Goal: Complete application form

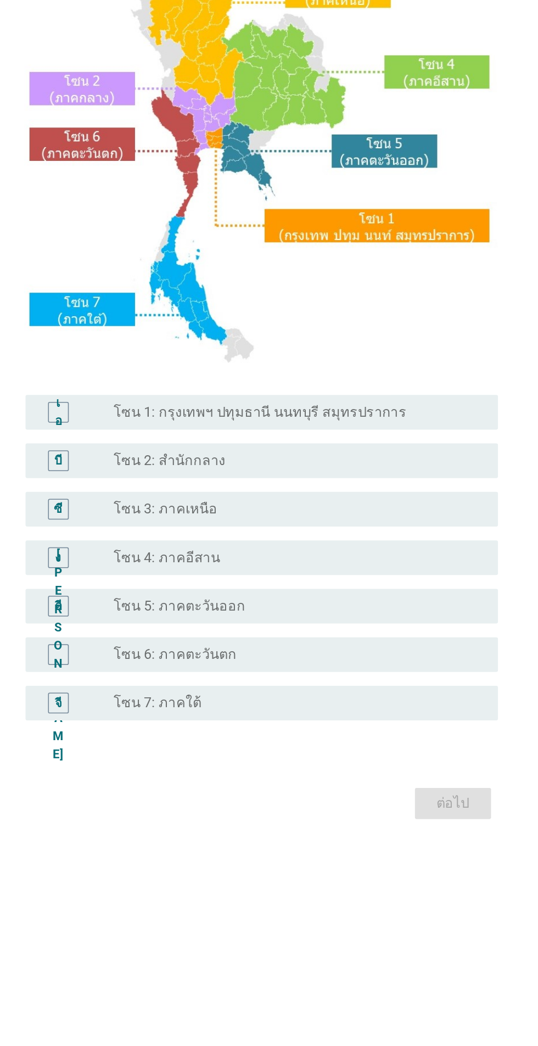
scroll to position [3, 0]
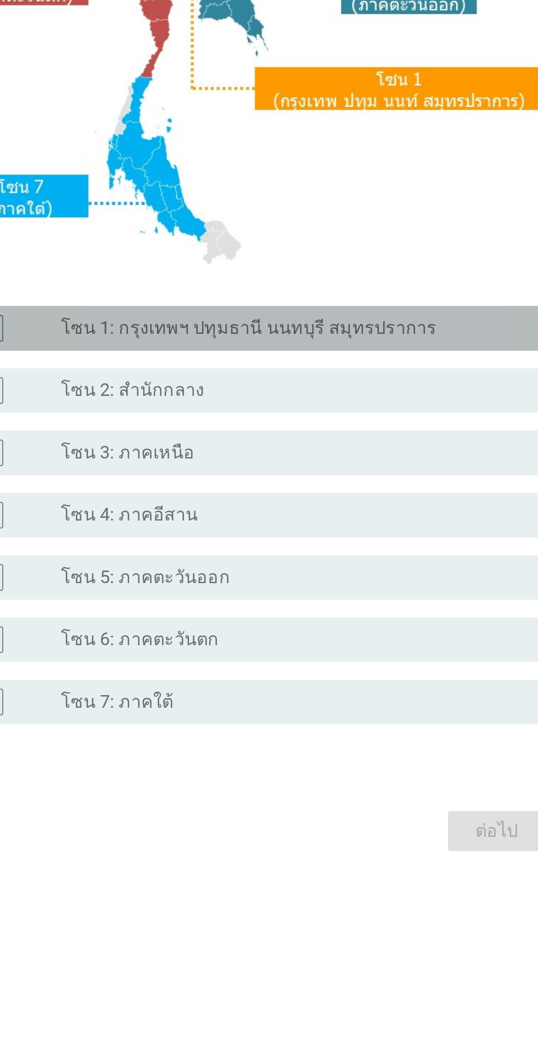
click at [310, 559] on font "โซน 1: กรุงเทพฯ ปทุมธานี นนทบุรี สมุทรปราการ" at bounding box center [271, 554] width 186 height 10
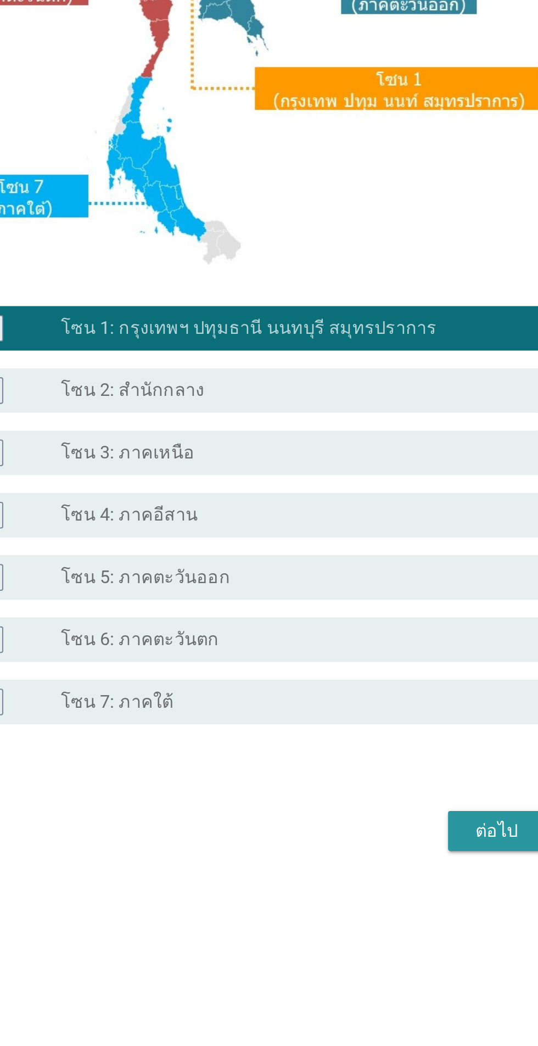
click at [394, 808] on font "ต่อไป" at bounding box center [393, 802] width 21 height 10
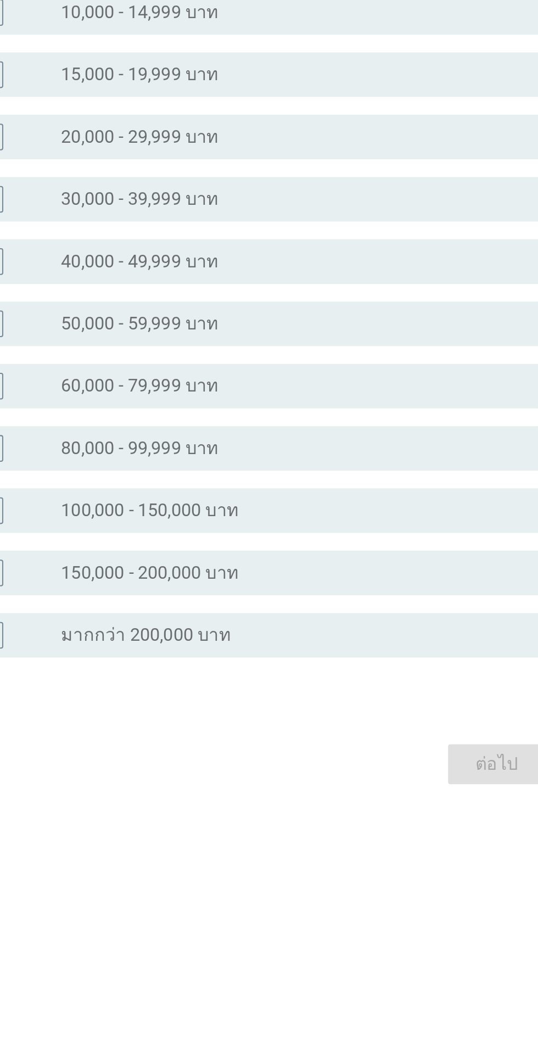
scroll to position [0, 0]
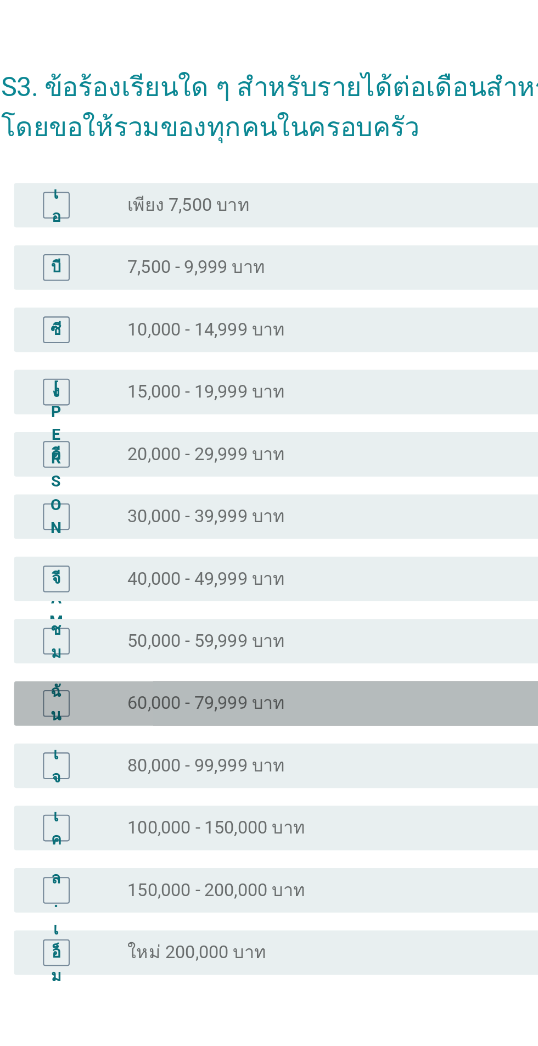
click at [312, 591] on div "ปุ่มวิทยุ[PERSON_NAME]เลือก 60,000 - 79,999 บาท" at bounding box center [291, 585] width 226 height 11
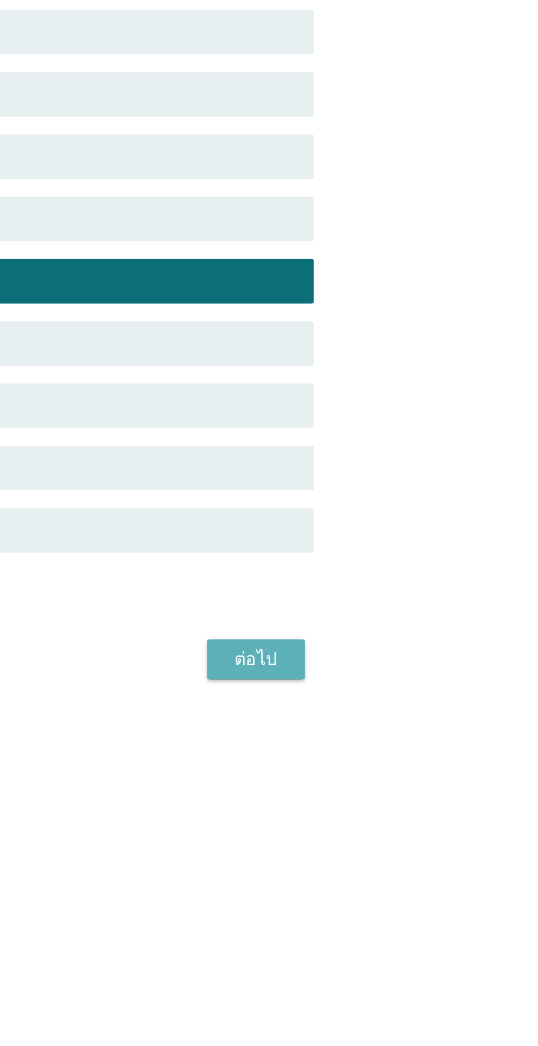
click at [410, 782] on button "ต่อไป" at bounding box center [393, 773] width 48 height 20
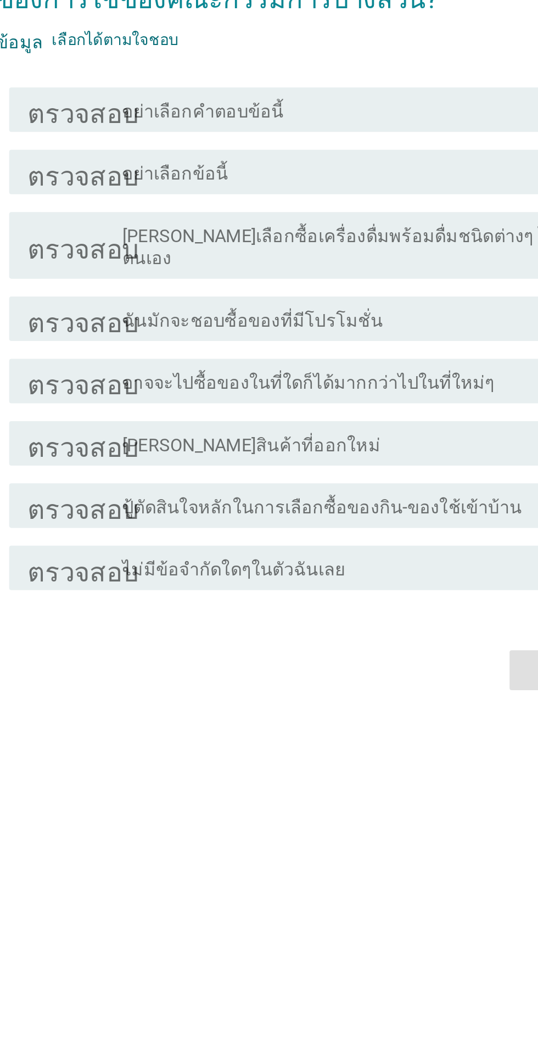
click at [369, 504] on font "[PERSON_NAME]เลือกซื้อเครื่องดื่มพร้อมดื่มชนิดต่างๆ ได้ด้วยตนเอง" at bounding box center [293, 493] width 231 height 21
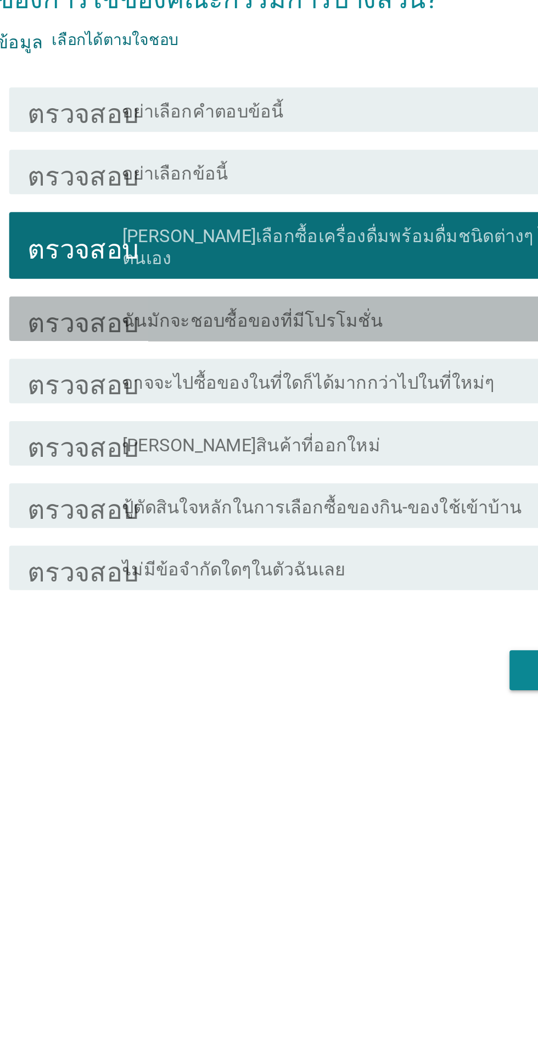
click at [344, 535] on div "โครงร่างกล่องกาเครื่องหมายว่าง ฉันมักจะชอบซื้อของที่มีโปรโมชั่น" at bounding box center [295, 528] width 235 height 13
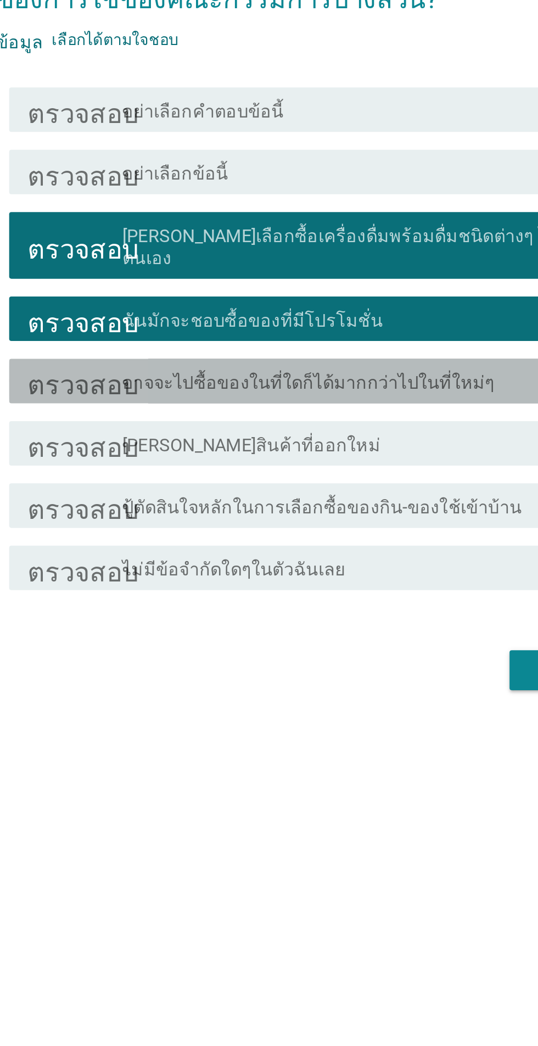
click at [351, 565] on font "อาจจะไปซื้อของในที่ใดก็ได้มากกว่าไปในที่ใหม่ๆ" at bounding box center [270, 560] width 184 height 10
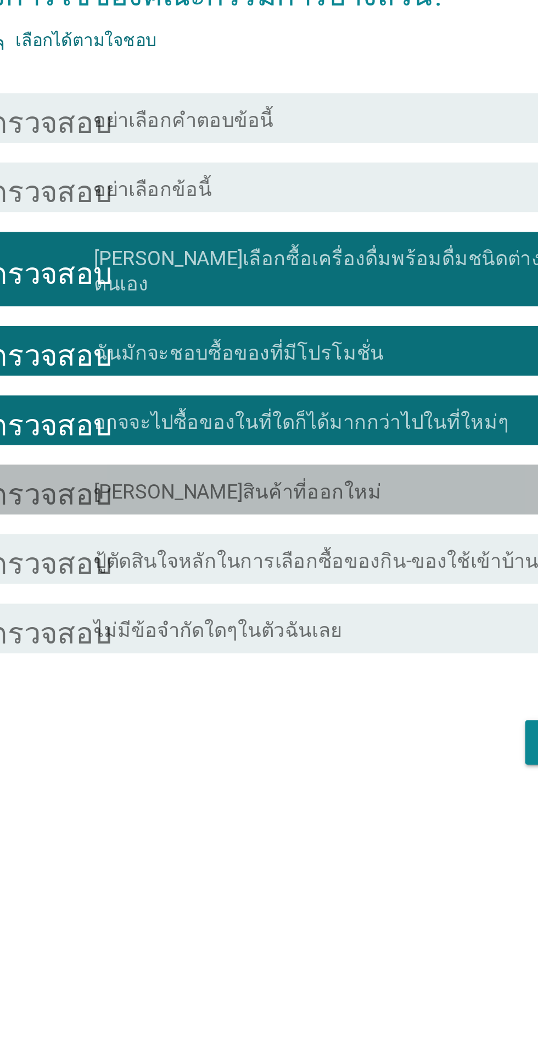
click at [345, 597] on div "โครงร่างกล่องกาเครื่องหมายว่าง [PERSON_NAME]สินค้าที่ออกใหม่" at bounding box center [295, 590] width 235 height 13
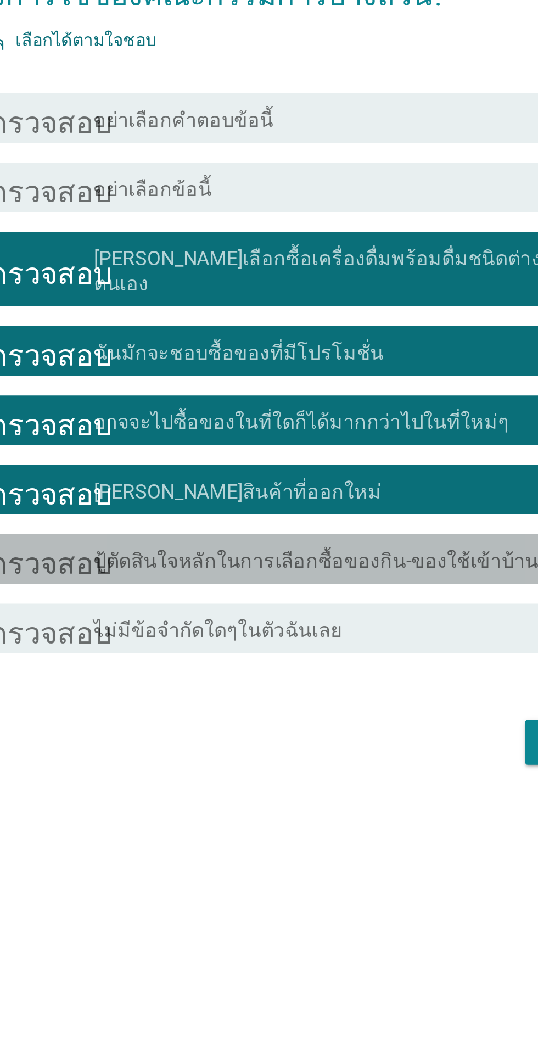
click at [356, 627] on font "ปู้ตัดสินใจหลักในการเลือกซื้อของกิน-ของใช้เข้าบ้าน" at bounding box center [276, 621] width 197 height 10
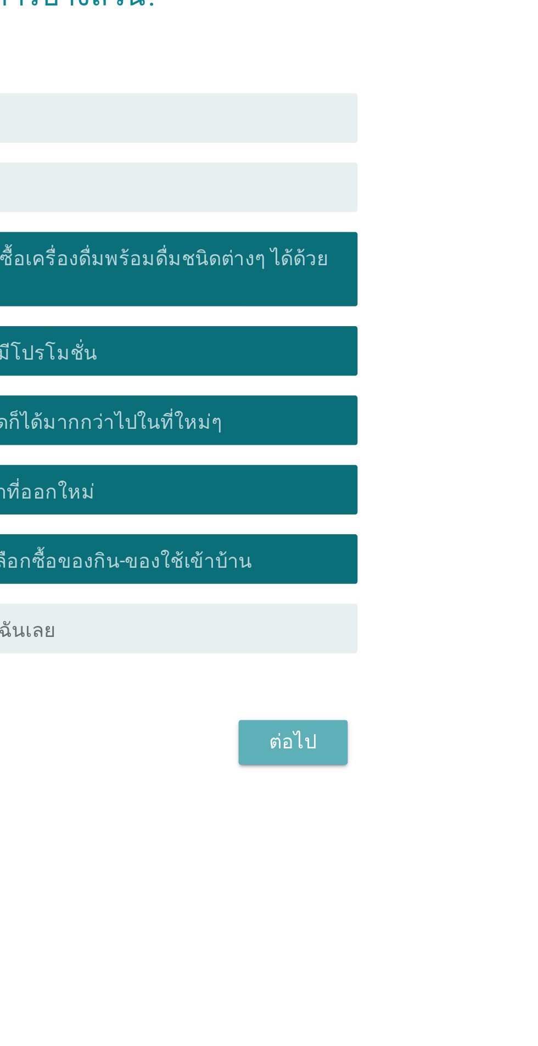
click at [405, 709] on div "ต่อไป" at bounding box center [393, 702] width 31 height 13
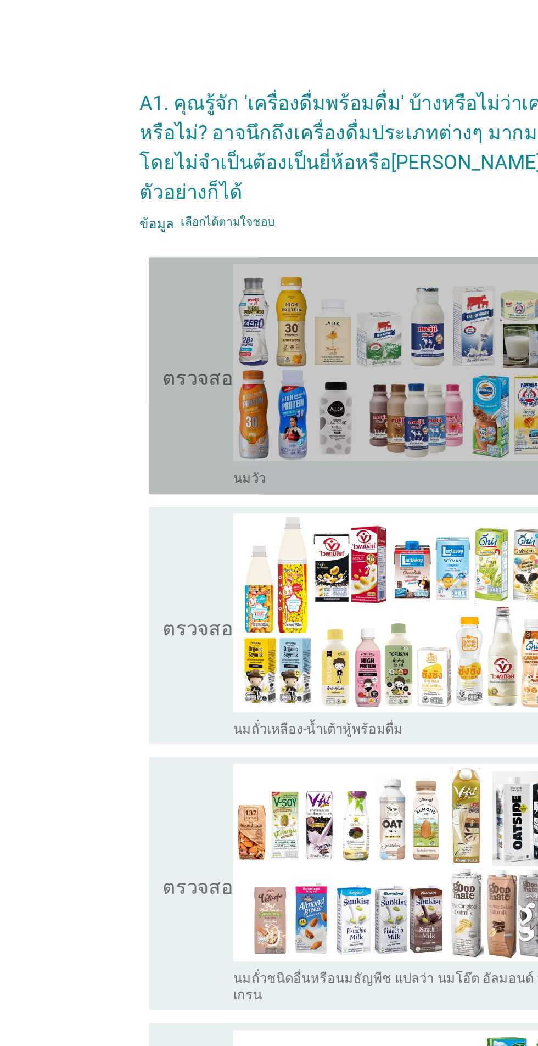
click at [167, 258] on icon "ตรวจสอบ" at bounding box center [158, 251] width 55 height 149
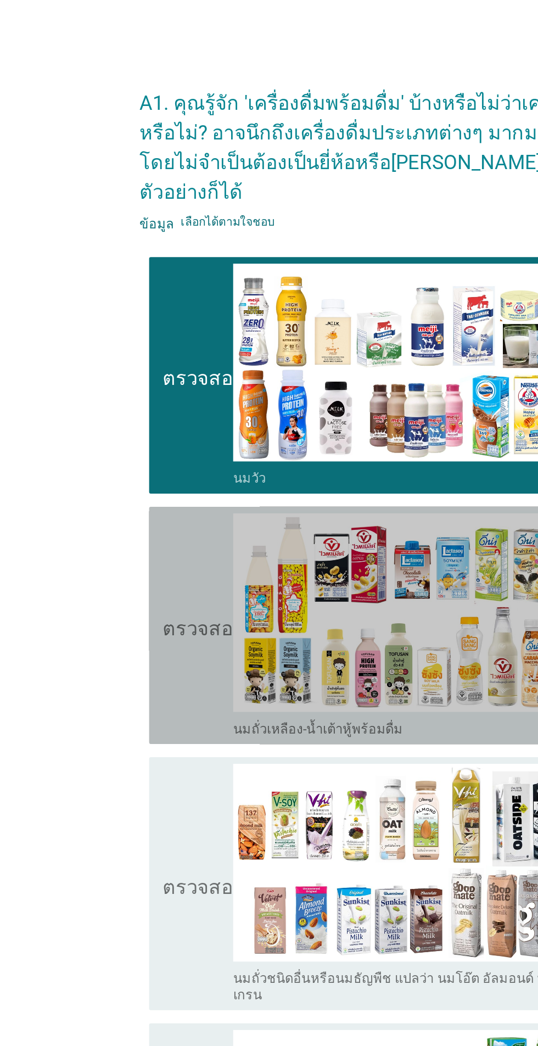
click at [162, 411] on font "ตรวจสอบ" at bounding box center [158, 417] width 55 height 13
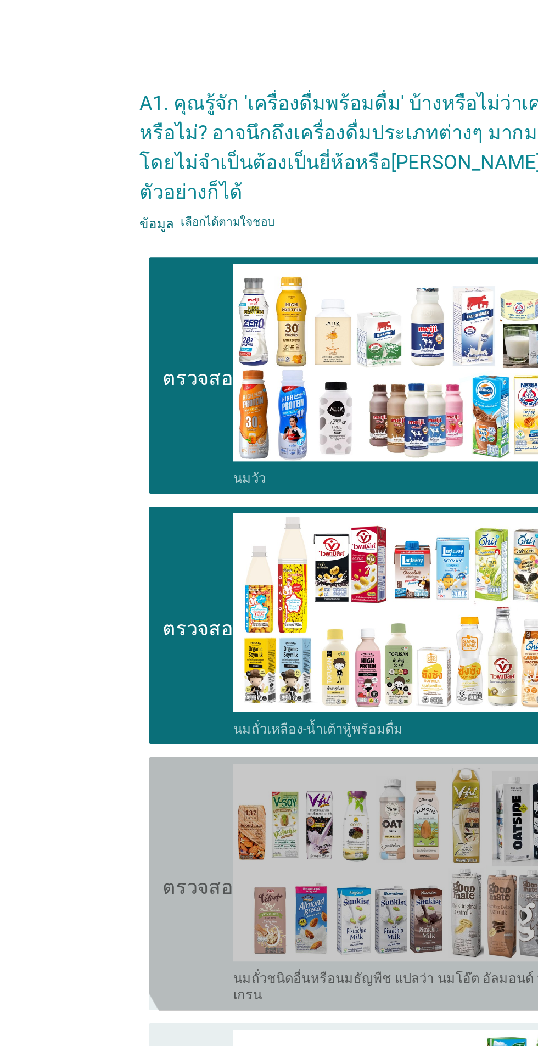
click at [161, 547] on icon "ตรวจสอบ" at bounding box center [158, 590] width 55 height 160
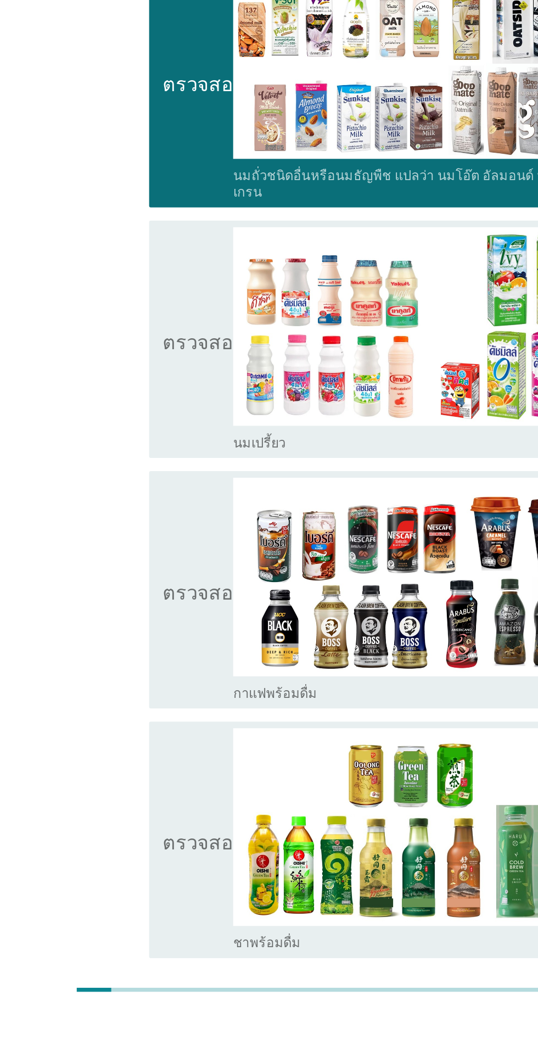
scroll to position [164, 0]
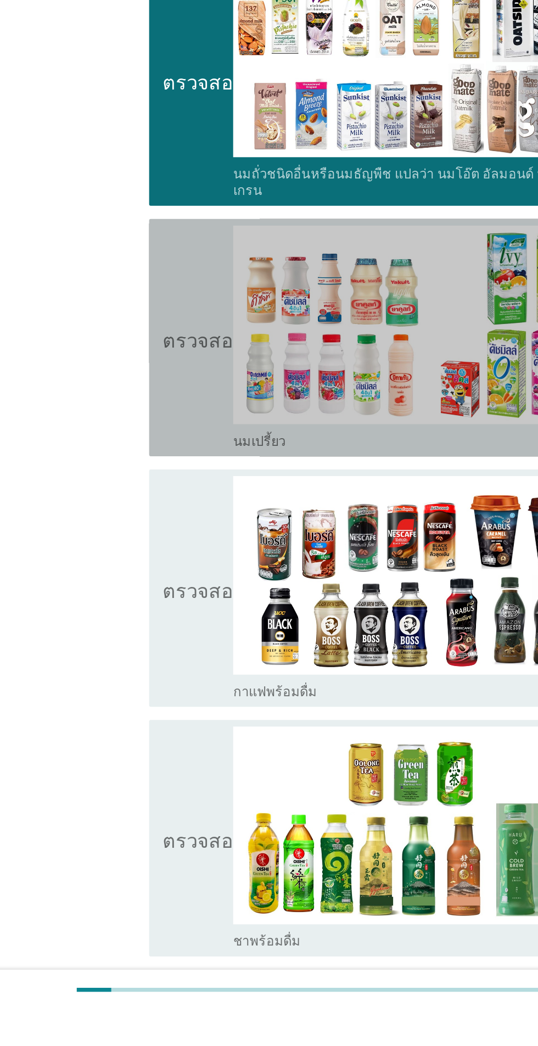
click at [164, 584] on icon "ตรวจสอบ" at bounding box center [158, 598] width 55 height 149
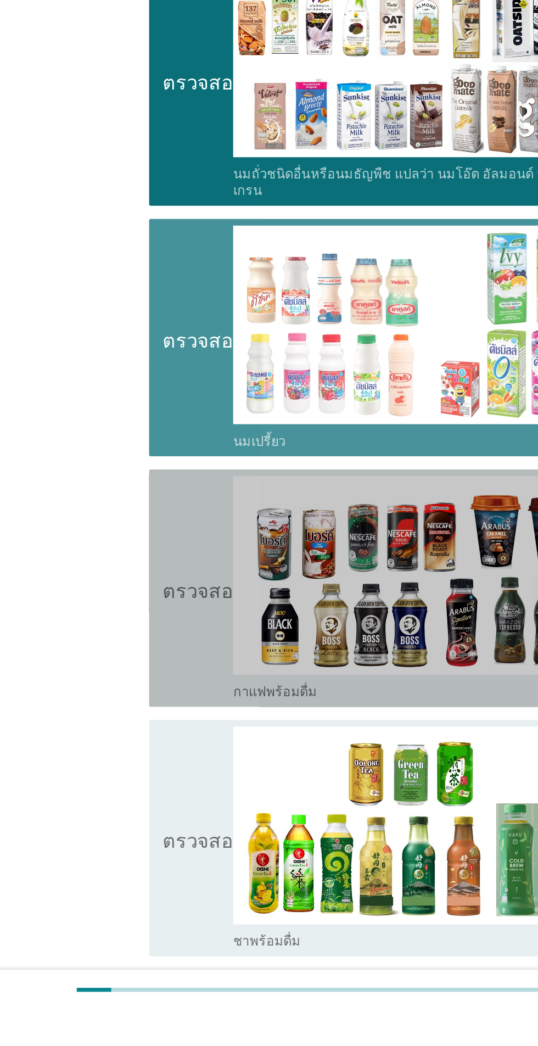
click at [160, 742] on icon "ตรวจสอบ" at bounding box center [158, 765] width 55 height 149
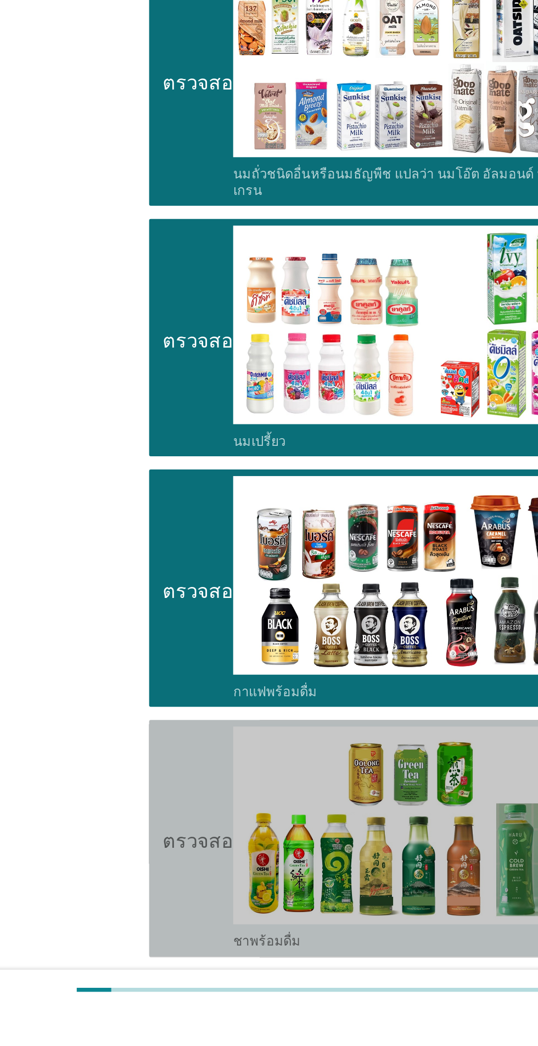
click at [164, 925] on font "ตรวจสอบ" at bounding box center [158, 931] width 55 height 13
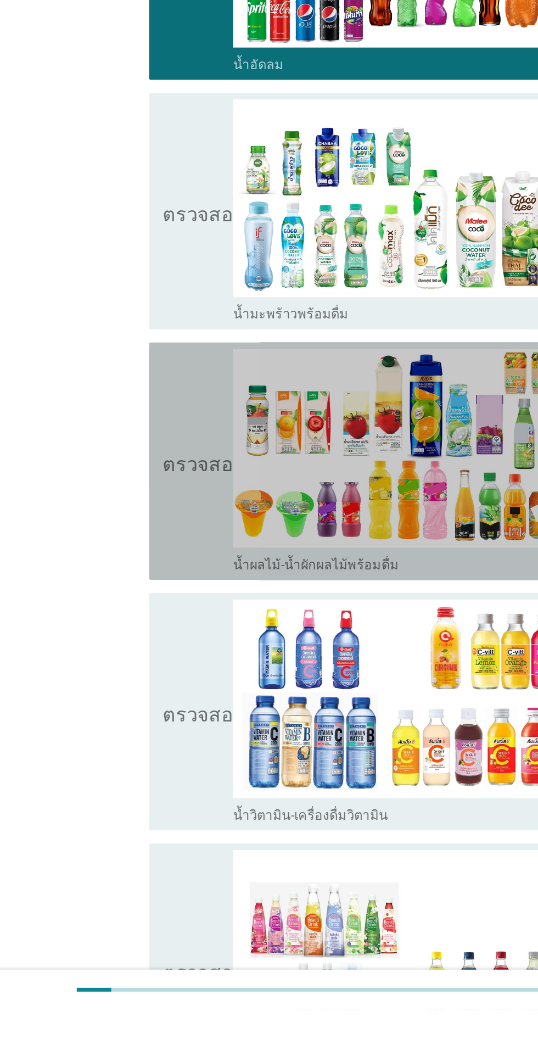
scroll to position [916, 0]
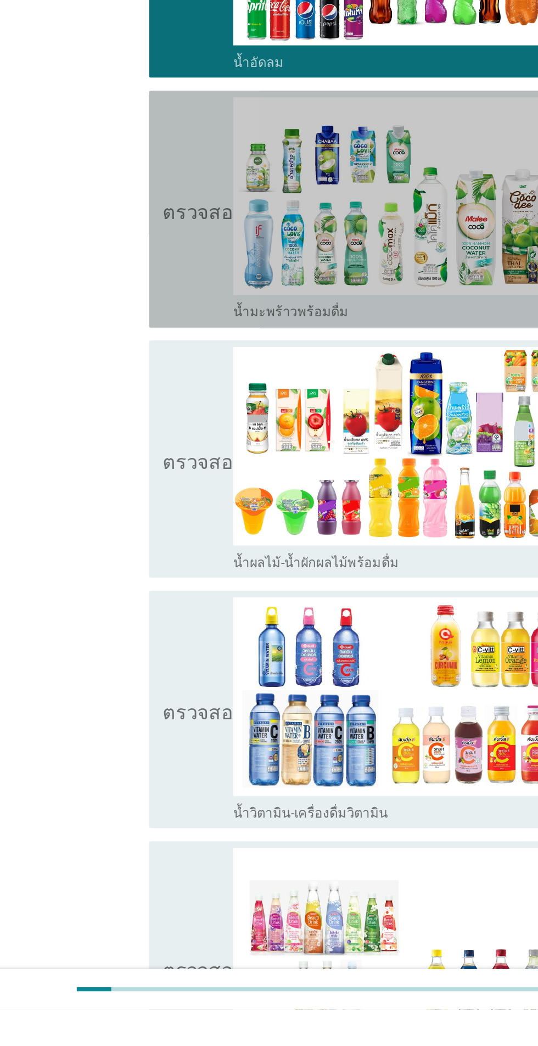
click at [162, 507] on icon "ตรวจสอบ" at bounding box center [158, 512] width 55 height 149
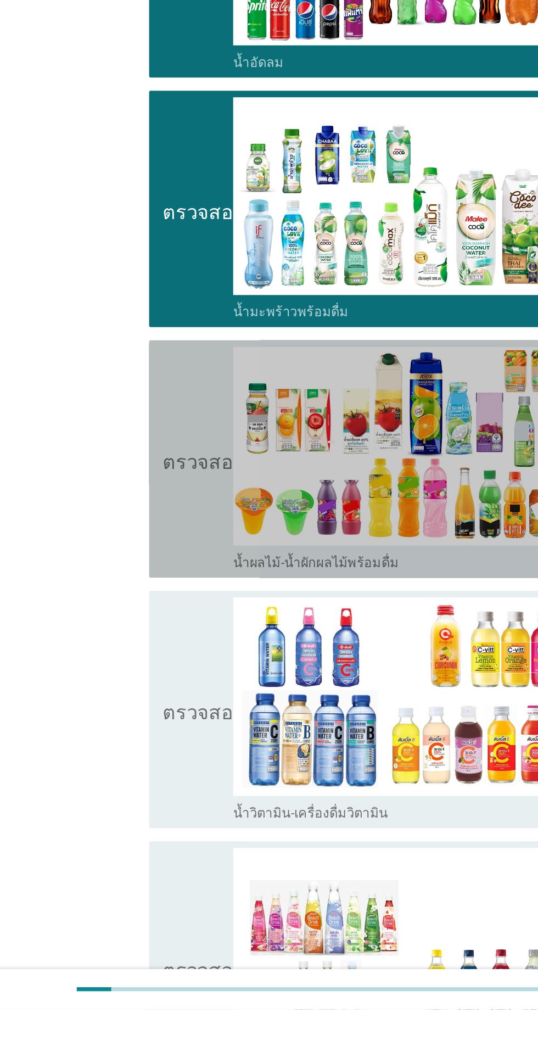
click at [153, 668] on icon "ตรวจสอบ" at bounding box center [158, 678] width 55 height 149
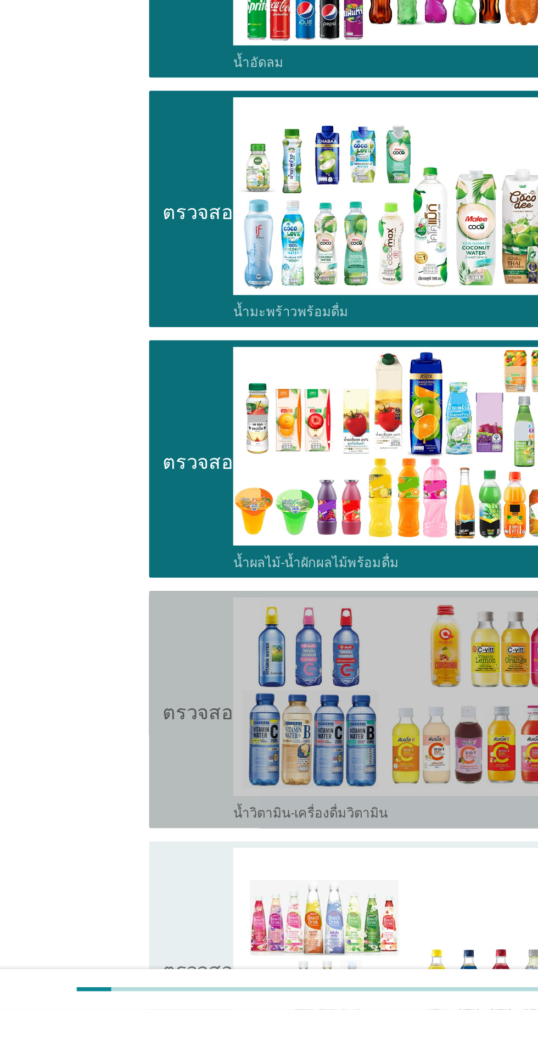
click at [158, 846] on icon "ตรวจสอบ" at bounding box center [158, 845] width 55 height 149
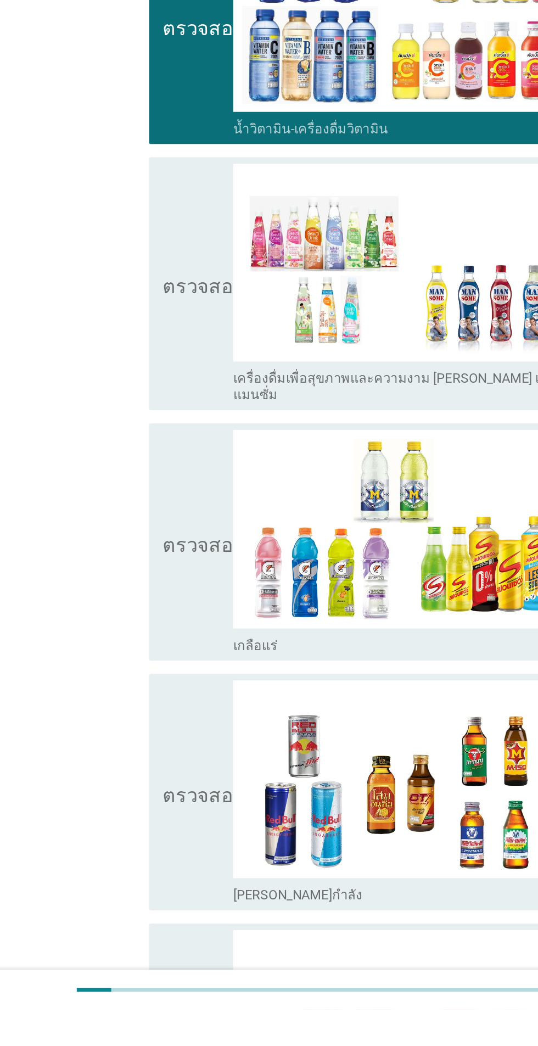
scroll to position [1377, 0]
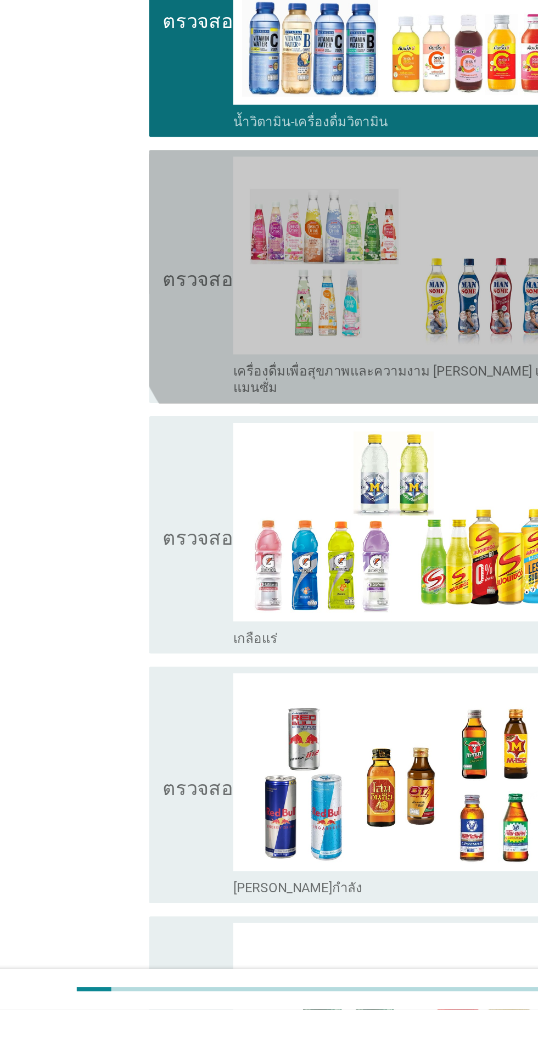
click at [154, 537] on icon "ตรวจสอบ" at bounding box center [158, 558] width 55 height 160
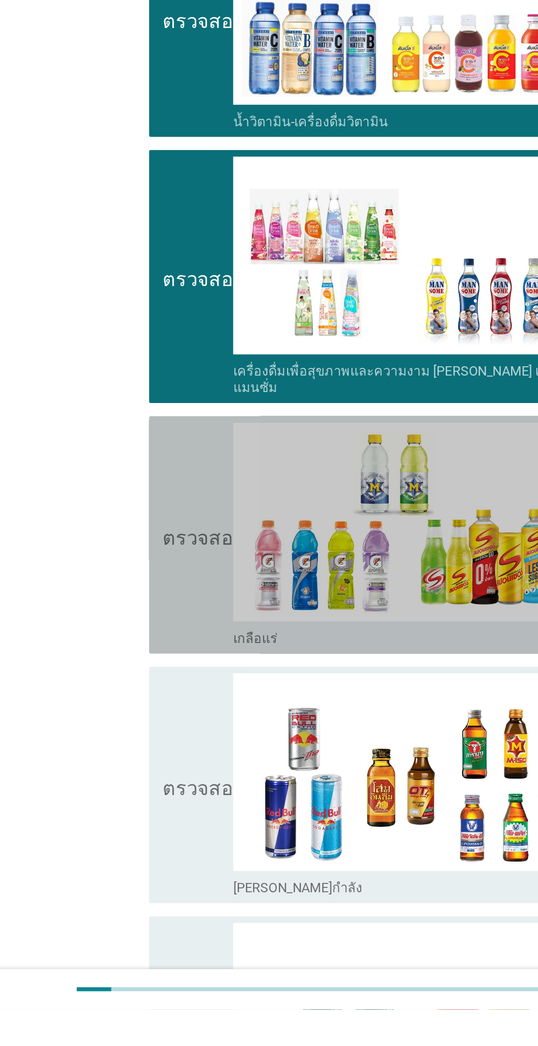
click at [152, 735] on icon "ตรวจสอบ" at bounding box center [158, 729] width 55 height 149
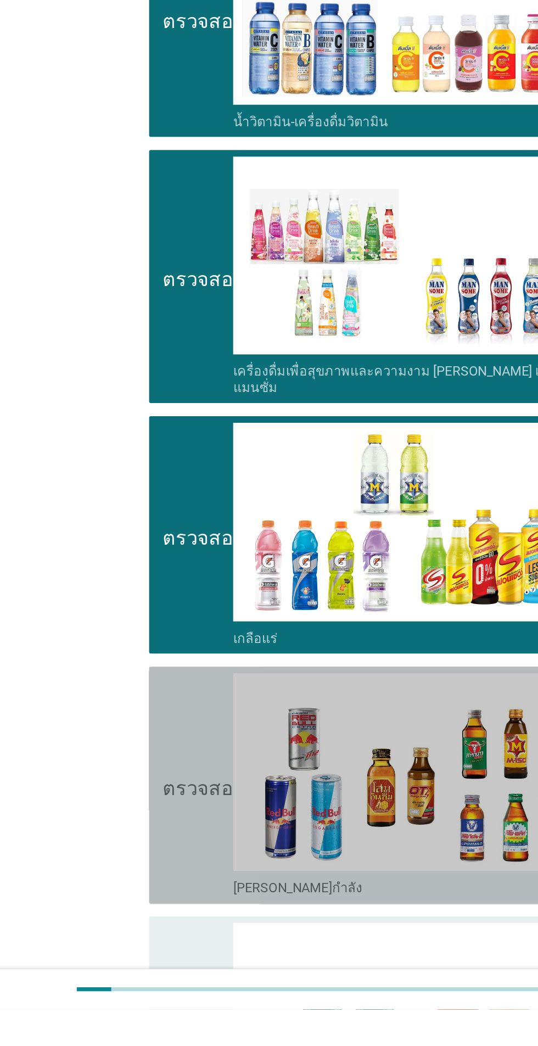
click at [150, 893] on icon "ตรวจสอบ" at bounding box center [158, 896] width 55 height 149
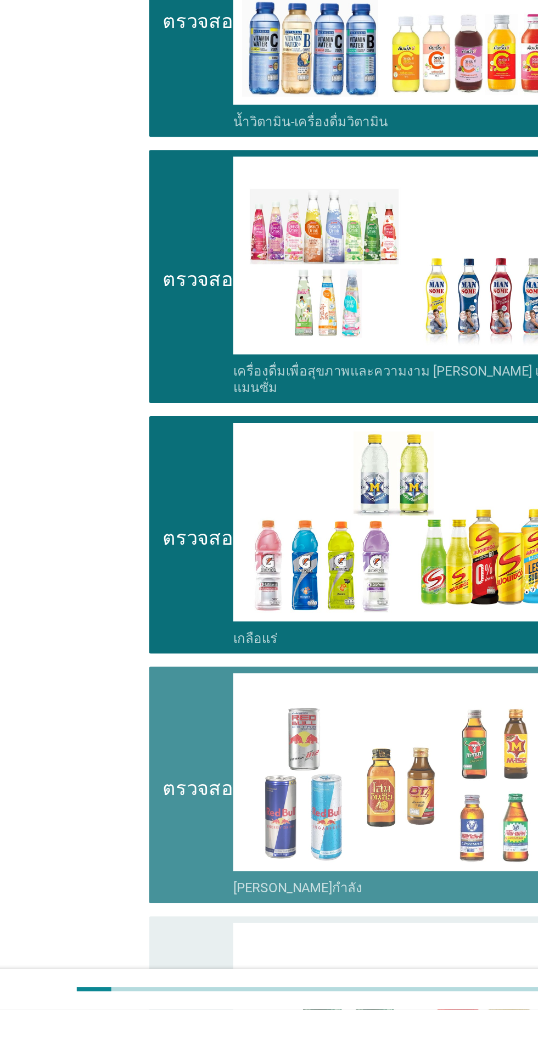
click at [153, 891] on icon "ตรวจสอบ" at bounding box center [158, 896] width 55 height 149
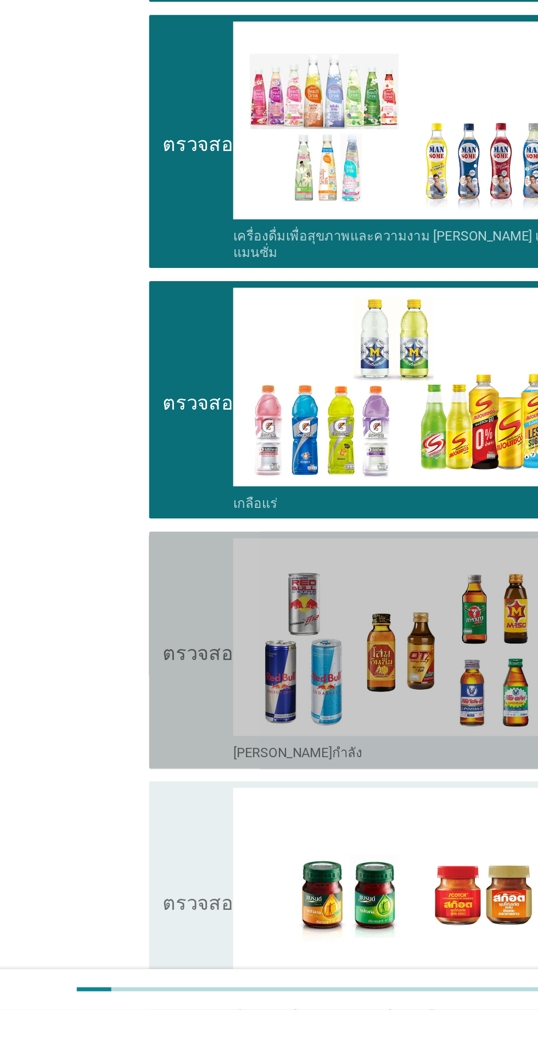
scroll to position [1515, 0]
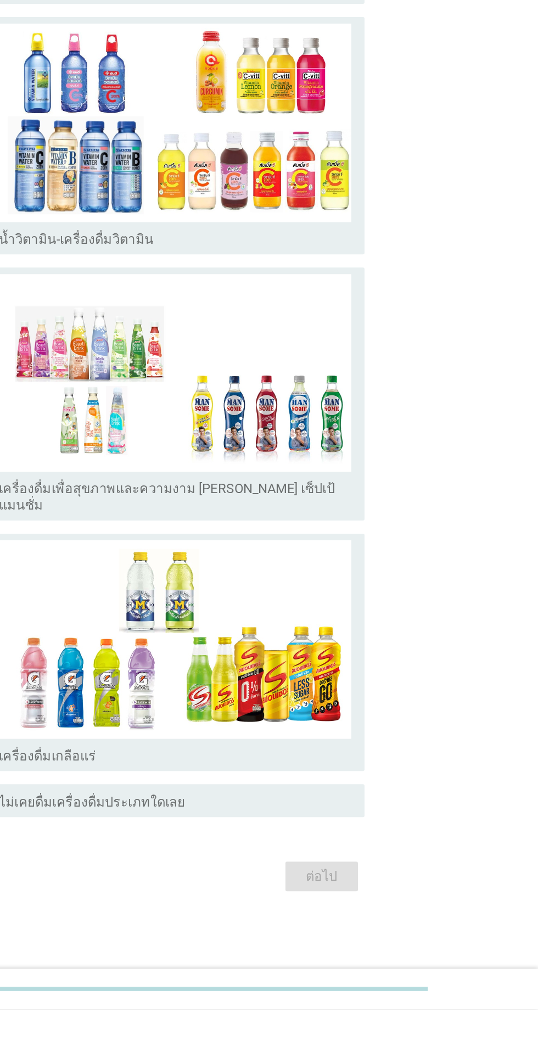
scroll to position [0, 0]
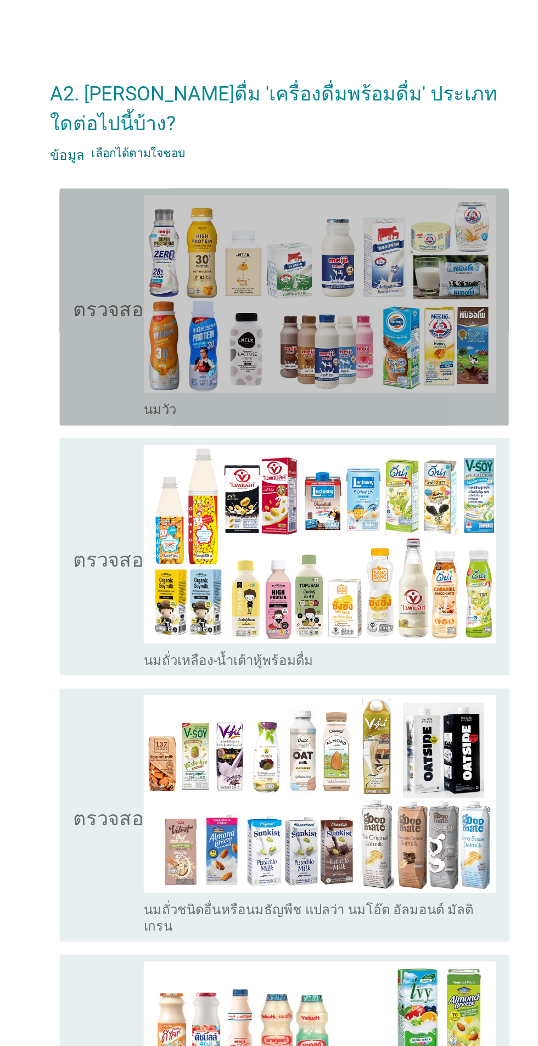
click at [161, 203] on icon "ตรวจสอบ" at bounding box center [158, 211] width 55 height 149
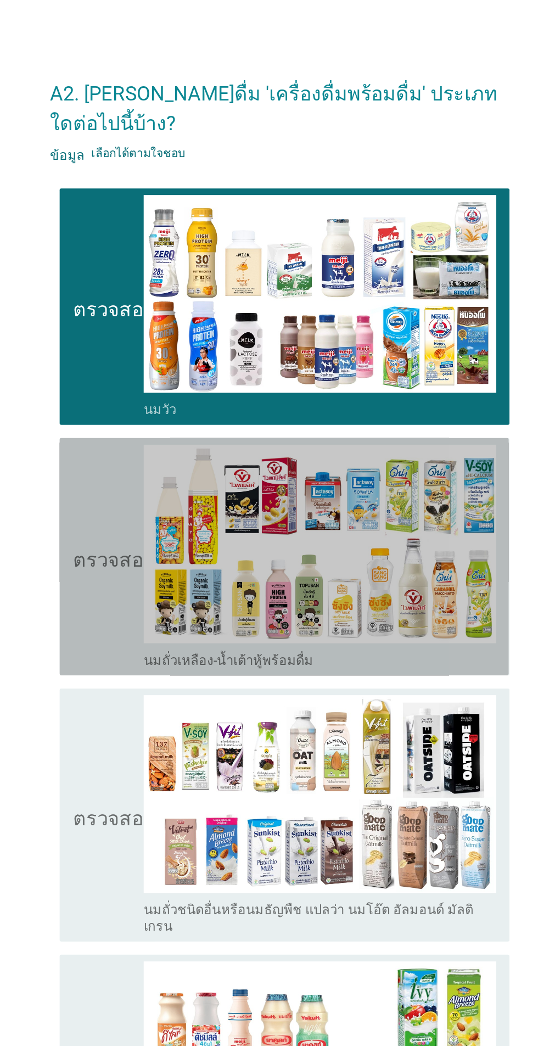
click at [138, 396] on icon "ตรวจสอบ" at bounding box center [158, 378] width 55 height 149
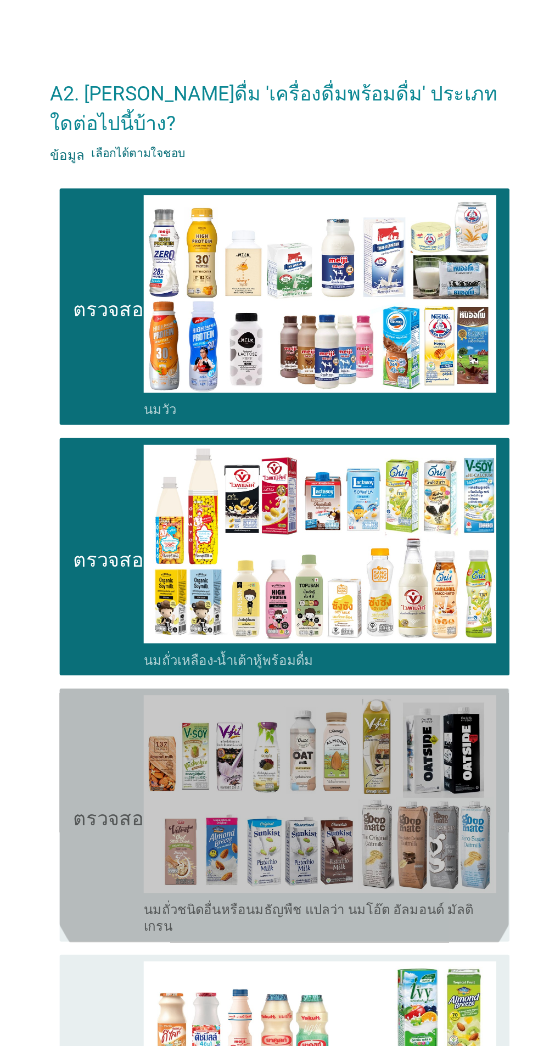
click at [150, 547] on icon "ตรวจสอบ" at bounding box center [158, 550] width 55 height 160
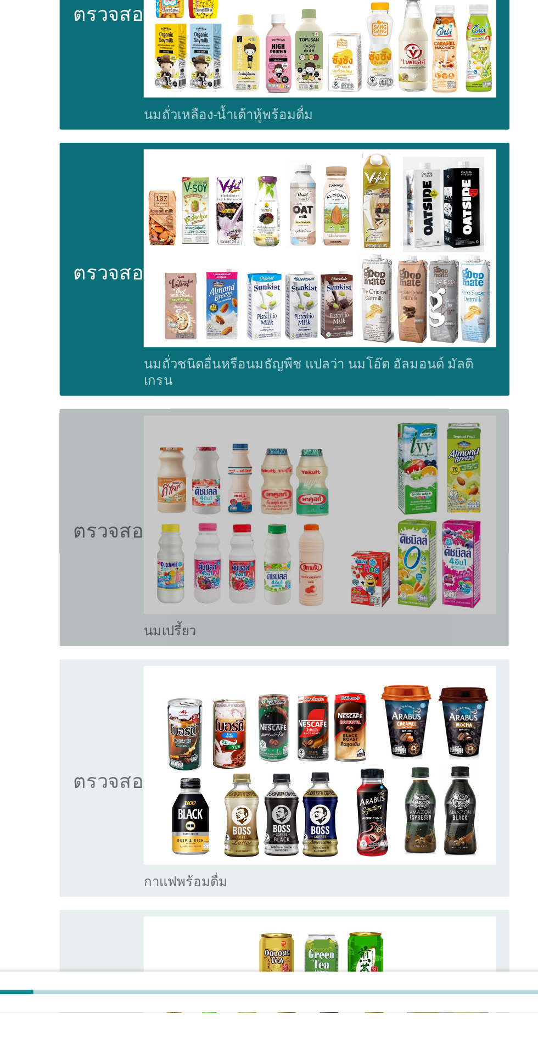
click at [149, 736] on icon "ตรวจสอบ" at bounding box center [158, 722] width 55 height 149
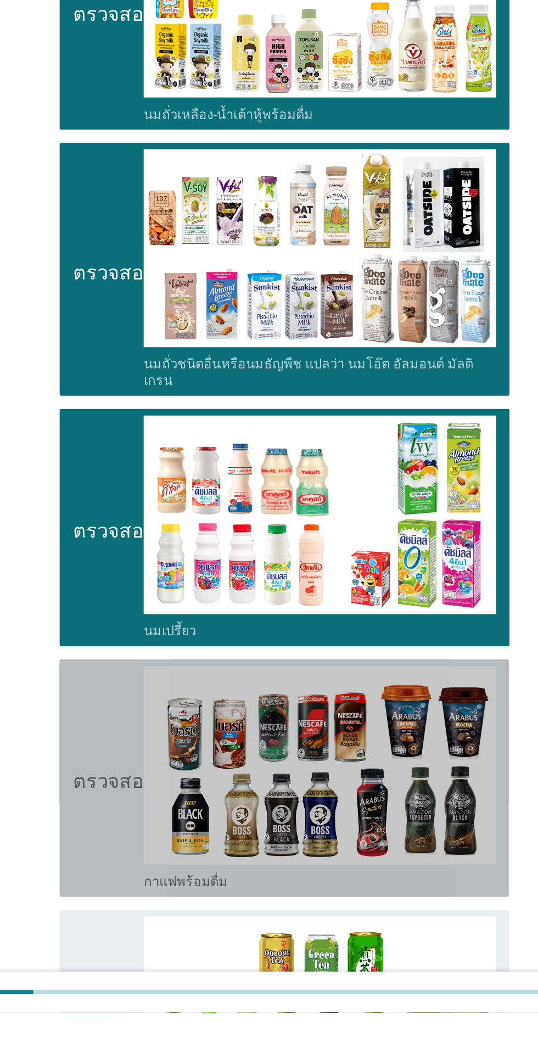
click at [155, 898] on icon "ตรวจสอบ" at bounding box center [158, 889] width 55 height 149
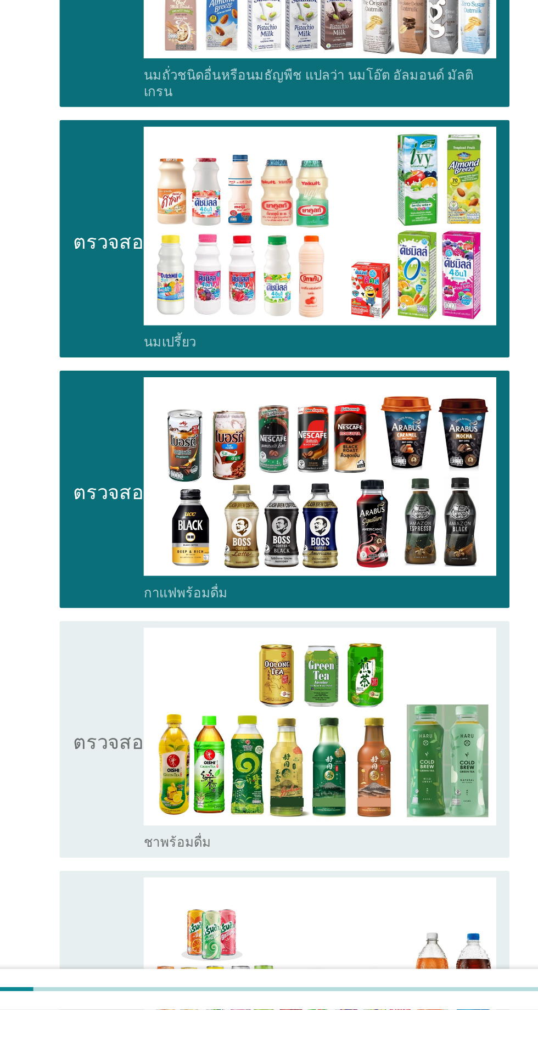
scroll to position [293, 0]
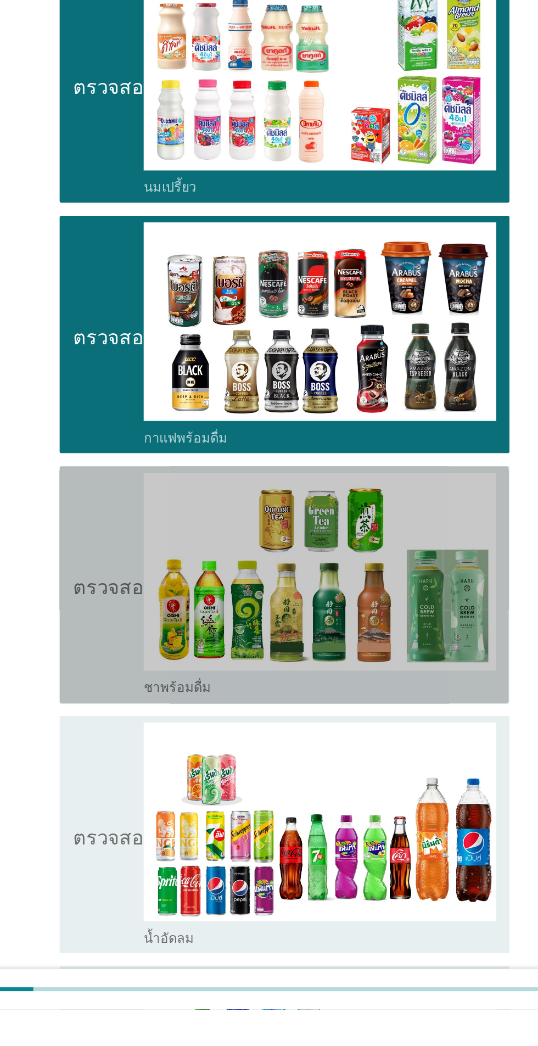
click at [156, 758] on icon "ตรวจสอบ" at bounding box center [158, 762] width 55 height 149
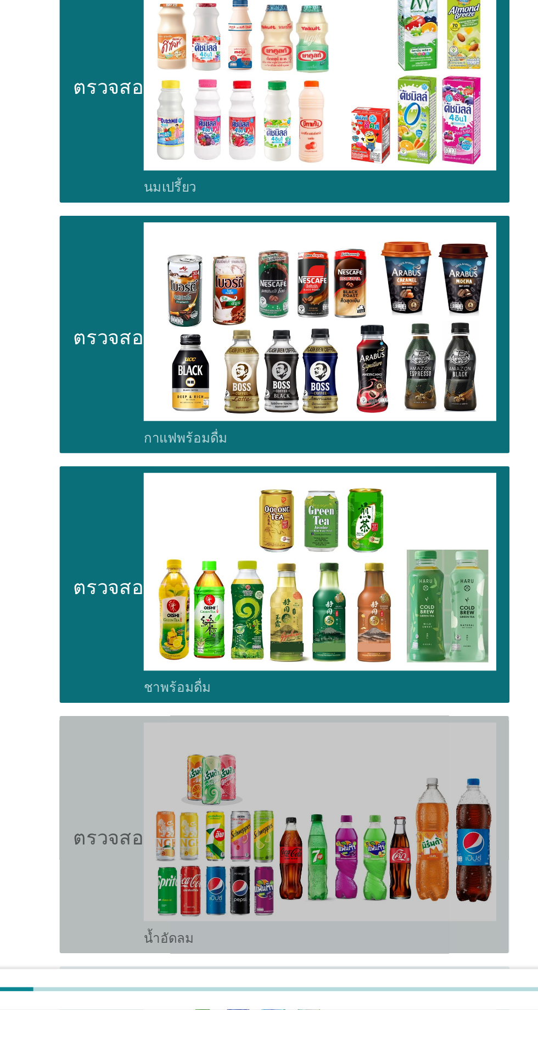
click at [153, 938] on icon "ตรวจสอบ" at bounding box center [158, 929] width 55 height 149
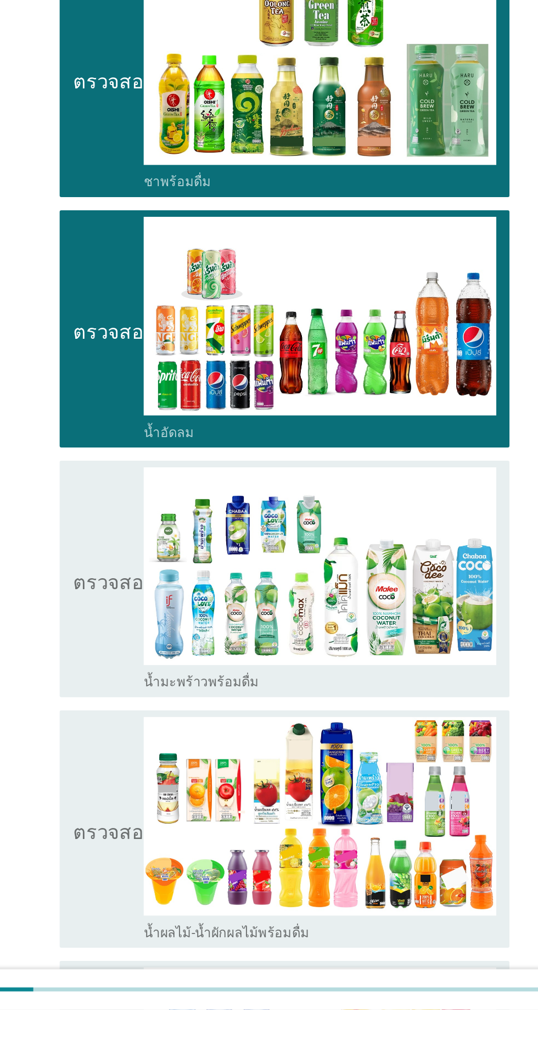
scroll to position [632, 0]
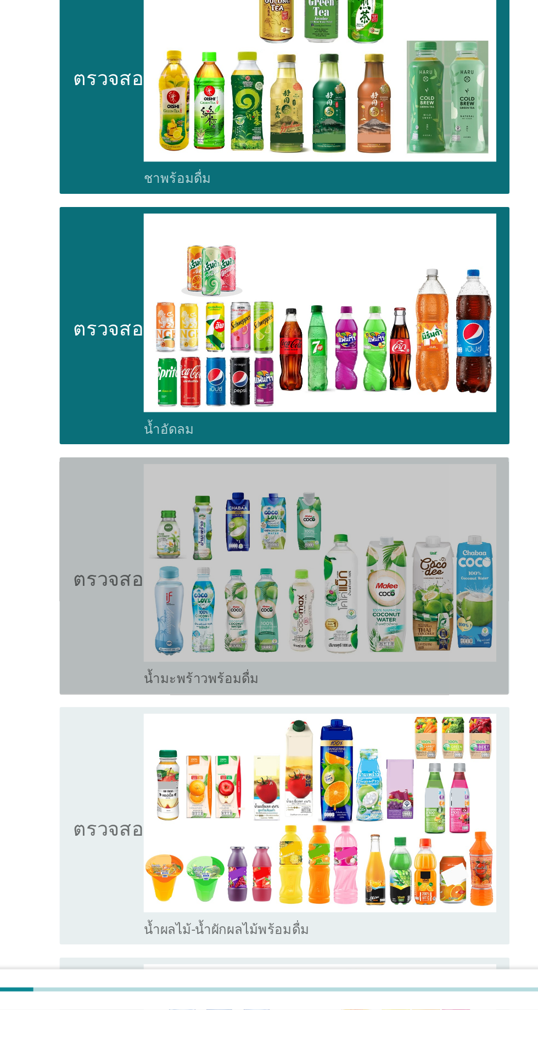
click at [154, 767] on icon "ตรวจสอบ" at bounding box center [158, 756] width 55 height 149
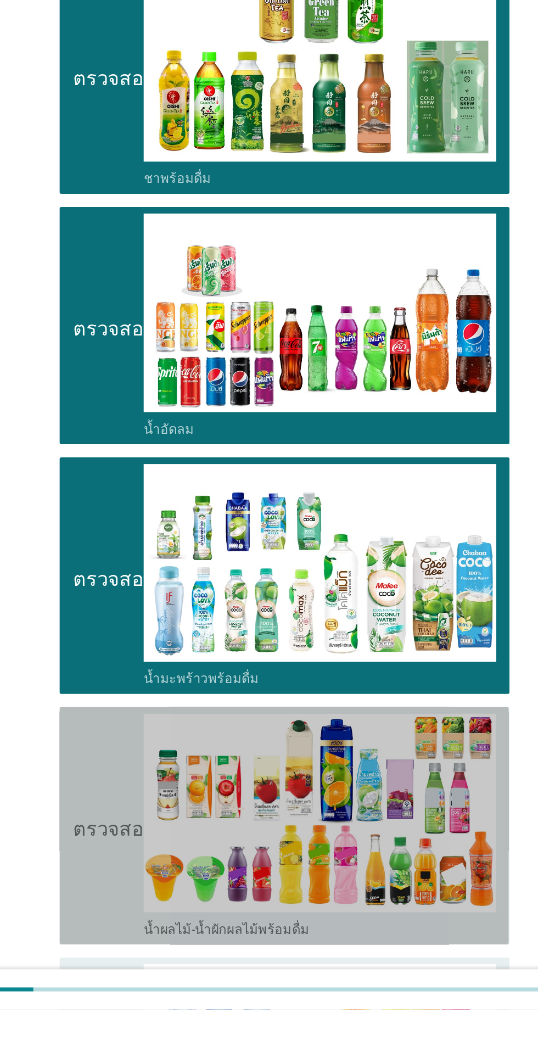
click at [152, 933] on icon "ตรวจสอบ" at bounding box center [158, 923] width 55 height 149
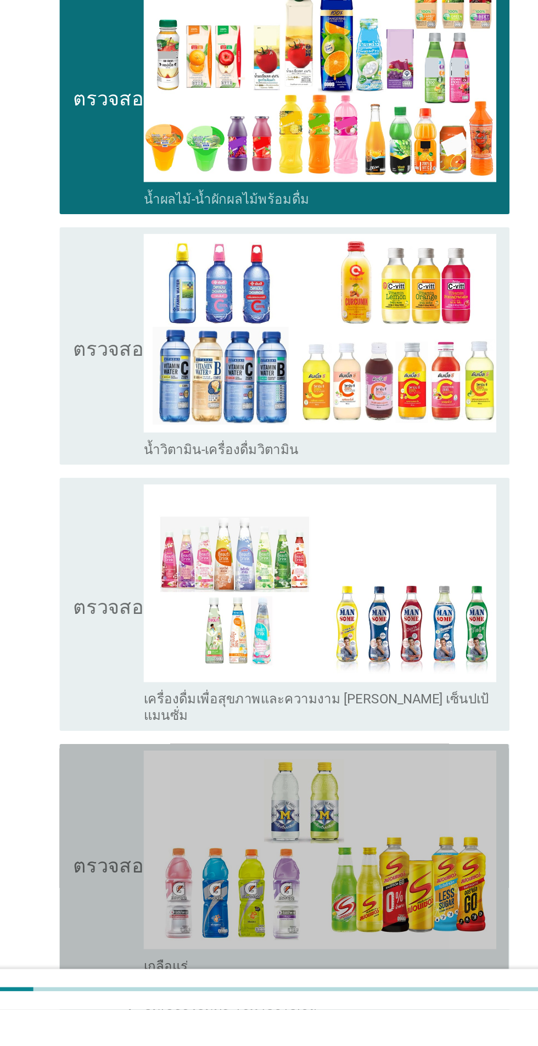
scroll to position [1142, 0]
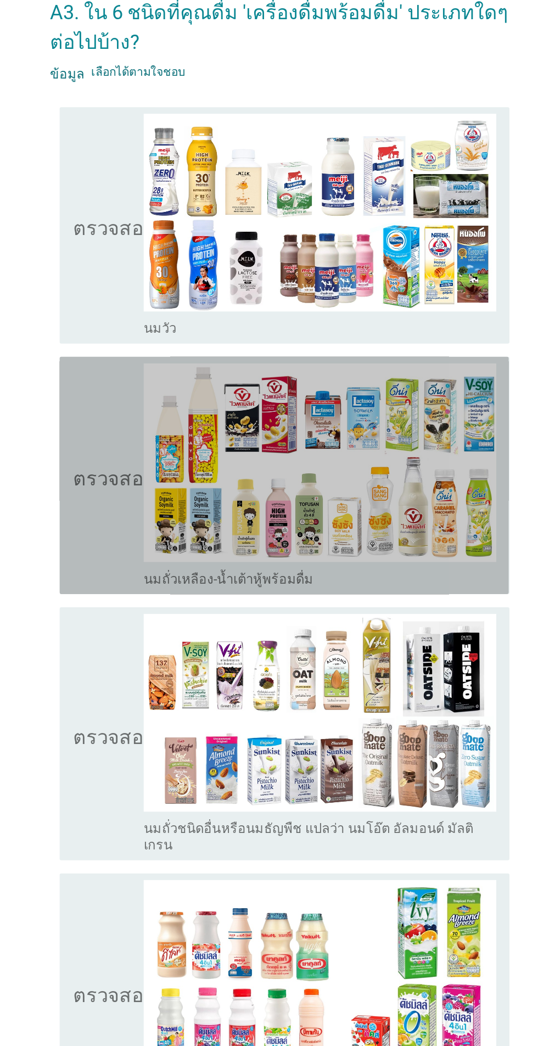
scroll to position [0, 0]
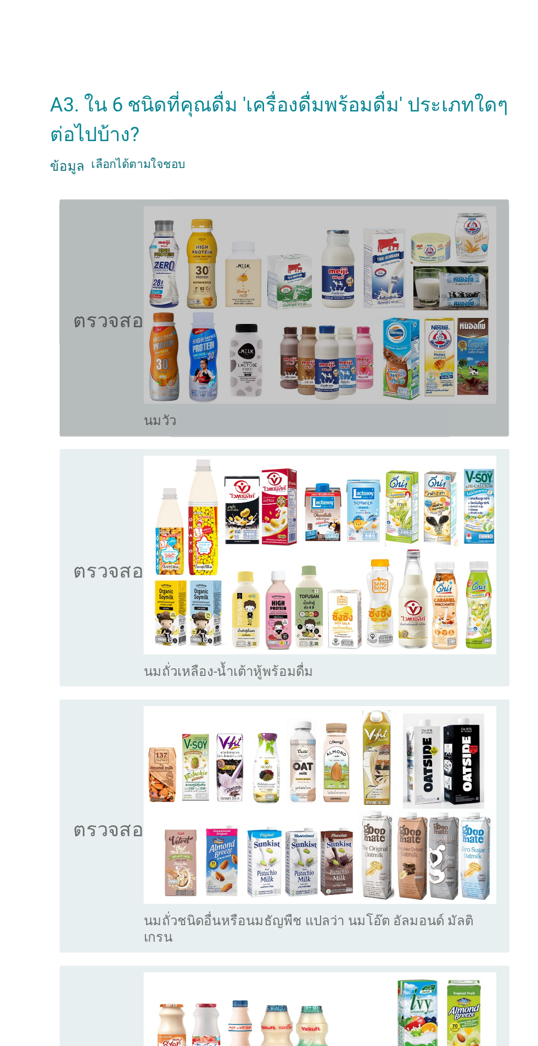
click at [154, 222] on icon "ตรวจสอบ" at bounding box center [158, 211] width 55 height 149
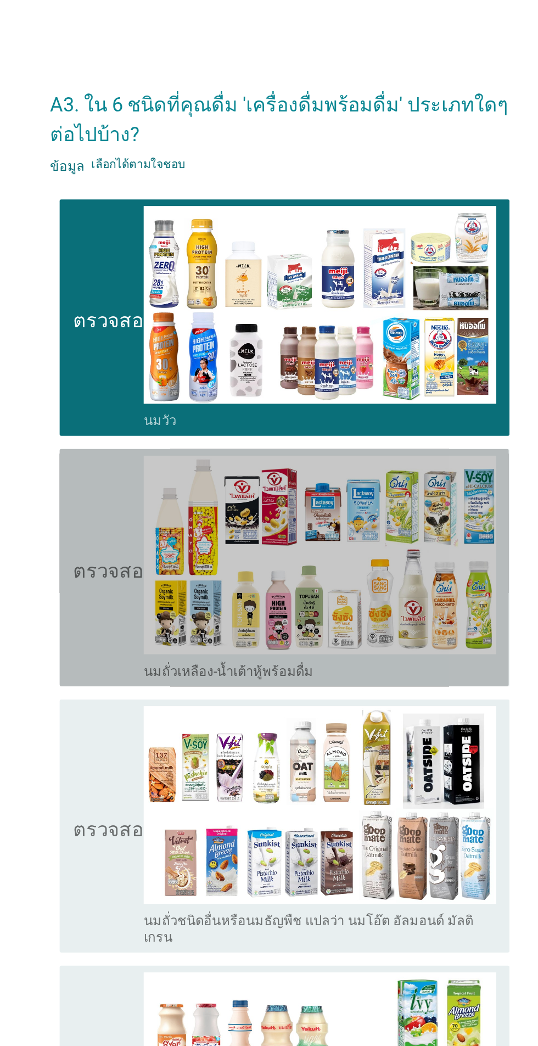
click at [161, 423] on icon "ตรวจสอบ" at bounding box center [158, 378] width 55 height 149
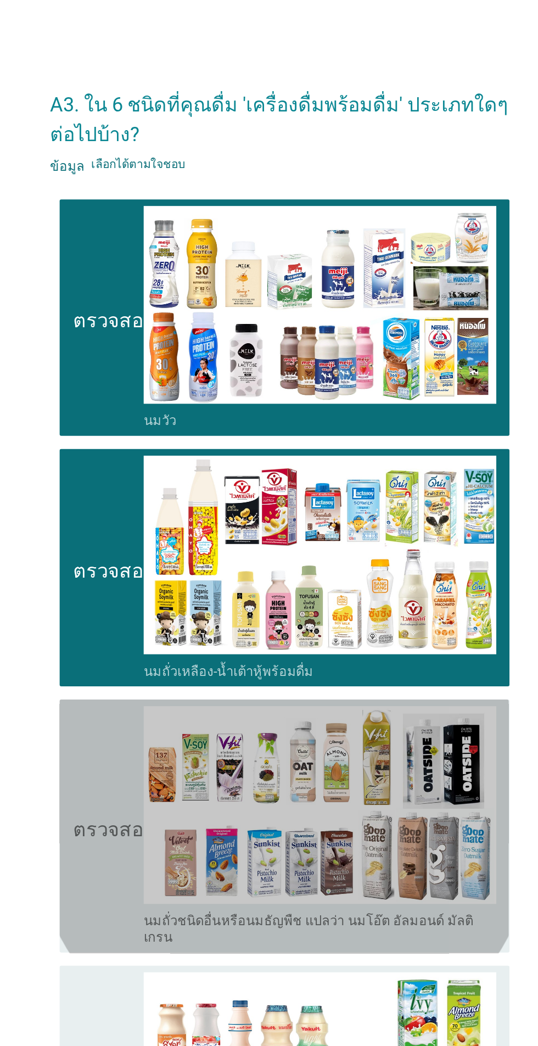
click at [156, 554] on icon "ตรวจสอบ" at bounding box center [158, 550] width 55 height 160
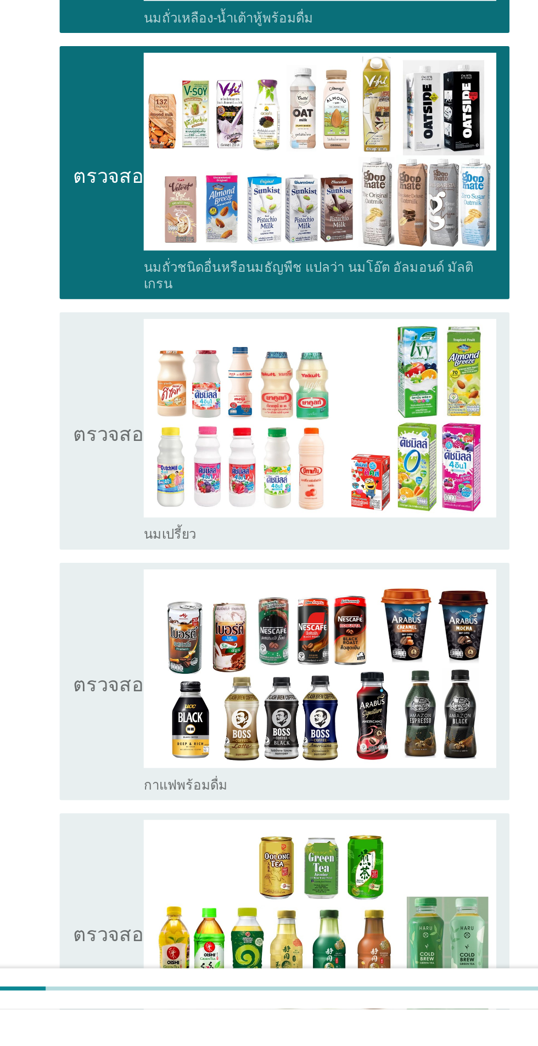
scroll to position [64, 0]
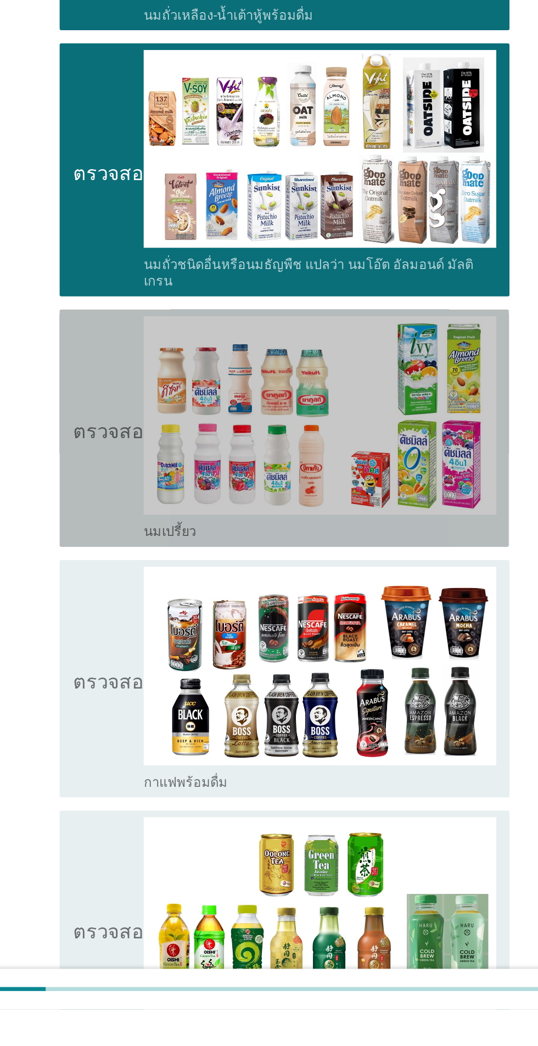
click at [160, 675] on icon "ตรวจสอบ" at bounding box center [158, 658] width 55 height 149
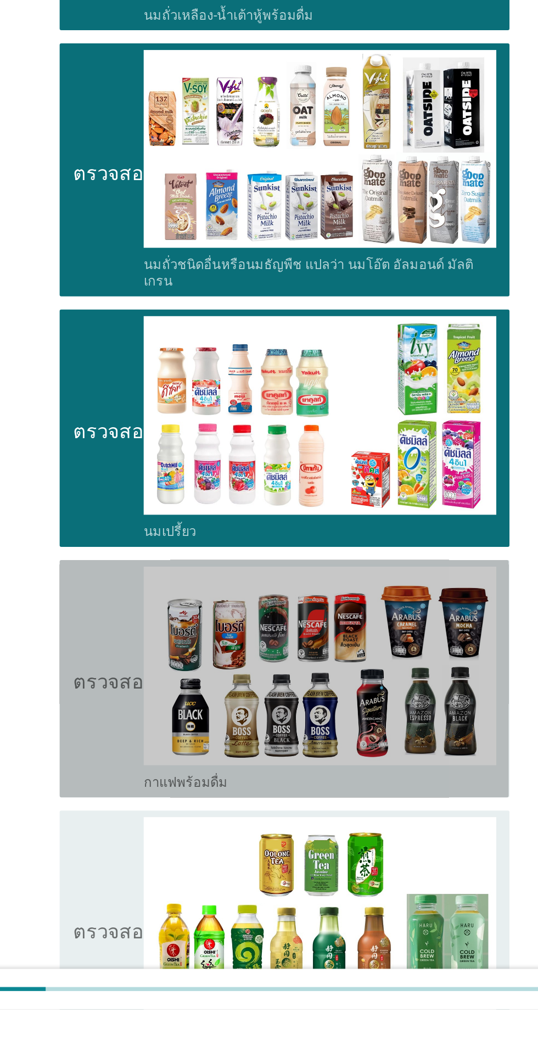
click at [161, 831] on icon "ตรวจสอบ" at bounding box center [158, 825] width 55 height 149
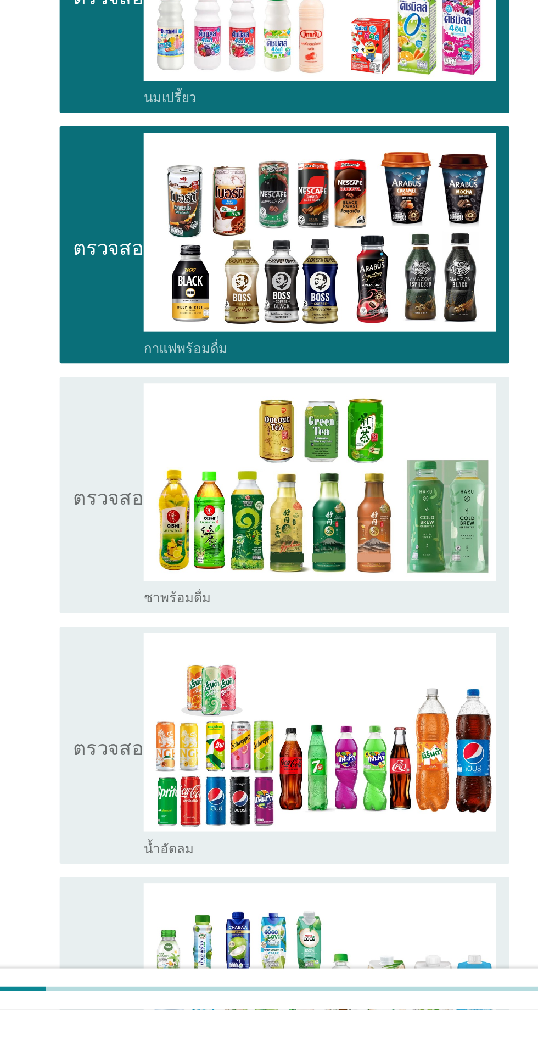
scroll to position [355, 0]
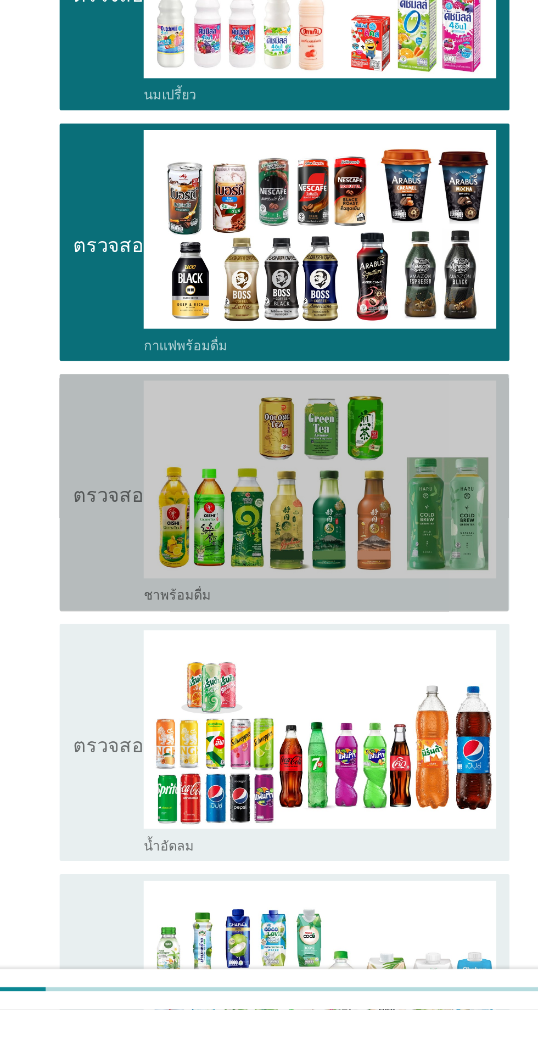
click at [147, 719] on icon "ตรวจสอบ" at bounding box center [158, 701] width 55 height 149
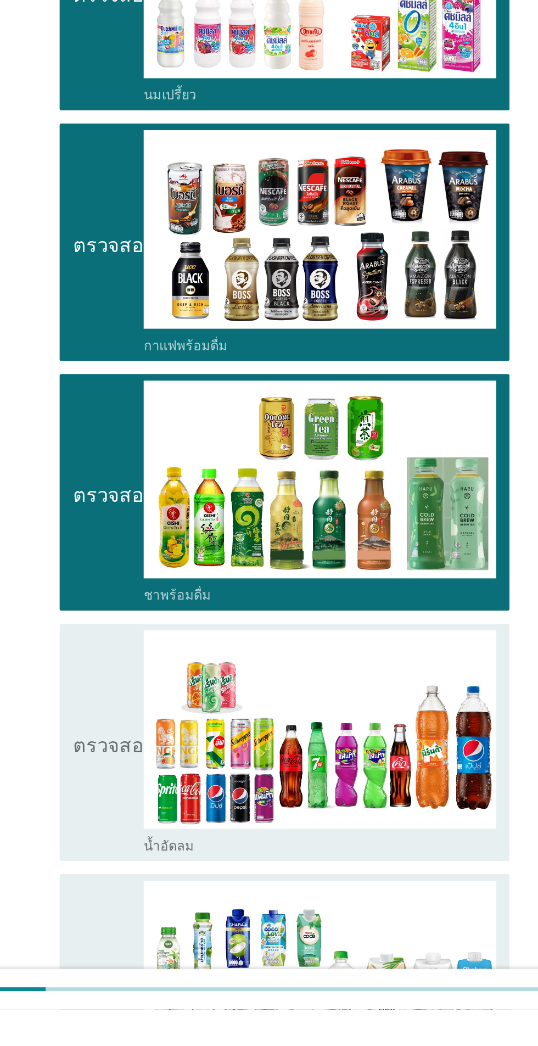
click at [160, 1039] on icon "ตรวจสอบ" at bounding box center [158, 1034] width 55 height 149
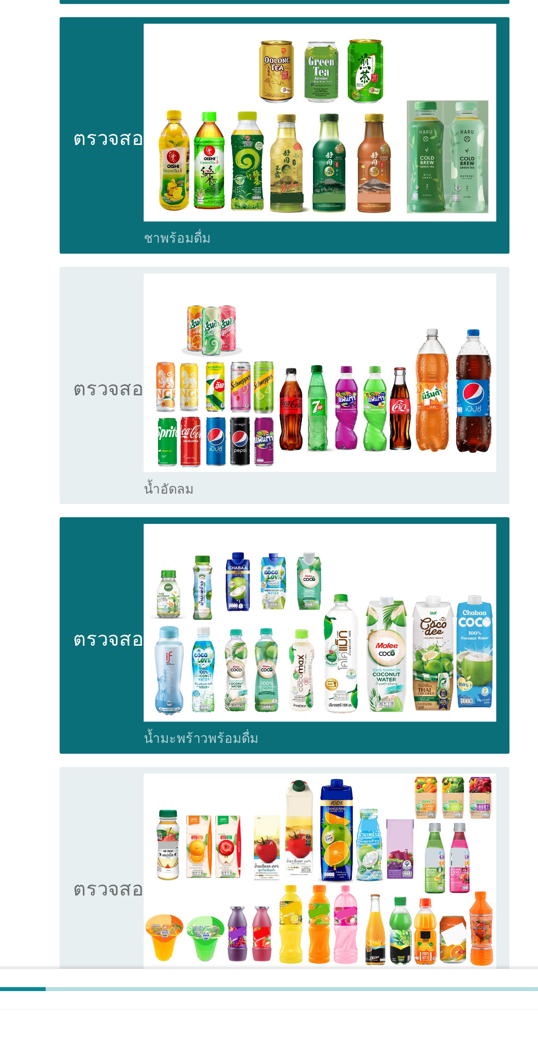
scroll to position [662, 0]
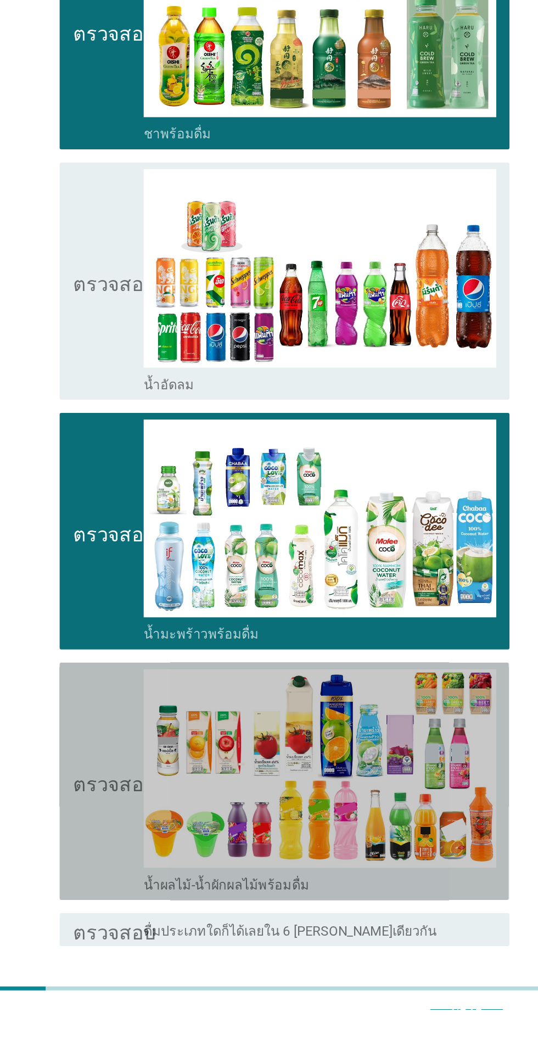
click at [144, 896] on icon "ตรวจสอบ" at bounding box center [158, 893] width 55 height 149
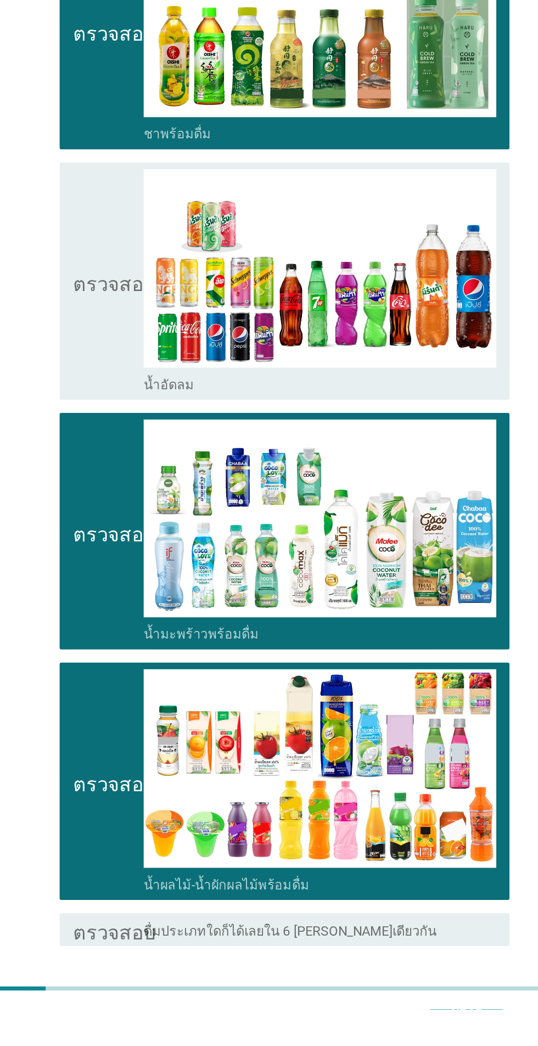
click at [409, 1034] on button "ต่อไป" at bounding box center [393, 1043] width 48 height 20
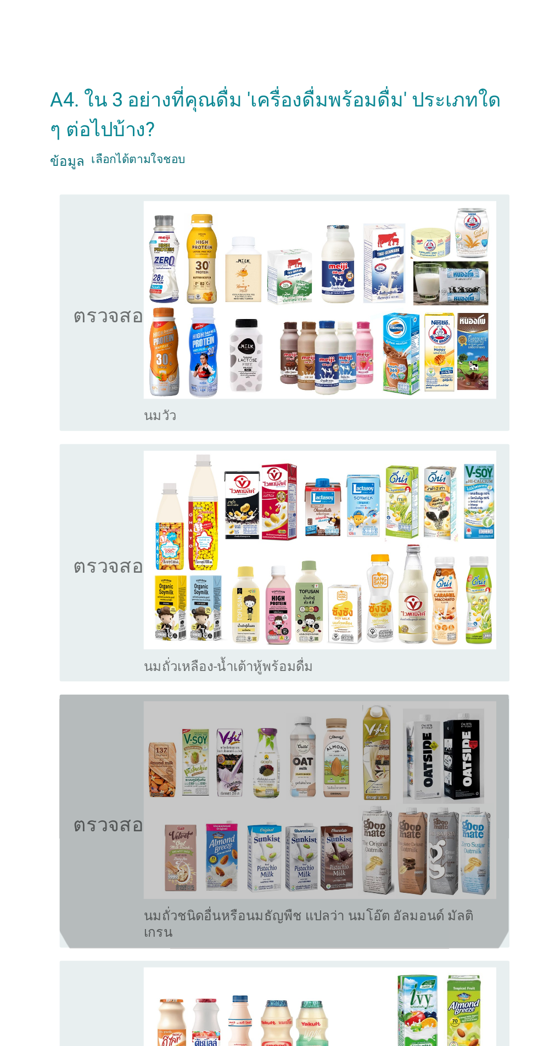
scroll to position [0, 0]
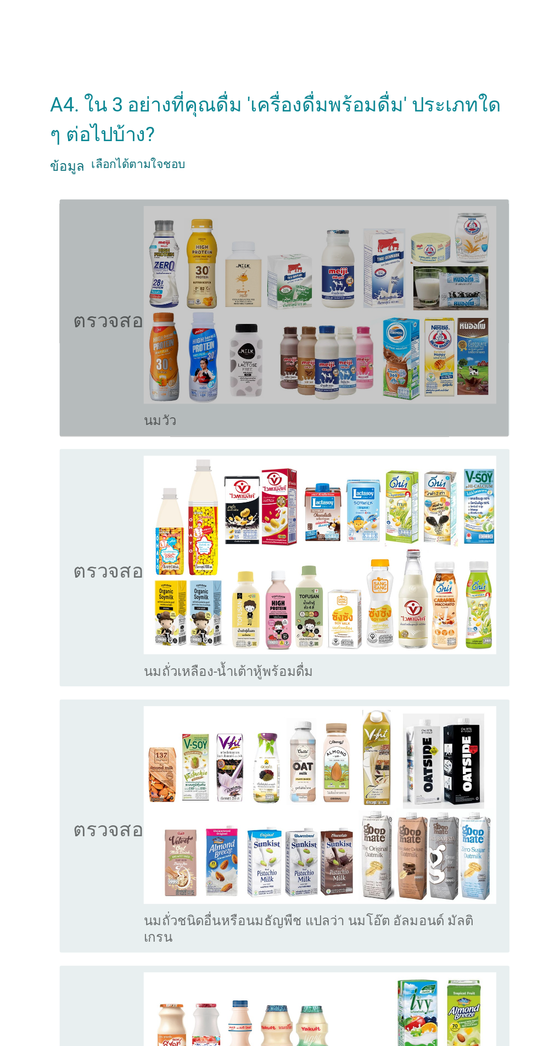
click at [141, 237] on icon "ตรวจสอบ" at bounding box center [158, 211] width 55 height 149
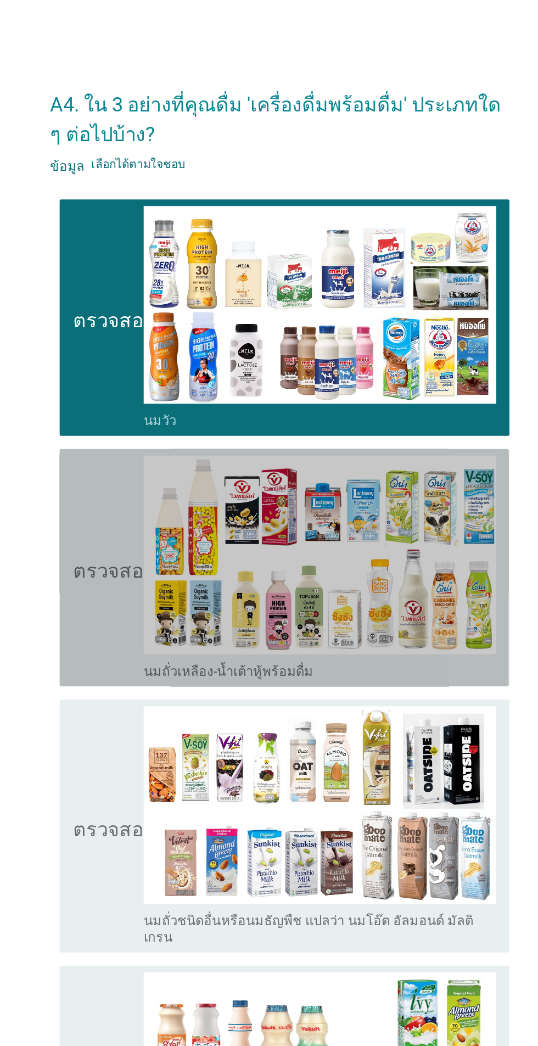
click at [154, 417] on icon "ตรวจสอบ" at bounding box center [158, 378] width 55 height 149
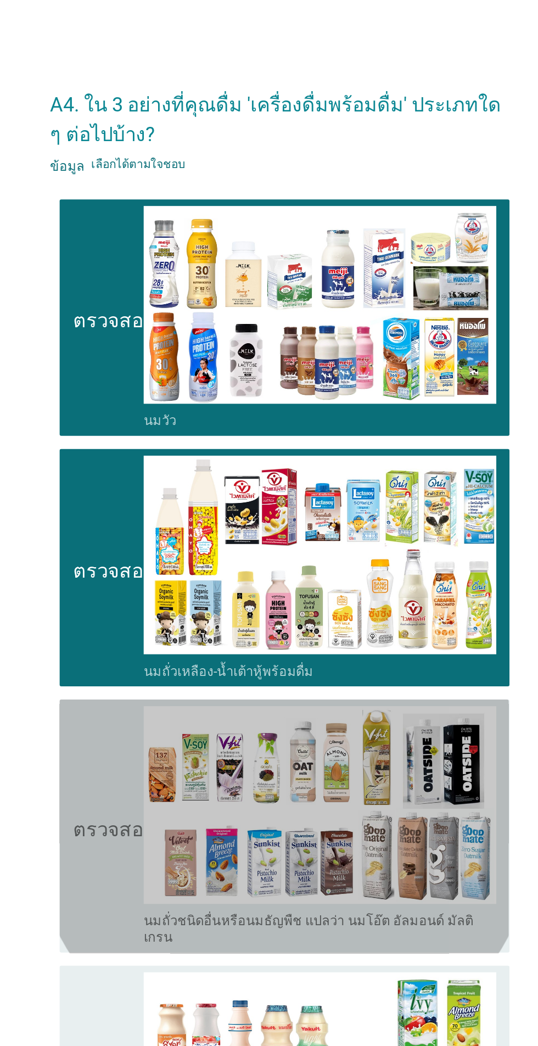
click at [153, 576] on icon "ตรวจสอบ" at bounding box center [158, 550] width 55 height 160
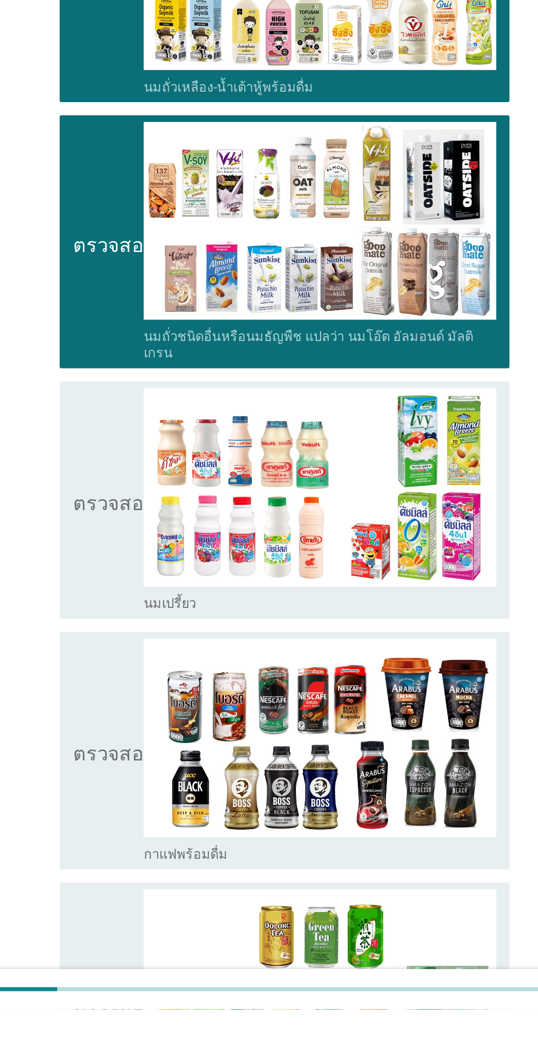
scroll to position [16, 0]
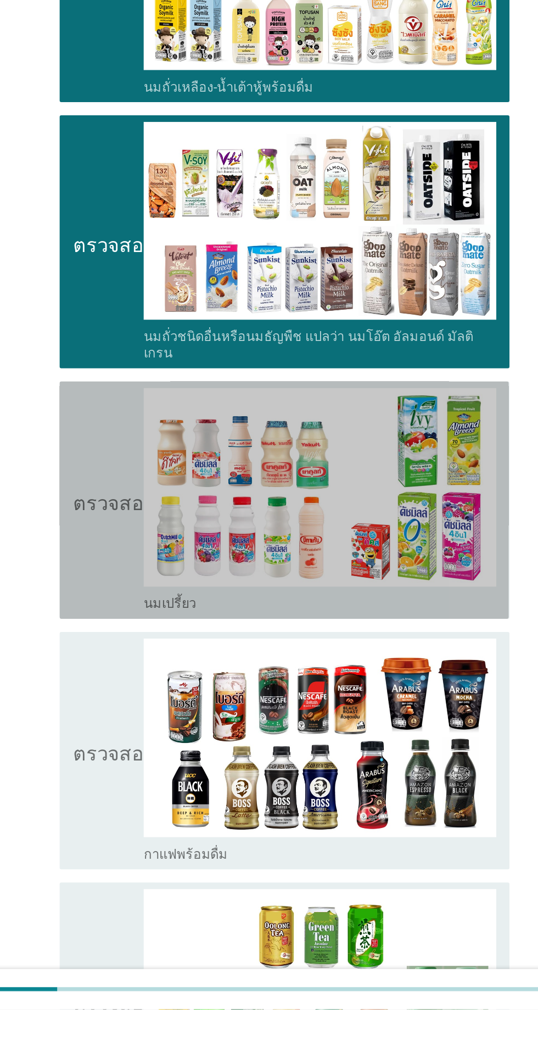
click at [160, 734] on icon "ตรวจสอบ" at bounding box center [158, 706] width 55 height 149
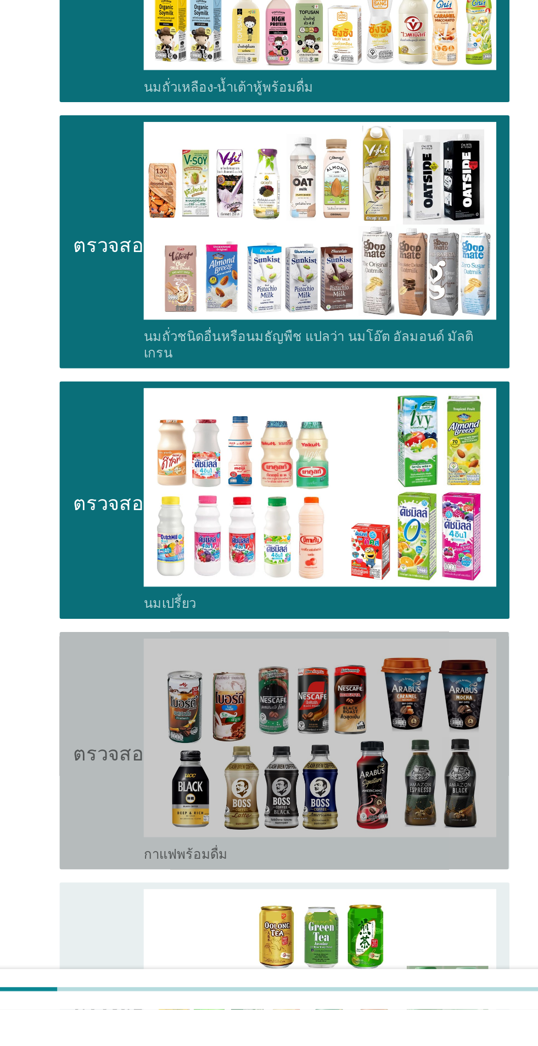
click at [163, 888] on icon "ตรวจสอบ" at bounding box center [158, 873] width 55 height 149
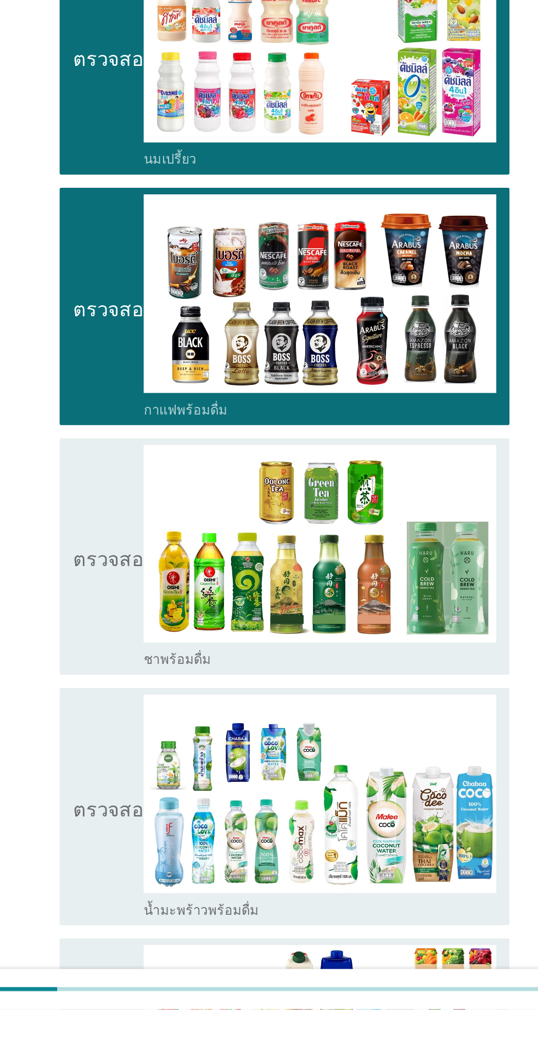
scroll to position [313, 0]
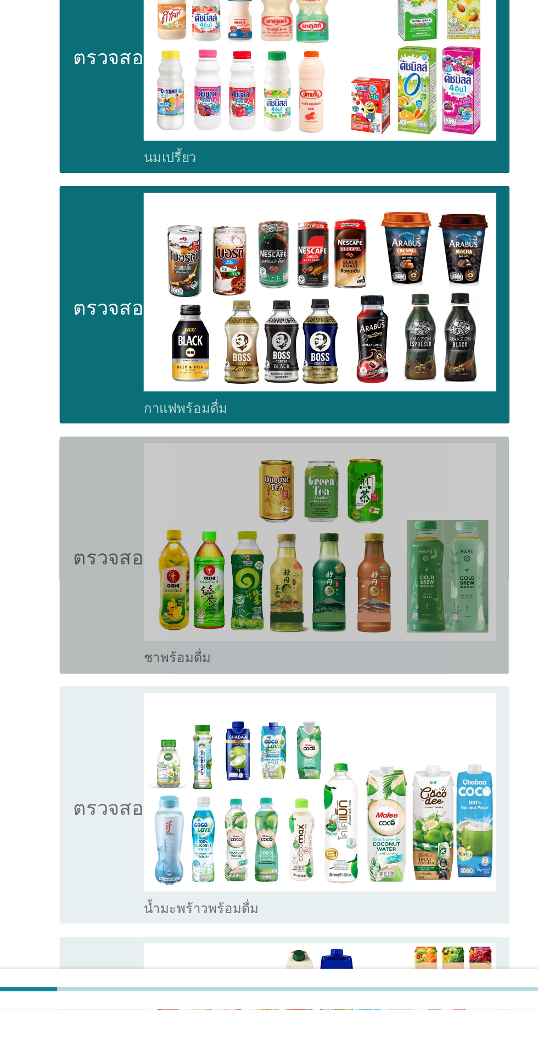
click at [159, 777] on icon "ตรวจสอบ" at bounding box center [158, 743] width 55 height 149
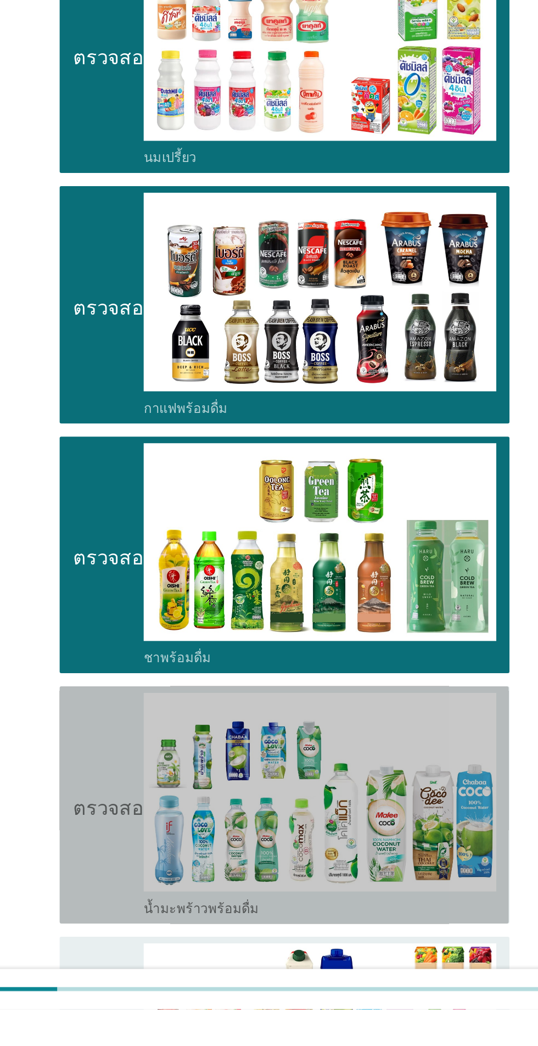
click at [150, 937] on icon "ตรวจสอบ" at bounding box center [158, 909] width 55 height 149
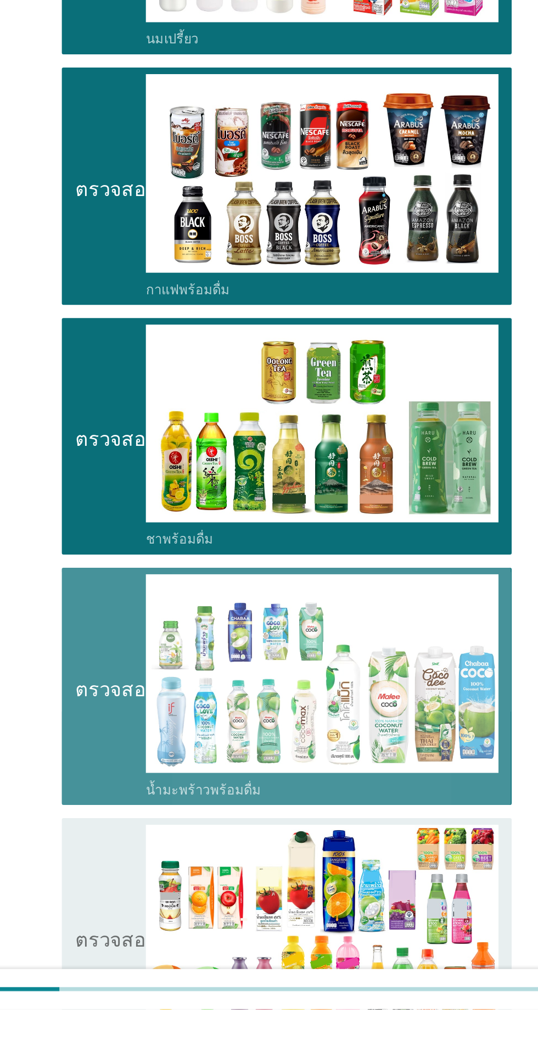
scroll to position [496, 0]
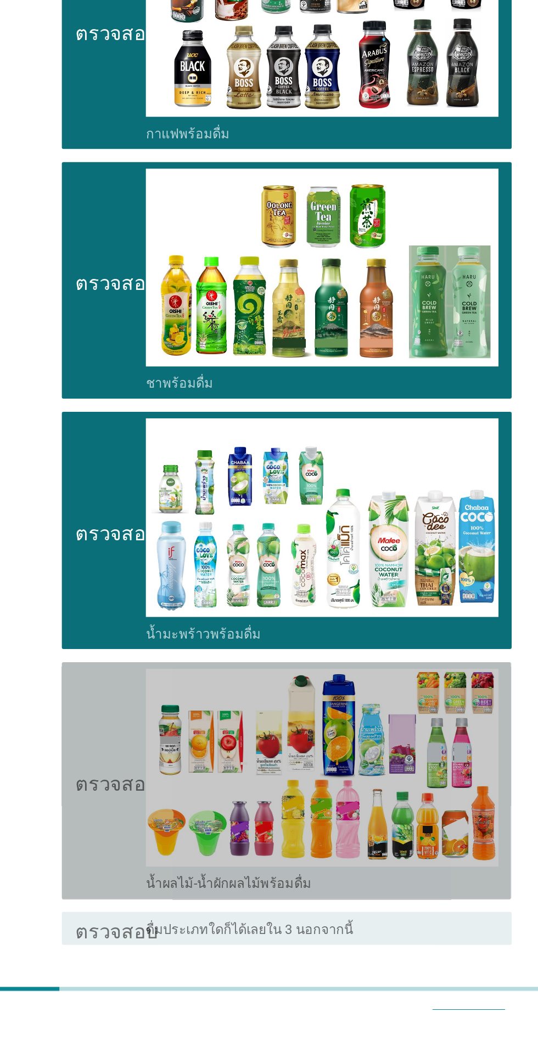
click at [154, 912] on icon "ตรวจสอบ" at bounding box center [158, 893] width 55 height 149
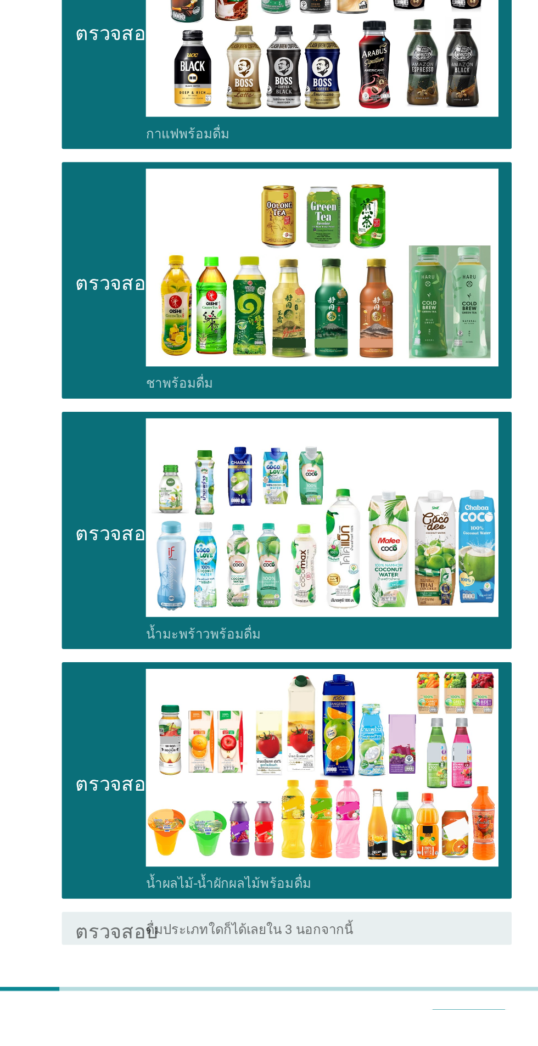
click at [416, 1033] on button "ต่อไป" at bounding box center [393, 1043] width 48 height 20
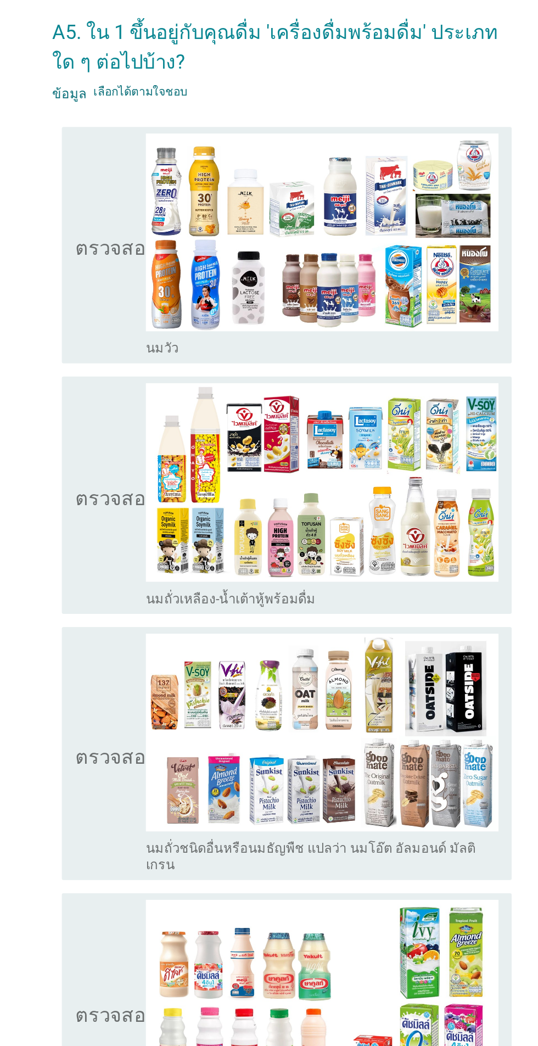
scroll to position [0, 0]
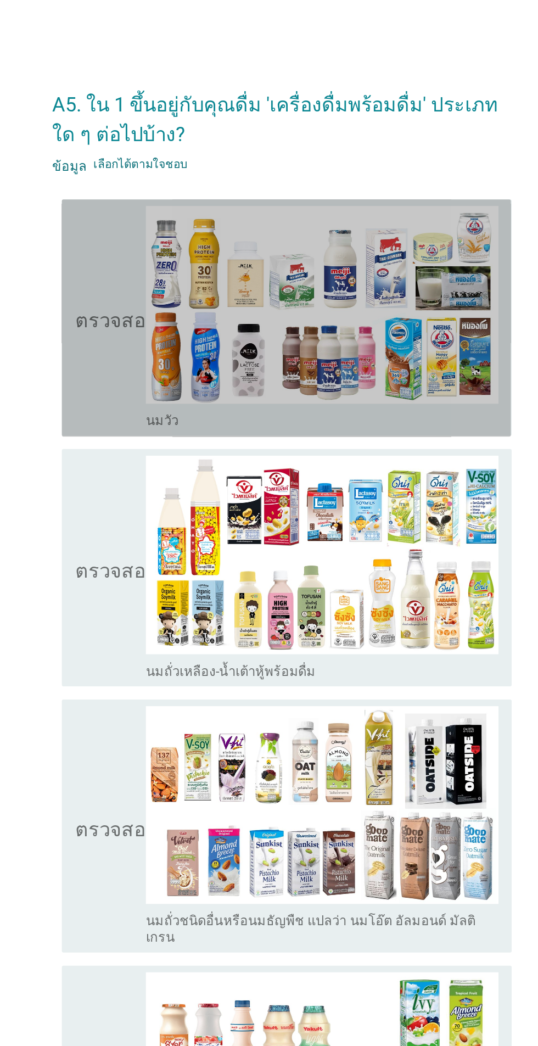
click at [152, 255] on icon "ตรวจสอบ" at bounding box center [158, 211] width 55 height 149
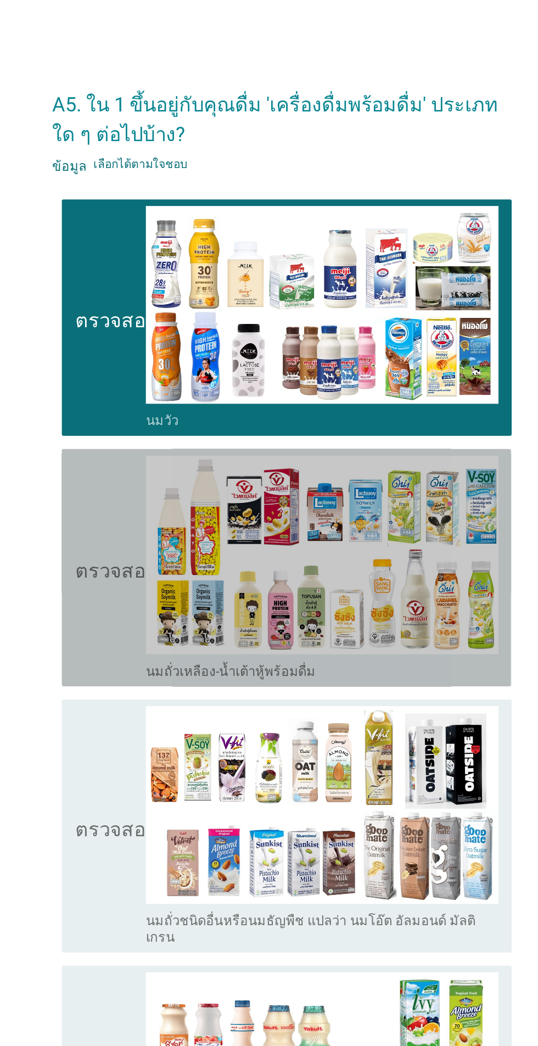
click at [148, 375] on font "ตรวจสอบ" at bounding box center [158, 378] width 55 height 13
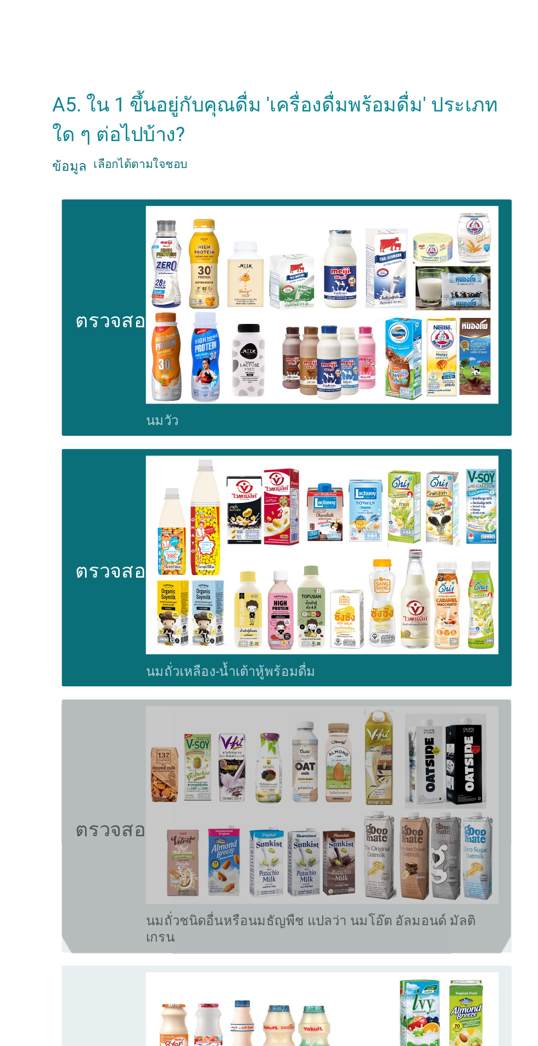
click at [155, 552] on icon "ตรวจสอบ" at bounding box center [158, 550] width 55 height 160
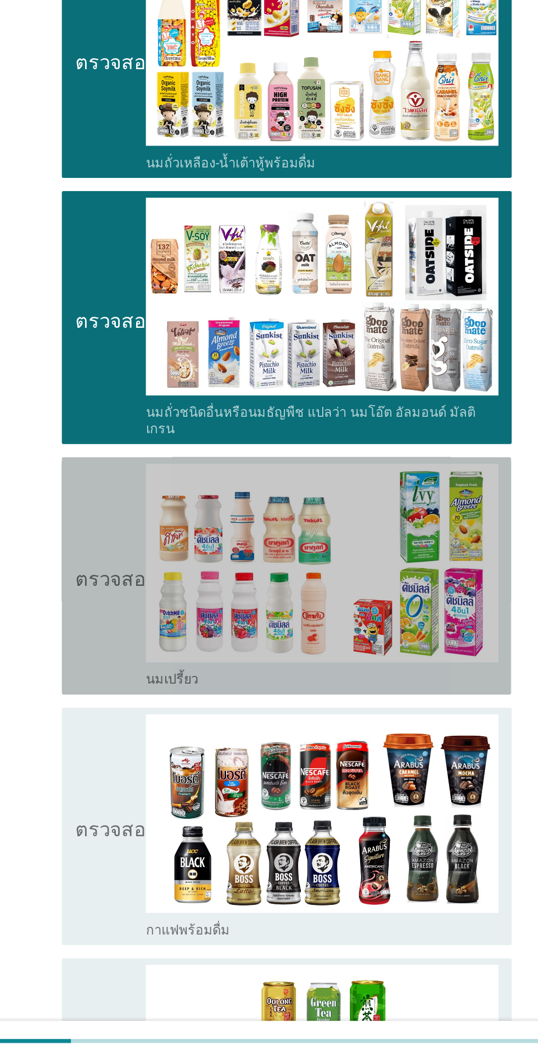
click at [147, 738] on icon "ตรวจสอบ" at bounding box center [158, 722] width 55 height 149
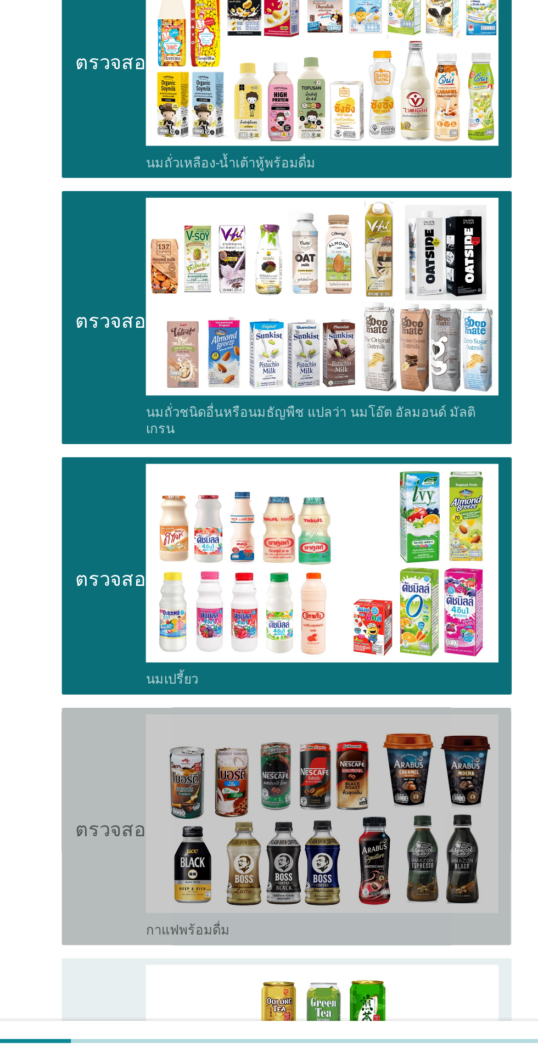
click at [151, 923] on icon "ตรวจสอบ" at bounding box center [158, 889] width 55 height 149
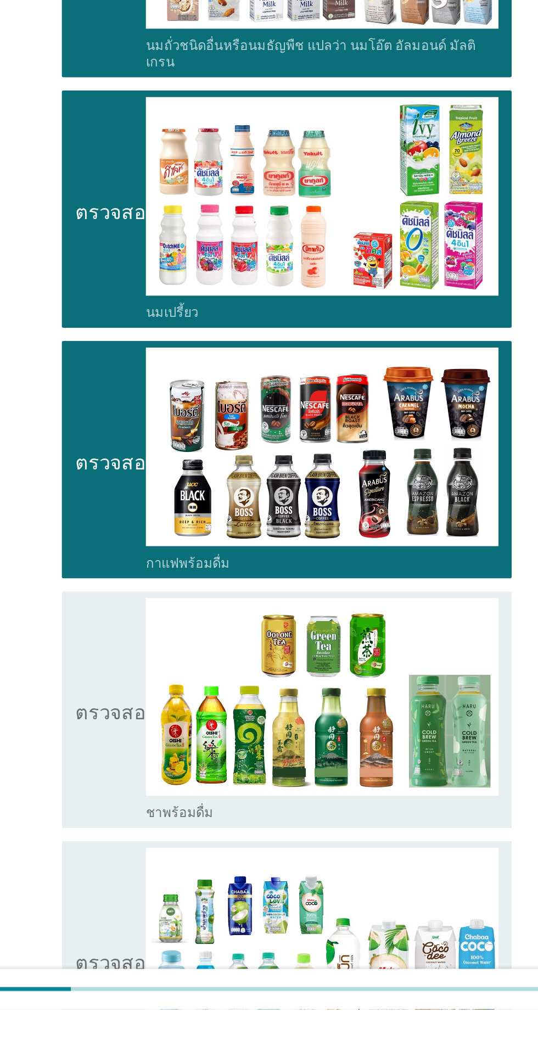
scroll to position [210, 0]
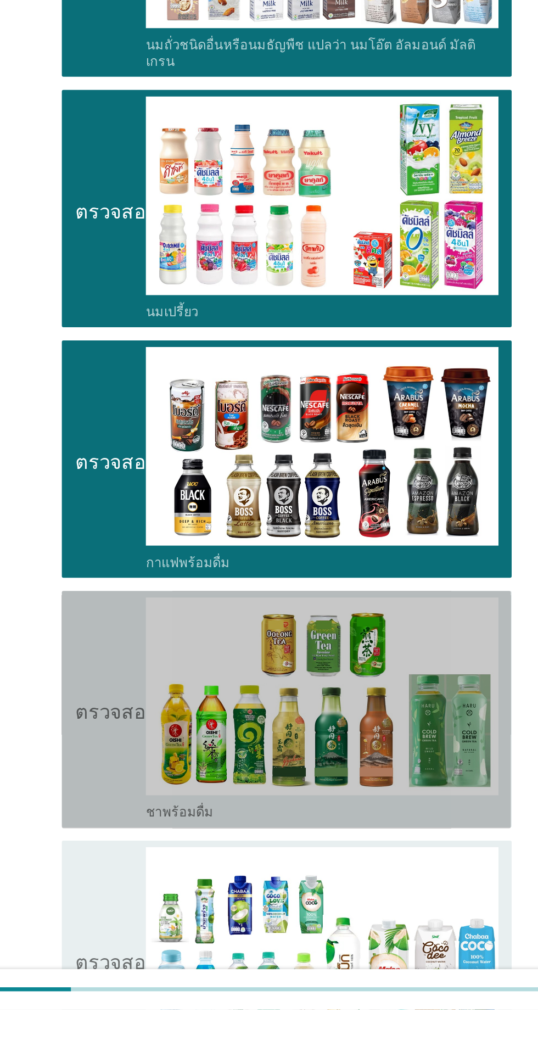
click at [159, 889] on icon "ตรวจสอบ" at bounding box center [158, 845] width 55 height 149
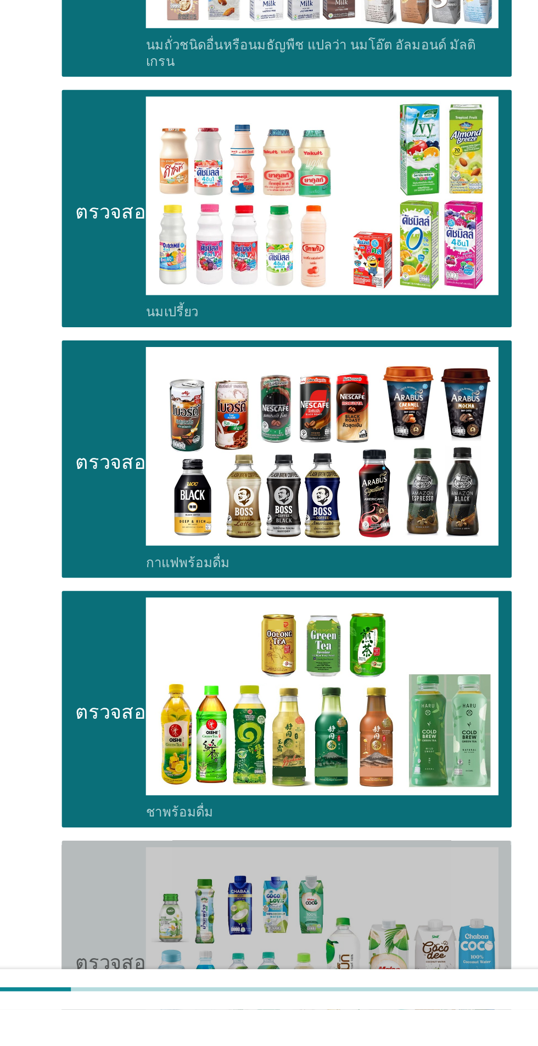
click at [161, 1016] on icon "ตรวจสอบ" at bounding box center [158, 1012] width 55 height 149
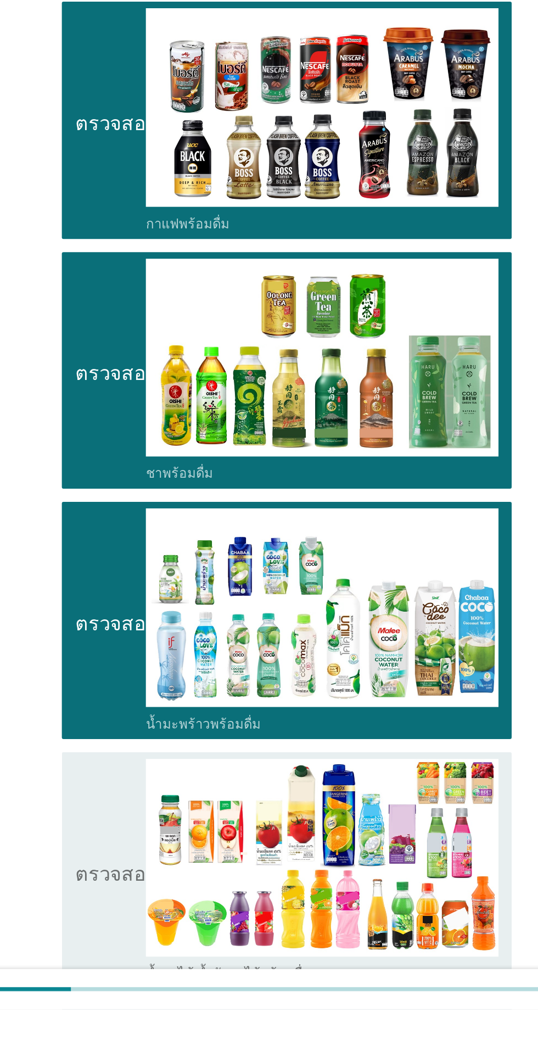
scroll to position [496, 0]
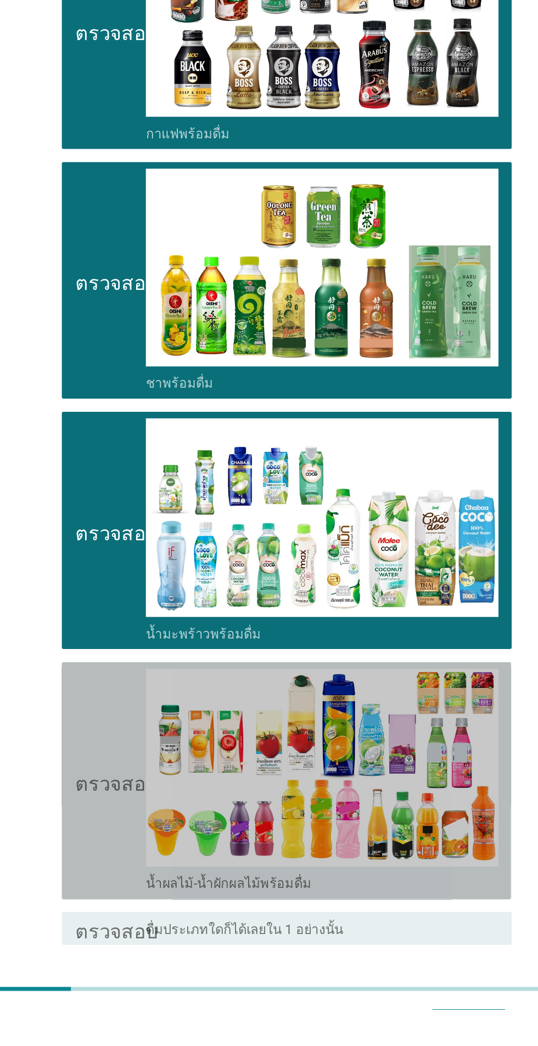
click at [147, 920] on icon "ตรวจสอบ" at bounding box center [158, 893] width 55 height 149
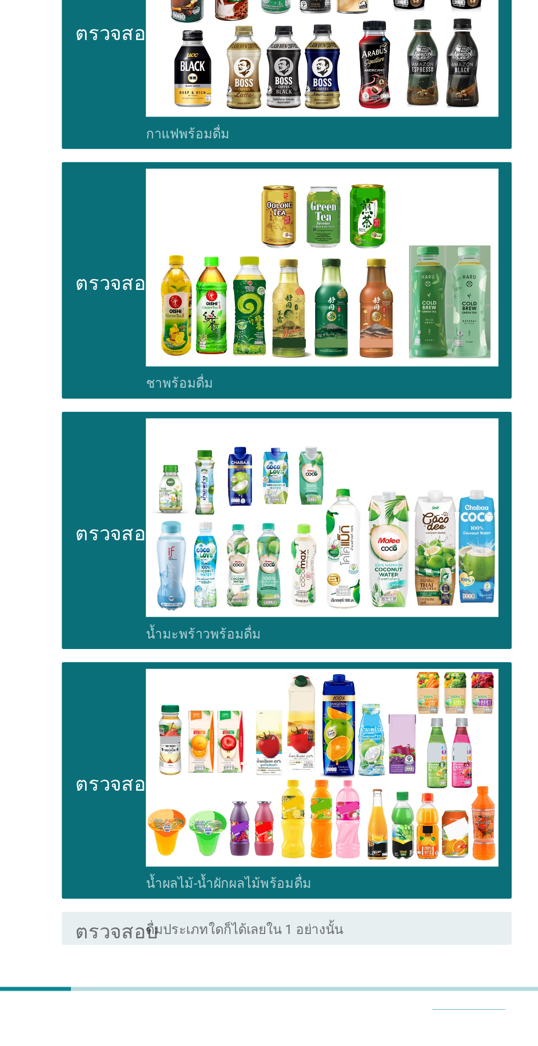
click at [408, 1036] on div "ต่อไป" at bounding box center [393, 1042] width 31 height 13
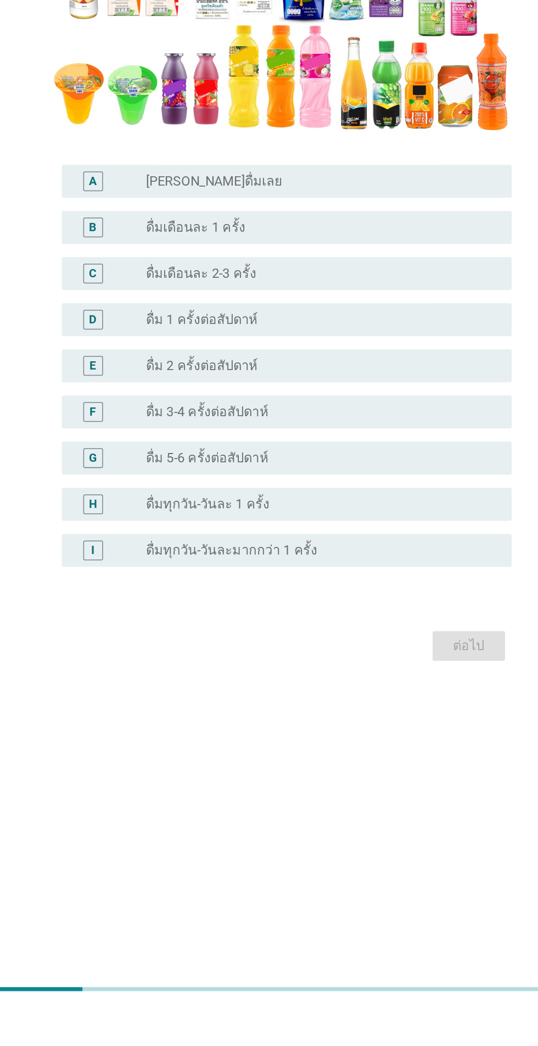
scroll to position [26, 0]
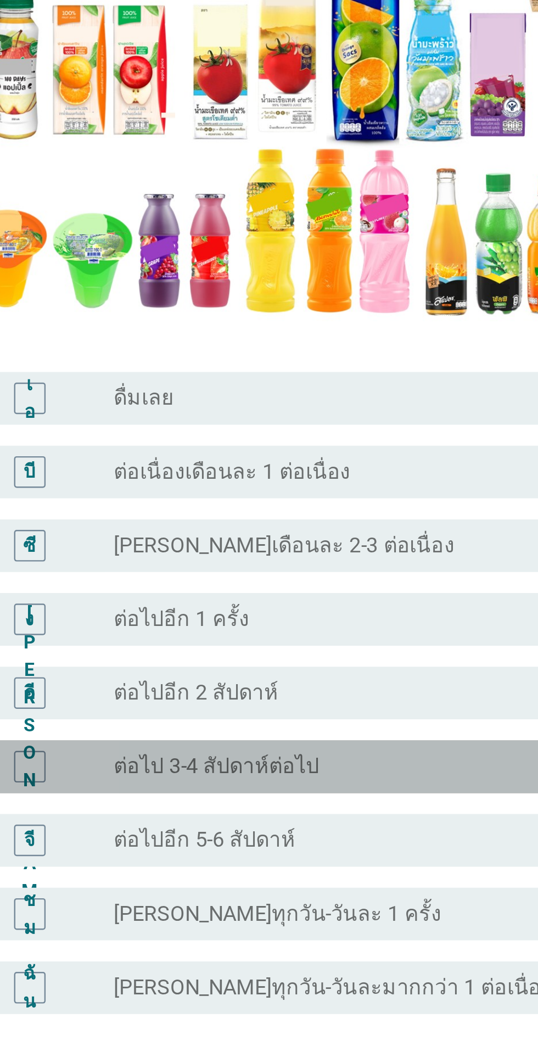
click at [299, 634] on div "ปุ่มวิทยุ[PERSON_NAME]เลือก ต่อไป 3-4 สัปดาห์ต่อไป" at bounding box center [291, 628] width 226 height 11
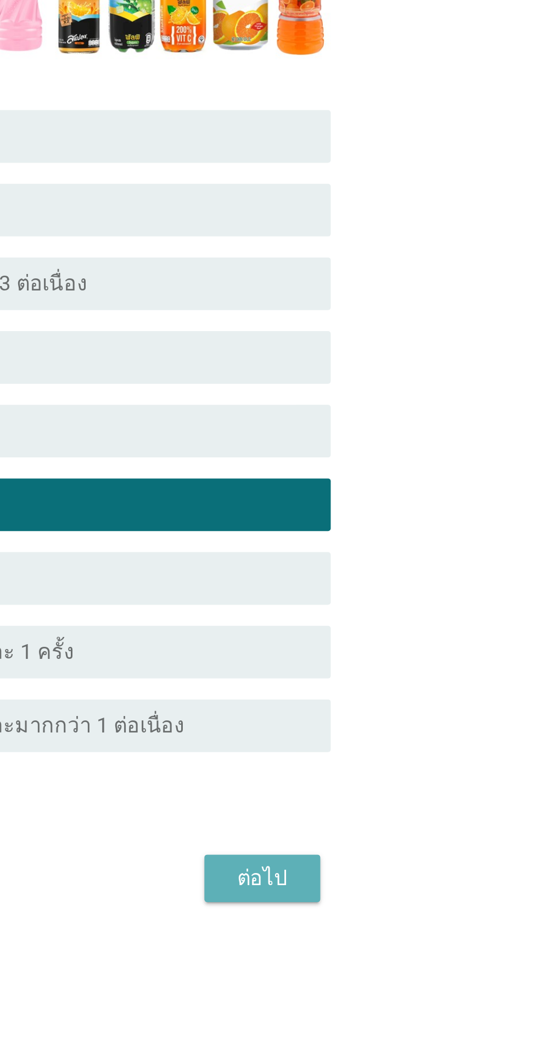
click at [401, 789] on font "ต่อไป" at bounding box center [393, 784] width 21 height 10
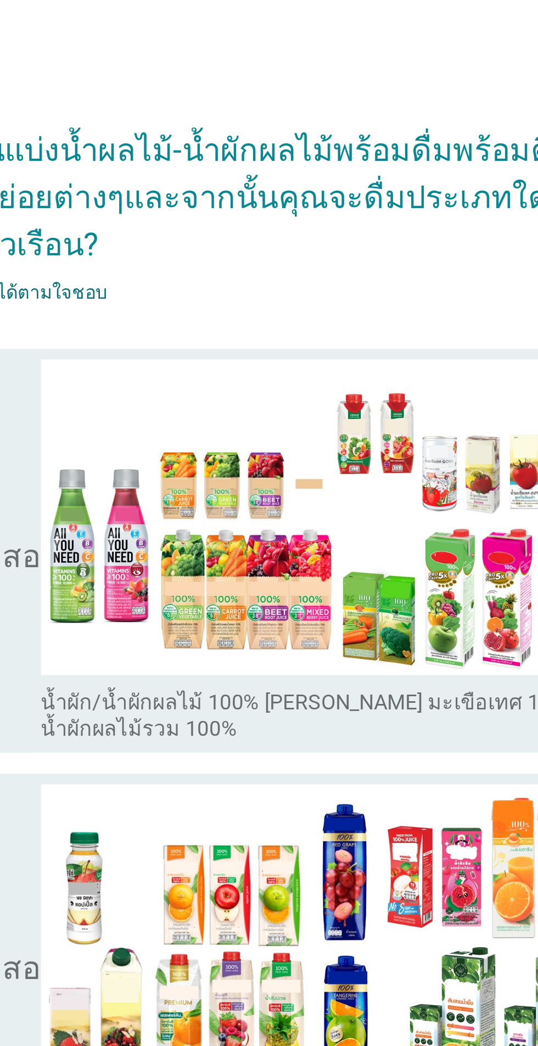
scroll to position [0, 0]
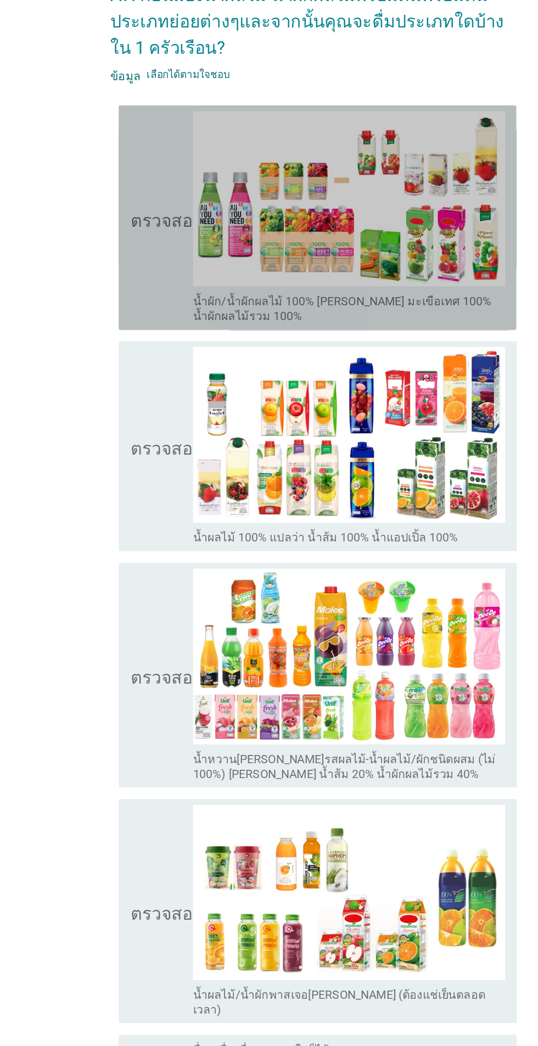
click at [147, 330] on icon "ตรวจสอบ" at bounding box center [158, 257] width 55 height 160
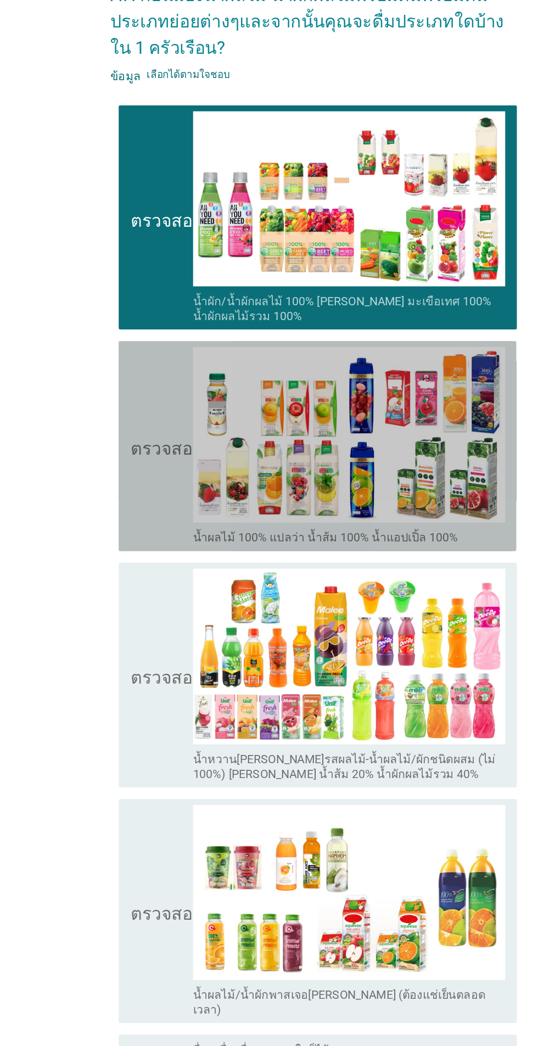
click at [143, 495] on icon "ตรวจสอบ" at bounding box center [158, 428] width 55 height 149
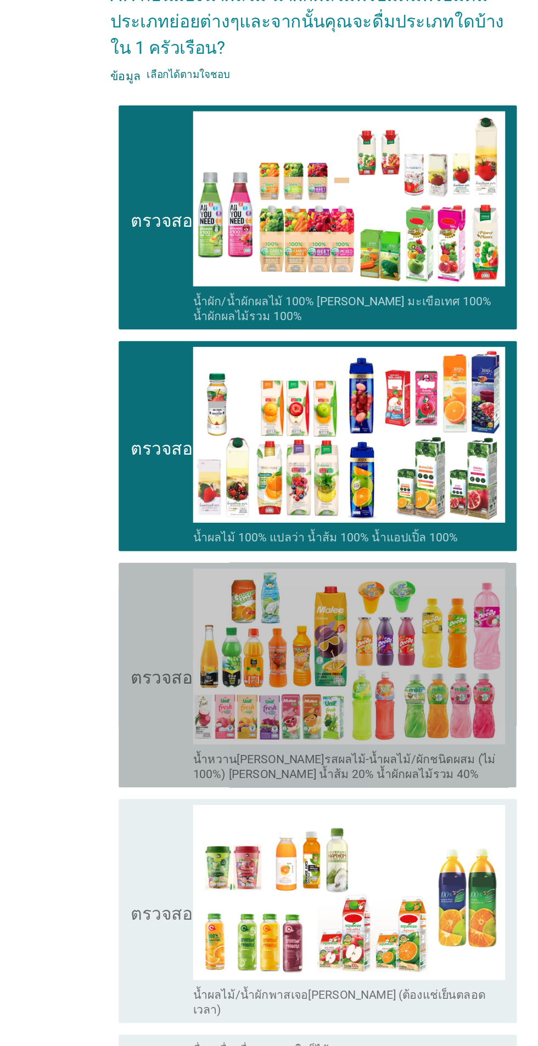
click at [139, 657] on icon "ตรวจสอบ" at bounding box center [158, 601] width 55 height 160
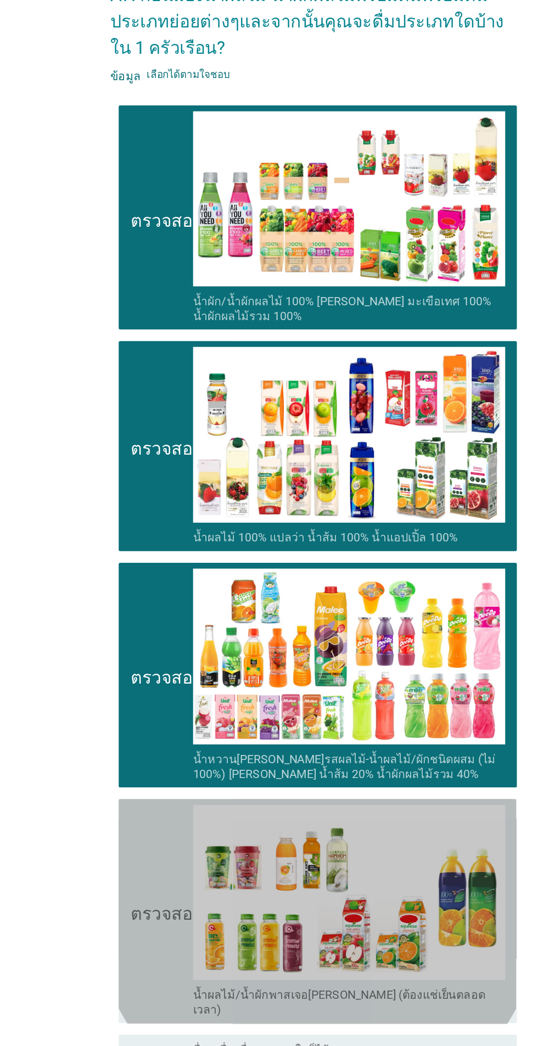
click at [143, 803] on icon "ตรวจสอบ" at bounding box center [158, 779] width 55 height 160
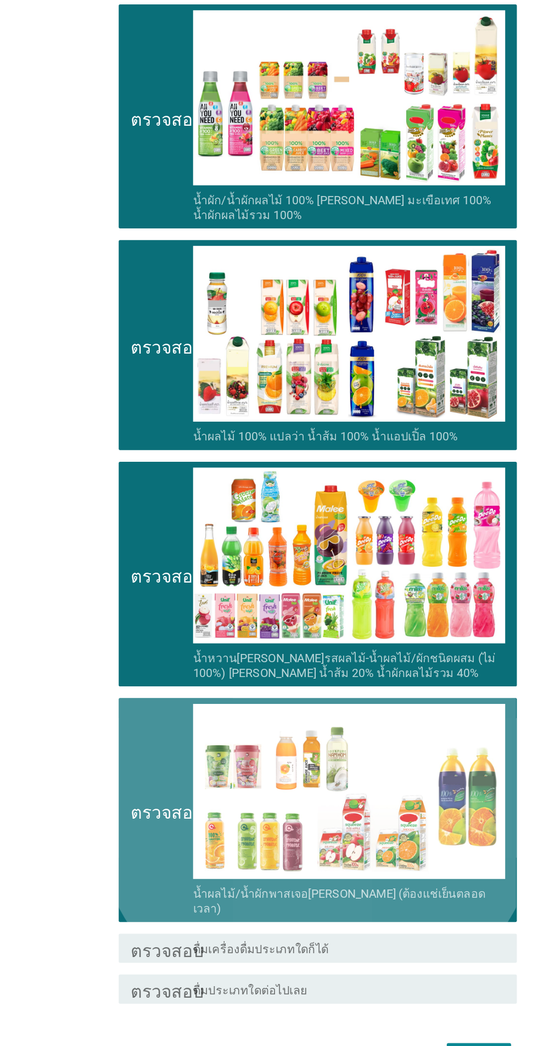
scroll to position [26, 0]
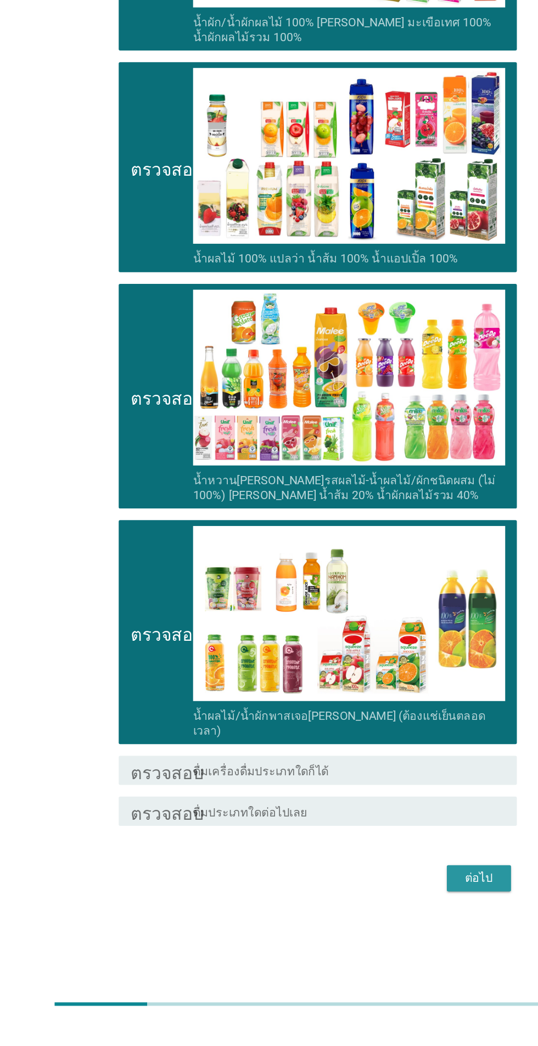
click at [413, 948] on button "ต่อไป" at bounding box center [393, 938] width 48 height 20
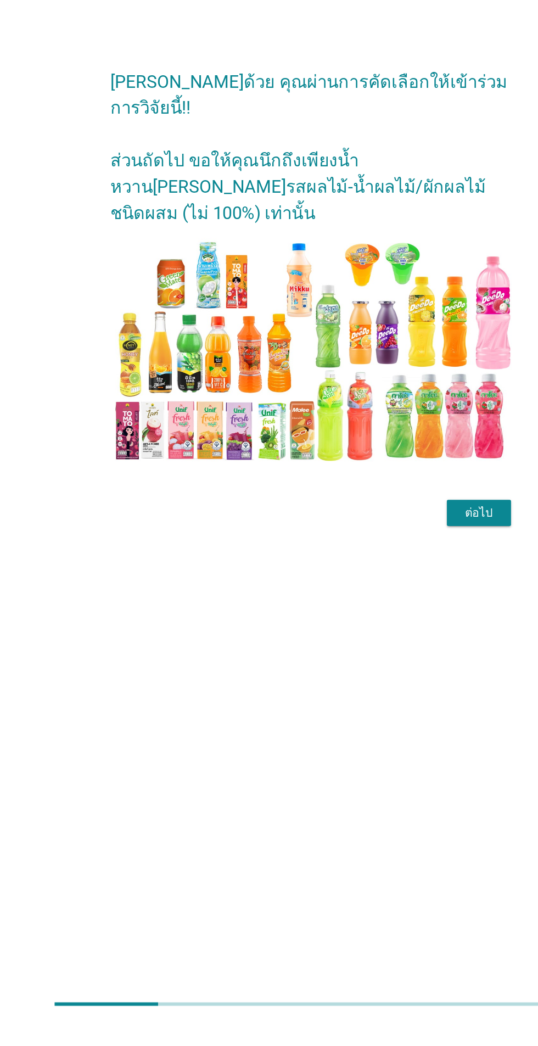
scroll to position [0, 0]
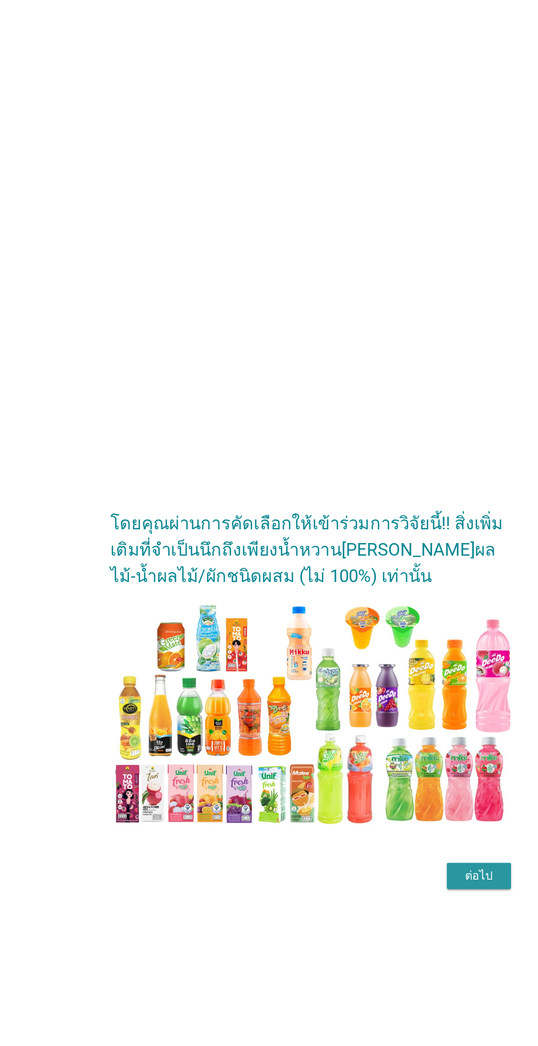
click at [406, 666] on div "ต่อไป" at bounding box center [393, 659] width 31 height 13
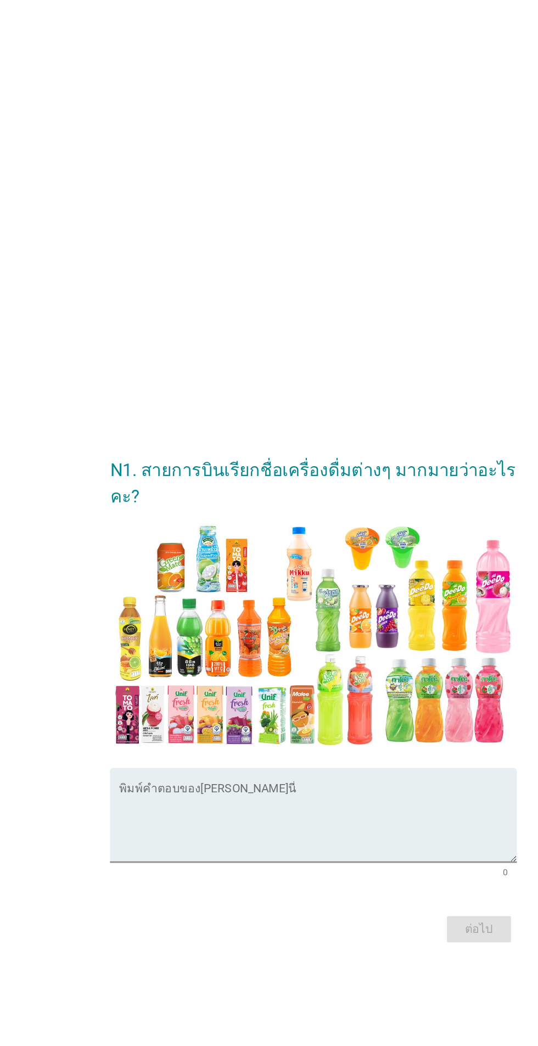
click at [292, 649] on textarea "พิมพ์คำตอบของคุณที่นี่" at bounding box center [271, 620] width 299 height 58
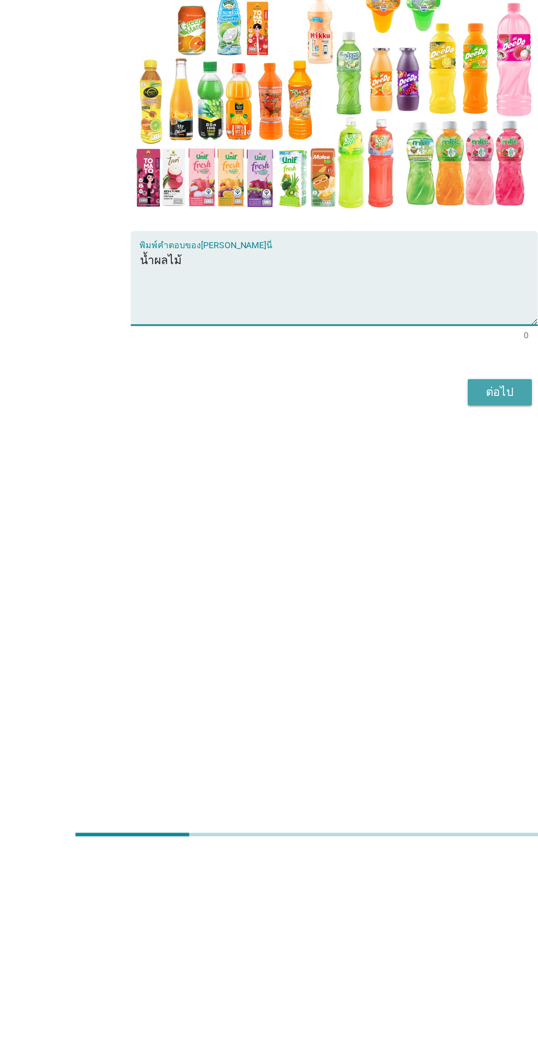
type textarea "น้ำผลไม้"
click at [402, 706] on font "ต่อไป" at bounding box center [393, 699] width 21 height 13
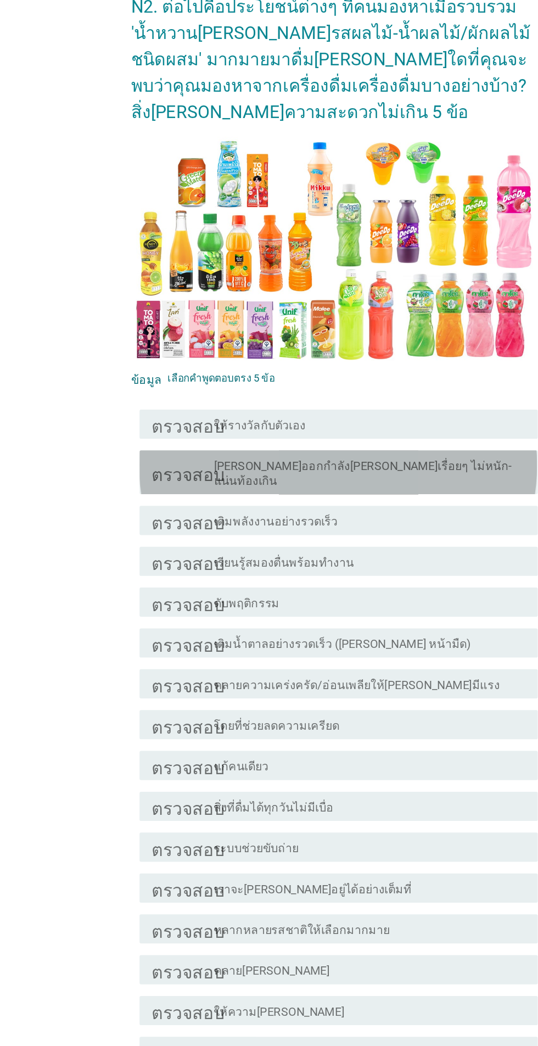
click at [378, 406] on div "ตรวจสอบ โครงร่างกล่องกาเครื่องหมายว่าง [PERSON_NAME]ออกกำลัง[PERSON_NAME]เรื่อย…" at bounding box center [271, 419] width 299 height 33
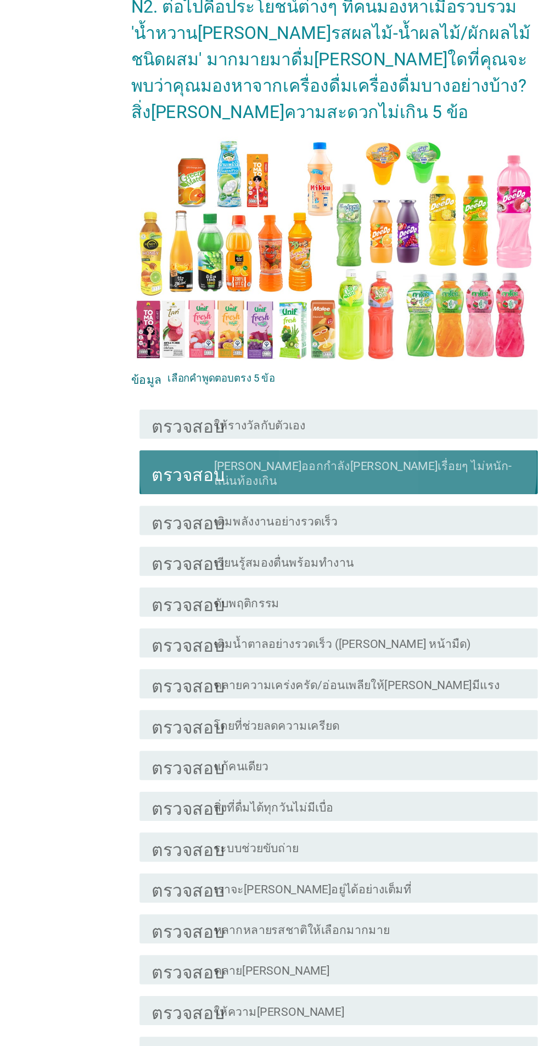
click at [330, 575] on font "คลายความเคร่งครัด/อ่อนเพลียให้[PERSON_NAME]มีแรง" at bounding box center [285, 580] width 215 height 10
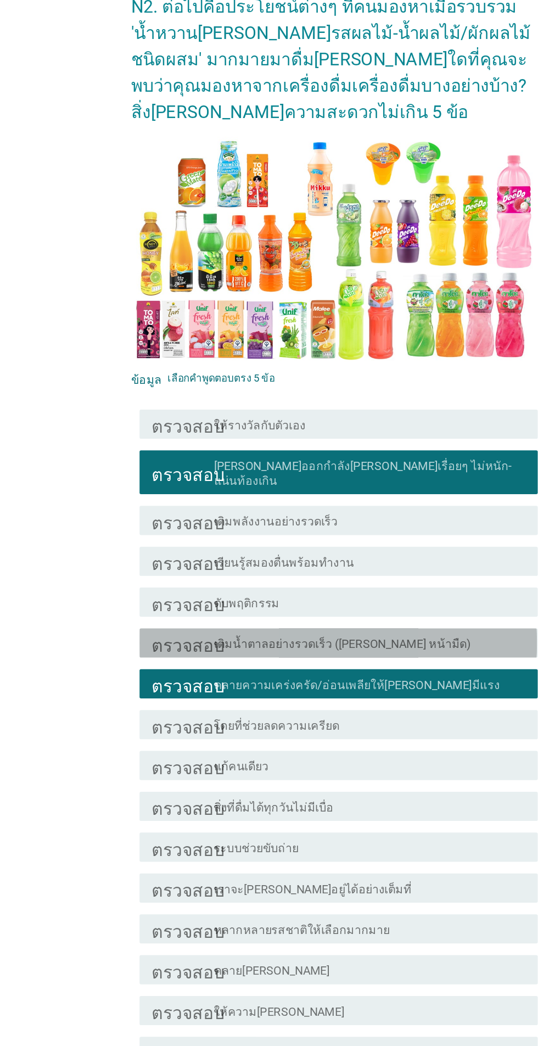
click at [329, 542] on div "โครงร่างกล่องกาเครื่องหมายว่าง เติมน้ำตาลอย่างรวดเร็ว ([PERSON_NAME] หน้ามืด)" at bounding box center [295, 548] width 235 height 13
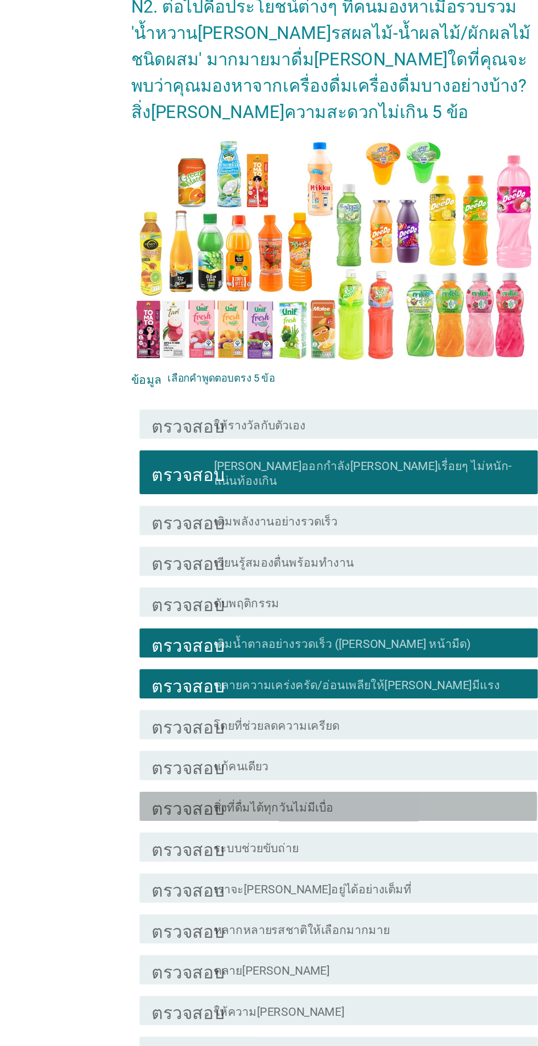
click at [313, 665] on div "โครงร่างกล่องกาเครื่องหมายว่าง สิ่งที่ดื่มได้ทุกวันไม่มีเบื่อ" at bounding box center [295, 671] width 235 height 13
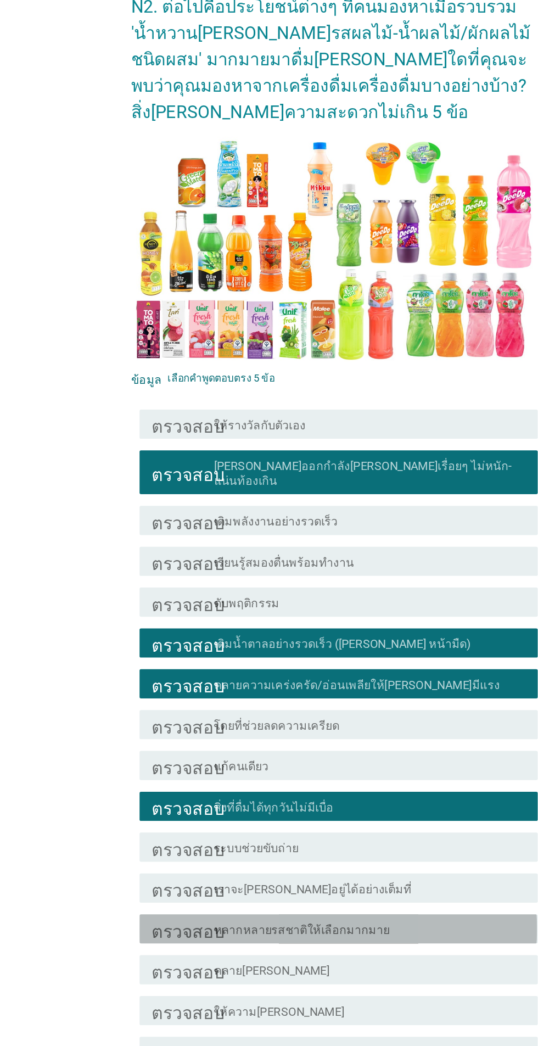
click at [302, 759] on font "หลากหลายรสชาติให้เลือกมากมาย" at bounding box center [244, 764] width 132 height 10
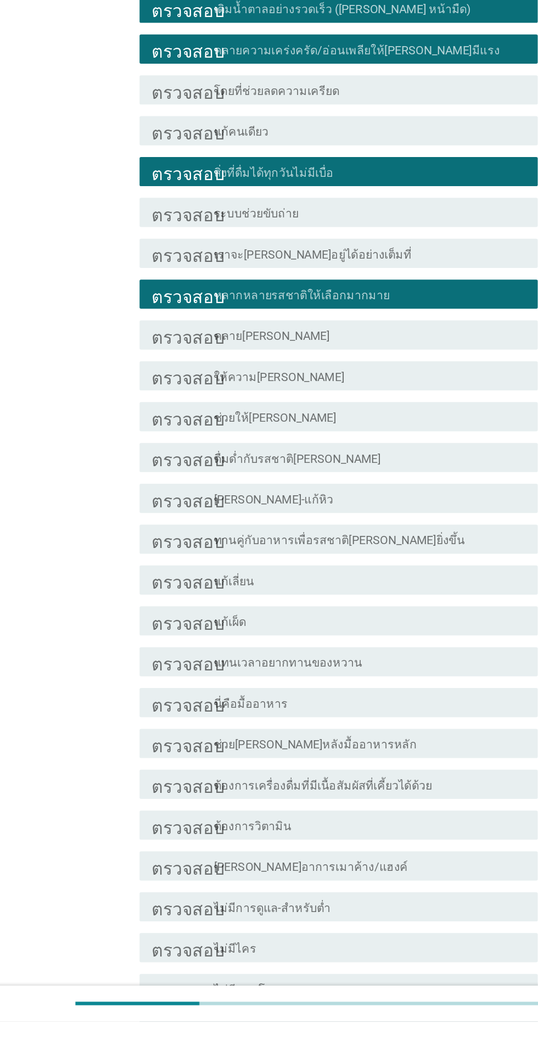
scroll to position [341, 0]
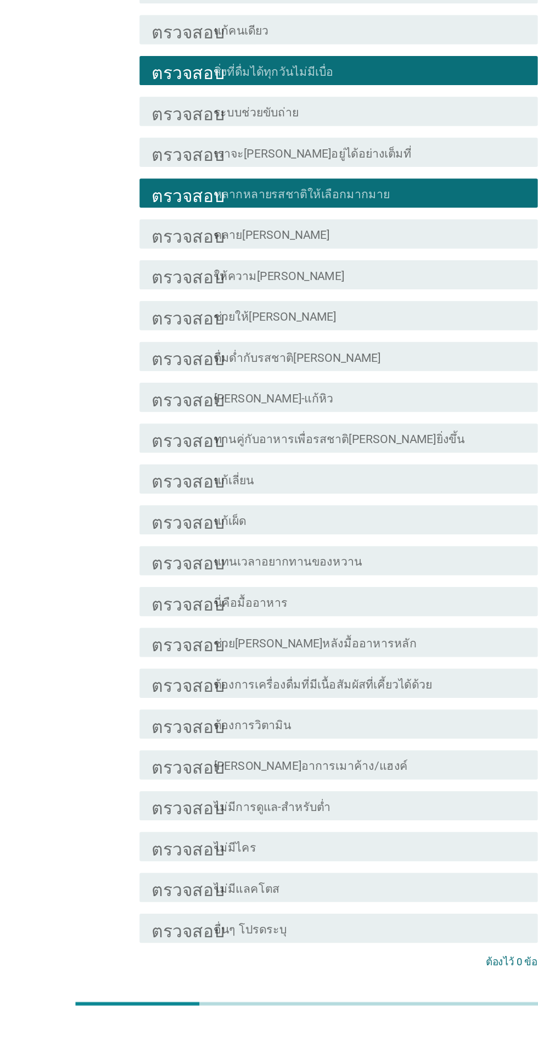
click at [396, 1036] on font "ต่อไป" at bounding box center [393, 1041] width 21 height 10
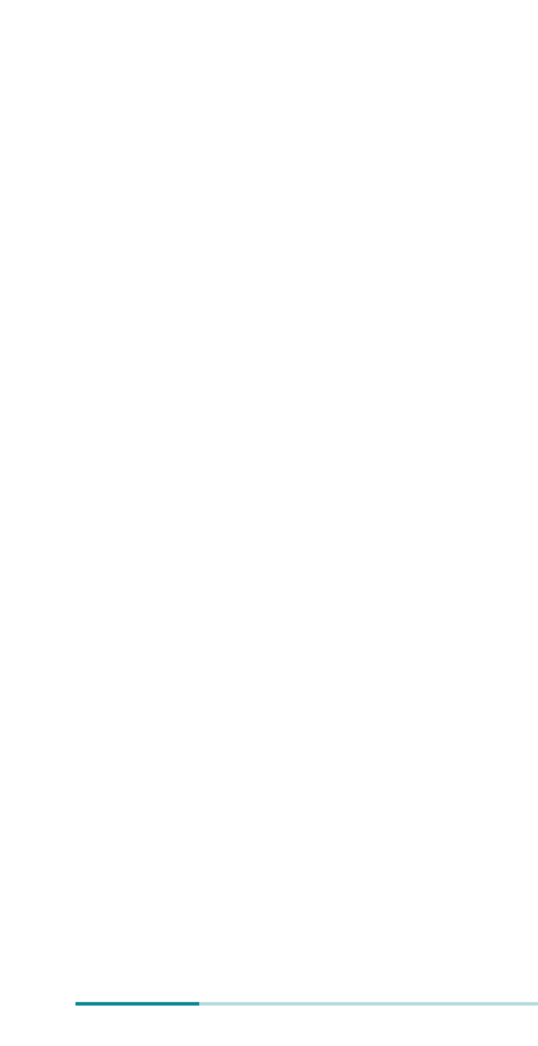
scroll to position [0, 0]
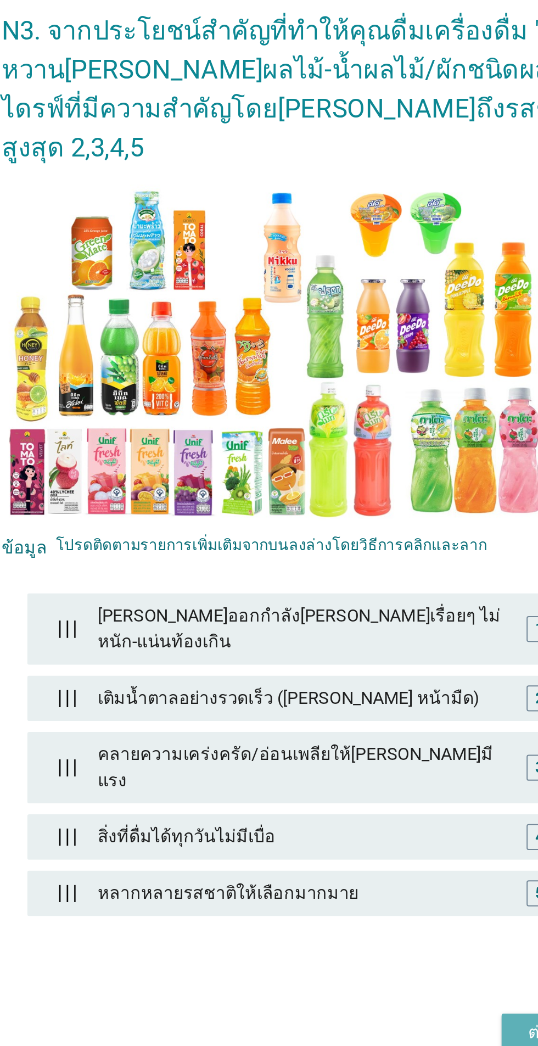
click at [378, 787] on div "ต่อไป" at bounding box center [393, 780] width 31 height 13
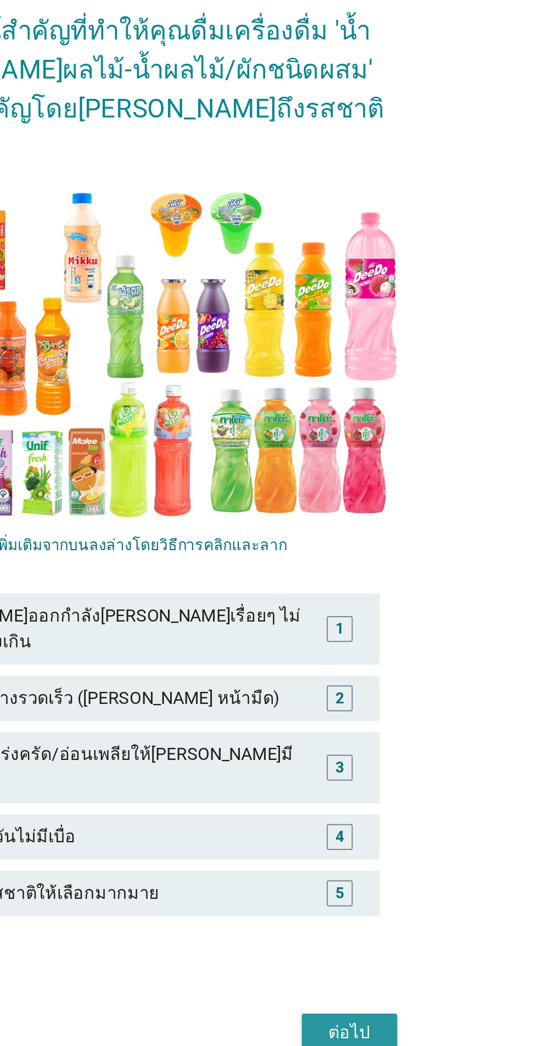
click at [403, 786] on font "ต่อไป" at bounding box center [393, 780] width 21 height 10
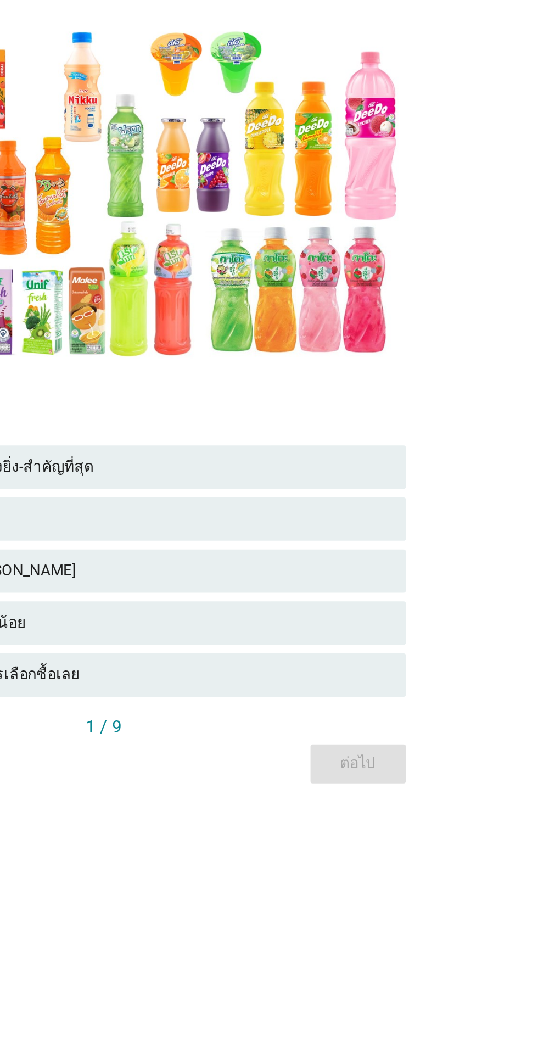
scroll to position [9, 0]
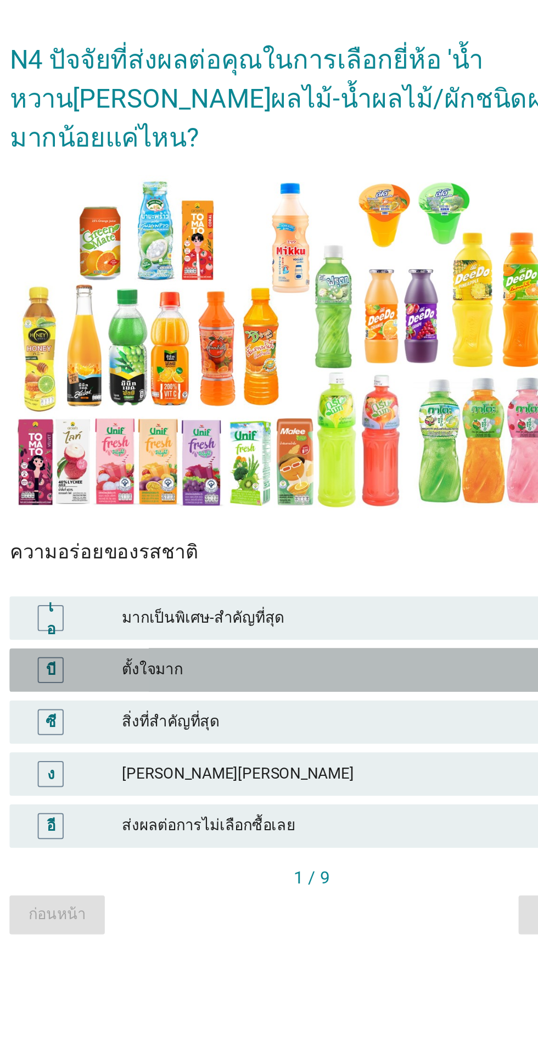
click at [346, 623] on div "บี ตั้งใจมาก" at bounding box center [269, 612] width 306 height 22
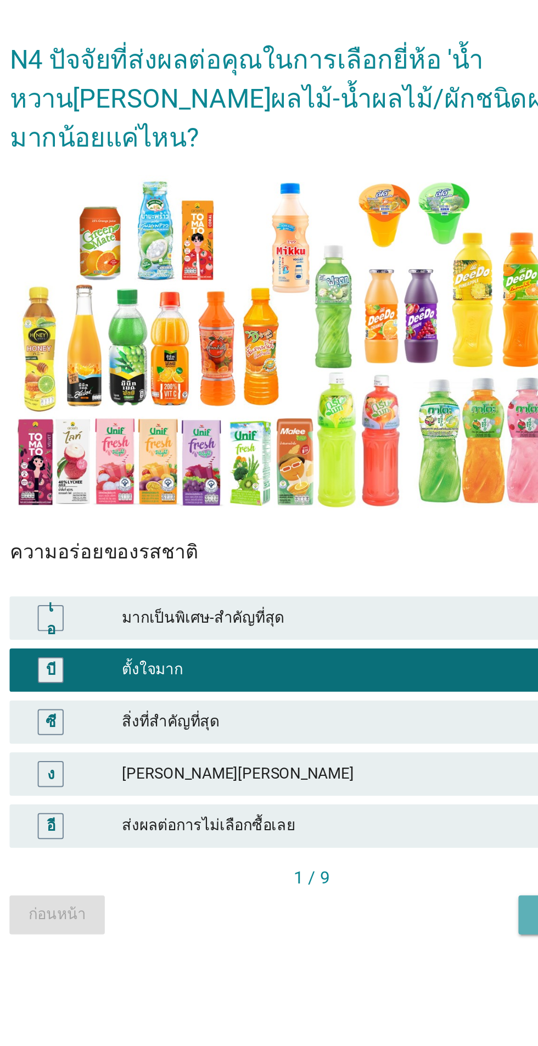
click at [376, 745] on button "ต่อไป" at bounding box center [398, 736] width 48 height 20
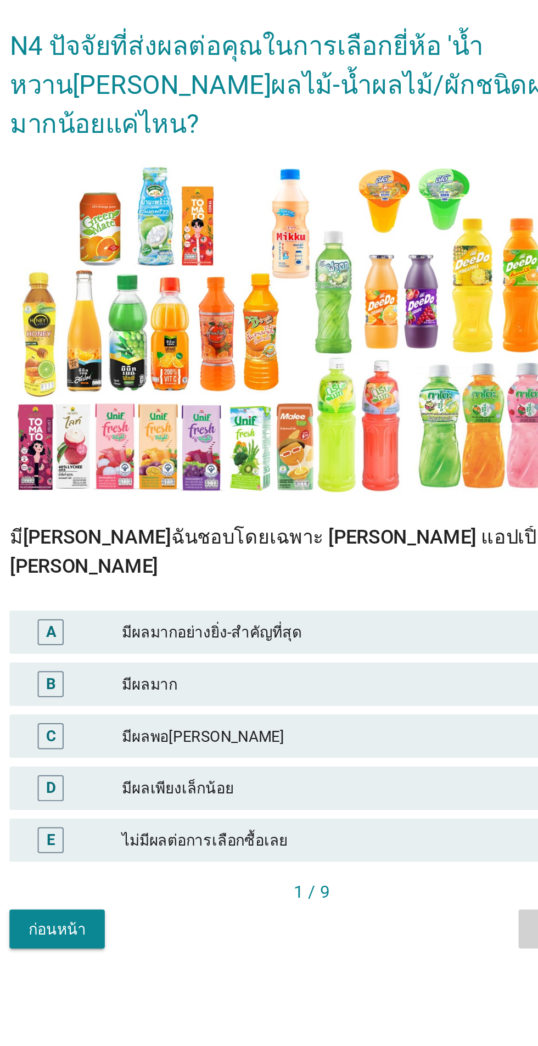
scroll to position [0, 0]
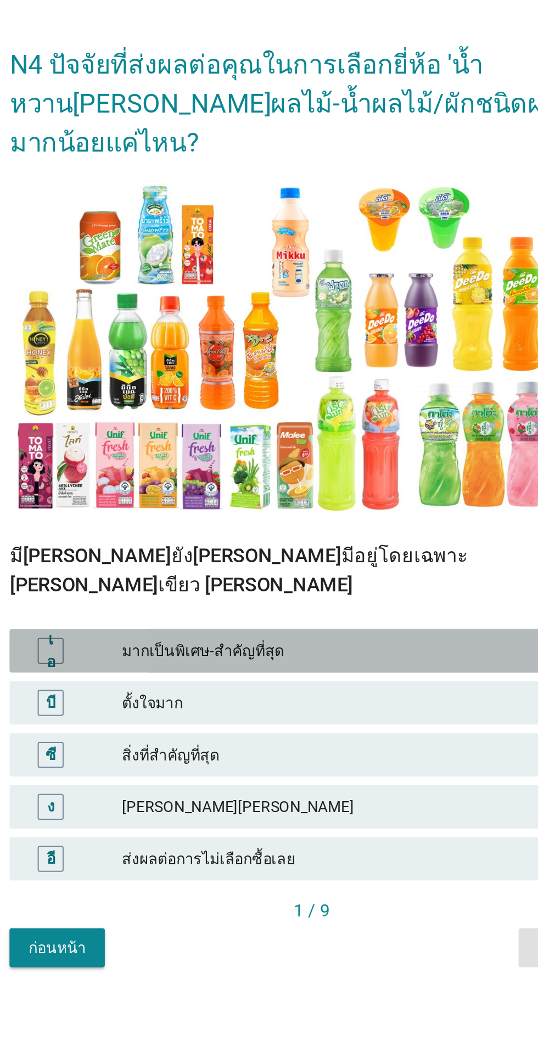
click at [362, 608] on font "มากเป็นพิเศษ-สำคัญที่สุด" at bounding box center [293, 602] width 240 height 12
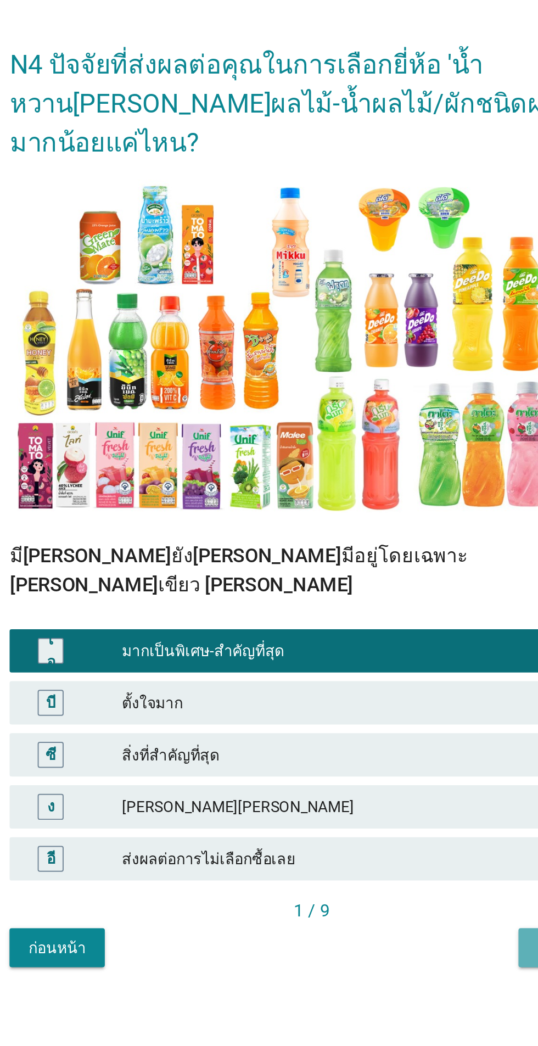
click at [377, 762] on button "ต่อไป" at bounding box center [398, 752] width 48 height 20
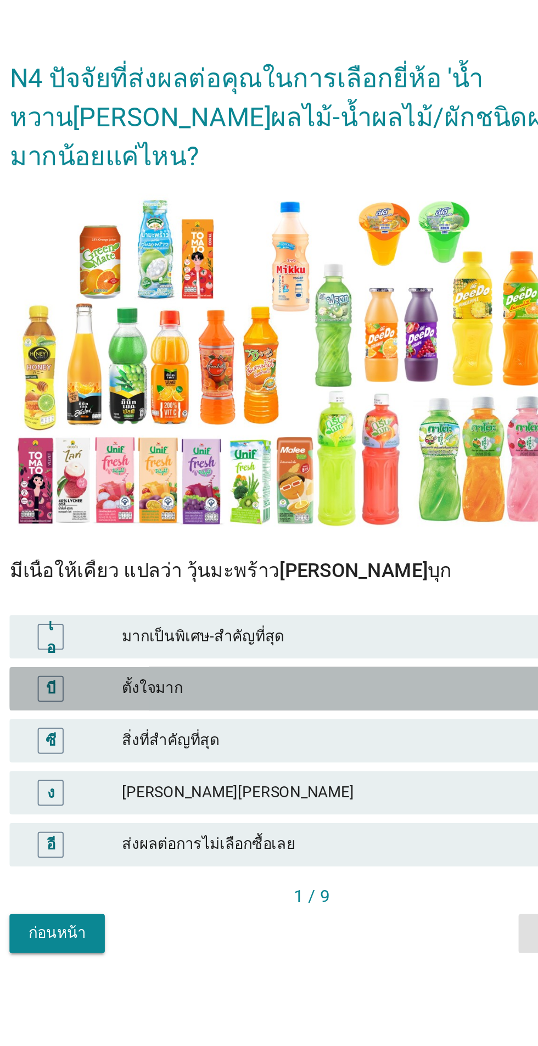
click at [358, 626] on font "ตั้งใจมาก" at bounding box center [293, 621] width 240 height 12
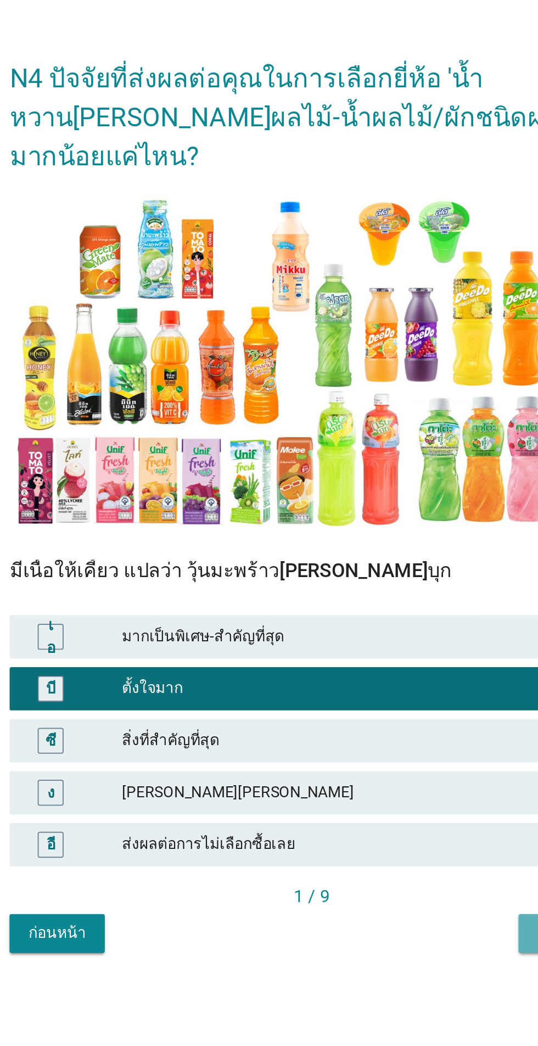
click at [375, 755] on button "ต่อไป" at bounding box center [398, 745] width 48 height 20
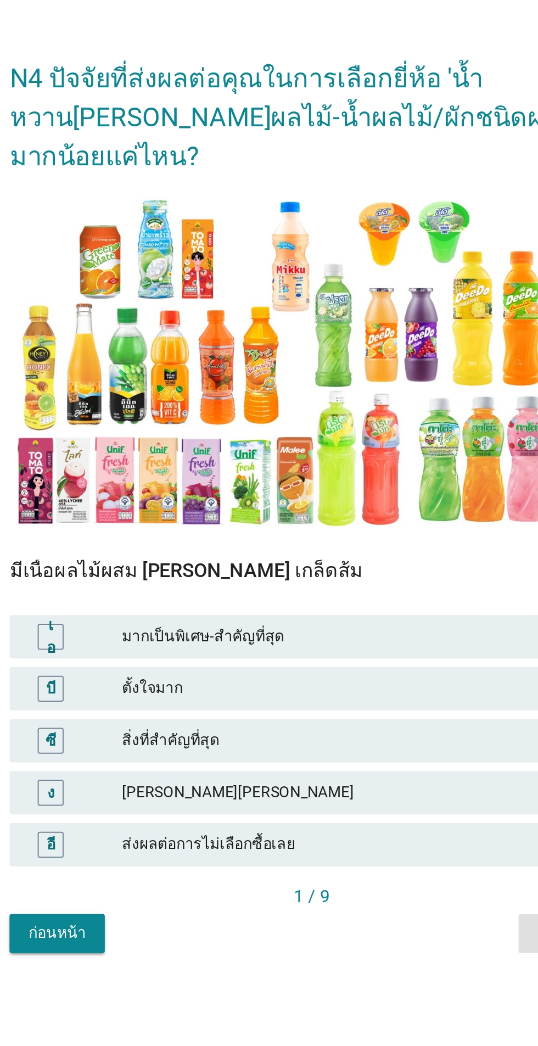
click at [348, 653] on font "สิ่งที่สำคัญที่สุด" at bounding box center [293, 647] width 240 height 12
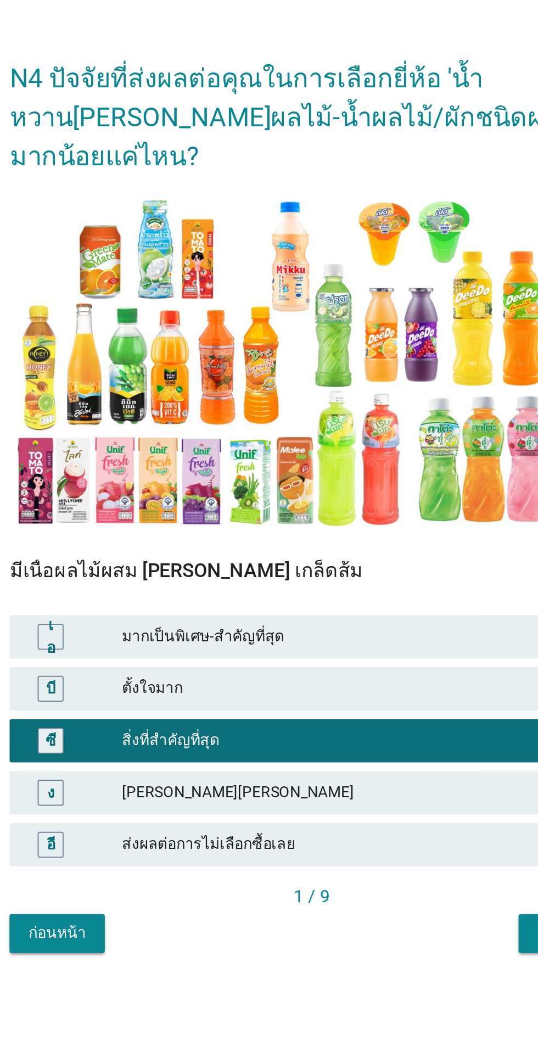
click at [365, 755] on div "ก่อนหน้า ต่อไป" at bounding box center [269, 745] width 306 height 20
click at [374, 755] on button "ต่อไป" at bounding box center [398, 745] width 48 height 20
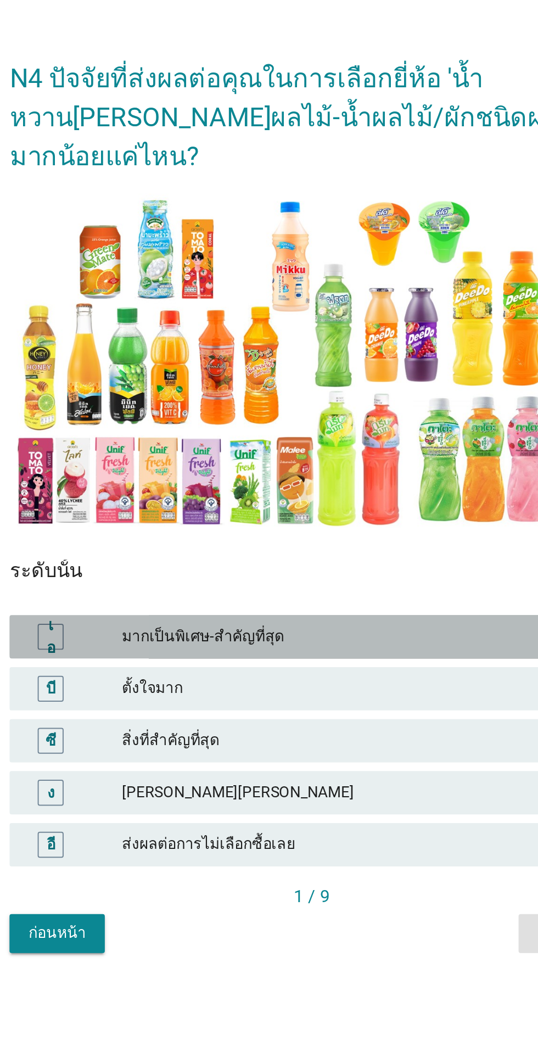
click at [358, 600] on font "มากเป็นพิเศษ-สำคัญที่สุด" at bounding box center [293, 594] width 240 height 12
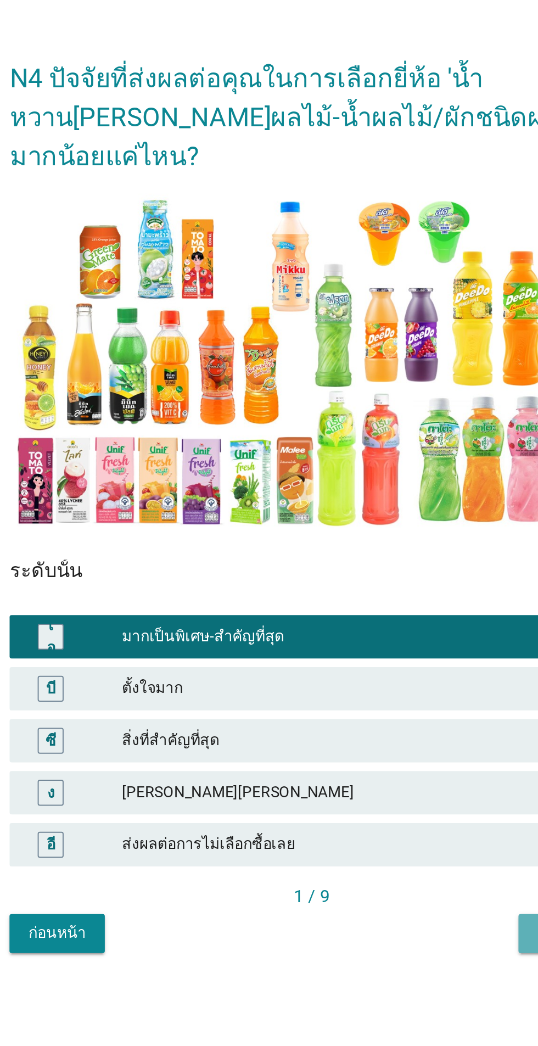
click at [376, 755] on button "ต่อไป" at bounding box center [398, 745] width 48 height 20
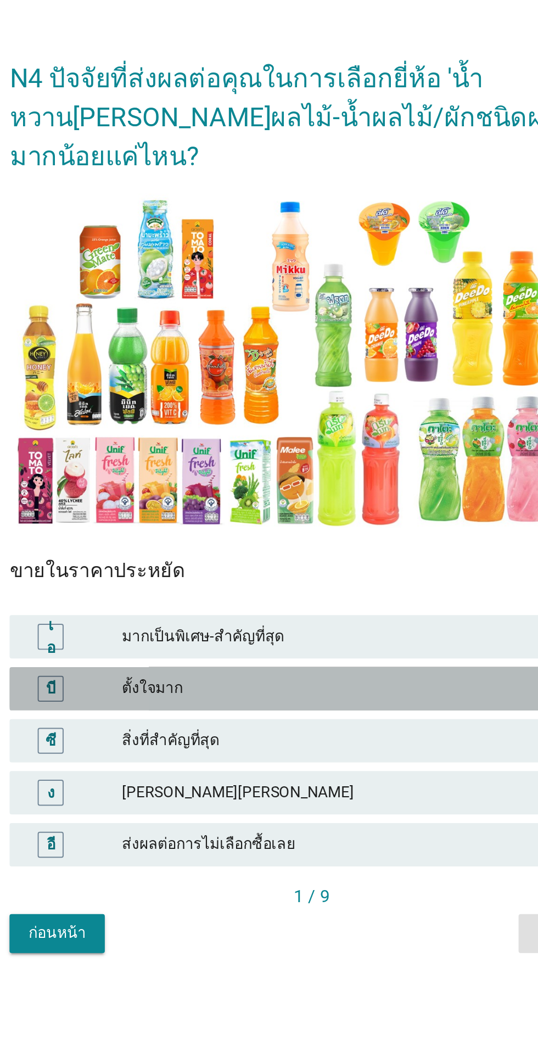
click at [354, 626] on font "ตั้งใจมาก" at bounding box center [293, 621] width 240 height 12
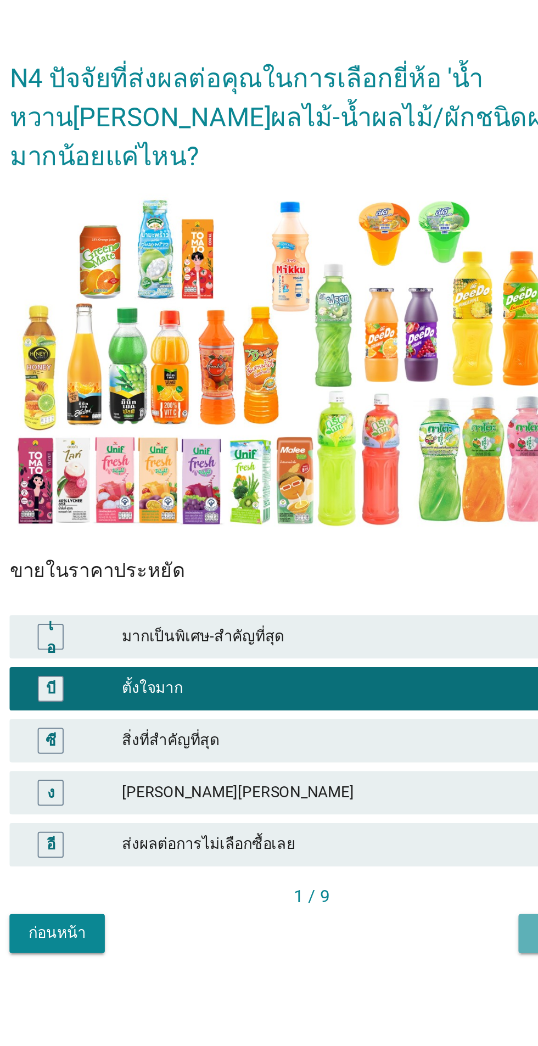
click at [377, 755] on button "ต่อไป" at bounding box center [398, 745] width 48 height 20
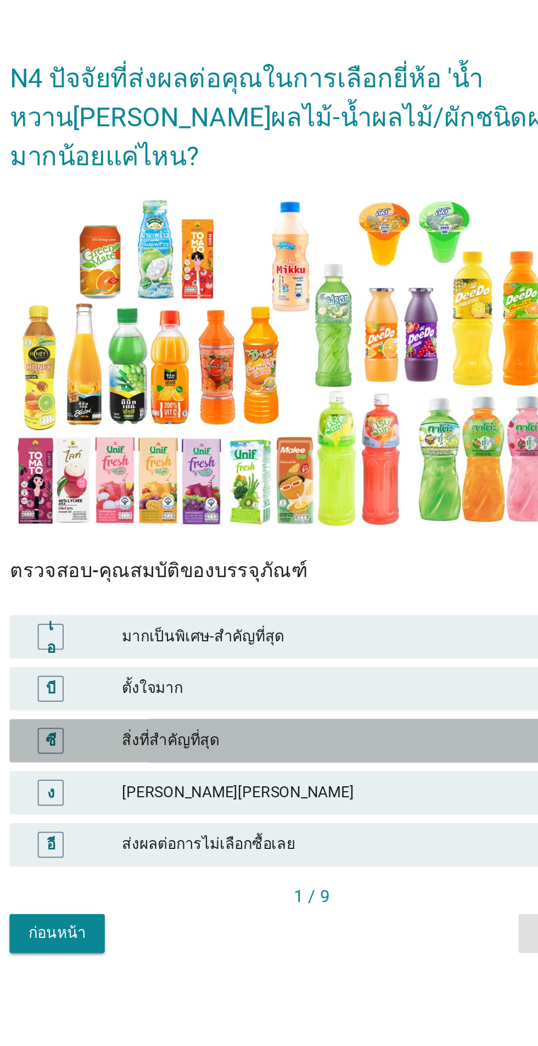
click at [353, 653] on font "สิ่งที่สำคัญที่สุด" at bounding box center [293, 647] width 240 height 12
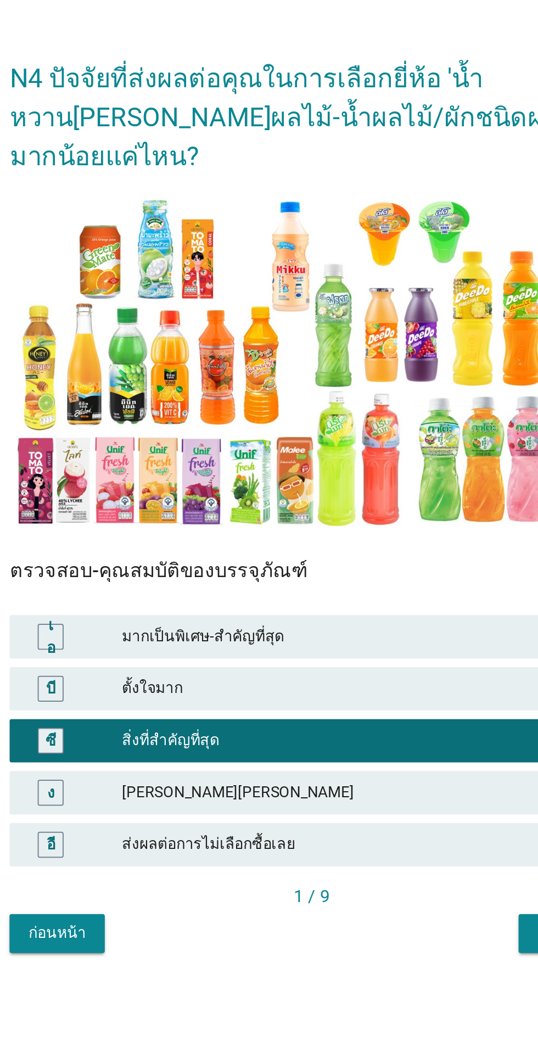
click at [362, 755] on div "ก่อนหน้า ต่อไป" at bounding box center [269, 745] width 306 height 20
click at [377, 755] on button "ต่อไป" at bounding box center [398, 745] width 48 height 20
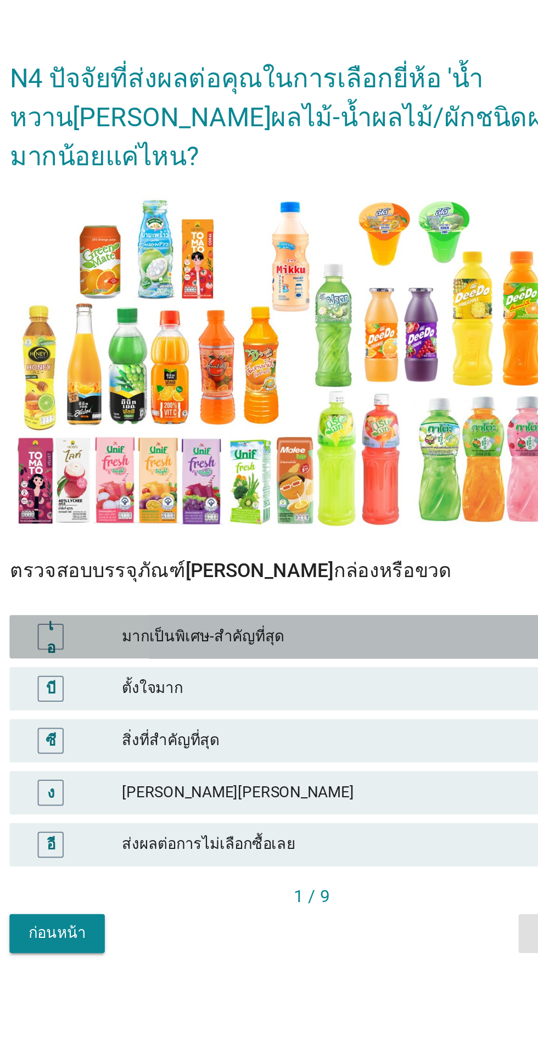
click at [365, 606] on div "เอ มากเป็นพิเศษ-สำคัญที่สุด" at bounding box center [269, 595] width 306 height 22
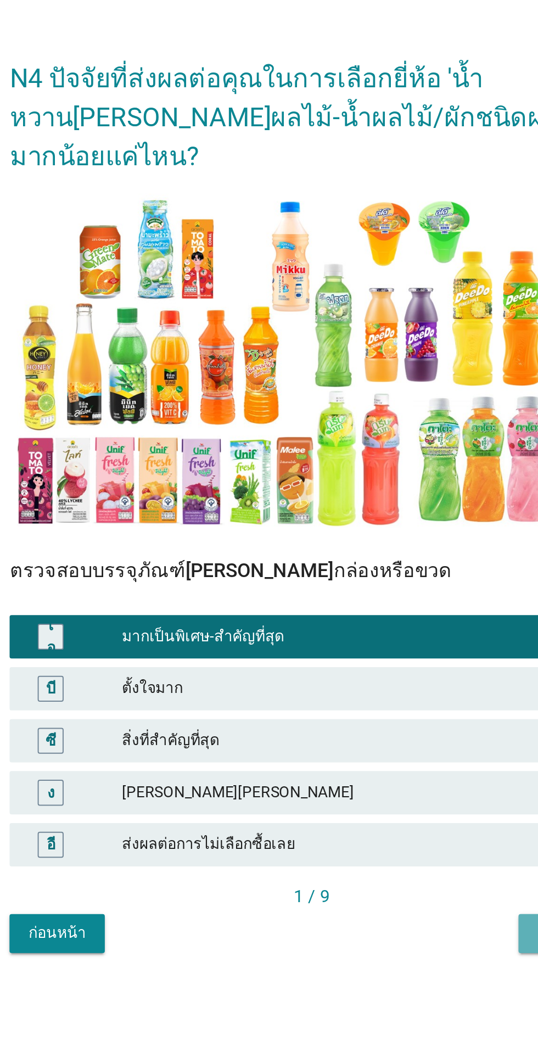
click at [374, 755] on button "ต่อไป" at bounding box center [398, 745] width 48 height 20
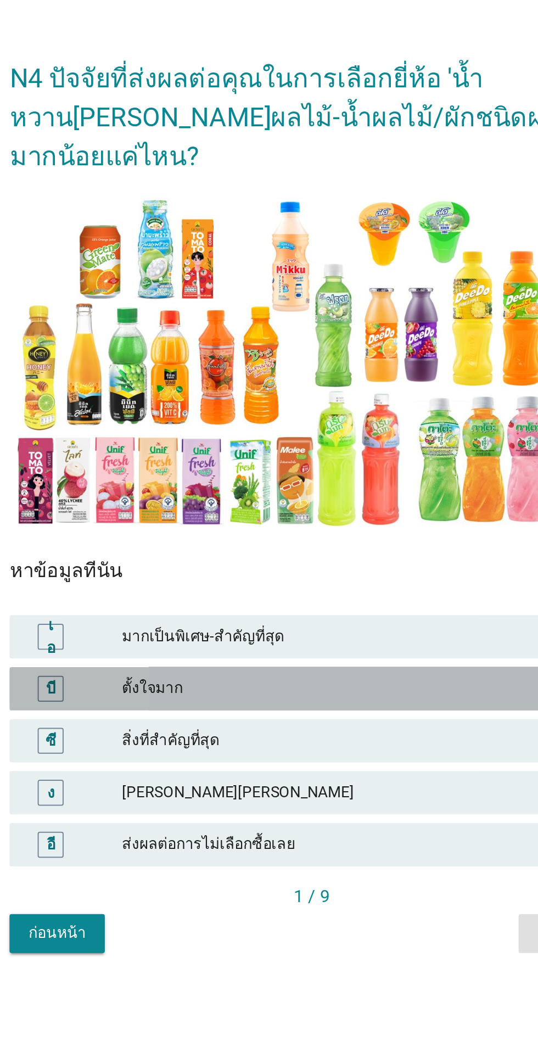
click at [358, 626] on font "ตั้งใจมาก" at bounding box center [293, 621] width 240 height 12
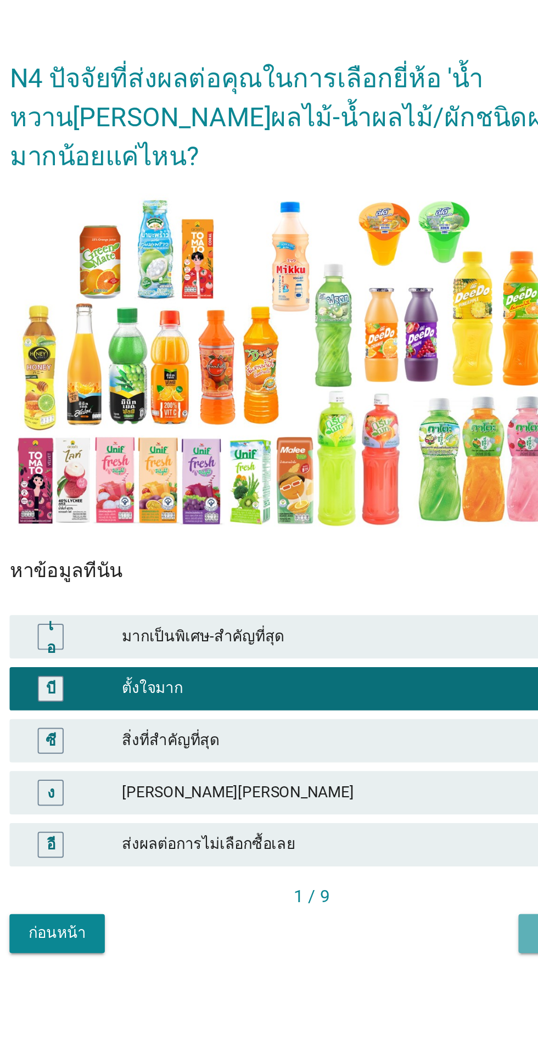
click at [375, 755] on button "ต่อไป" at bounding box center [398, 745] width 48 height 20
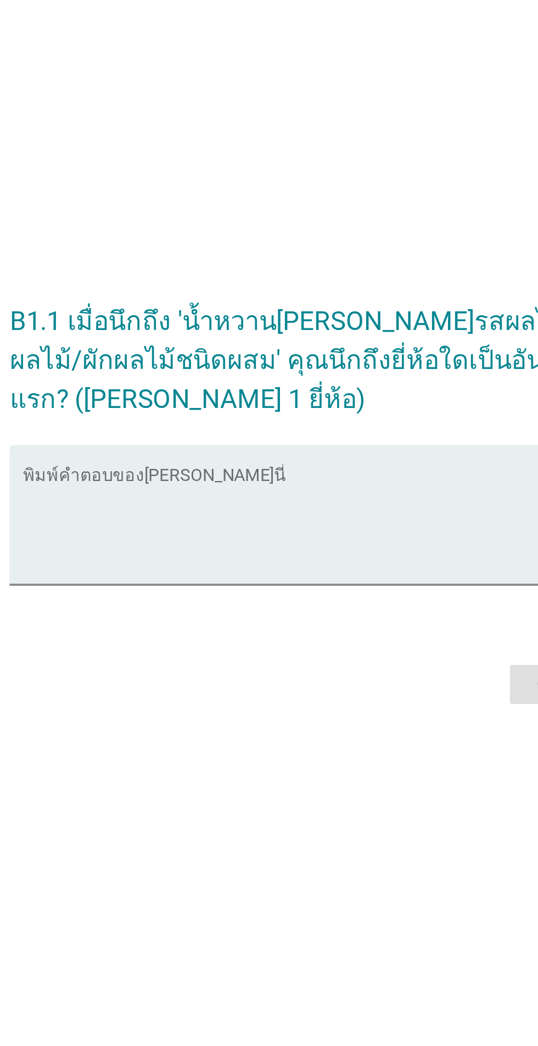
scroll to position [26, 0]
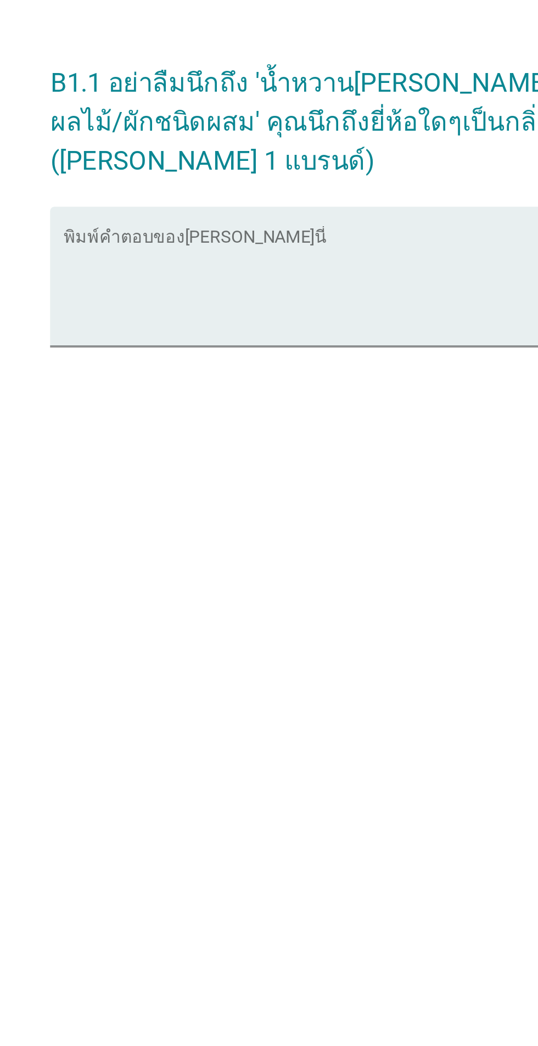
click at [236, 534] on textarea "พิมพ์คำตอบของคุณที่นี่" at bounding box center [271, 513] width 299 height 58
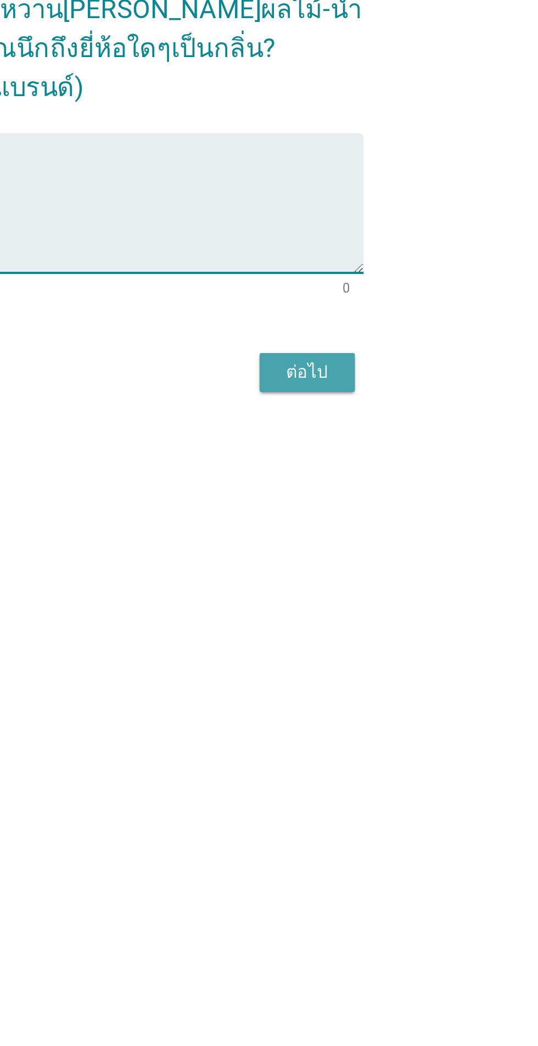
type textarea "[PERSON_NAME]"
click at [403, 597] on font "ต่อไป" at bounding box center [393, 592] width 21 height 10
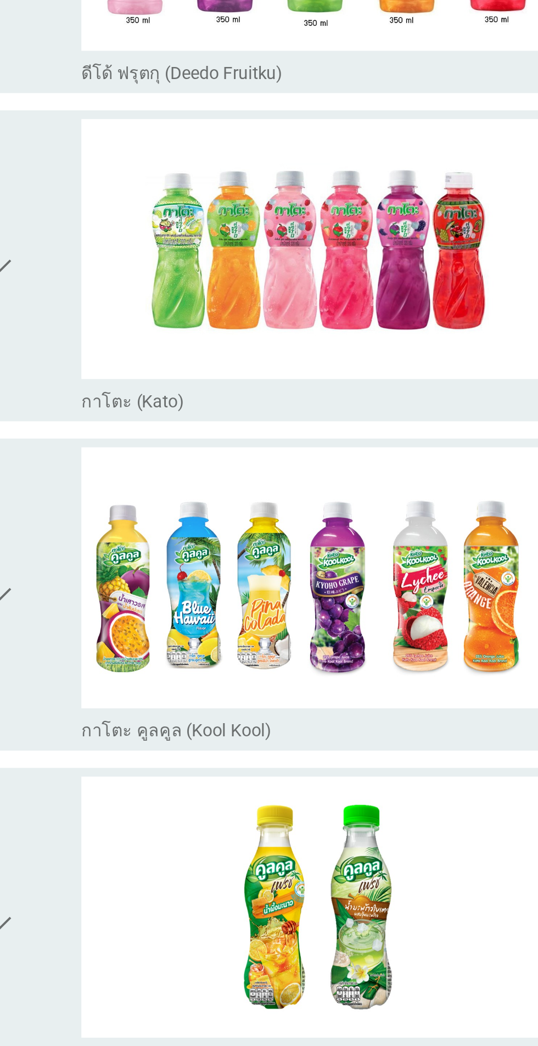
scroll to position [0, 0]
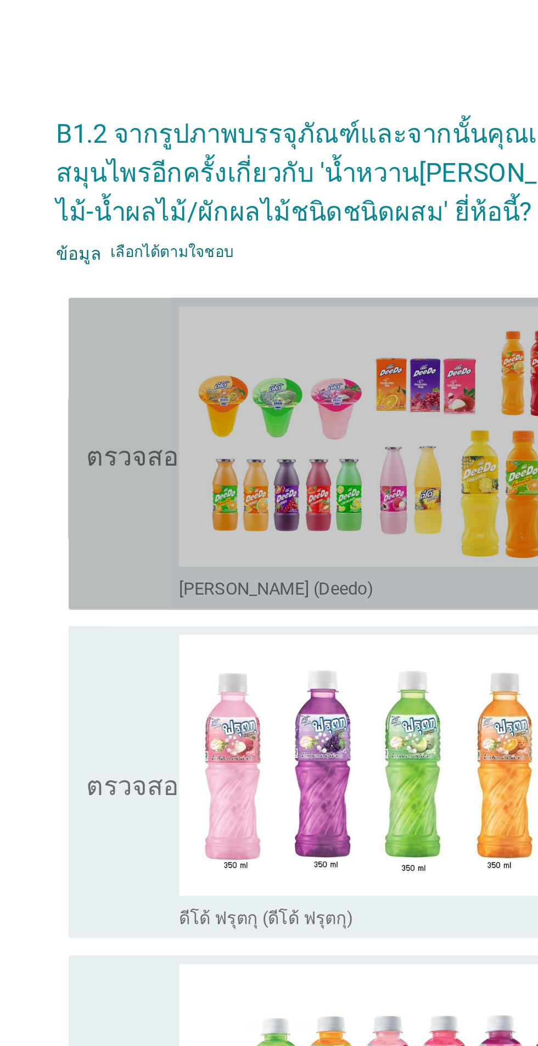
click at [141, 279] on icon "ตรวจสอบ" at bounding box center [158, 231] width 55 height 149
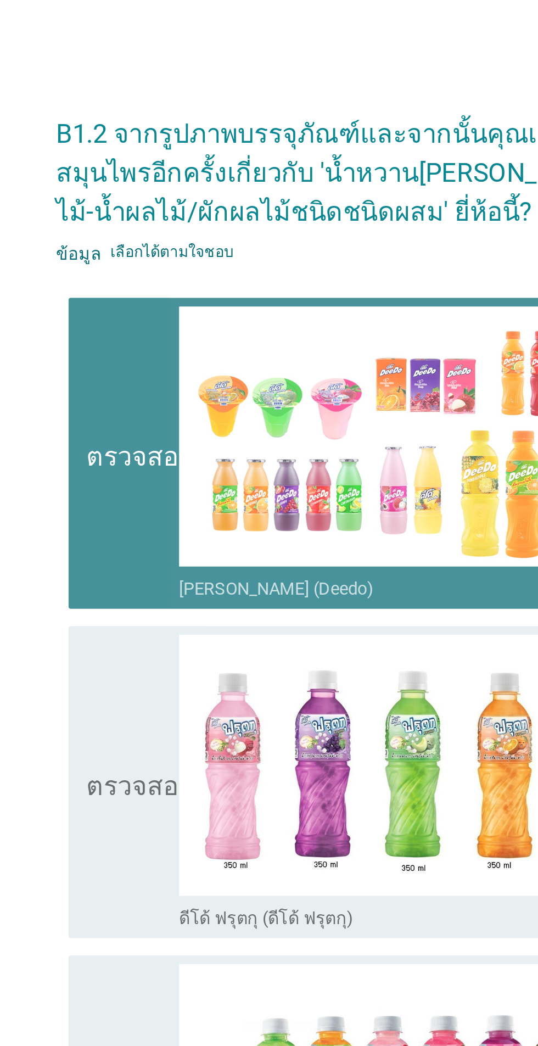
click at [149, 414] on icon "ตรวจสอบ" at bounding box center [158, 397] width 55 height 149
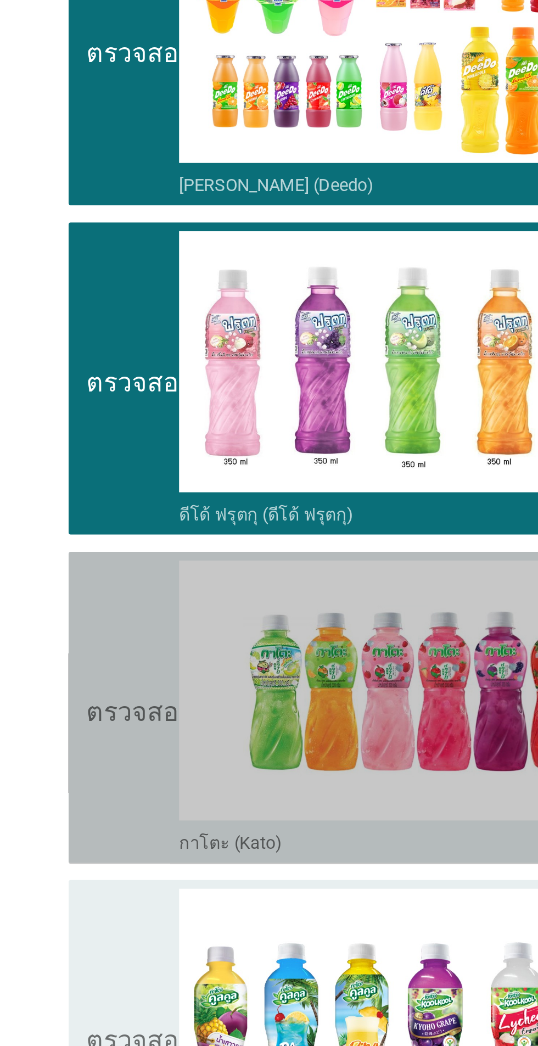
click at [153, 599] on icon "ตรวจสอบ" at bounding box center [158, 564] width 55 height 149
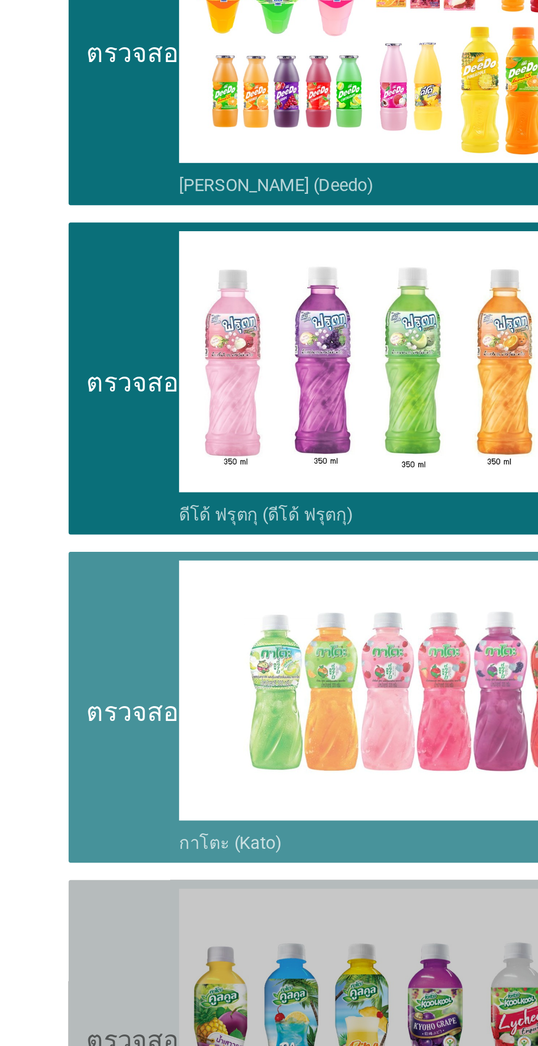
click at [165, 732] on font "ตรวจสอบ" at bounding box center [158, 731] width 55 height 13
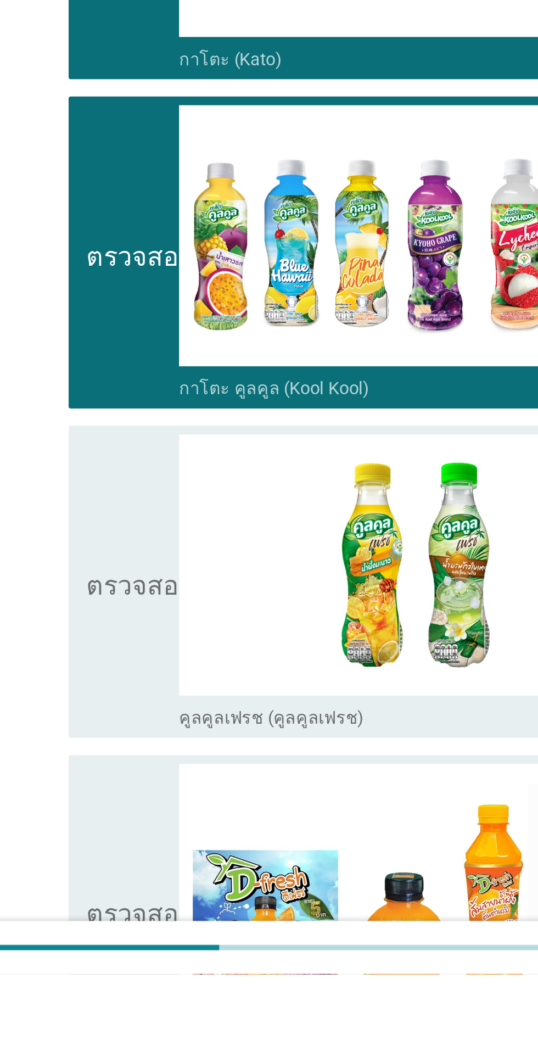
scroll to position [53, 0]
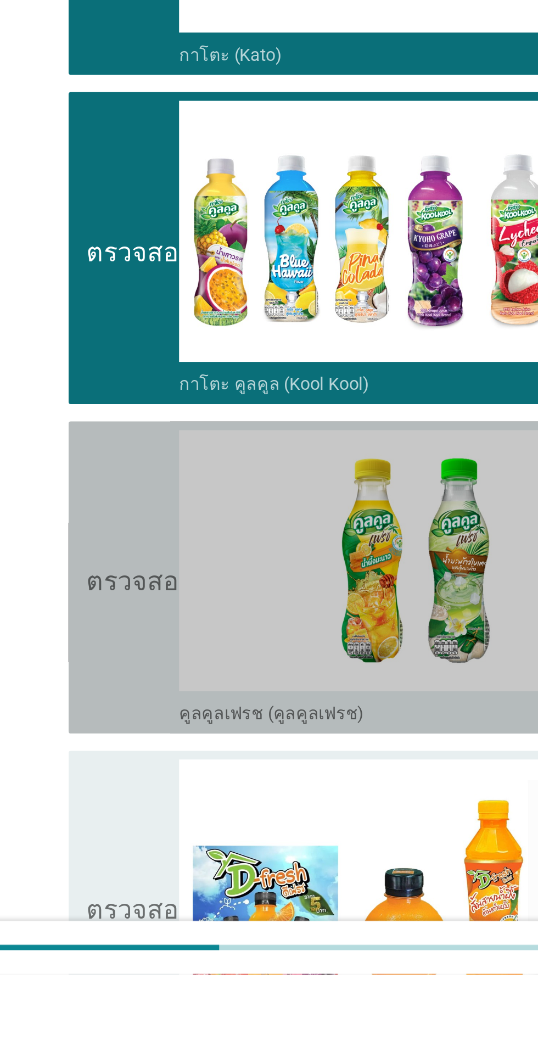
click at [154, 904] on icon "ตรวจสอบ" at bounding box center [158, 844] width 55 height 149
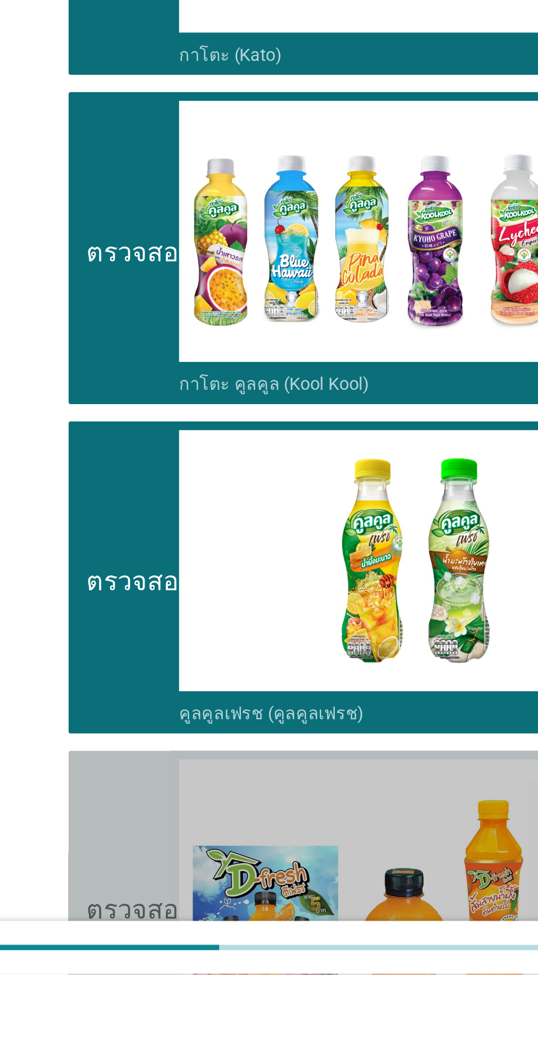
click at [150, 1029] on icon "ตรวจสอบ" at bounding box center [158, 1011] width 55 height 149
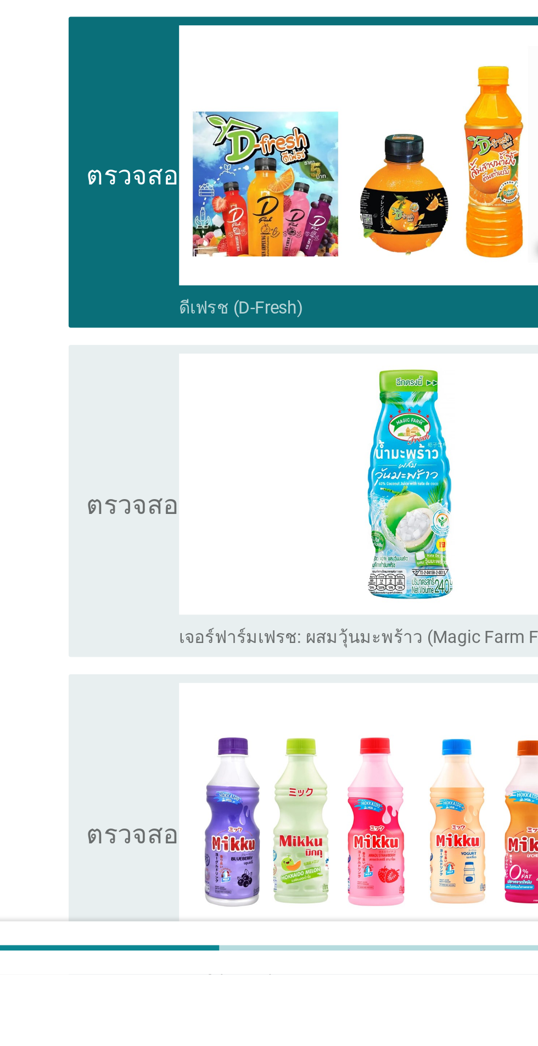
scroll to position [428, 0]
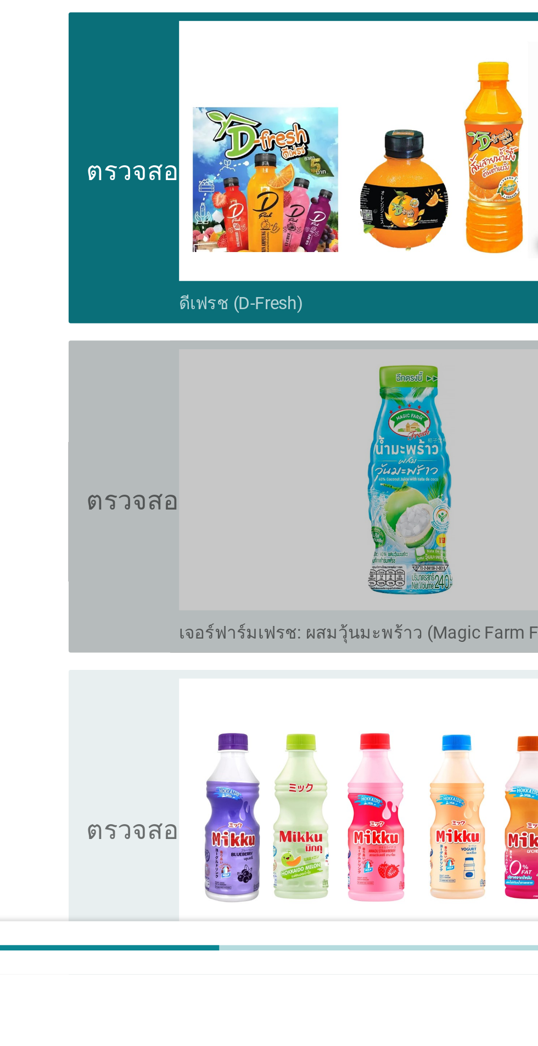
click at [160, 868] on icon "ตรวจสอบ" at bounding box center [158, 803] width 55 height 149
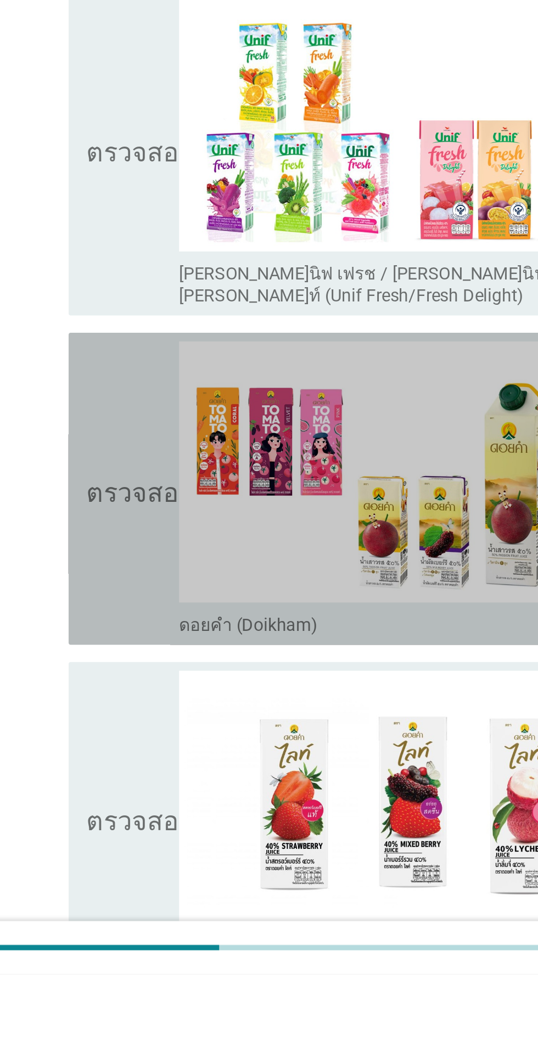
scroll to position [943, 0]
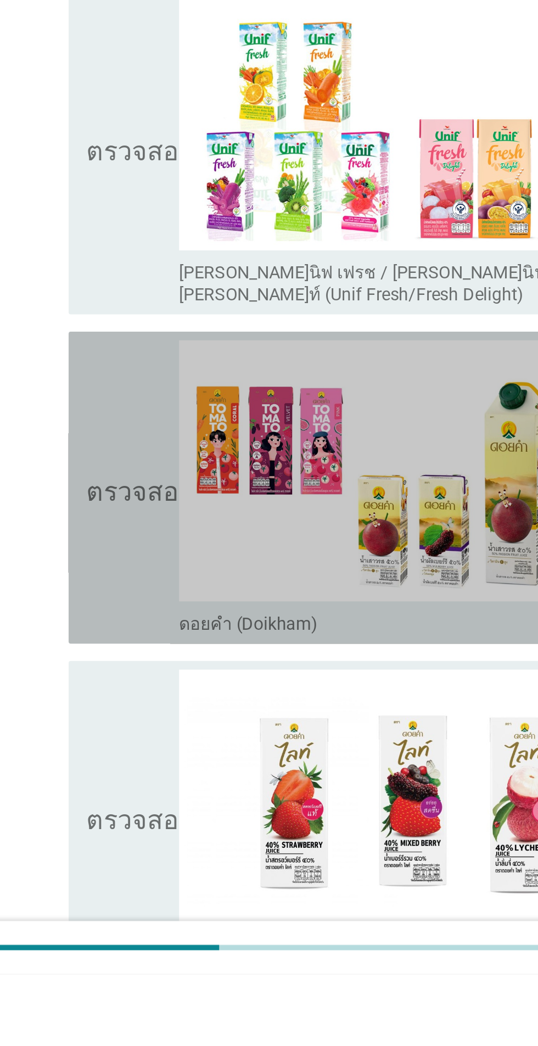
click at [150, 830] on icon "ตรวจสอบ" at bounding box center [158, 799] width 55 height 149
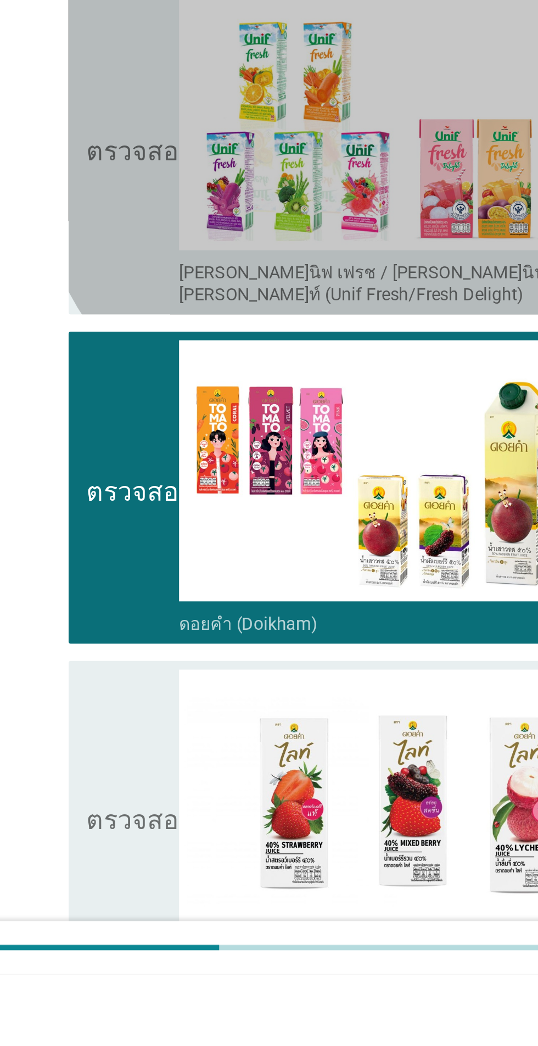
click at [156, 658] on icon "ตรวจสอบ" at bounding box center [158, 627] width 55 height 160
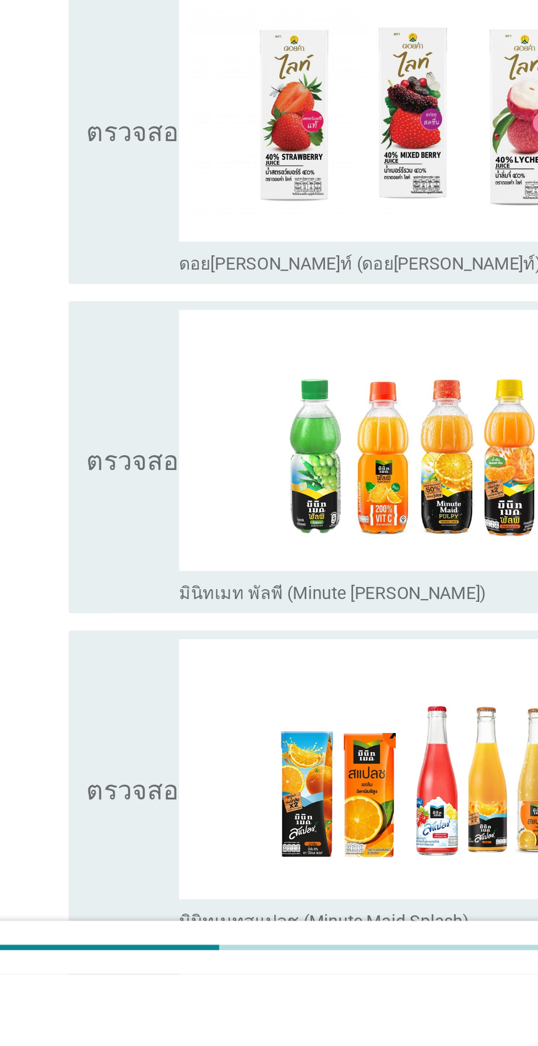
scroll to position [1294, 0]
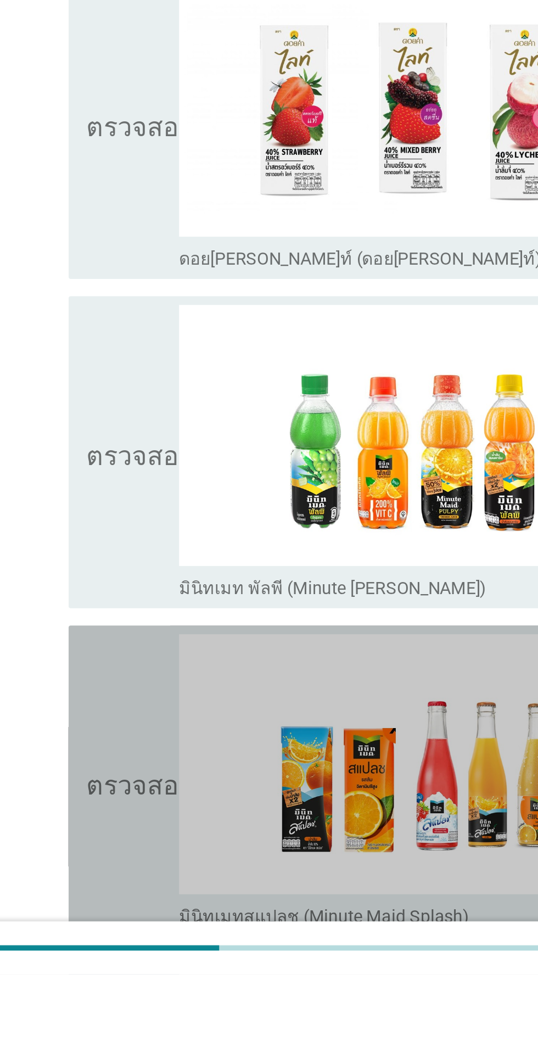
click at [140, 986] on icon "ตรวจสอบ" at bounding box center [158, 947] width 55 height 149
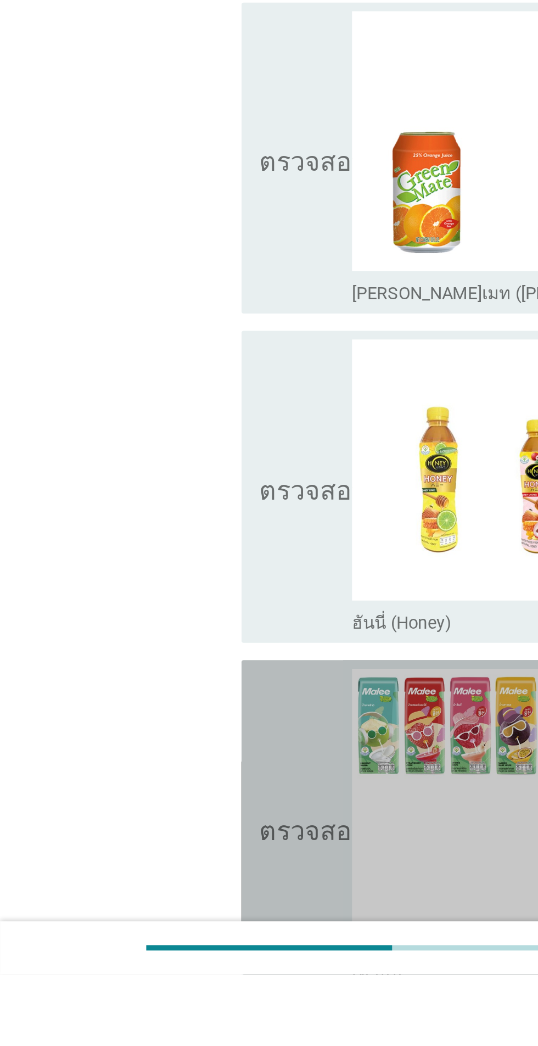
scroll to position [2182, 0]
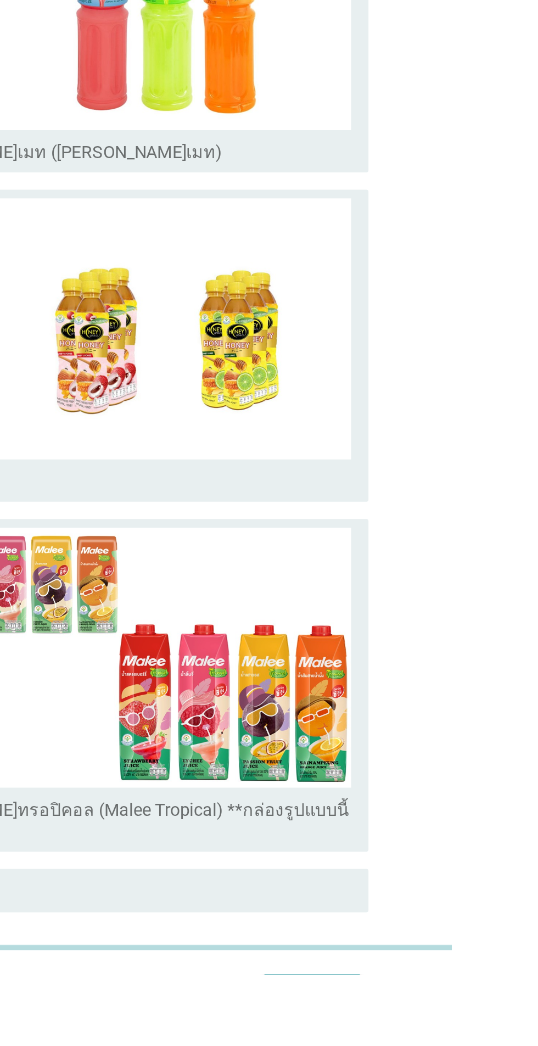
click at [409, 1044] on button "ต่อไป" at bounding box center [393, 1054] width 48 height 20
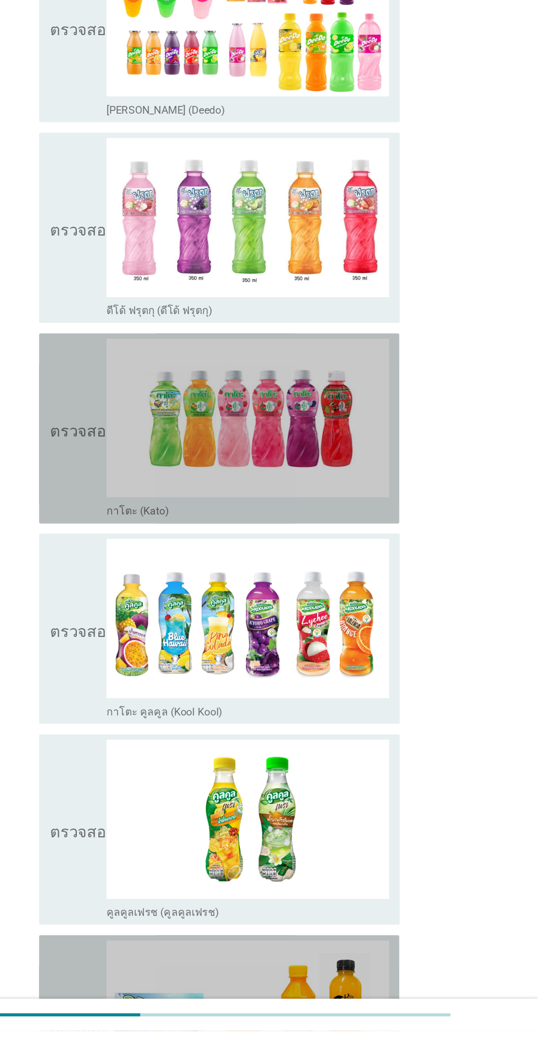
scroll to position [0, 0]
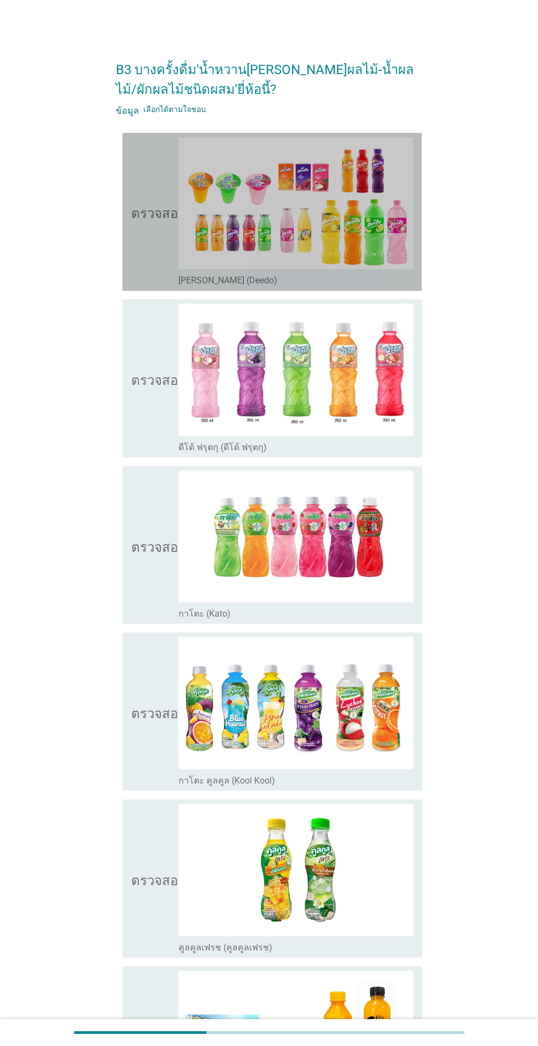
click at [132, 235] on icon "ตรวจสอบ" at bounding box center [158, 211] width 55 height 149
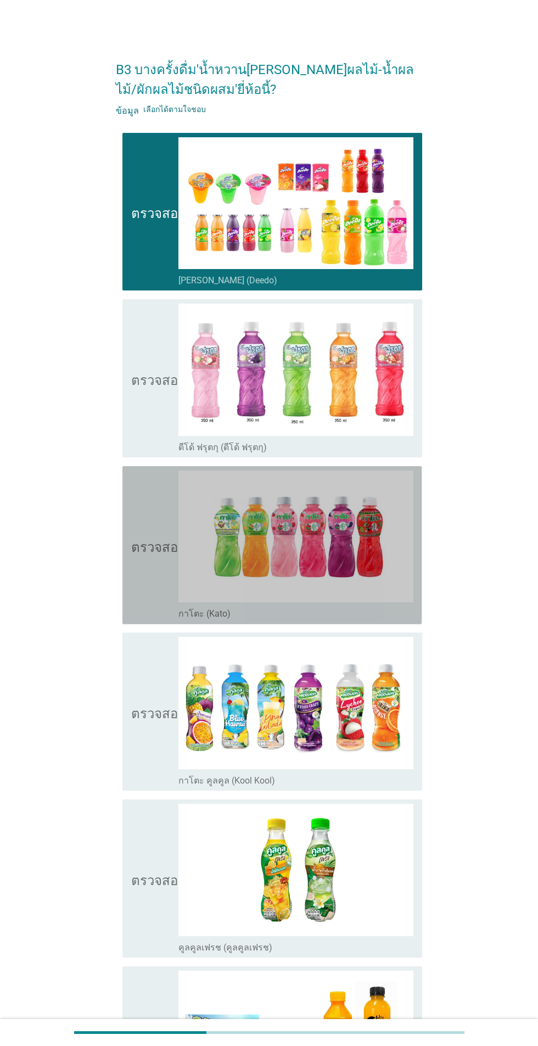
click at [126, 479] on div "ตรวจสอบ โครงร่างกล่องกาเครื่องหมายว่าง กาโตะ (Kato)" at bounding box center [271, 545] width 299 height 158
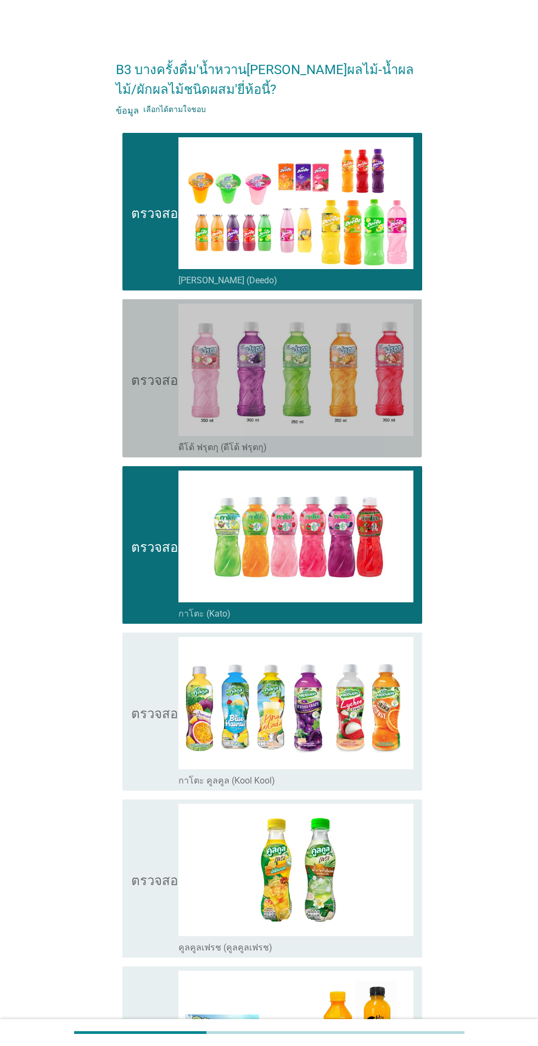
click at [139, 390] on icon "ตรวจสอบ" at bounding box center [158, 378] width 55 height 149
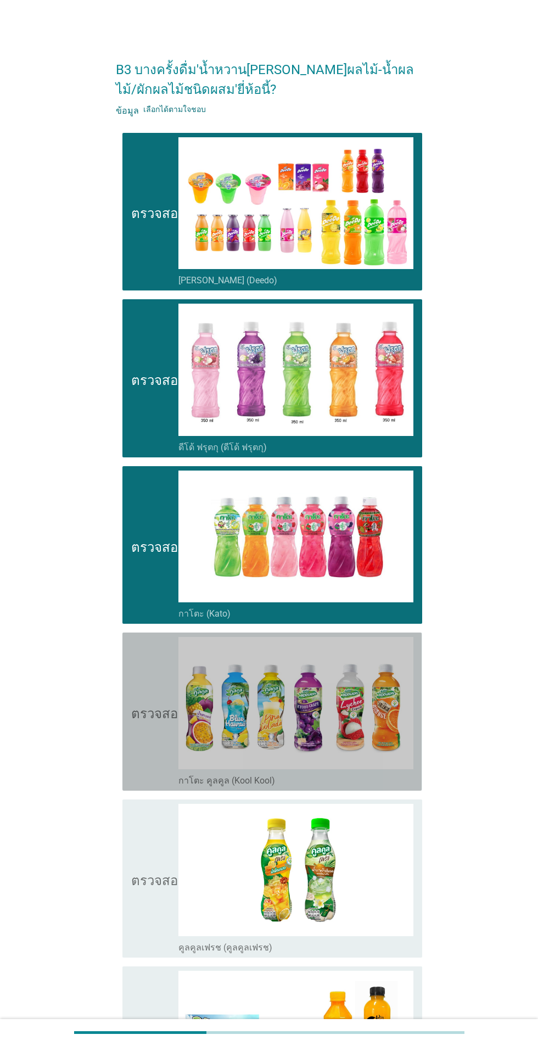
click at [157, 745] on icon "ตรวจสอบ" at bounding box center [158, 711] width 55 height 149
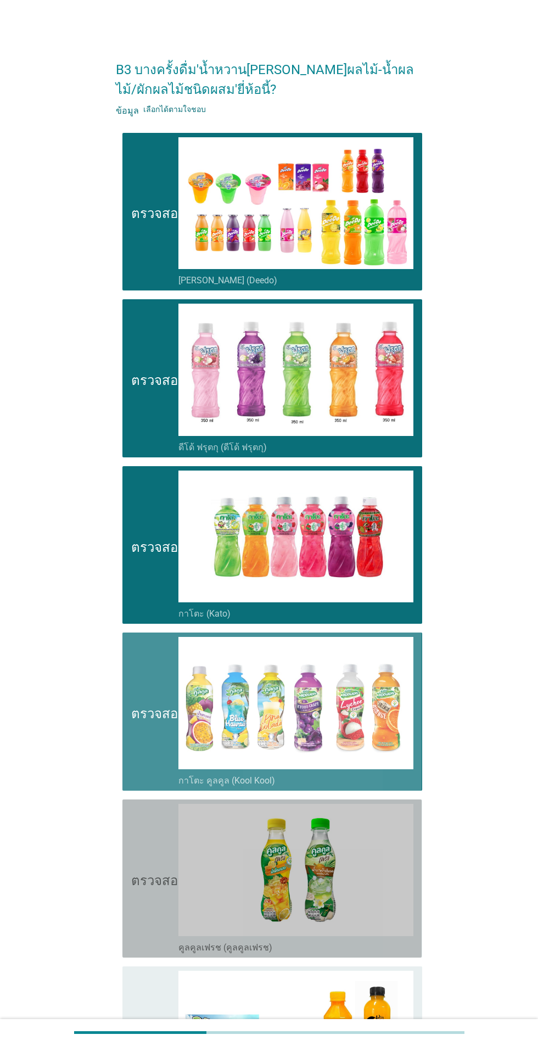
click at [179, 874] on img at bounding box center [295, 870] width 235 height 132
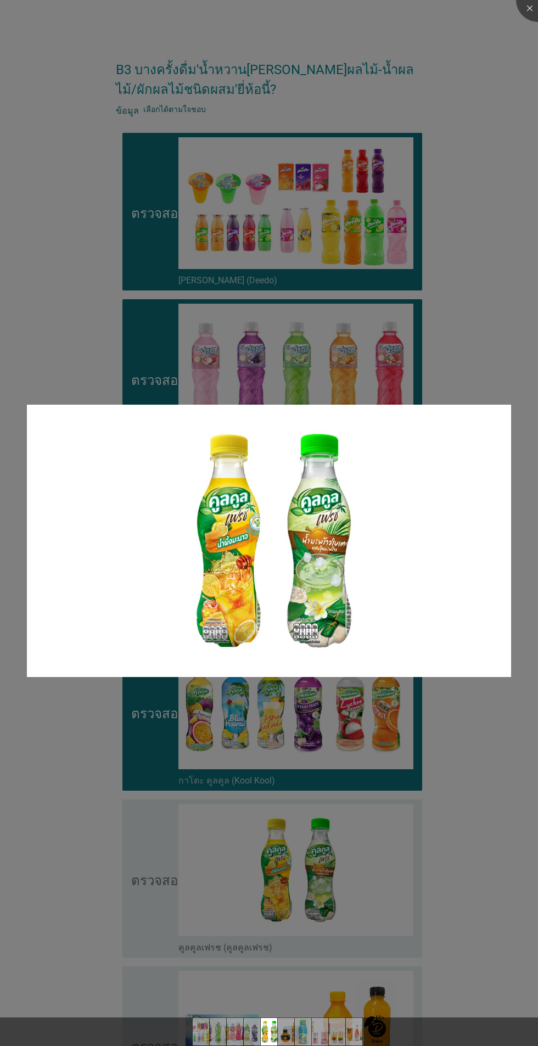
click at [45, 943] on div at bounding box center [269, 523] width 538 height 1046
click at [72, 743] on div at bounding box center [269, 523] width 538 height 1046
click at [530, 8] on div at bounding box center [538, 0] width 44 height 44
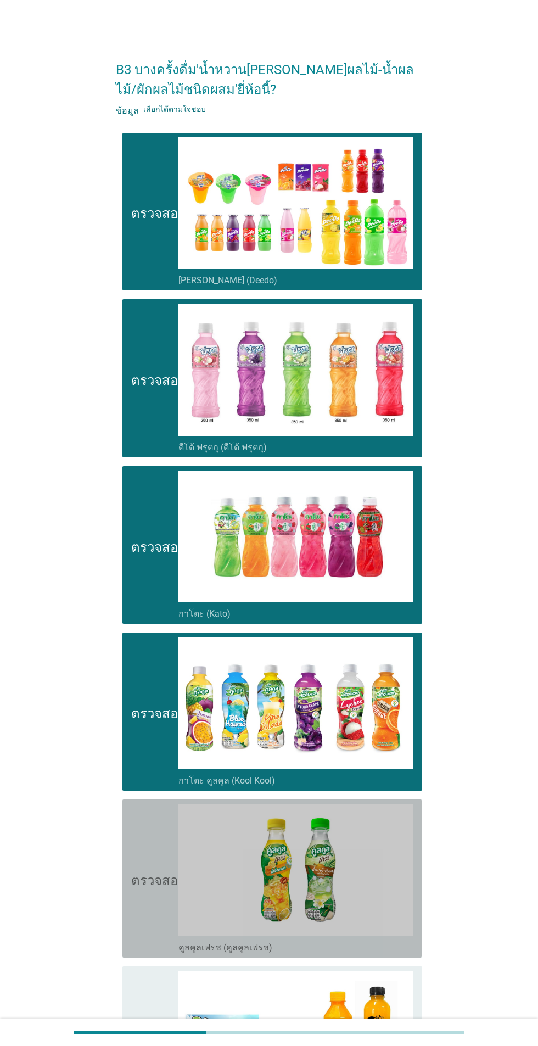
click at [161, 919] on icon "ตรวจสอบ" at bounding box center [158, 878] width 55 height 149
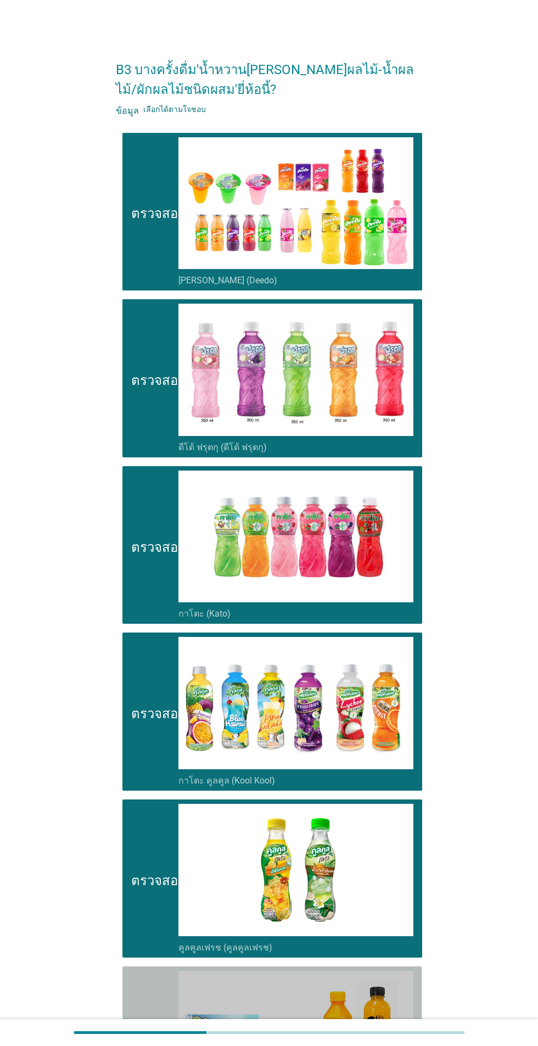
click at [152, 1045] on font "ตรวจสอบ" at bounding box center [158, 1044] width 55 height 13
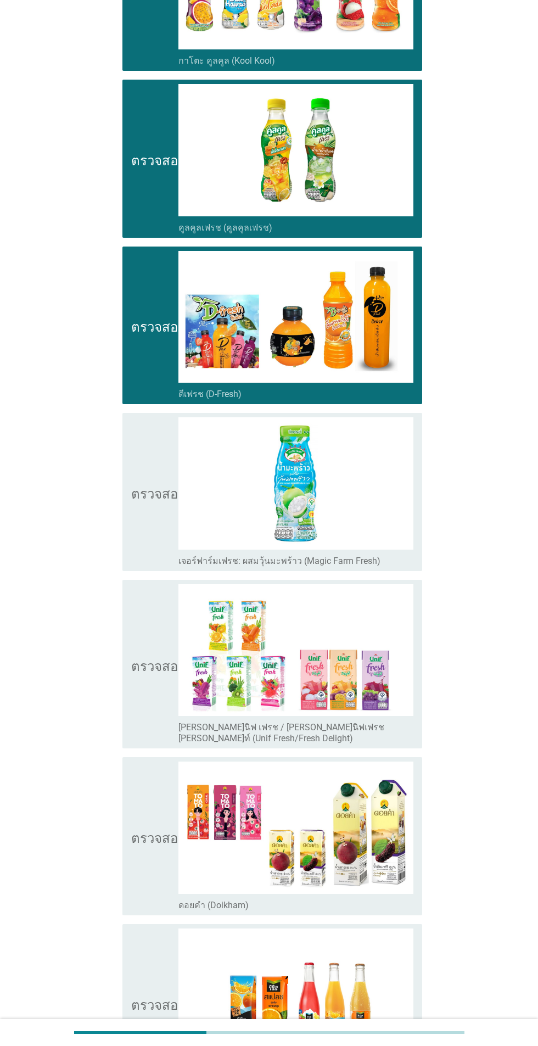
scroll to position [829, 0]
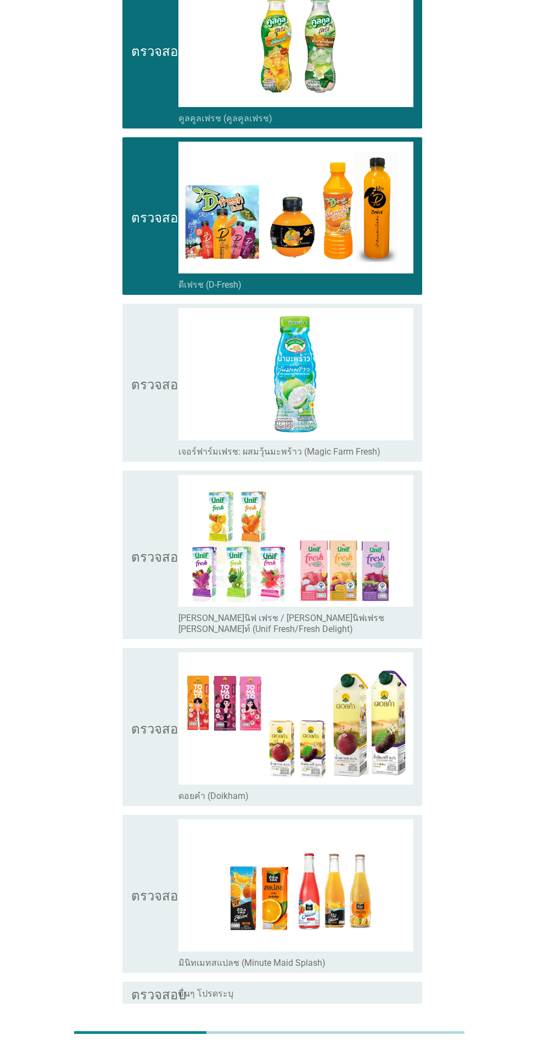
click at [411, 1036] on button "ต่อไป" at bounding box center [393, 1043] width 48 height 20
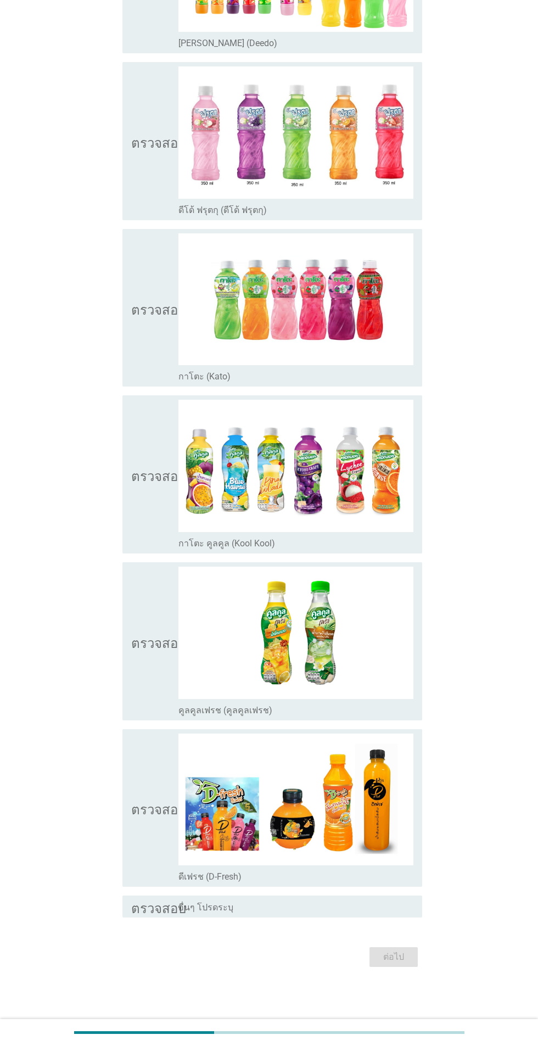
scroll to position [0, 0]
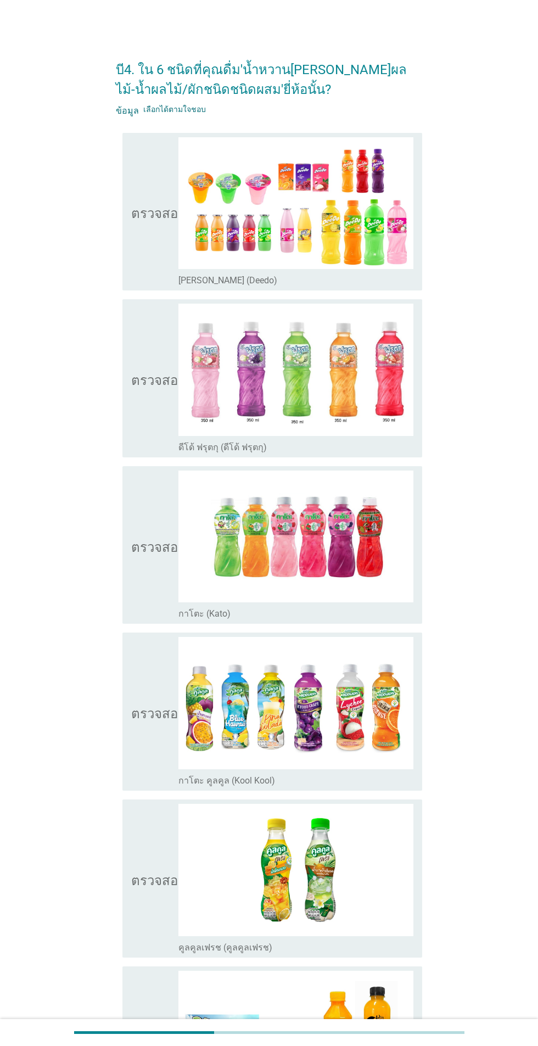
click at [329, 212] on img at bounding box center [295, 203] width 235 height 132
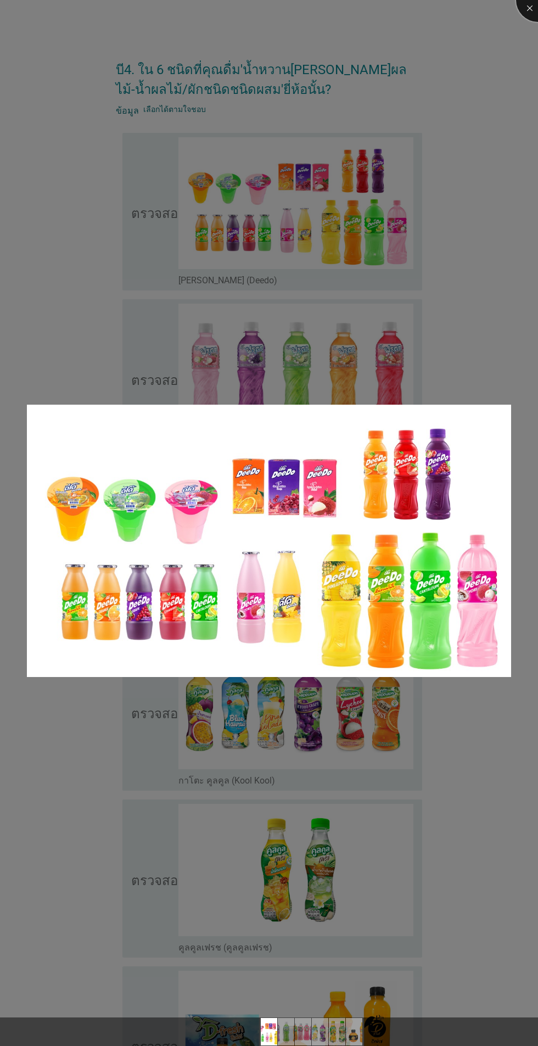
click at [530, 2] on div at bounding box center [538, 0] width 44 height 44
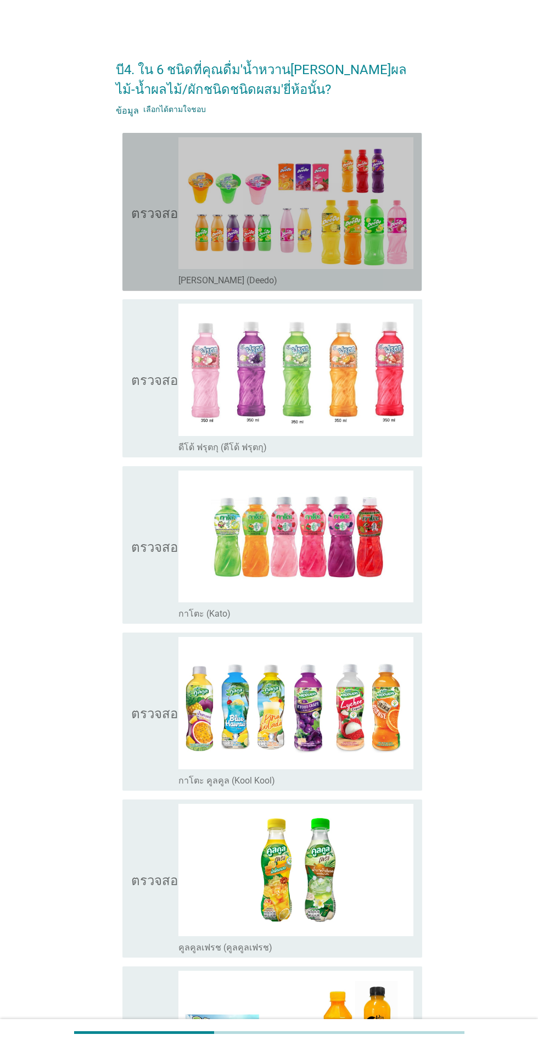
click at [129, 254] on div "ตรวจสอบ โครงร่างกล่องกาเครื่องหมายว่าง [PERSON_NAME] (Deedo)" at bounding box center [271, 212] width 299 height 158
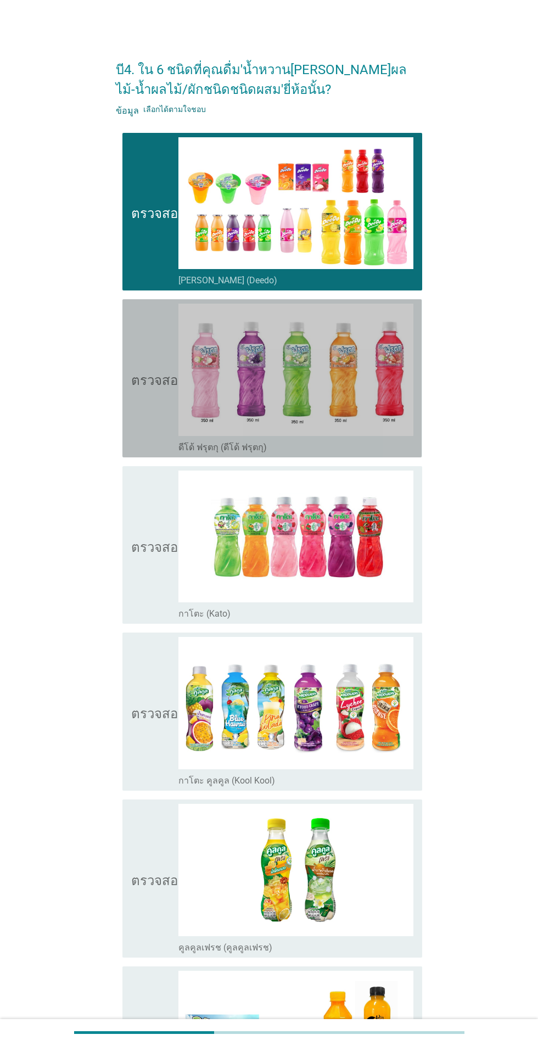
click at [142, 440] on icon "ตรวจสอบ" at bounding box center [158, 378] width 55 height 149
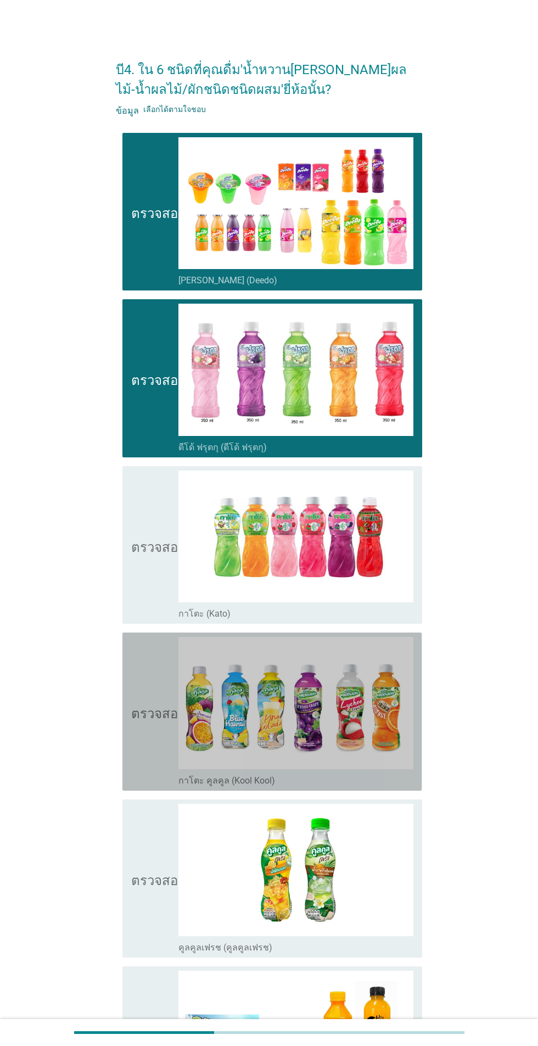
click at [133, 637] on icon "ตรวจสอบ" at bounding box center [158, 711] width 55 height 149
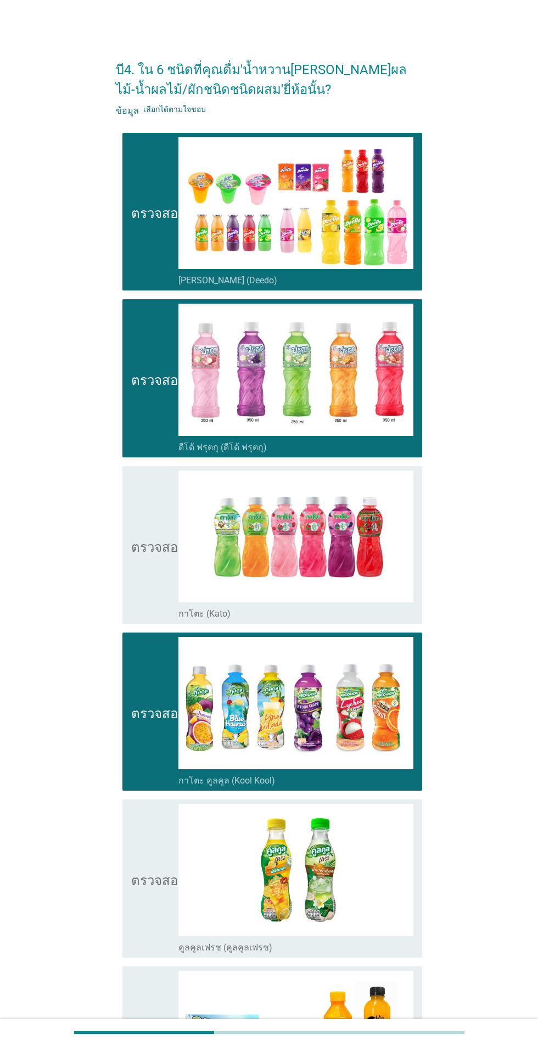
click at [135, 552] on icon "ตรวจสอบ" at bounding box center [158, 544] width 55 height 149
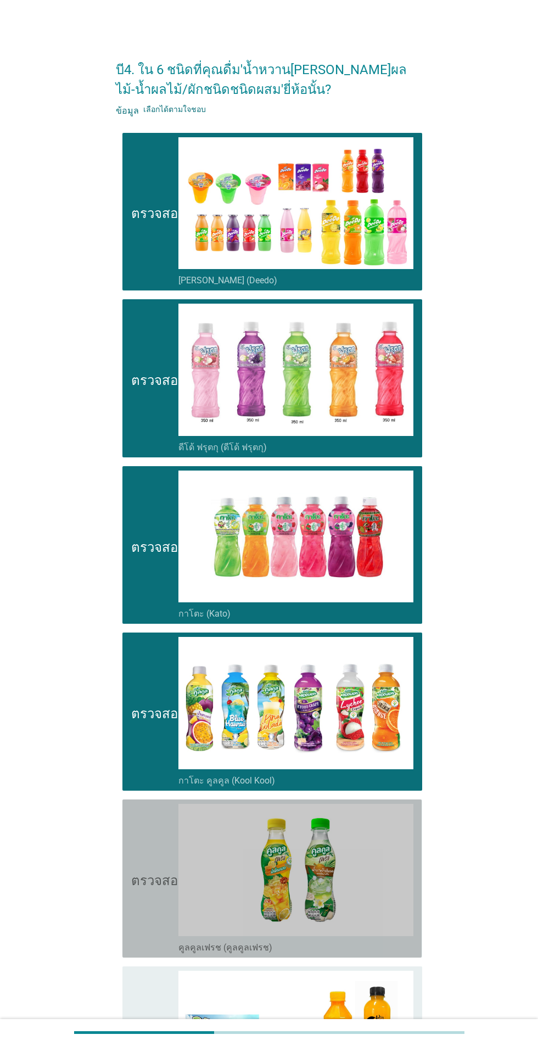
click at [158, 882] on font "ตรวจสอบ" at bounding box center [158, 878] width 55 height 13
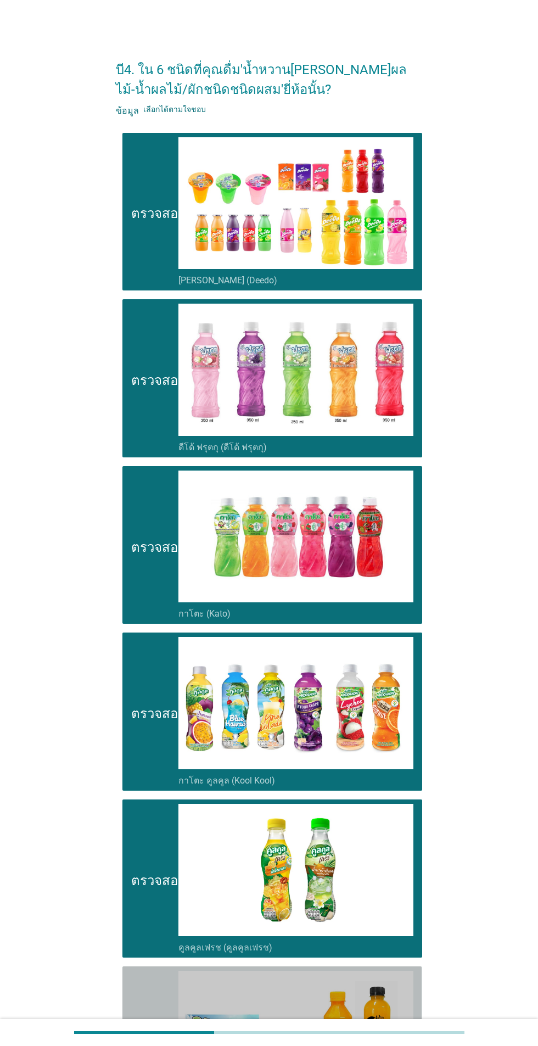
click at [163, 1031] on icon "ตรวจสอบ" at bounding box center [158, 1045] width 55 height 149
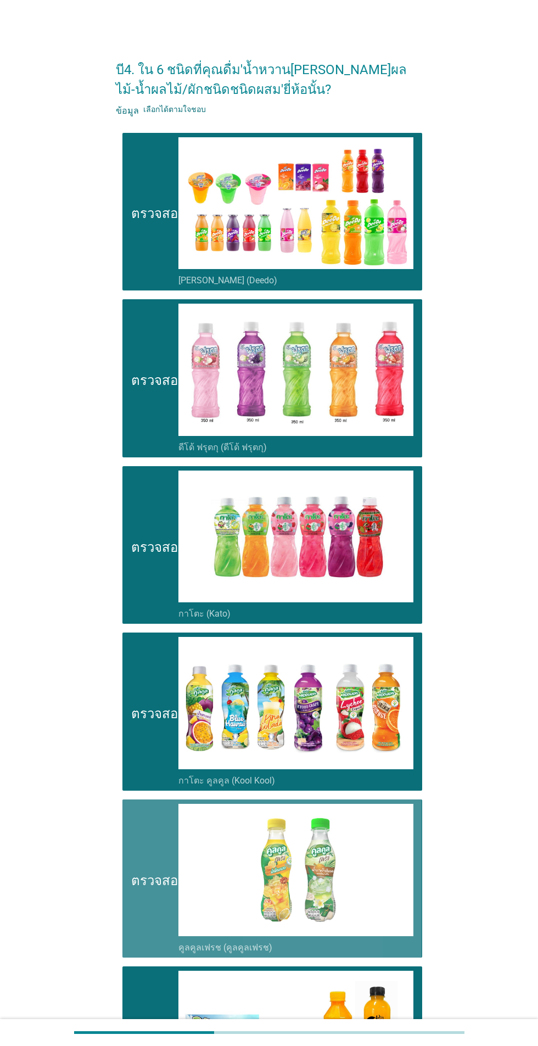
scroll to position [162, 0]
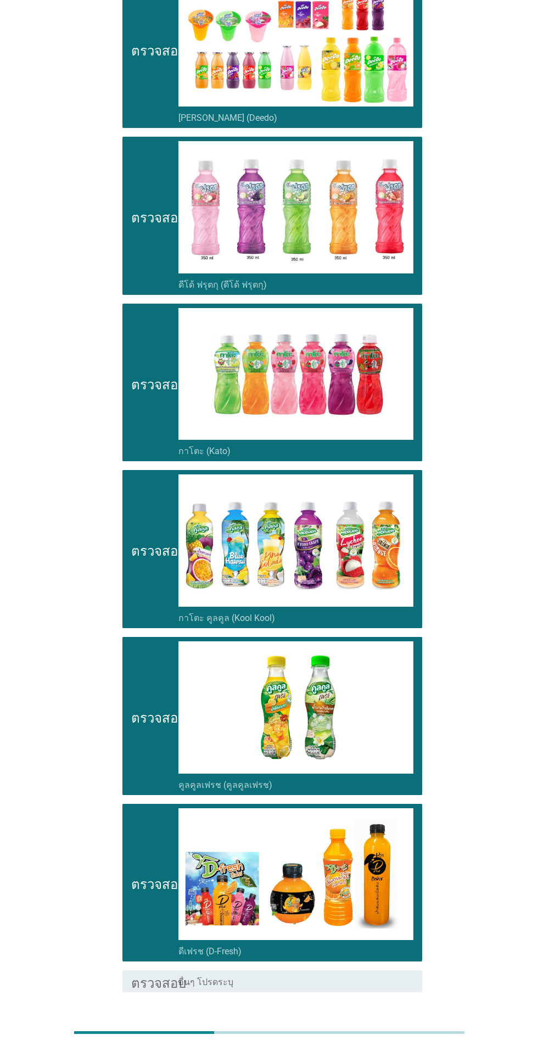
click at [416, 1040] on button "ต่อไป" at bounding box center [393, 1032] width 48 height 20
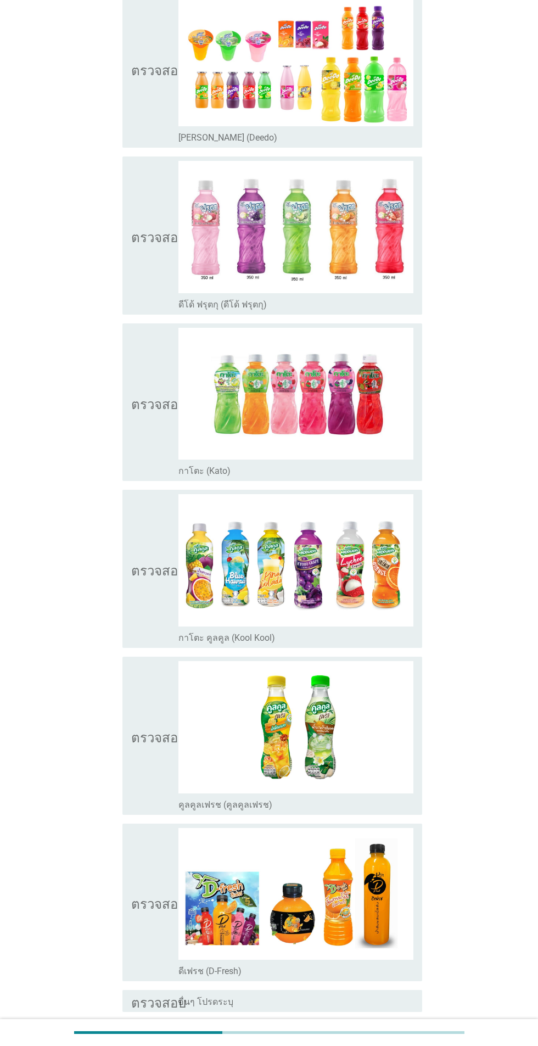
scroll to position [0, 0]
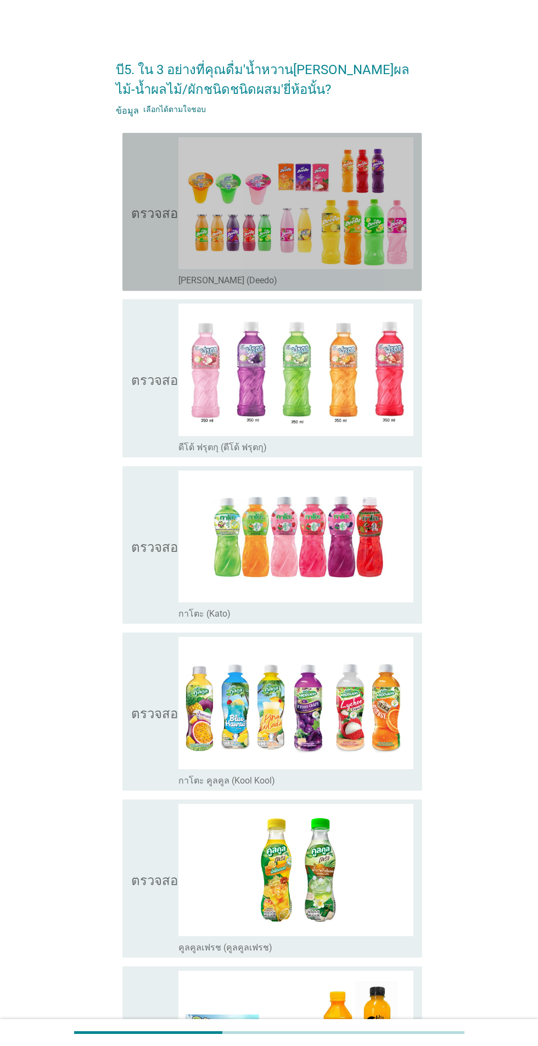
click at [145, 208] on font "ตรวจสอบ" at bounding box center [158, 211] width 55 height 13
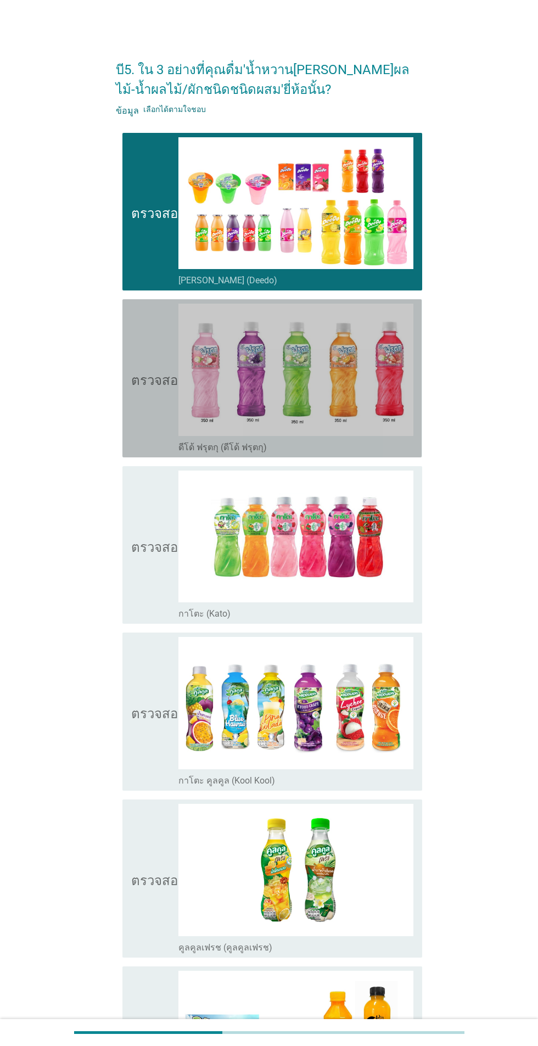
click at [152, 385] on icon "ตรวจสอบ" at bounding box center [158, 378] width 55 height 149
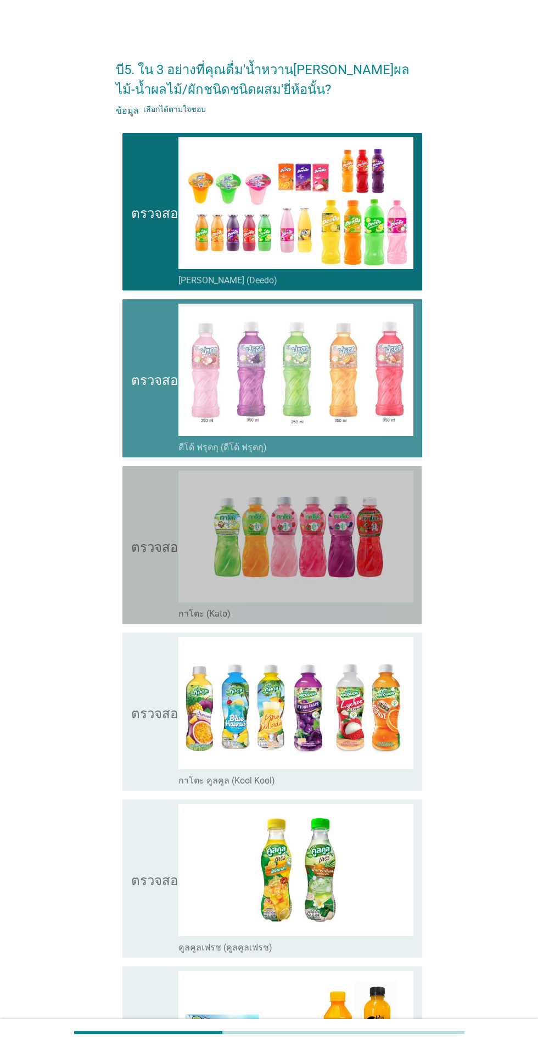
click at [163, 570] on icon "ตรวจสอบ" at bounding box center [158, 544] width 55 height 149
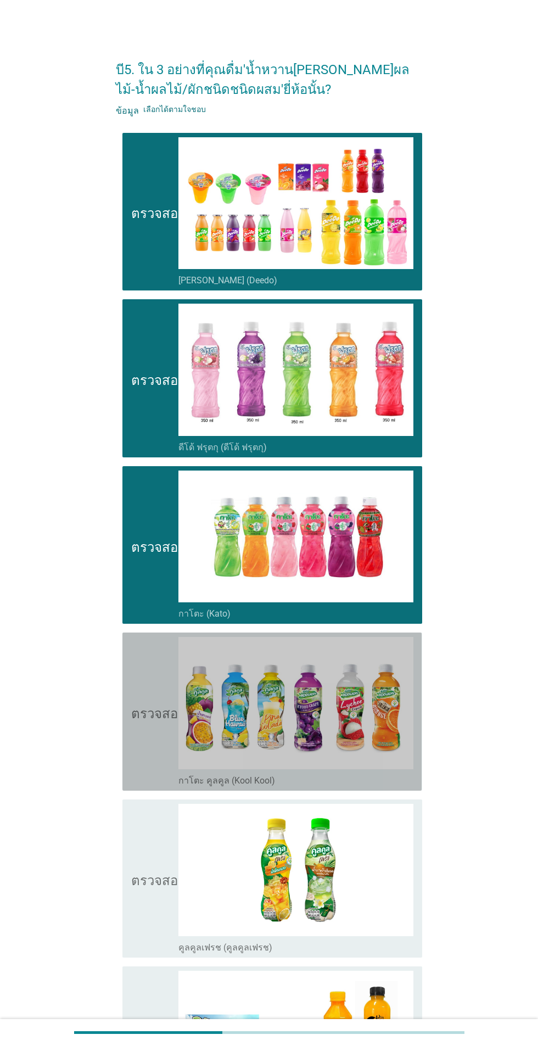
click at [178, 751] on img at bounding box center [295, 703] width 235 height 132
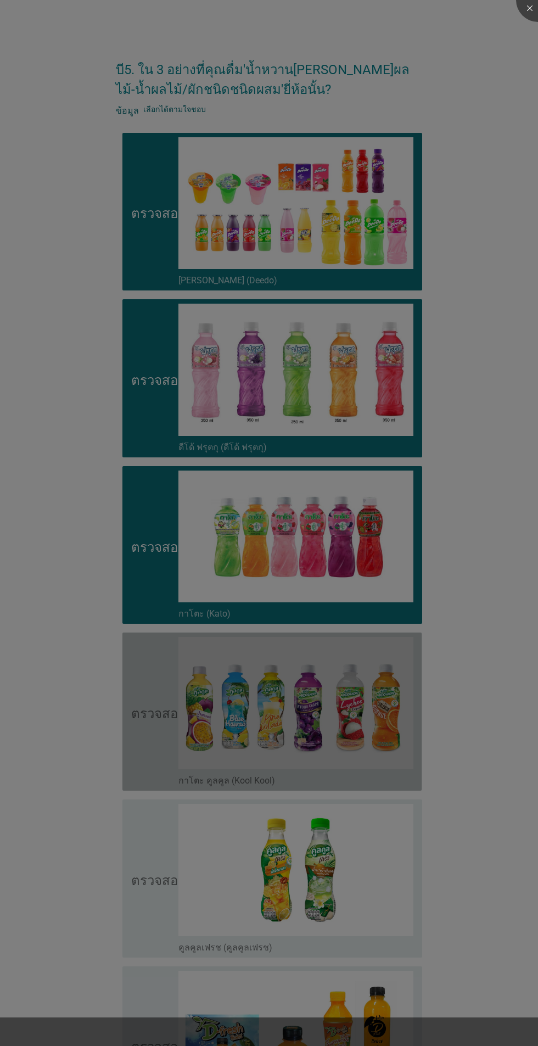
click at [159, 894] on div at bounding box center [269, 523] width 538 height 1046
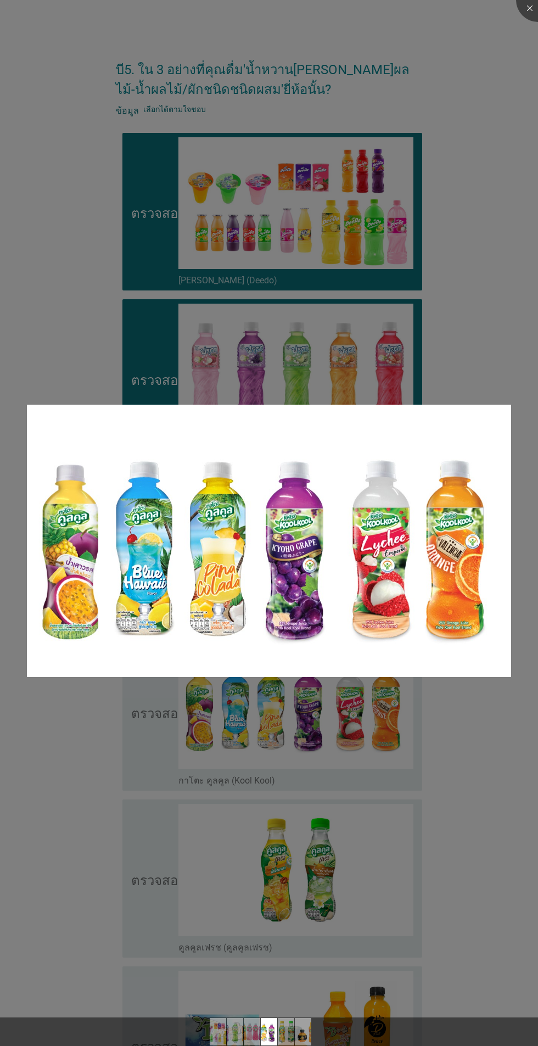
click at [503, 336] on div at bounding box center [269, 523] width 538 height 1046
click at [503, 423] on img at bounding box center [269, 541] width 484 height 272
click at [526, 12] on div at bounding box center [538, 0] width 44 height 44
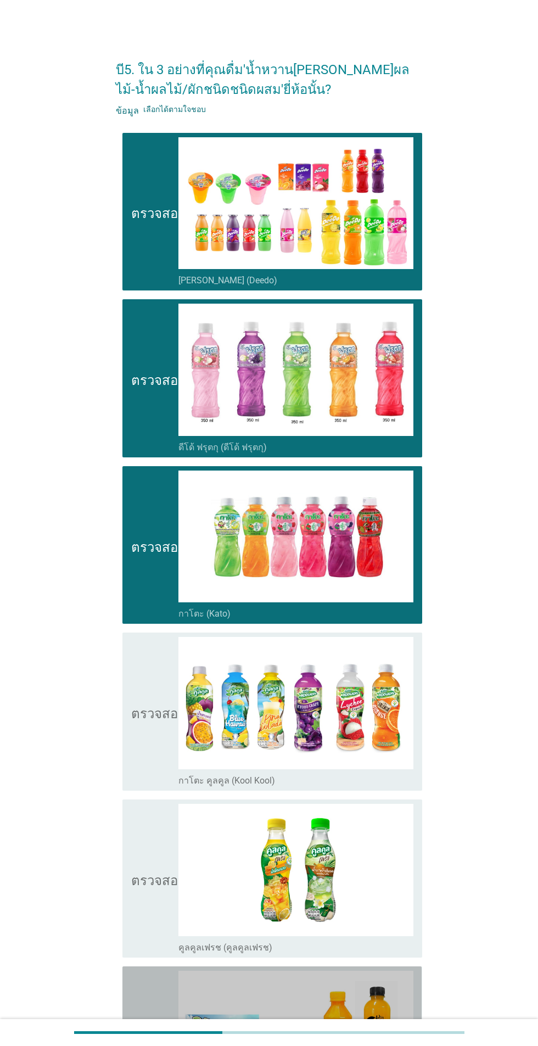
scroll to position [162, 0]
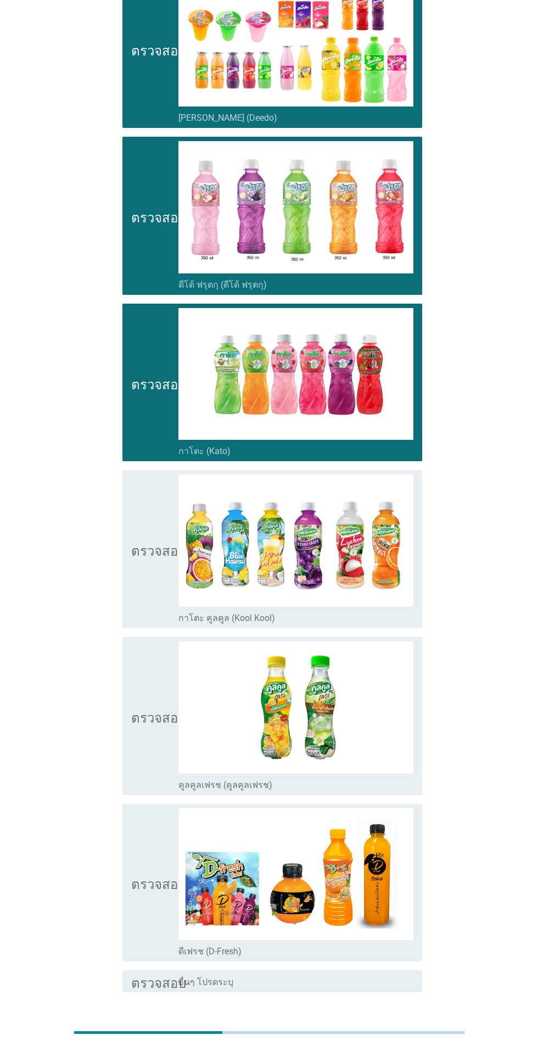
click at [417, 1034] on button "ต่อไป" at bounding box center [393, 1032] width 48 height 20
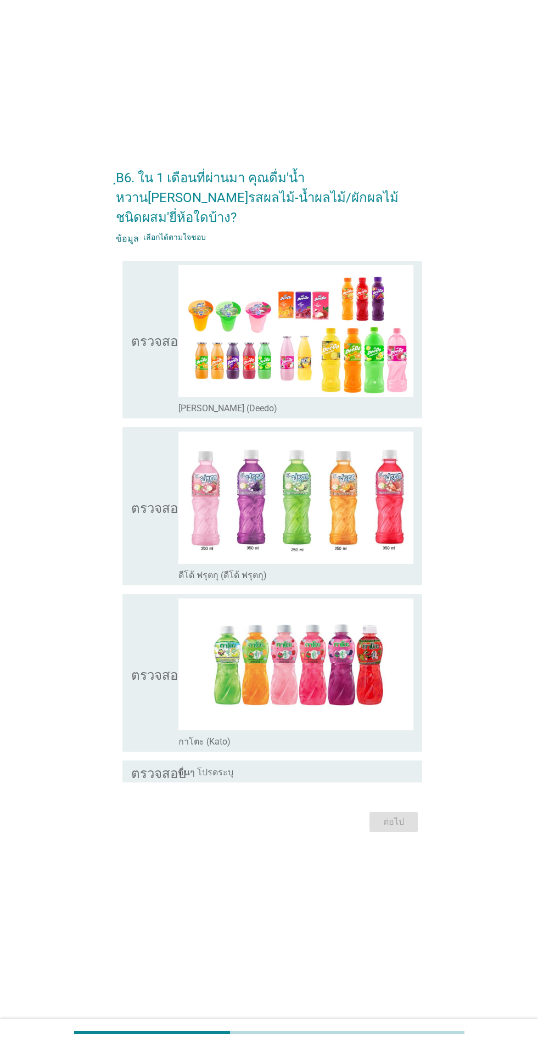
scroll to position [0, 0]
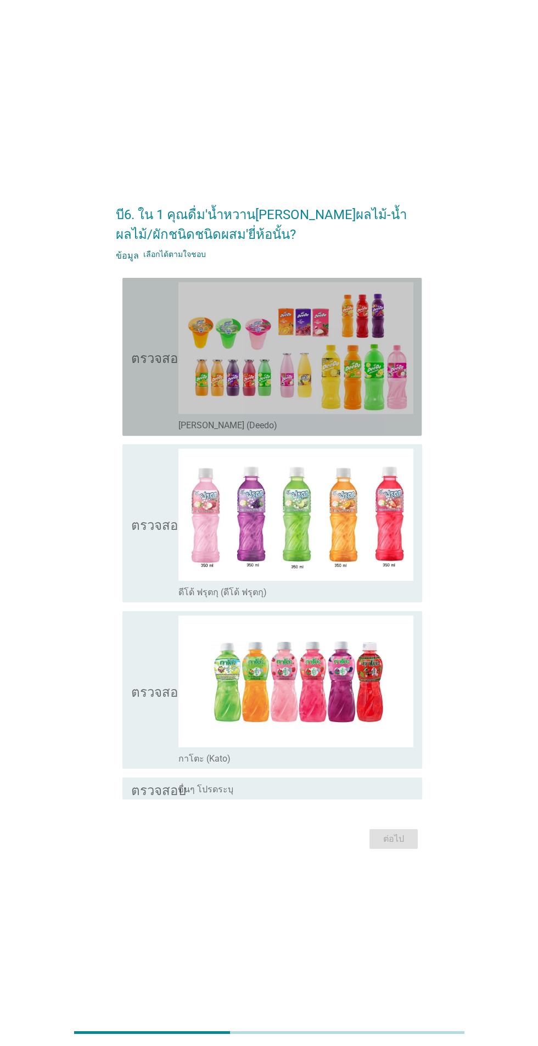
click at [158, 378] on icon "ตรวจสอบ" at bounding box center [158, 356] width 55 height 149
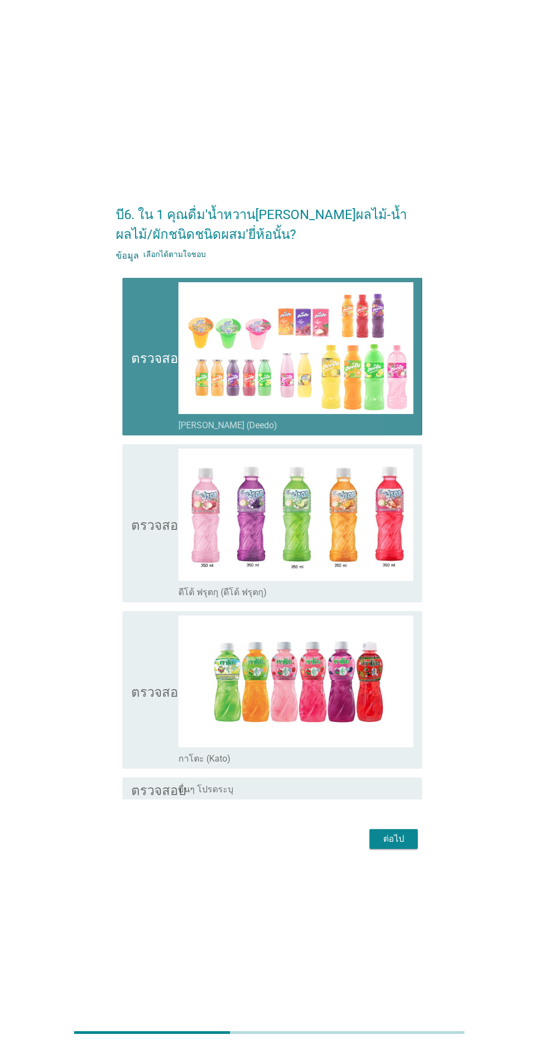
click at [181, 534] on img at bounding box center [295, 514] width 235 height 132
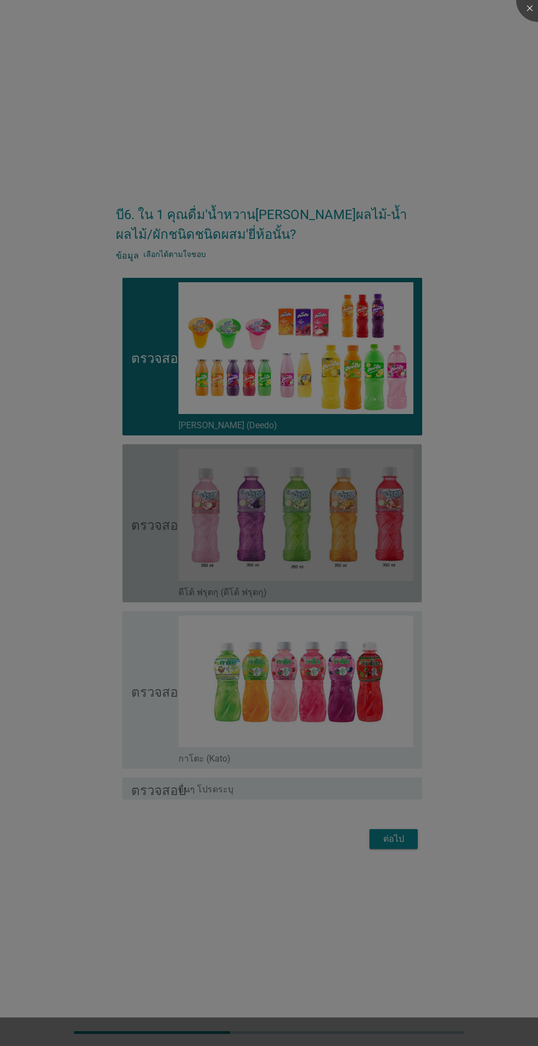
click at [148, 698] on div at bounding box center [269, 523] width 538 height 1046
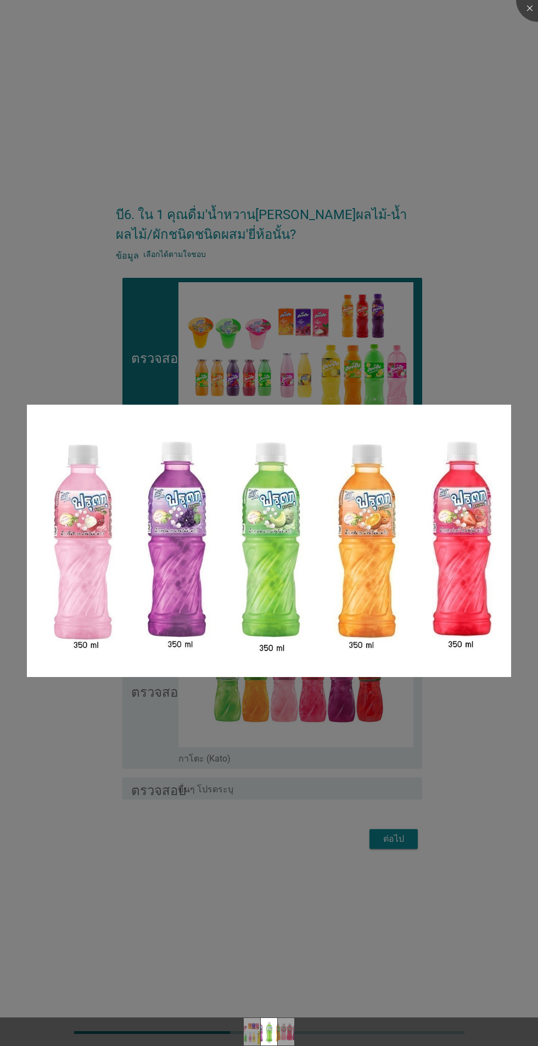
click at [518, 18] on div at bounding box center [269, 523] width 538 height 1046
click at [524, 3] on div at bounding box center [538, 0] width 44 height 44
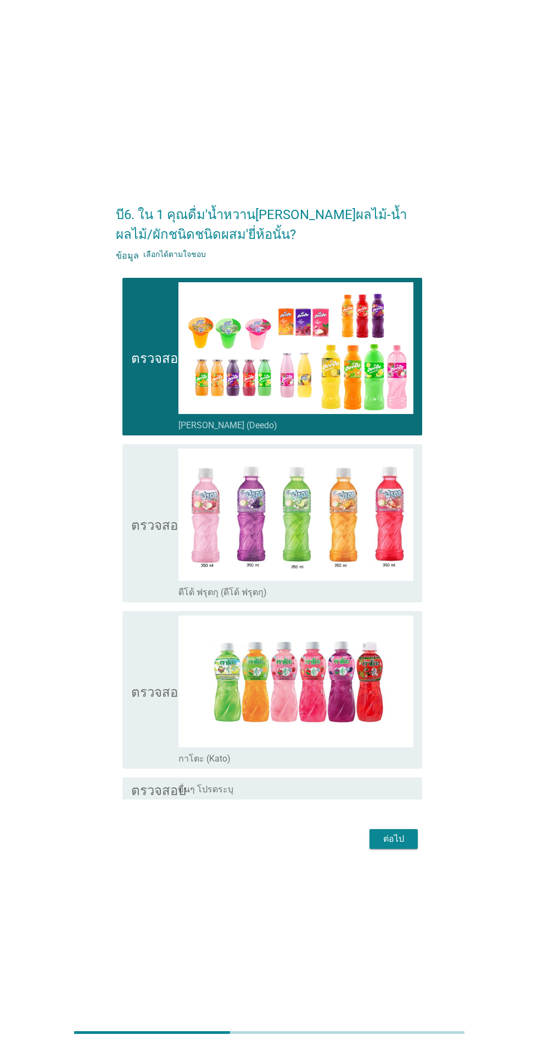
click at [142, 697] on font "ตรวจสอบ" at bounding box center [158, 689] width 55 height 13
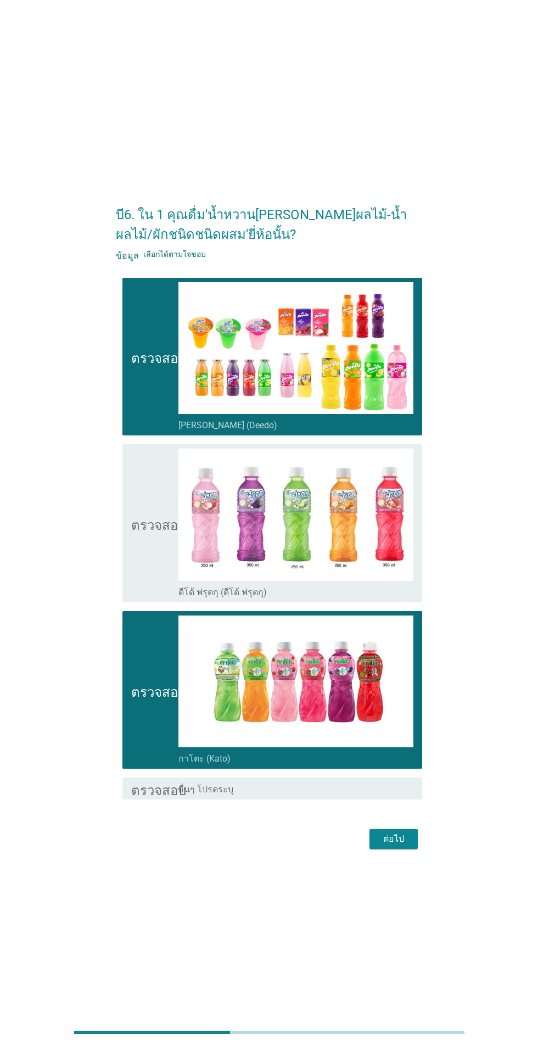
click at [148, 547] on icon "ตรวจสอบ" at bounding box center [158, 522] width 55 height 149
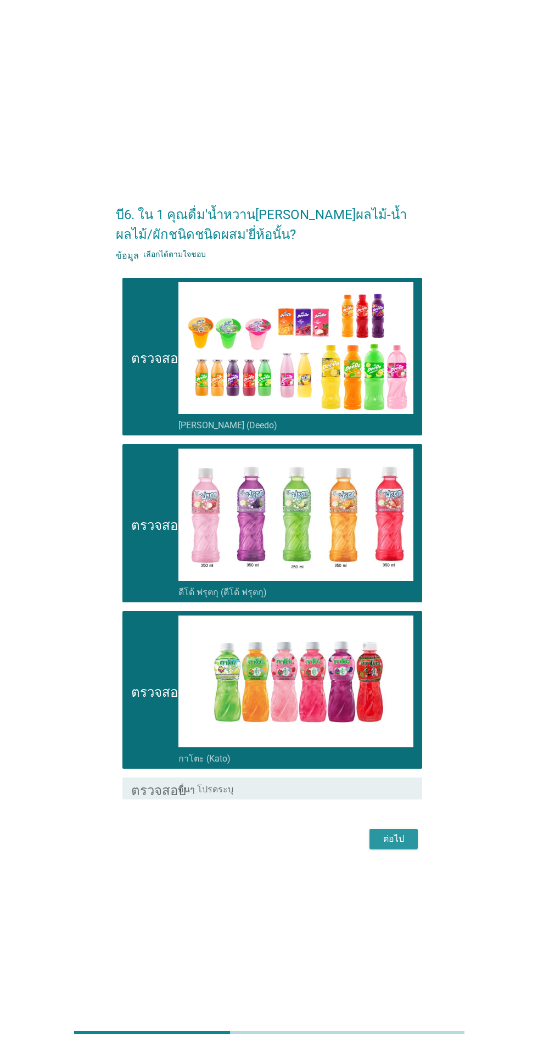
click at [405, 849] on button "ต่อไป" at bounding box center [393, 839] width 48 height 20
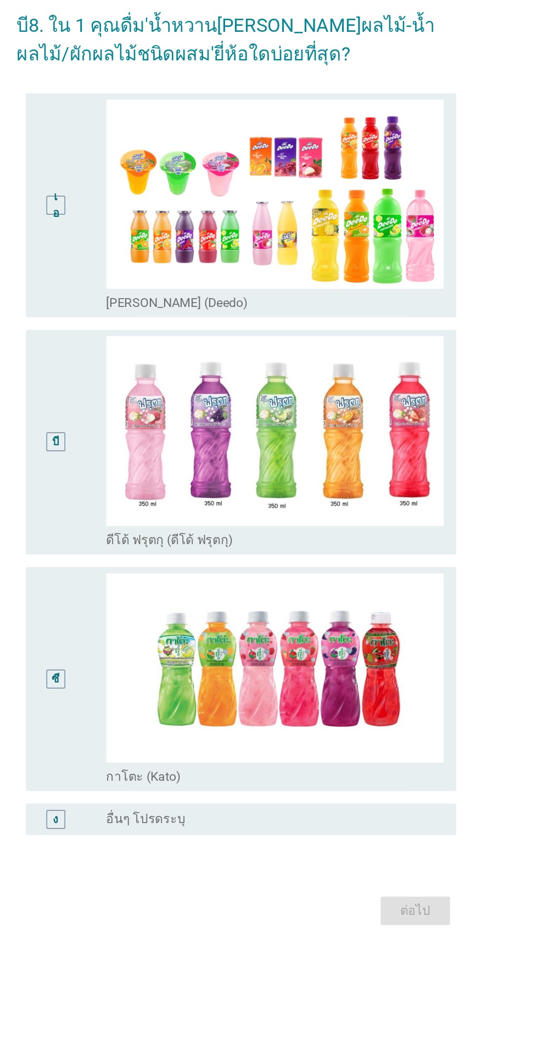
scroll to position [3, 0]
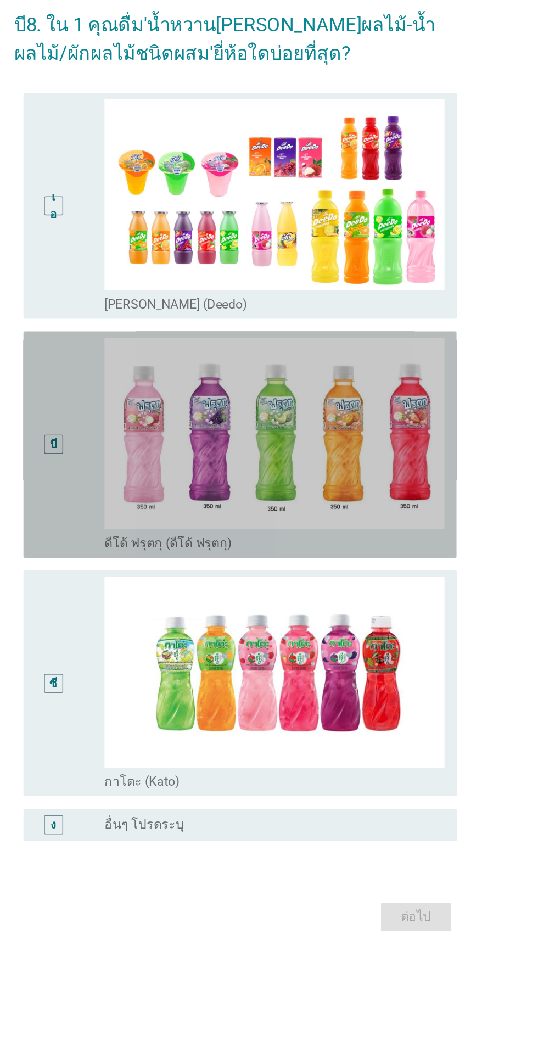
click at [145, 554] on div "บี" at bounding box center [143, 505] width 24 height 148
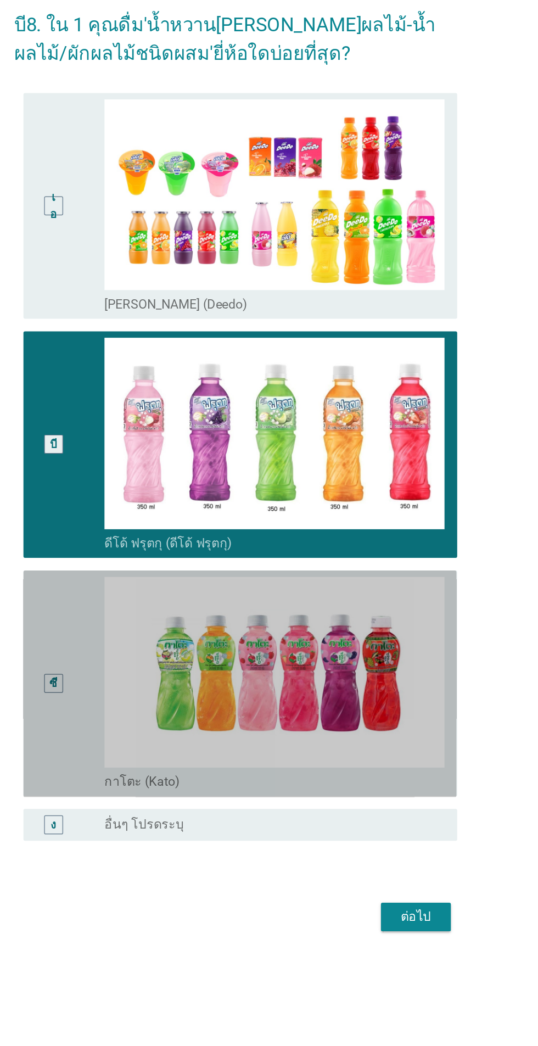
click at [152, 681] on div "ซี" at bounding box center [143, 671] width 24 height 148
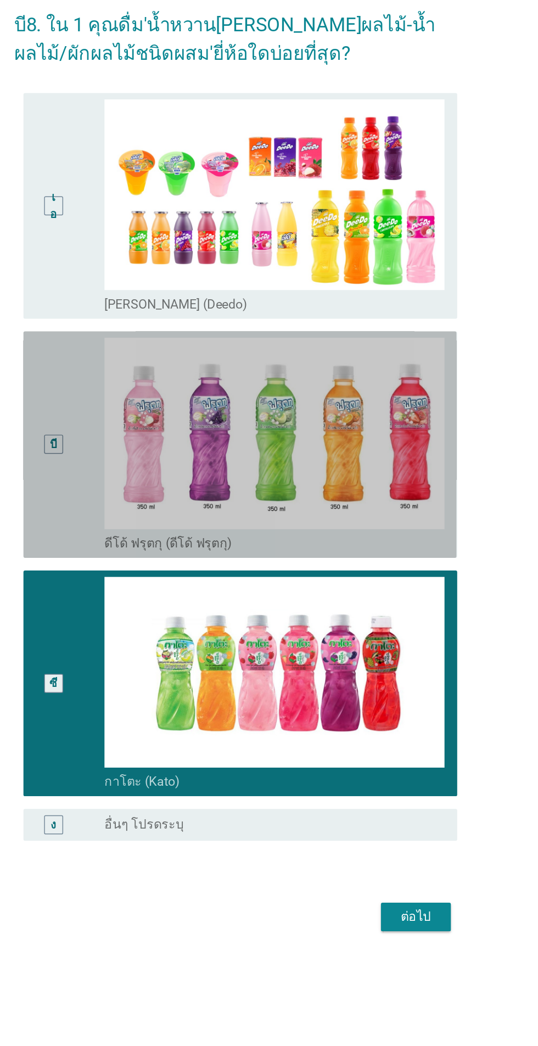
click at [156, 530] on div "บี" at bounding box center [154, 505] width 47 height 148
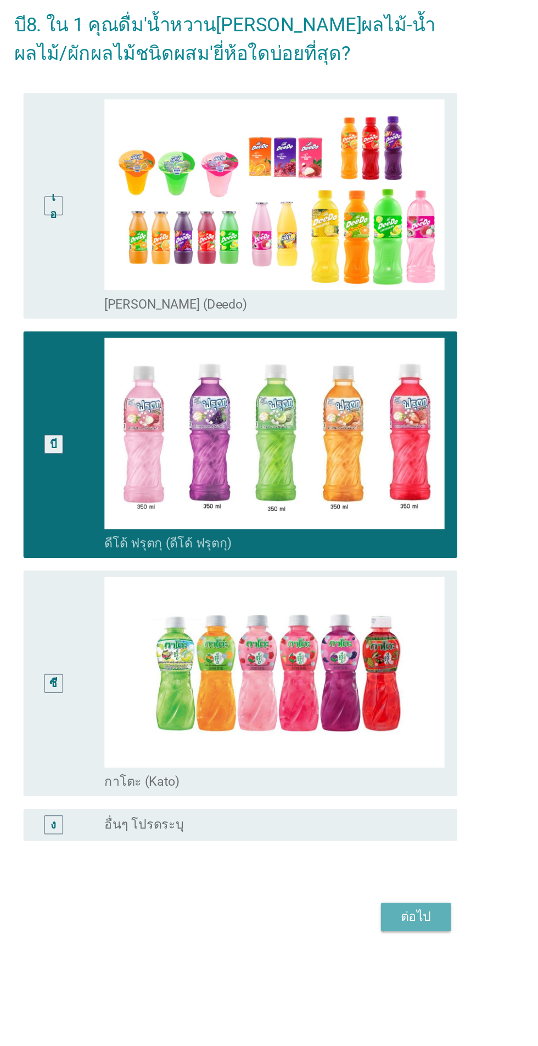
click at [403, 837] on font "ต่อไป" at bounding box center [393, 831] width 21 height 10
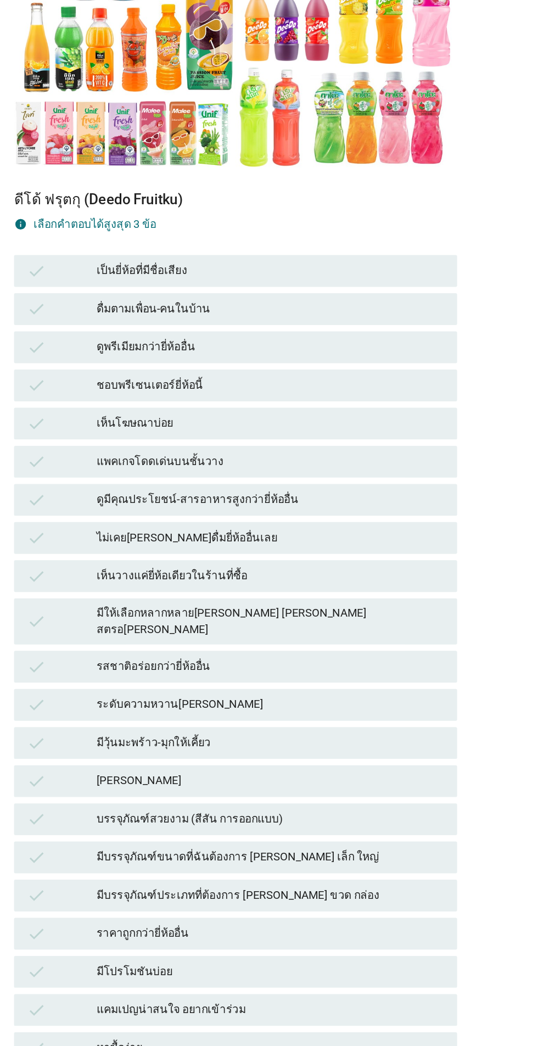
scroll to position [0, 0]
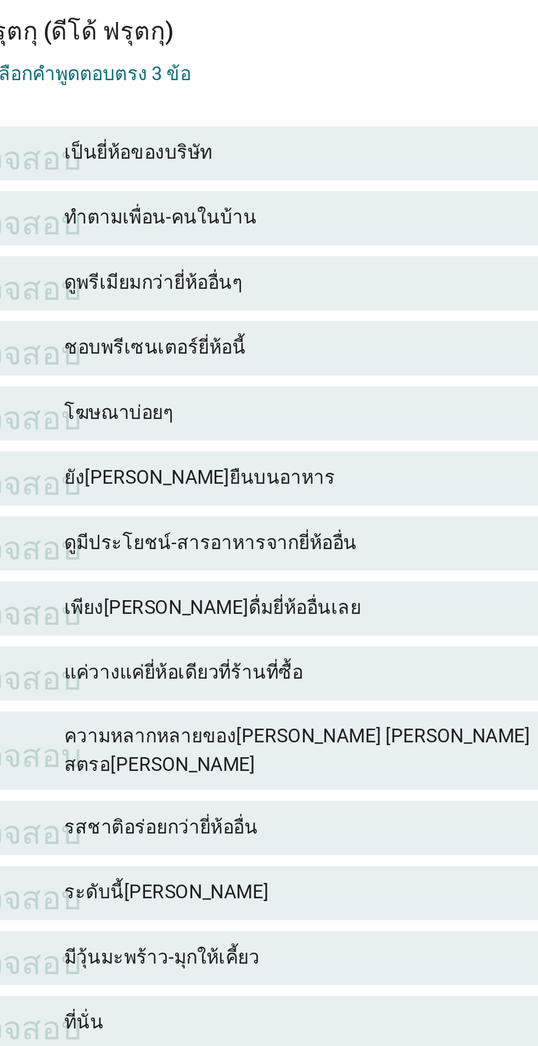
click at [290, 447] on font "ดูพรีเมียมกว่ายี่ห้ออื่นๆ" at bounding box center [293, 441] width 240 height 12
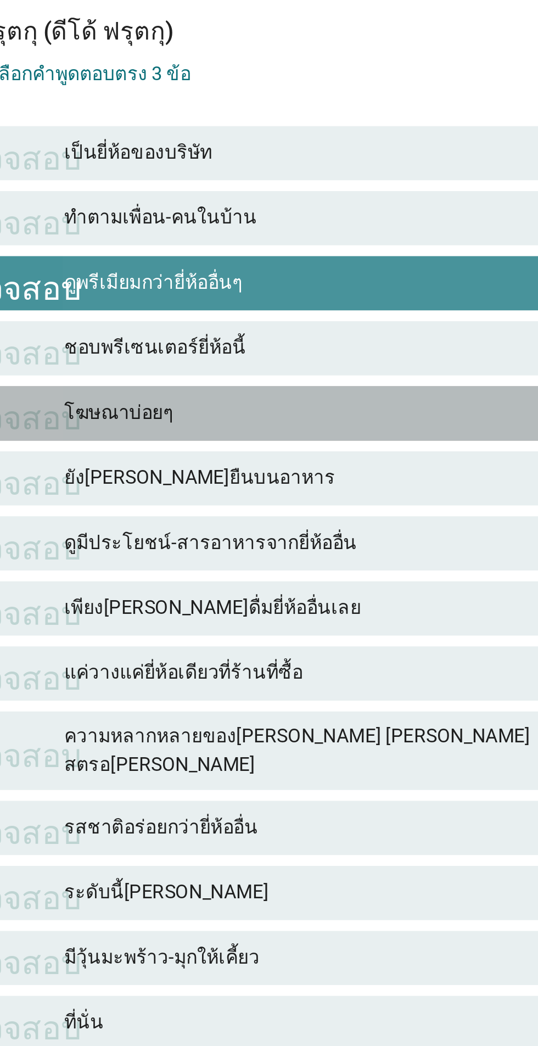
click at [273, 500] on font "โฆษณาบ่อยๆ" at bounding box center [293, 494] width 240 height 12
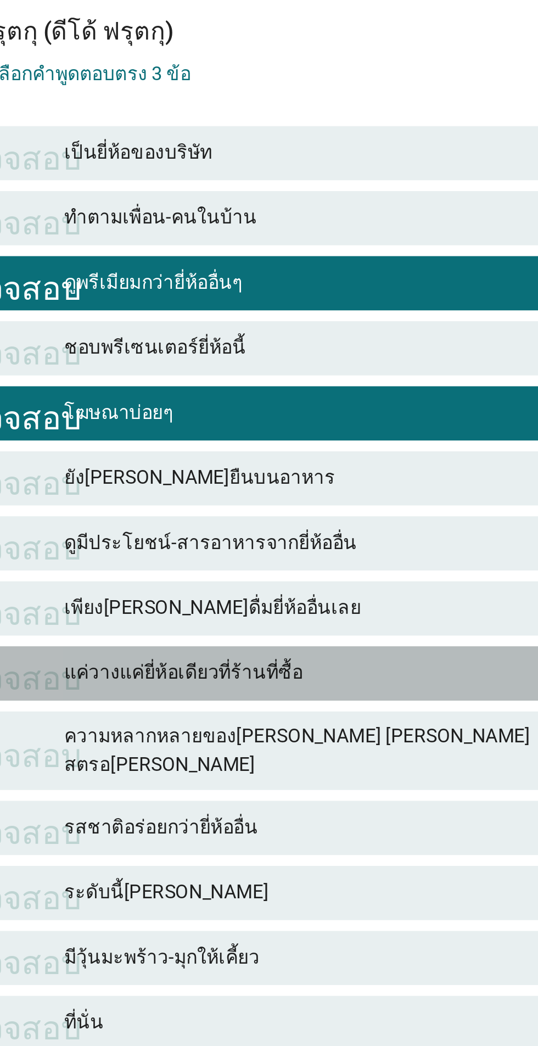
click at [248, 603] on font "แค่วางแค่ยี่ห้อเดียวที่ร้านที่ซื้อ" at bounding box center [221, 599] width 97 height 9
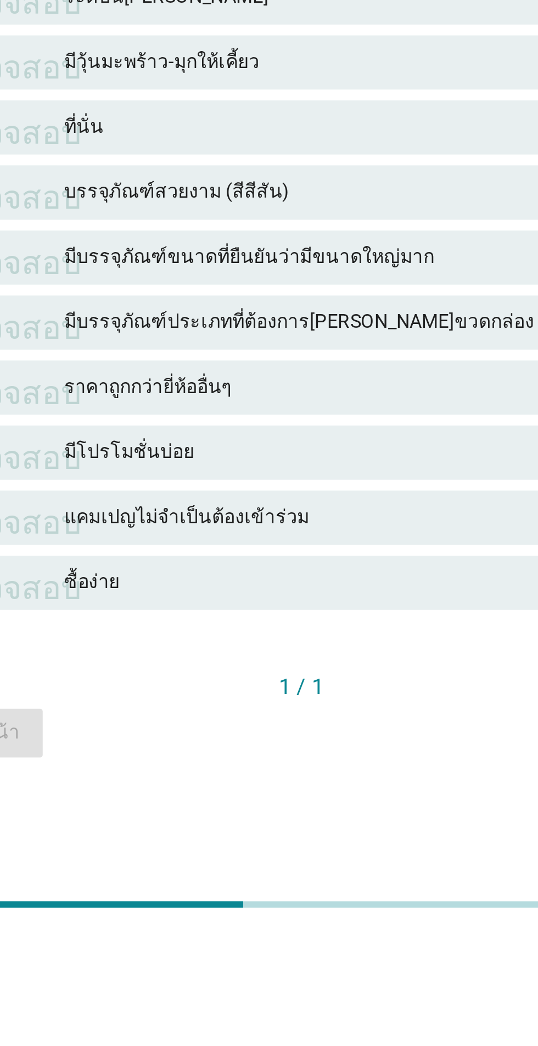
scroll to position [26, 0]
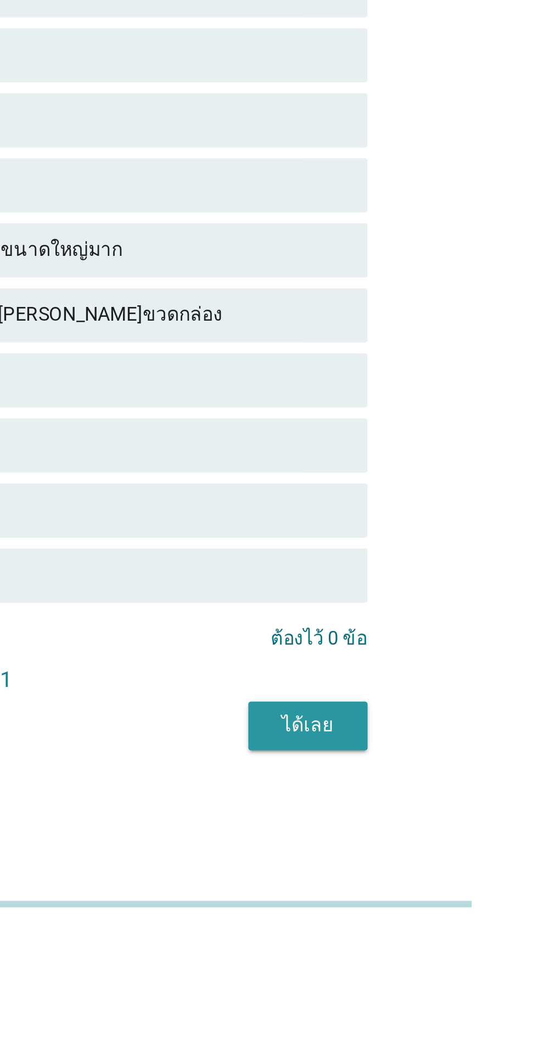
click at [412, 966] on div "ได้เลย" at bounding box center [398, 960] width 31 height 12
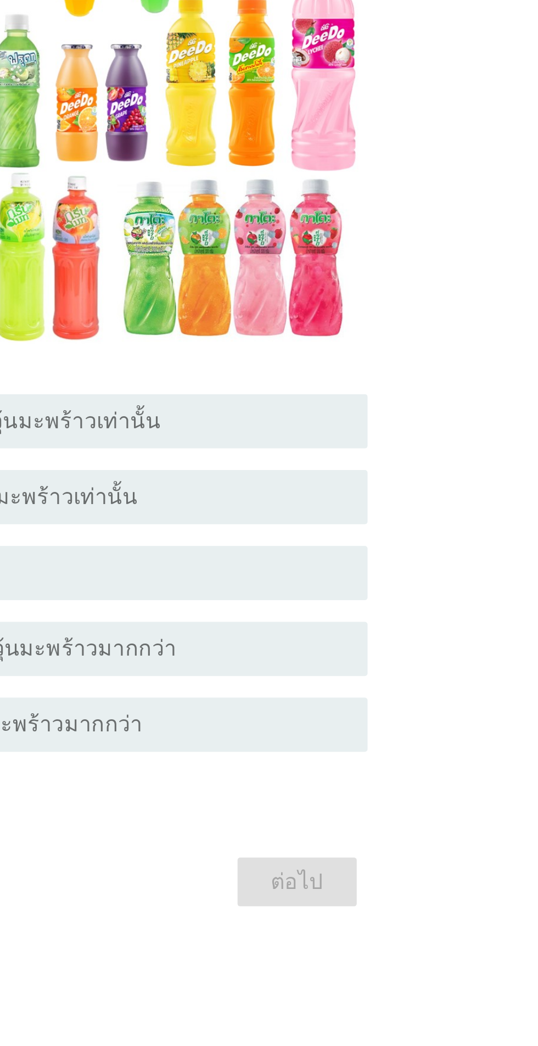
scroll to position [90, 0]
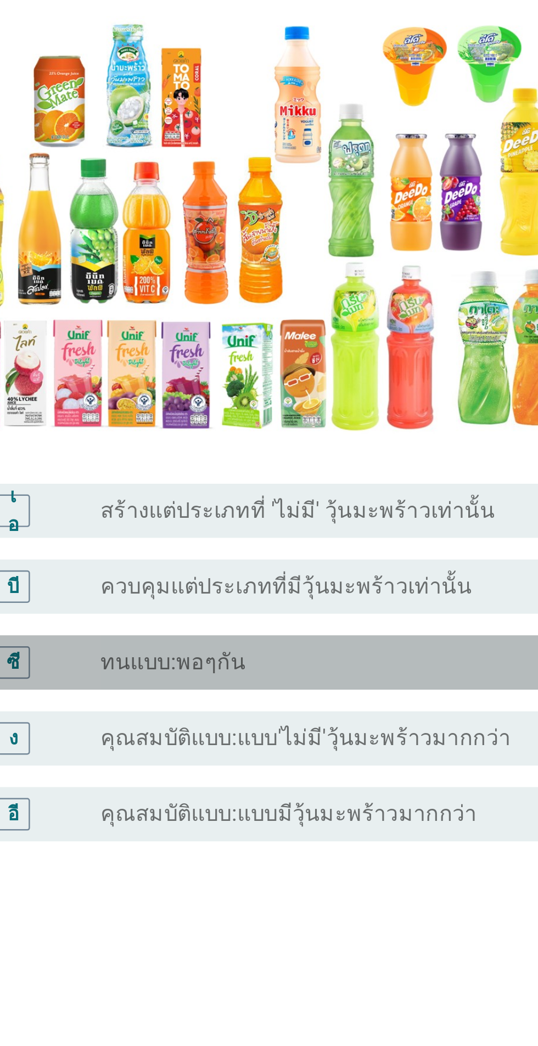
click at [318, 592] on div "ปุ่มวิทยุ[PERSON_NAME]เลือก ทนแบบ:พอๆกัน" at bounding box center [291, 597] width 226 height 11
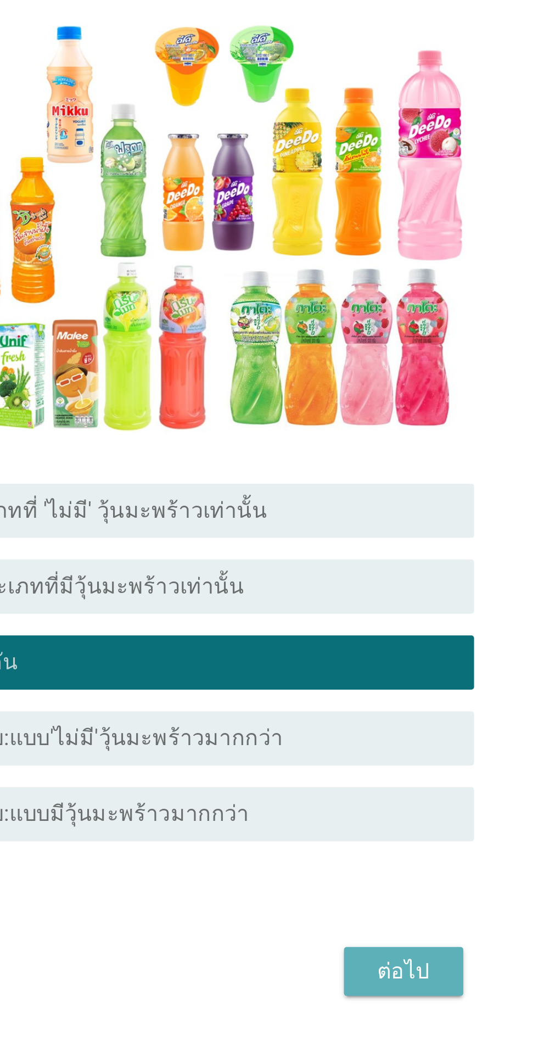
click at [405, 716] on div "ต่อไป" at bounding box center [393, 722] width 31 height 13
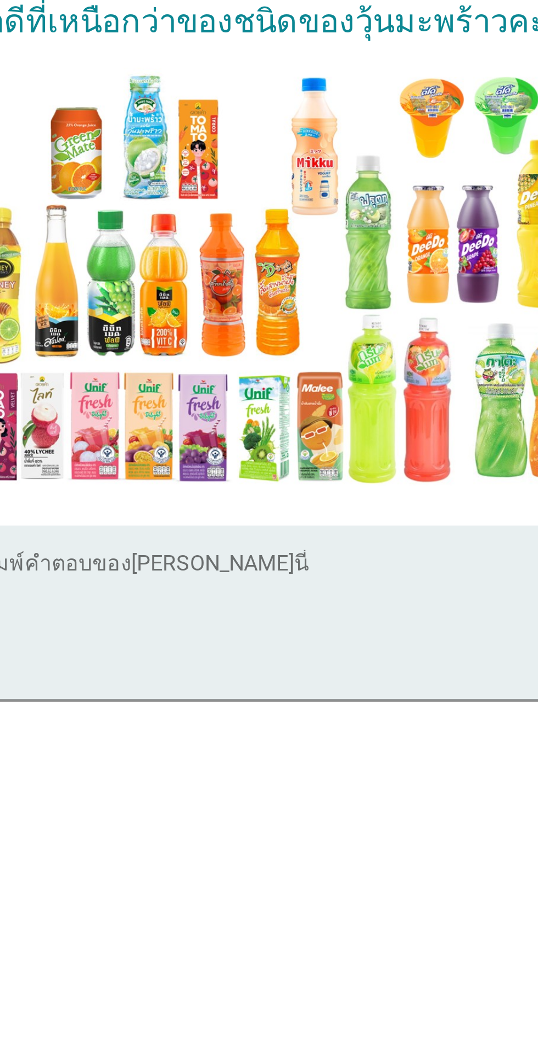
scroll to position [26, 0]
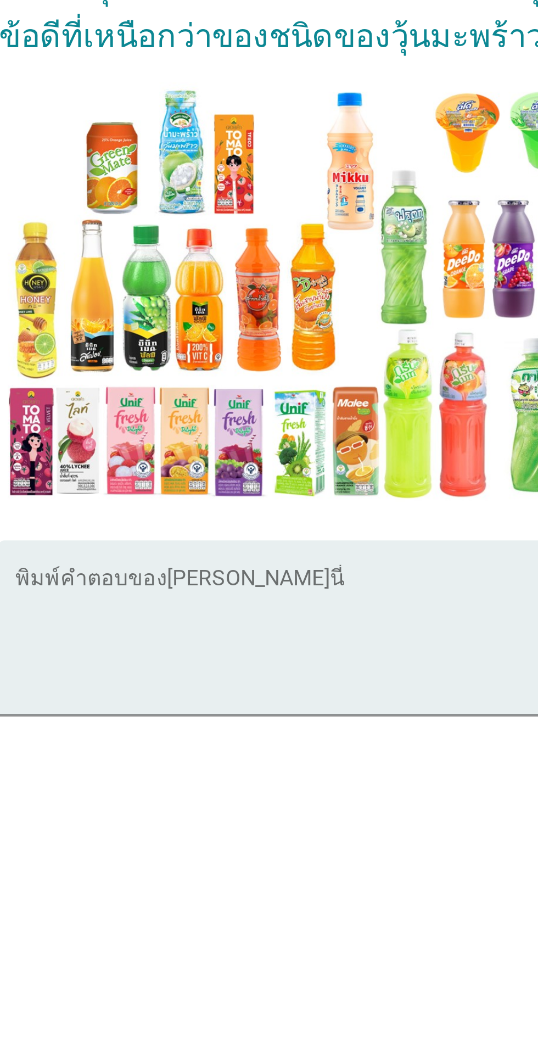
click at [235, 612] on textarea "พิมพ์คำตอบของคุณที่นี่" at bounding box center [271, 594] width 299 height 58
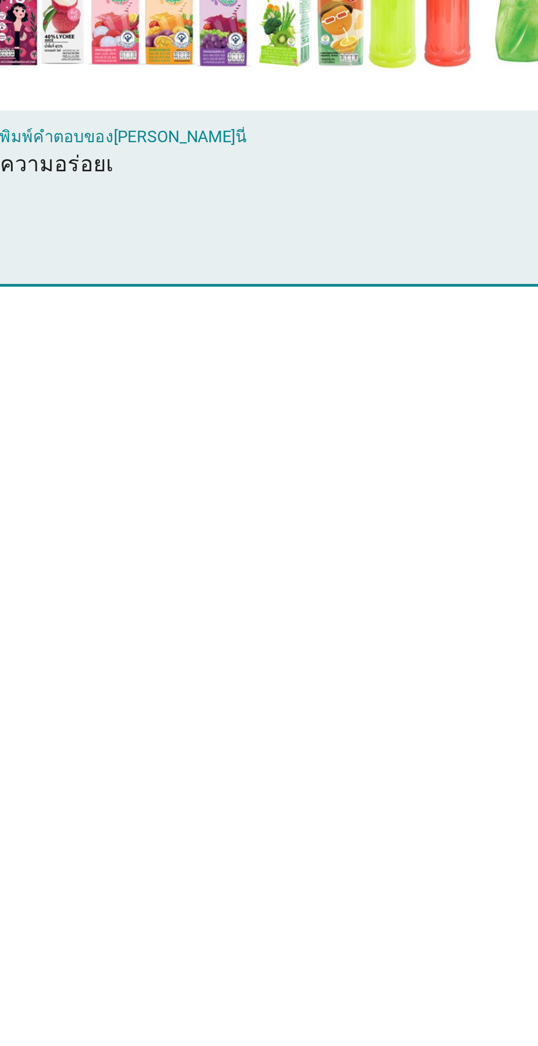
type textarea "ความอร่อยเค"
click at [141, 610] on textarea "ความอร่อยเคี้ยว" at bounding box center [271, 594] width 299 height 58
click at [182, 608] on textarea "อร่อยเคี้ยว" at bounding box center [271, 594] width 299 height 58
click at [145, 608] on textarea "อร่อยเคี้ยว" at bounding box center [271, 594] width 299 height 58
click at [142, 609] on textarea "อร่อยเคี้ยว" at bounding box center [271, 594] width 299 height 58
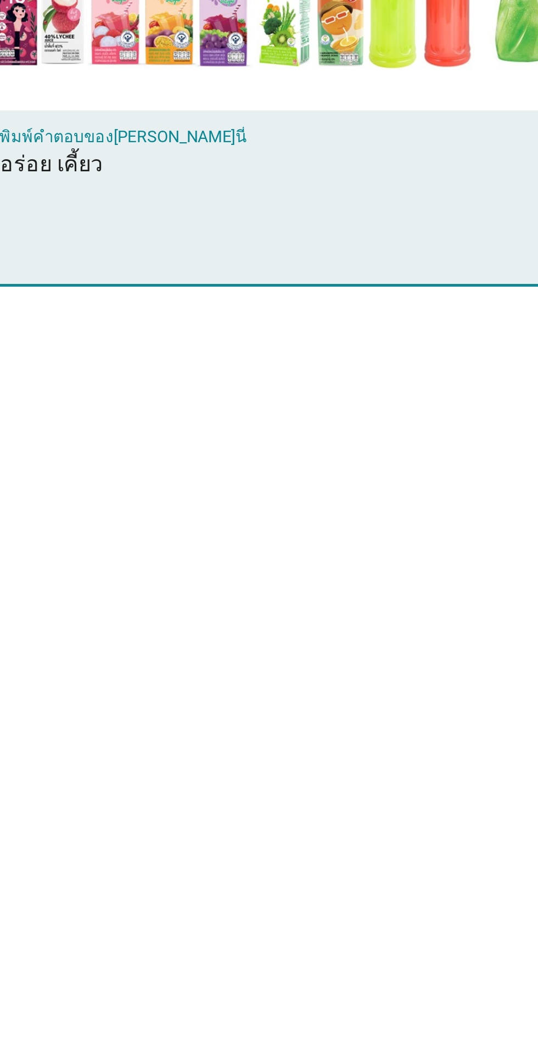
click at [181, 607] on textarea "อร่อย เคี้ยว" at bounding box center [271, 594] width 299 height 58
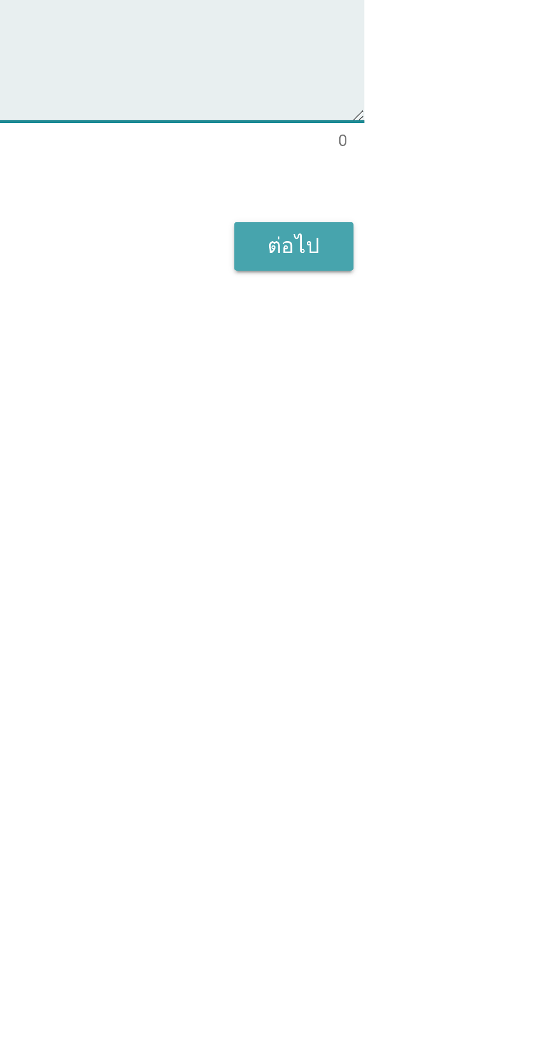
type textarea "อร่อย เคี้ยวเพลิน"
click at [400, 678] on font "ต่อไป" at bounding box center [393, 673] width 21 height 10
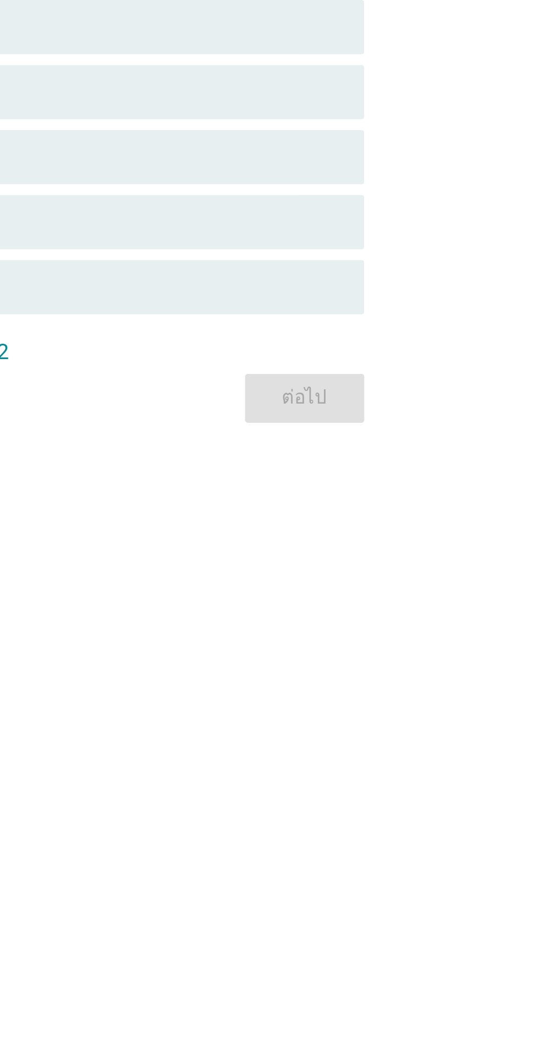
scroll to position [0, 0]
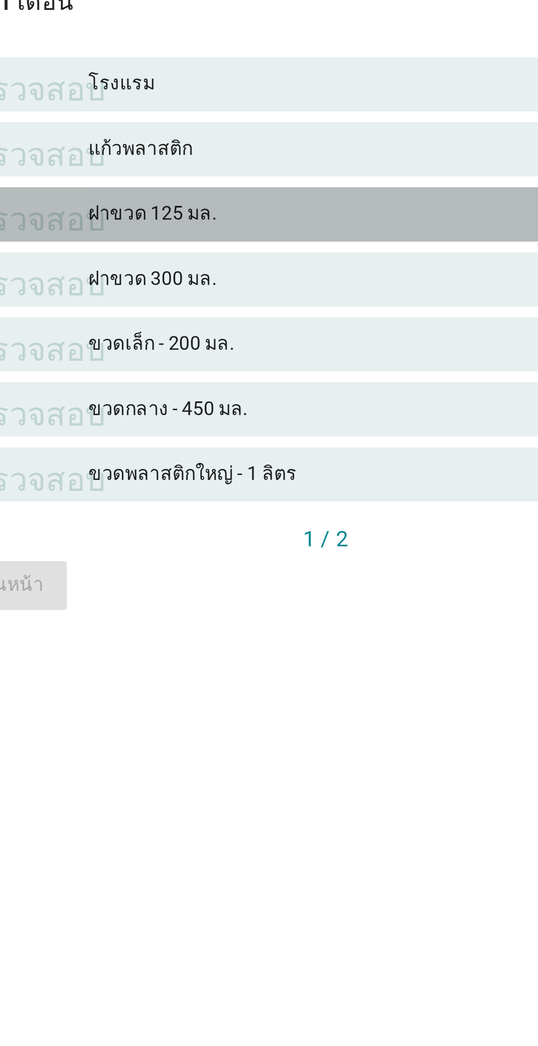
click at [323, 622] on div "ตรวจสอบ ฝาขวด 125 มล." at bounding box center [269, 611] width 306 height 22
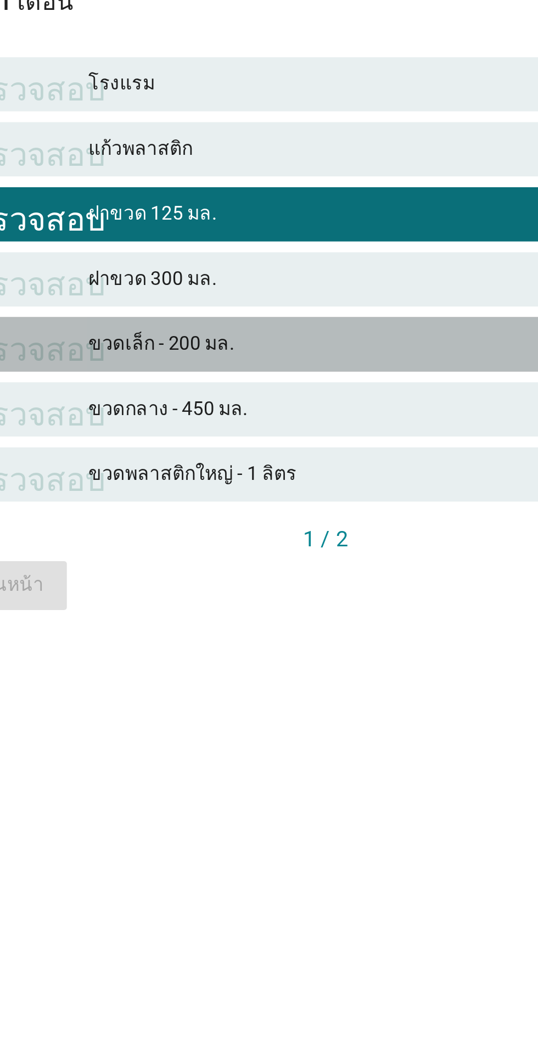
click at [273, 670] on div "ขวดเล็ก - 200 มล." at bounding box center [293, 663] width 240 height 13
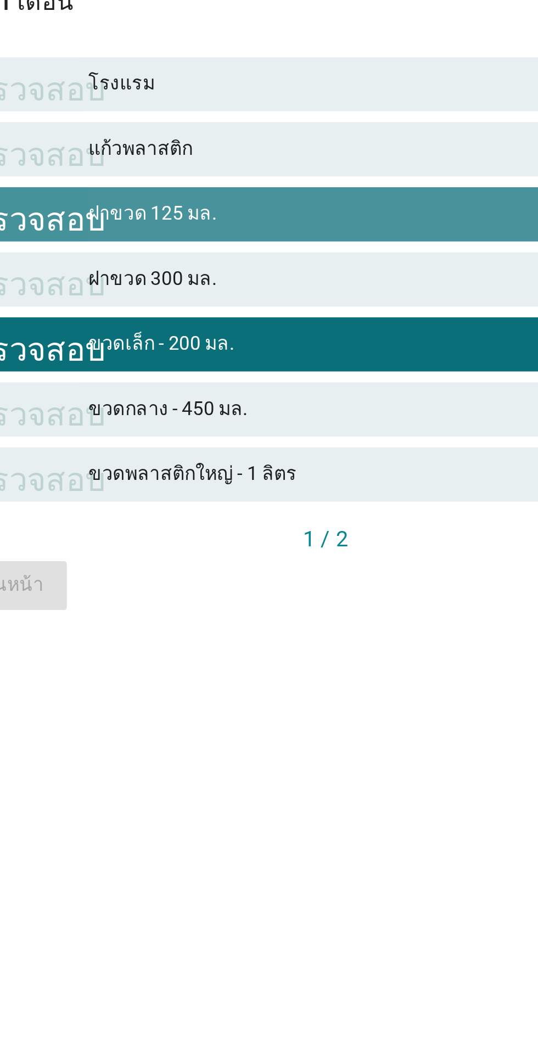
click at [308, 618] on div "ฝาขวด 125 มล." at bounding box center [293, 610] width 240 height 13
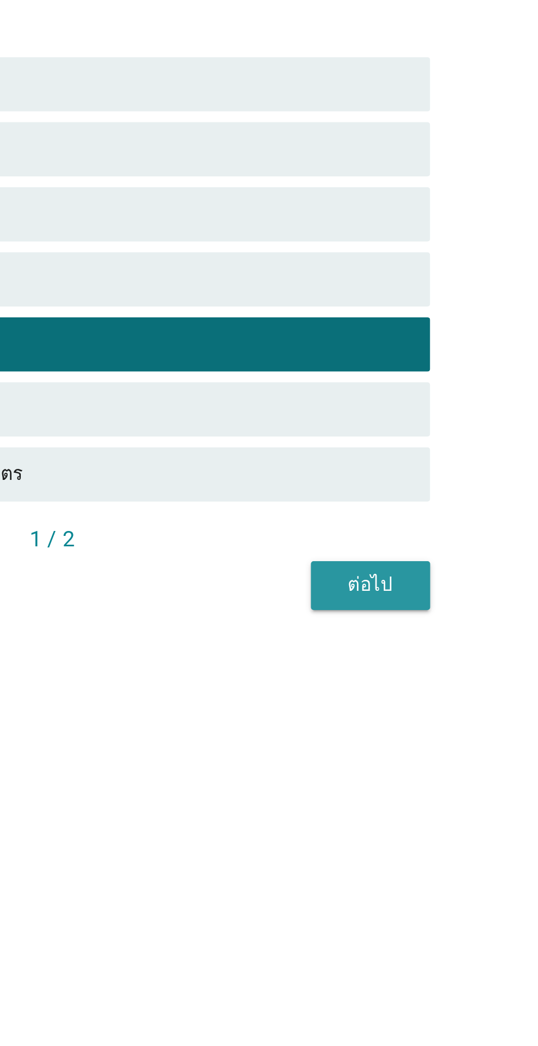
click at [412, 767] on div "ต่อไป" at bounding box center [398, 761] width 31 height 12
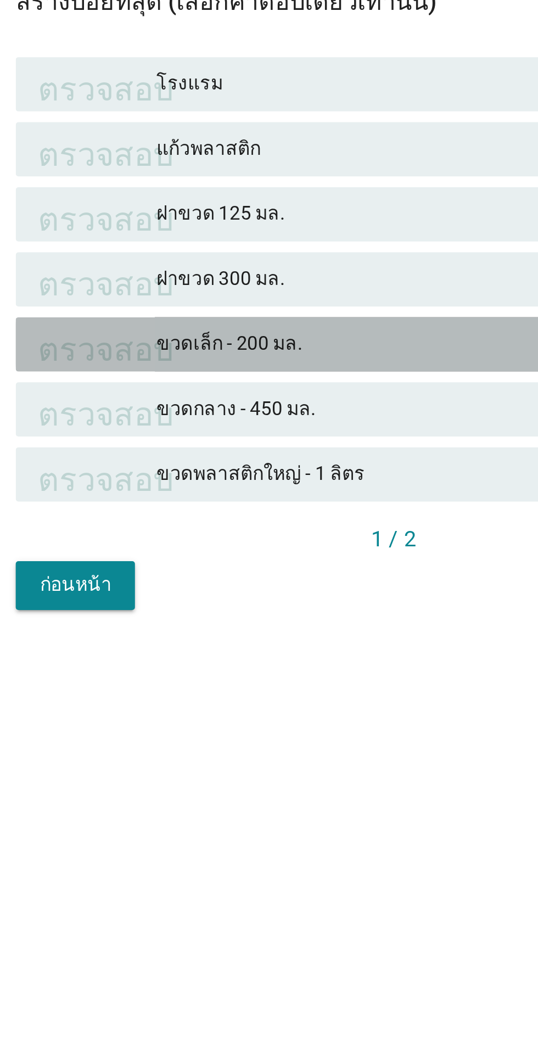
click at [280, 669] on font "ขวดเล็ก - 200 มล." at bounding box center [293, 664] width 240 height 12
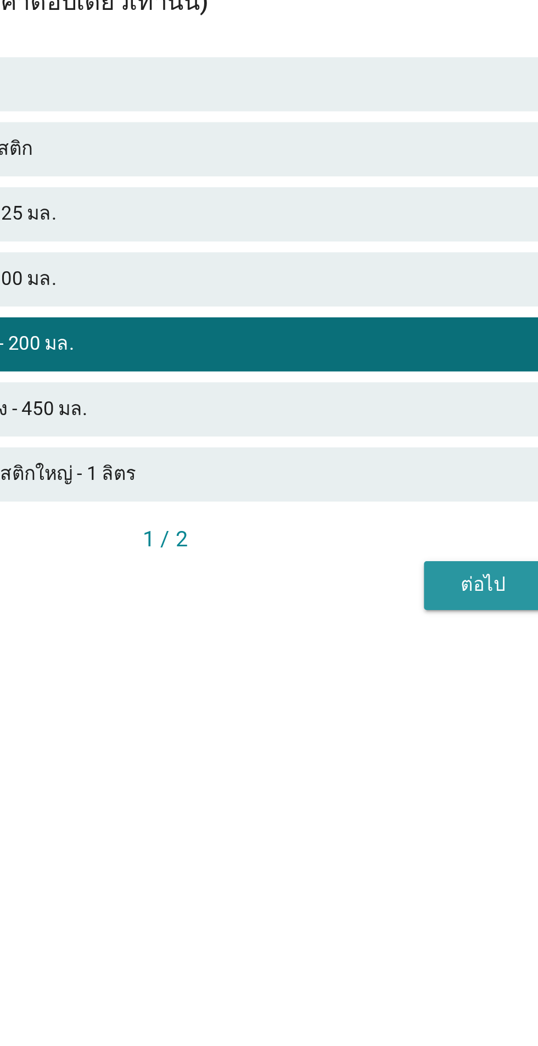
click at [396, 765] on font "ต่อไป" at bounding box center [398, 760] width 18 height 9
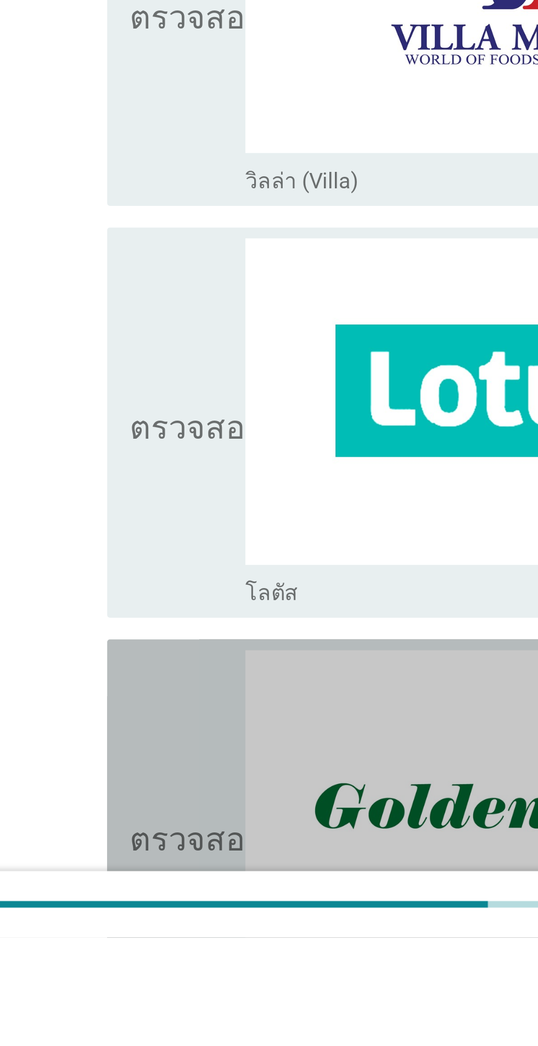
scroll to position [304, 0]
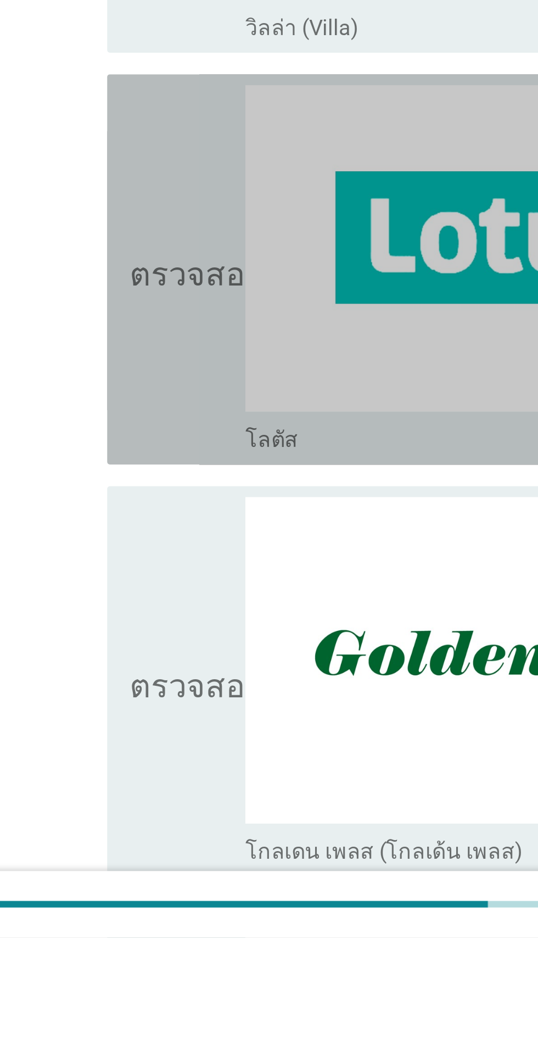
click at [145, 783] on icon "ตรวจสอบ" at bounding box center [158, 774] width 55 height 149
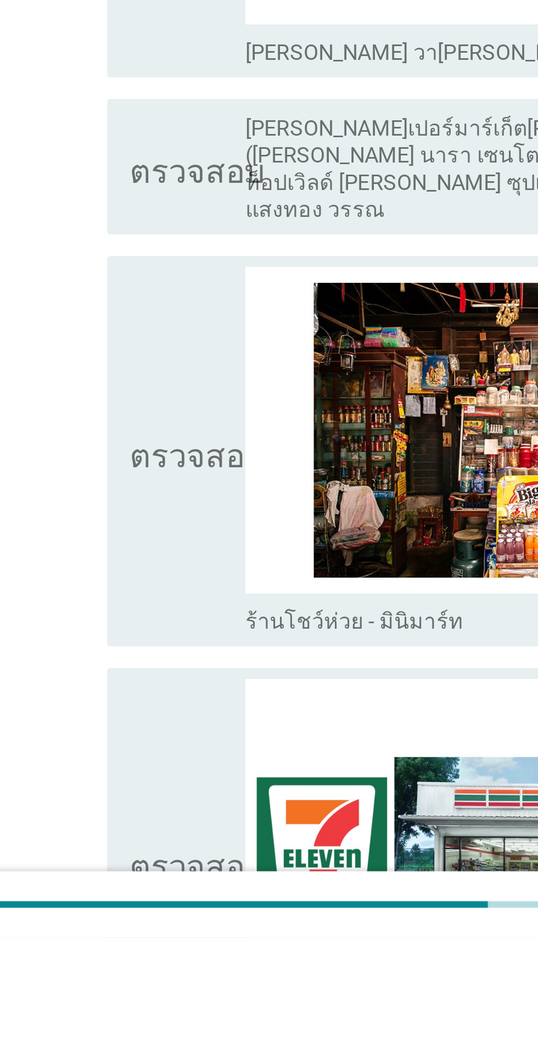
scroll to position [1295, 0]
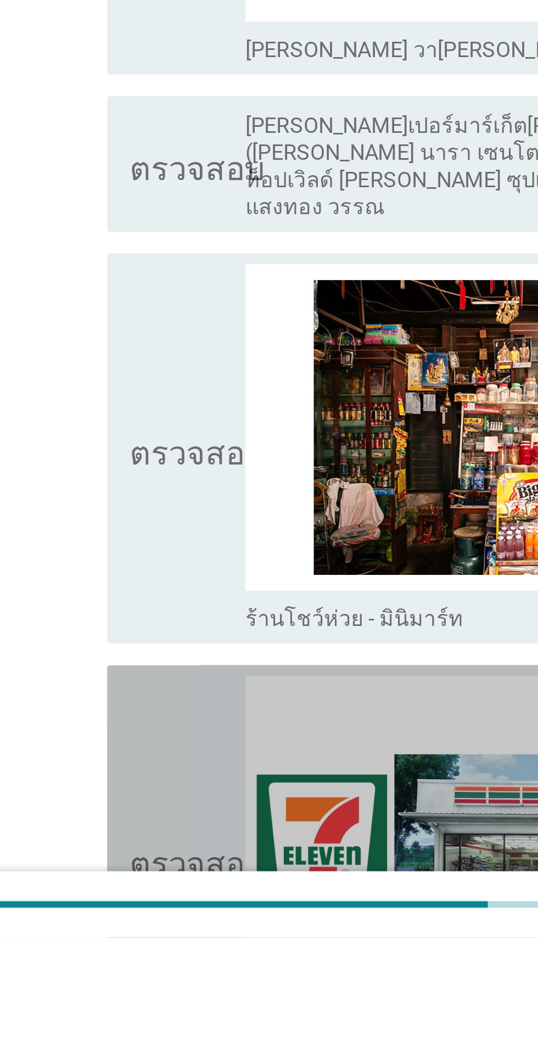
click at [145, 1000] on icon "ตรวจสอบ" at bounding box center [158, 1014] width 55 height 149
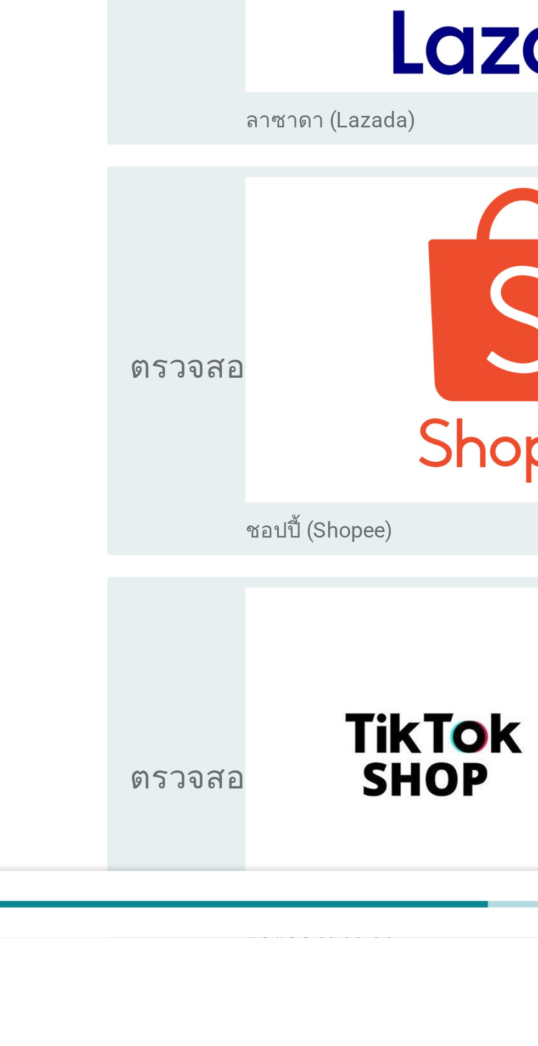
scroll to position [2391, 0]
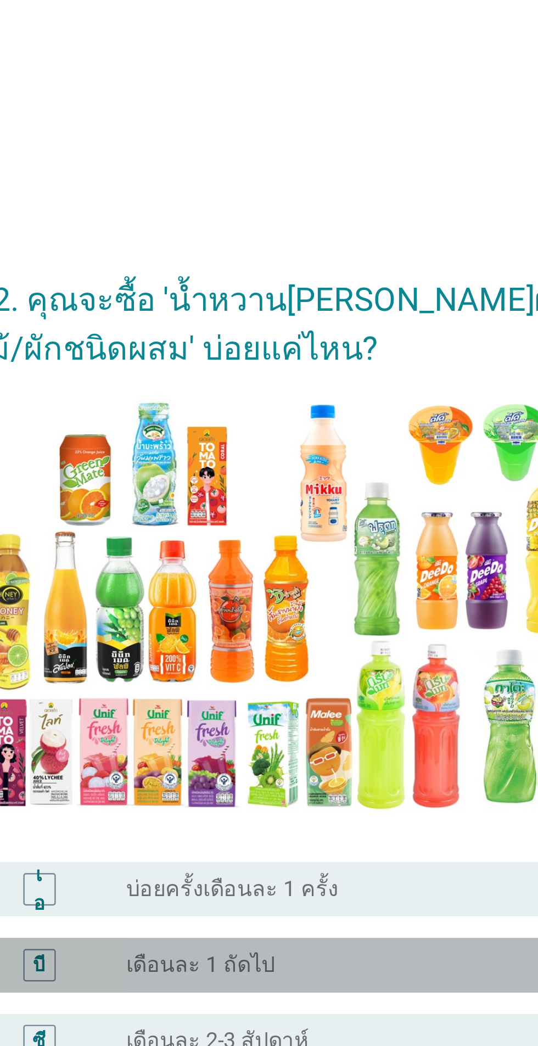
scroll to position [26, 0]
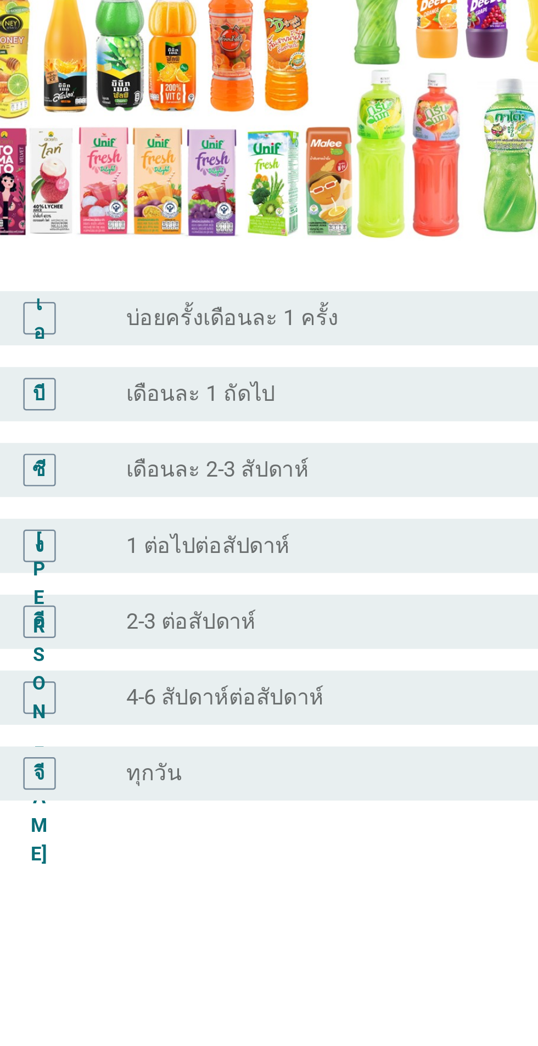
click at [282, 563] on div "ปุ่มวิทยุ[PERSON_NAME]เลือก เดือนละ 2-3 สัปดาห์" at bounding box center [291, 557] width 226 height 11
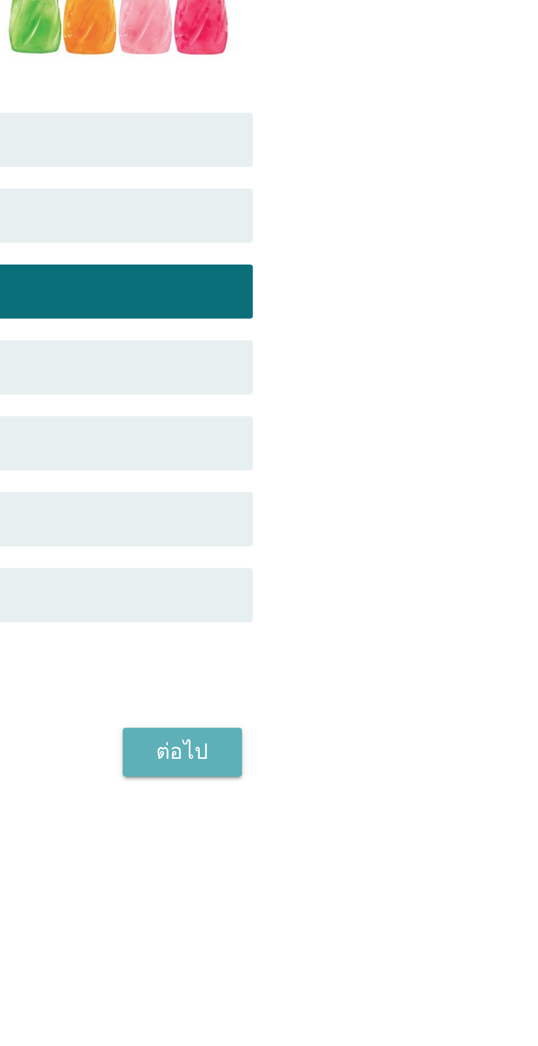
click at [398, 749] on font "ต่อไป" at bounding box center [393, 743] width 21 height 10
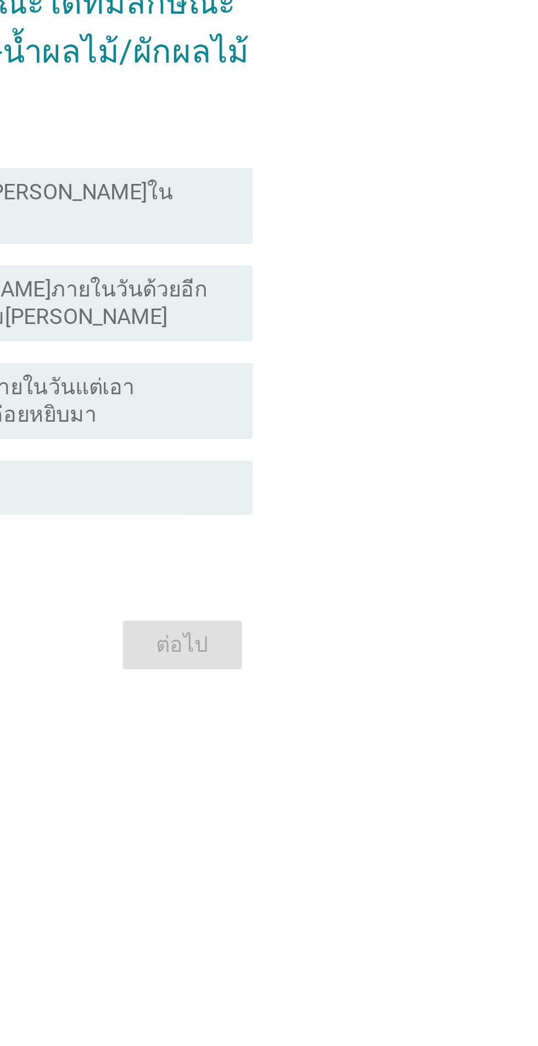
scroll to position [22, 0]
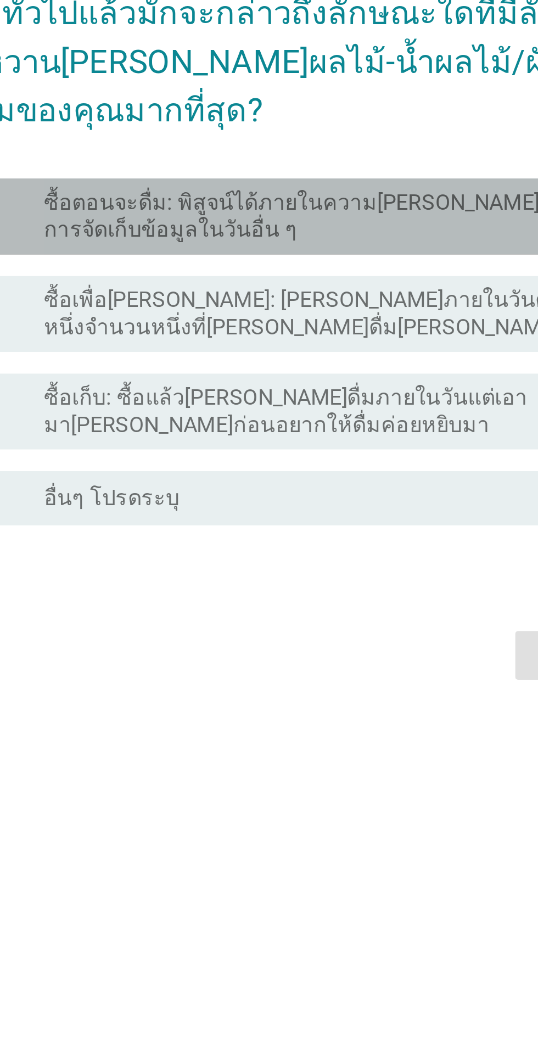
click at [338, 468] on font "ซื้อตอนจะดื่ม: พิสูจน์ได้ภายในความ[PERSON_NAME]ในการจัดเก็บข้อมูลในวันอื่น ๆ" at bounding box center [283, 456] width 211 height 21
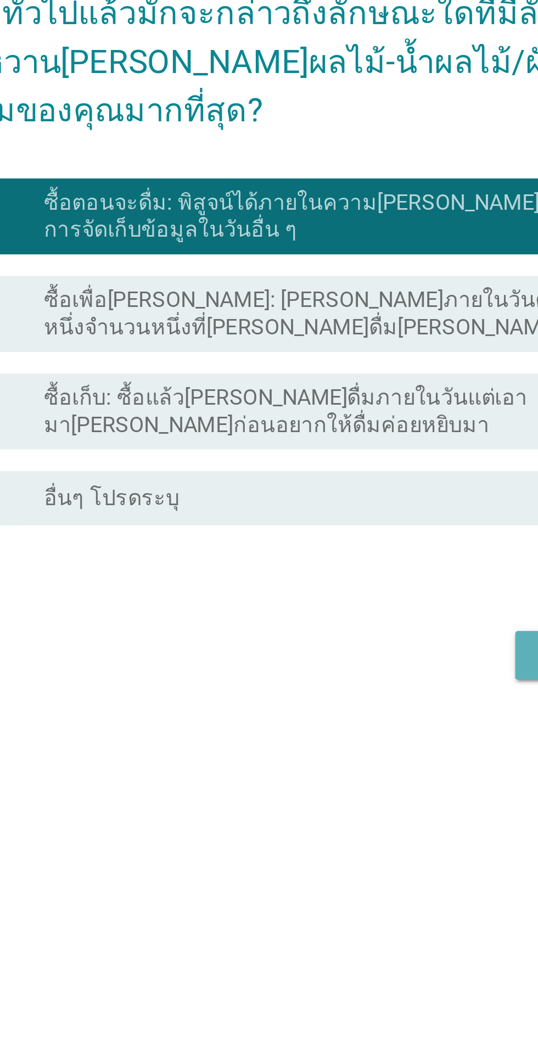
click at [373, 645] on button "ต่อไป" at bounding box center [393, 635] width 48 height 20
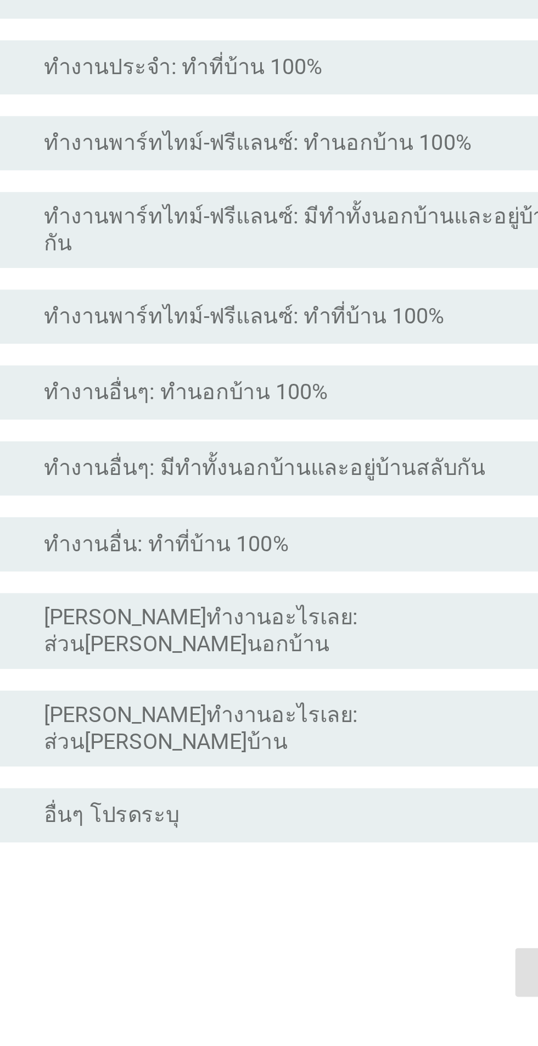
scroll to position [0, 0]
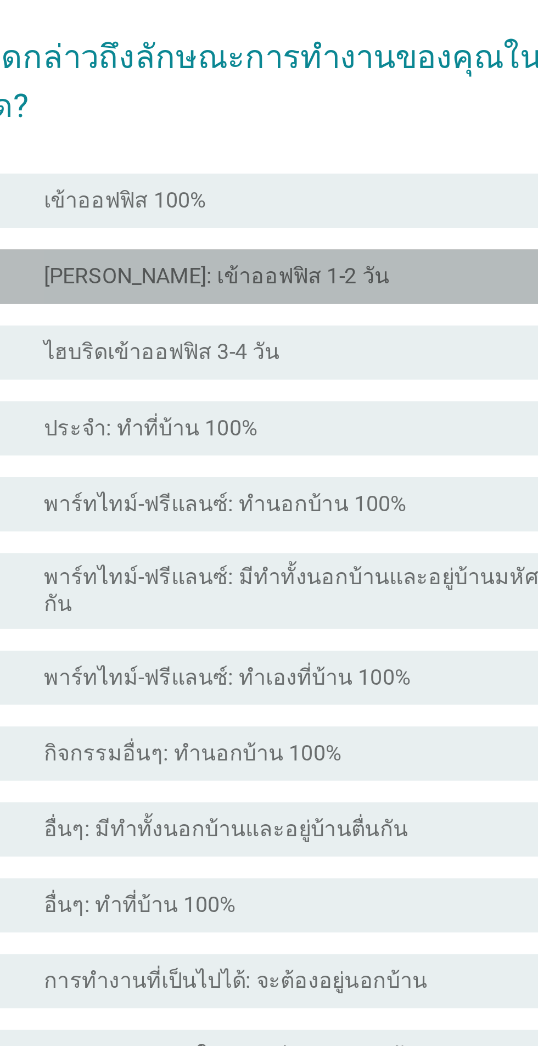
click at [349, 372] on div "ปุ่มวิทยุ[PERSON_NAME]เลือก [PERSON_NAME]: เข้าออฟฟิส 1-2 วัน" at bounding box center [291, 366] width 226 height 11
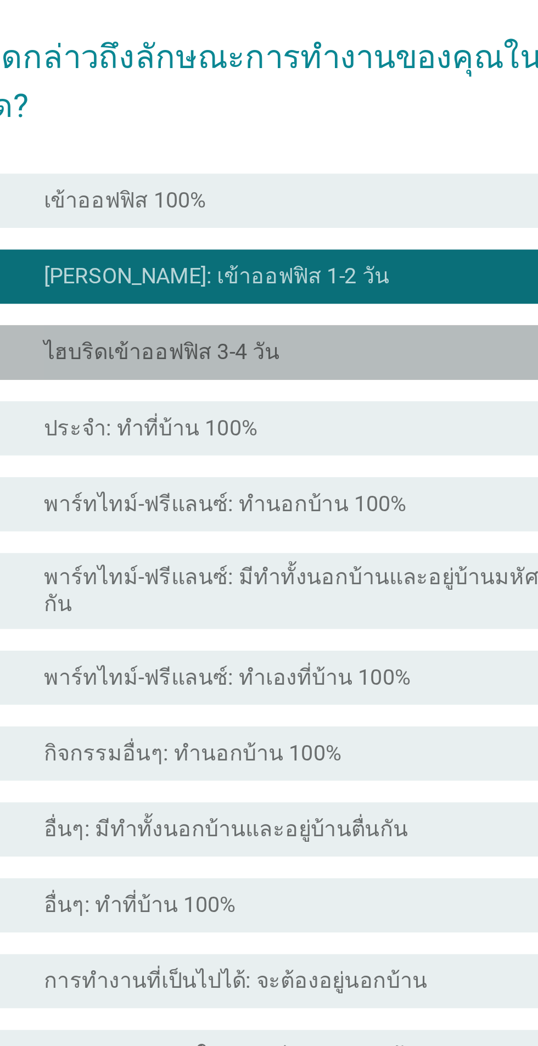
click at [354, 402] on div "ปุ่มวิทยุ[PERSON_NAME]เลือก ไฮบริดเข้าออฟฟิส 3-4 วัน" at bounding box center [291, 396] width 226 height 11
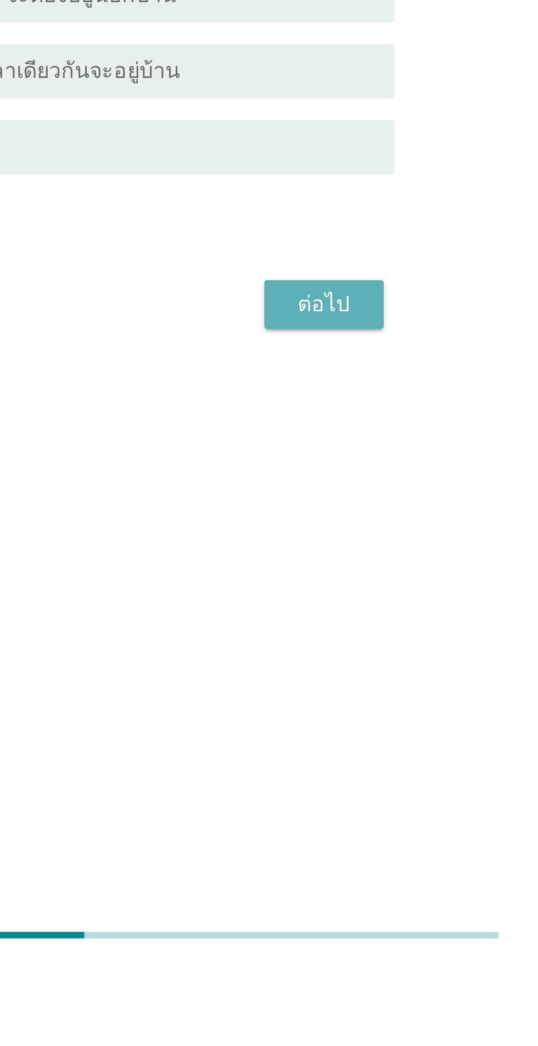
click at [392, 787] on button "ต่อไป" at bounding box center [393, 777] width 48 height 20
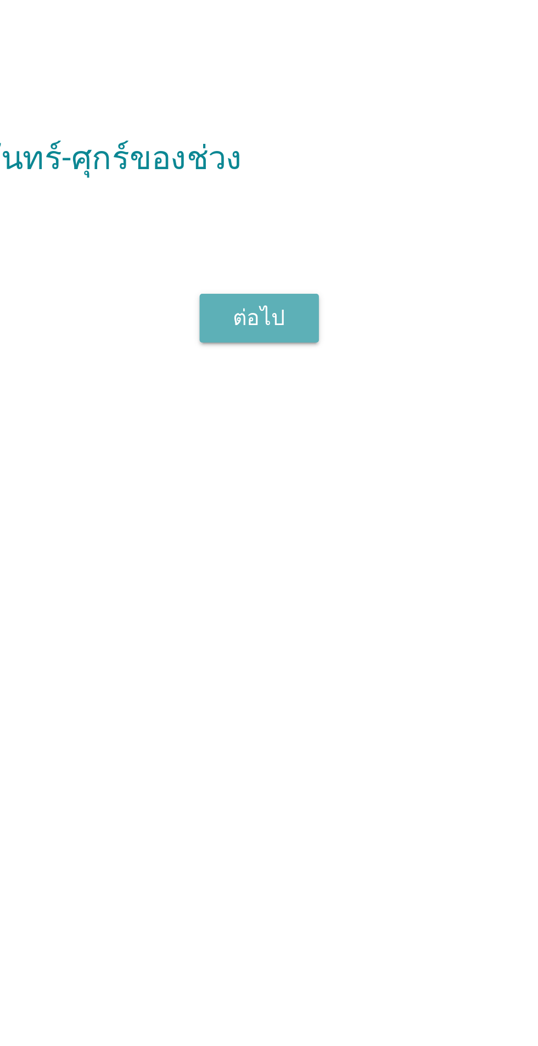
click at [397, 564] on font "ต่อไป" at bounding box center [393, 559] width 21 height 10
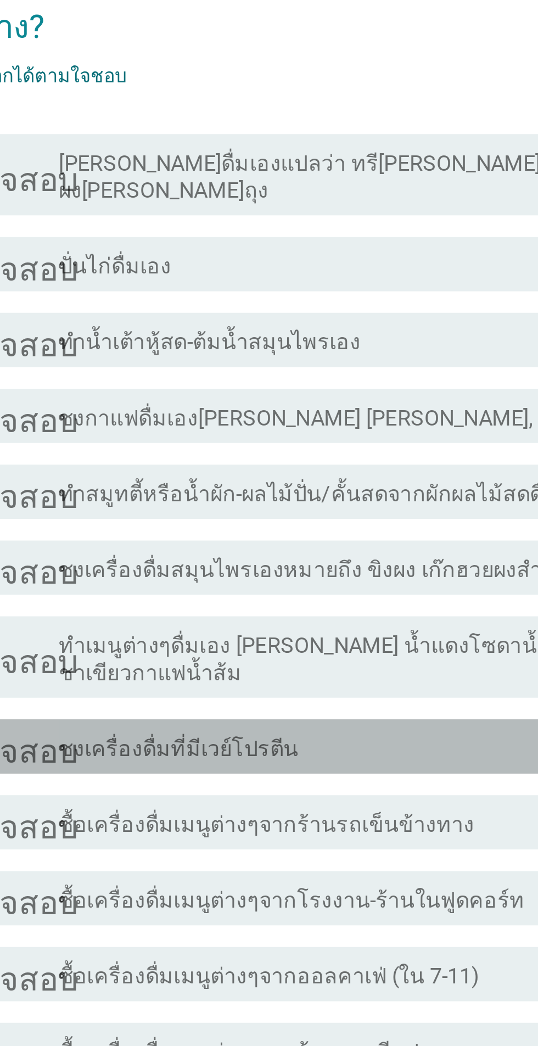
click at [344, 374] on div "โครงร่างกล่องกาเครื่องหมายว่าง ชงเครื่องดื่มที่มีเวย์โปรตีน" at bounding box center [295, 380] width 235 height 13
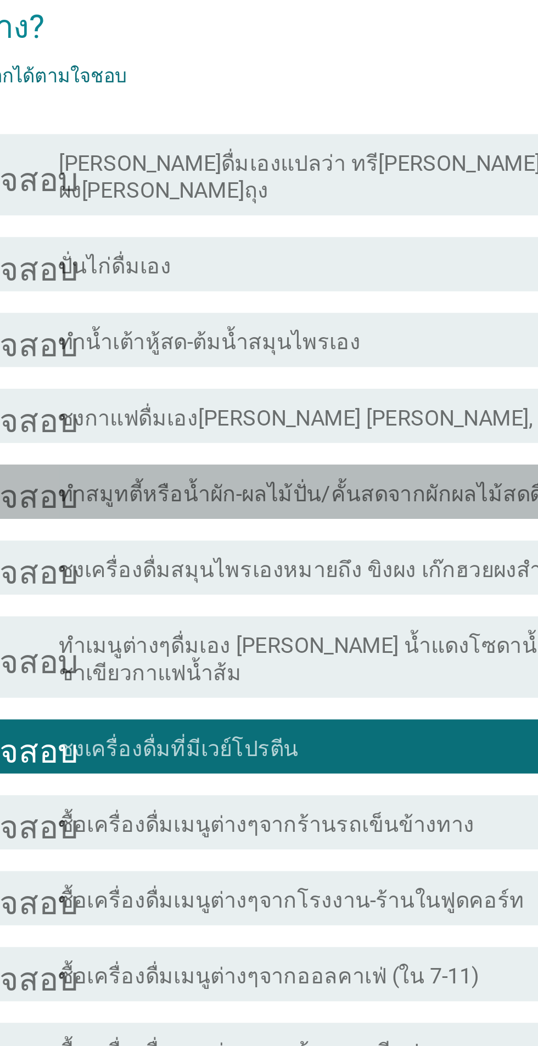
click at [337, 273] on font "ทำสมูทตี้หรือน้ำผัก-ผลไม้ปั่น/คั้นสดจากผักผลไม้สดดื่มเอง" at bounding box center [285, 278] width 215 height 10
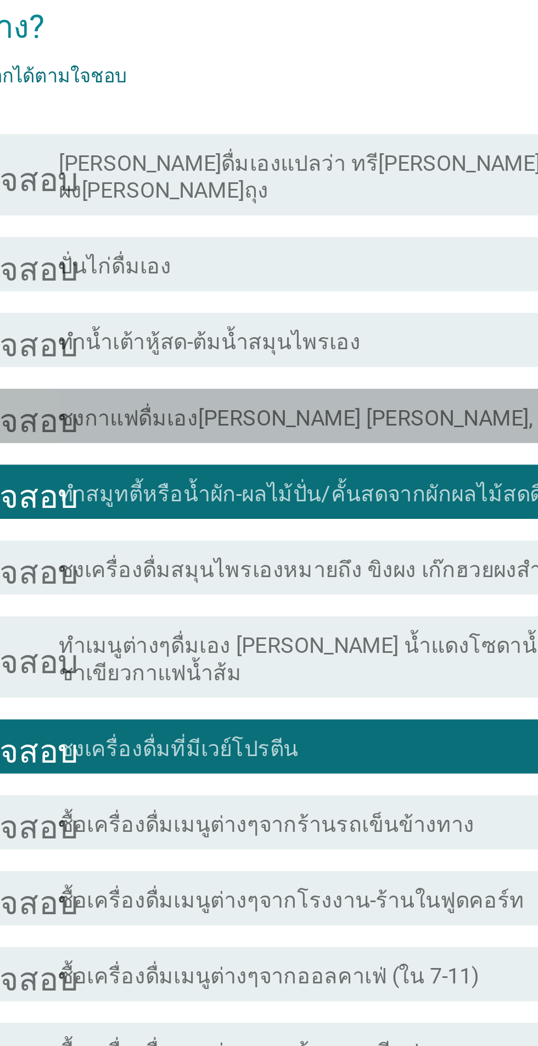
click at [363, 236] on div "ตรวจสอบ โครงร่างกล่องกาเครื่องหมายว่าง ชงกาแฟดื่มเอง[PERSON_NAME] [PERSON_NAME]…" at bounding box center [271, 247] width 299 height 22
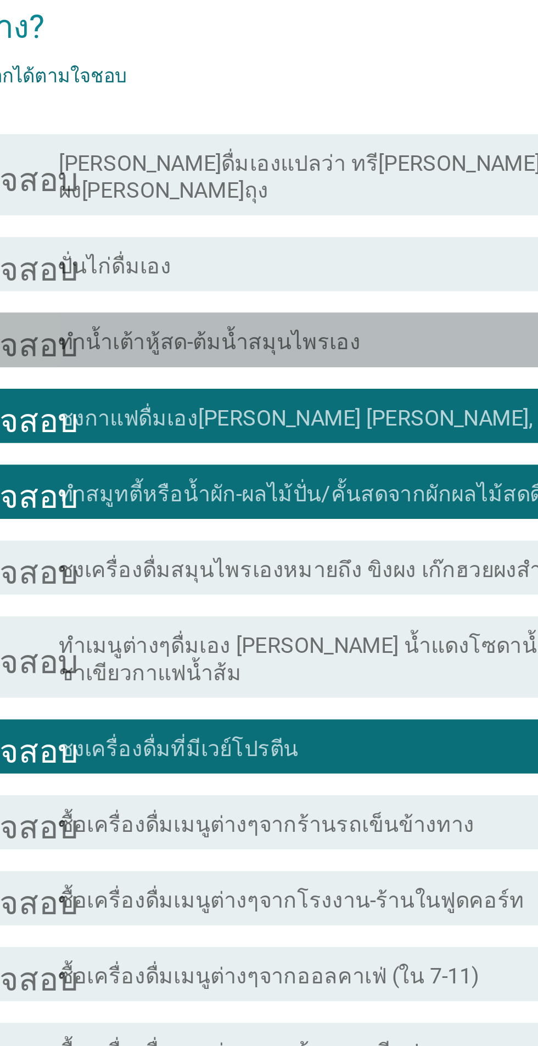
click at [354, 210] on div "โครงร่างกล่องกาเครื่องหมายว่าง ทำน้ำเต้าหู้สด-ต้มน้ำสมุนไพรเอง" at bounding box center [295, 216] width 235 height 13
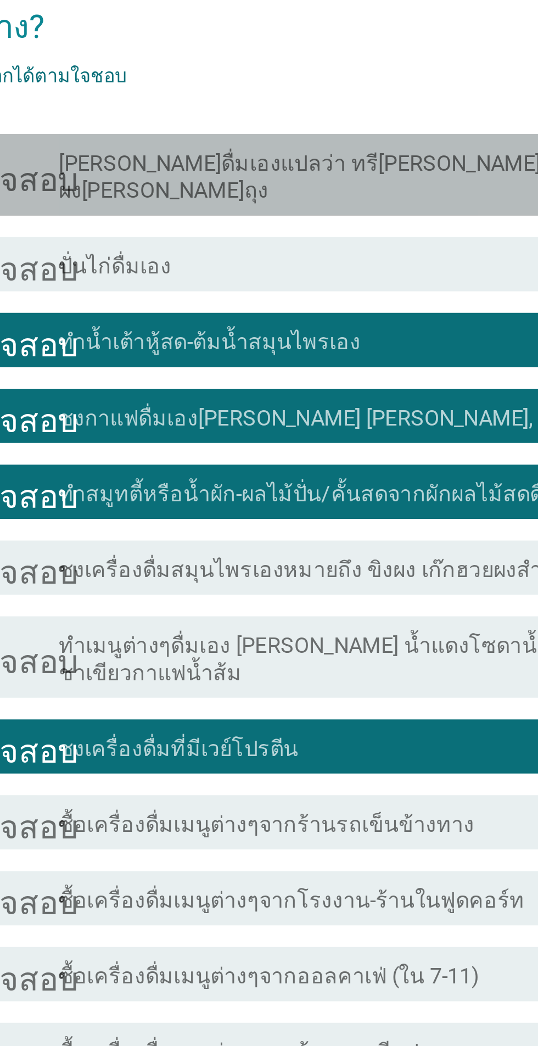
click at [357, 142] on div "โครงร่างกล่องกาเครื่องหมายว่าง [PERSON_NAME]ดื่มเองแปลว่า ทรี[PERSON_NAME], ผง[…" at bounding box center [295, 149] width 235 height 24
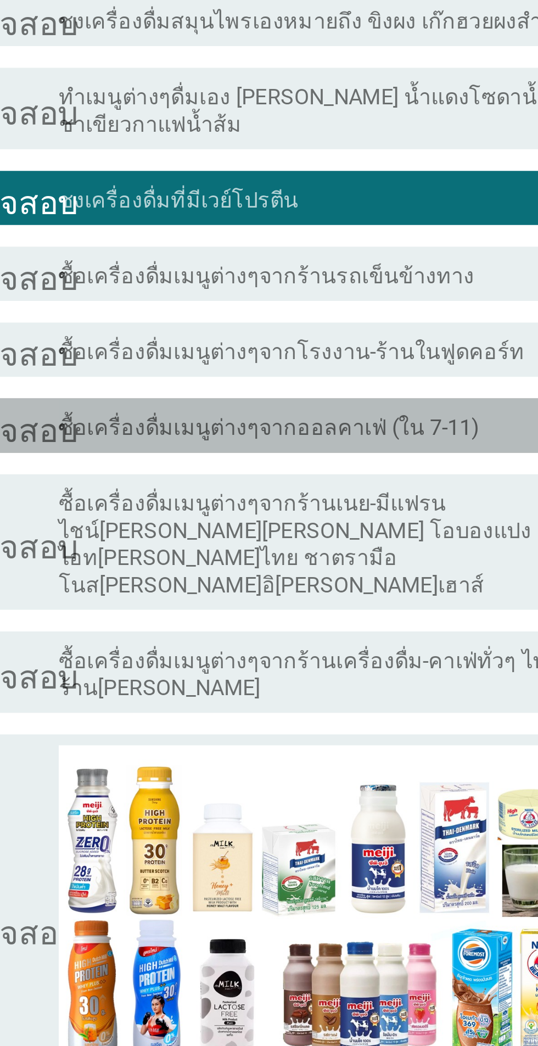
click at [333, 469] on font "ซื้อเครื่องดื่มเมนูต่างๆจากออลคาเฟ่ (ใน 7-11)" at bounding box center [263, 474] width 171 height 10
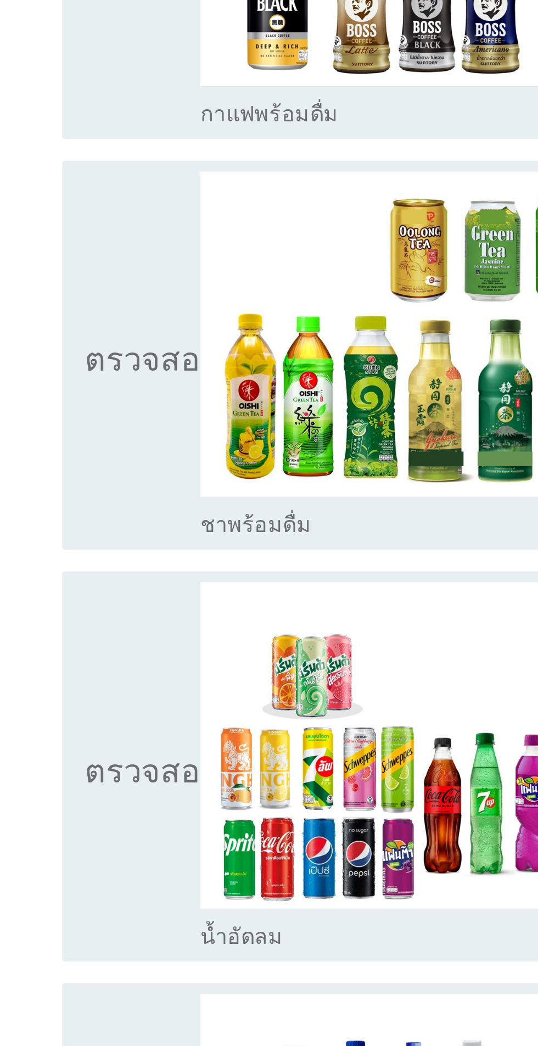
scroll to position [916, 0]
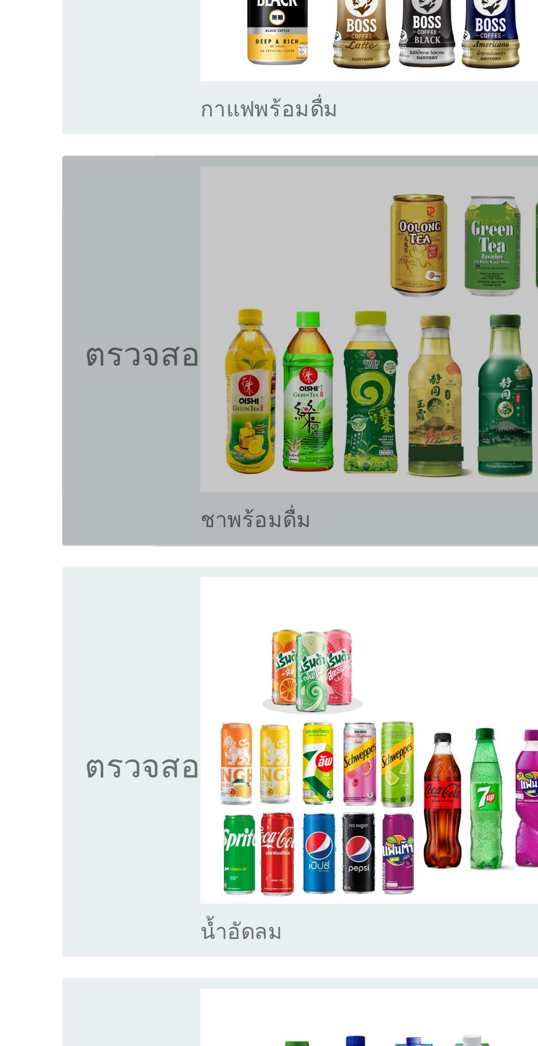
click at [155, 581] on icon "ตรวจสอบ" at bounding box center [158, 605] width 55 height 149
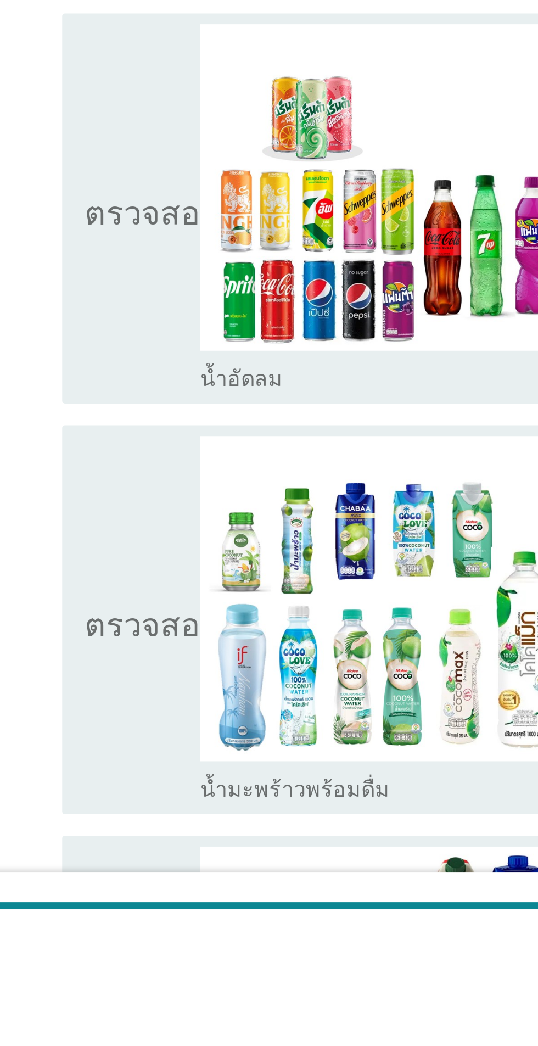
scroll to position [938, 0]
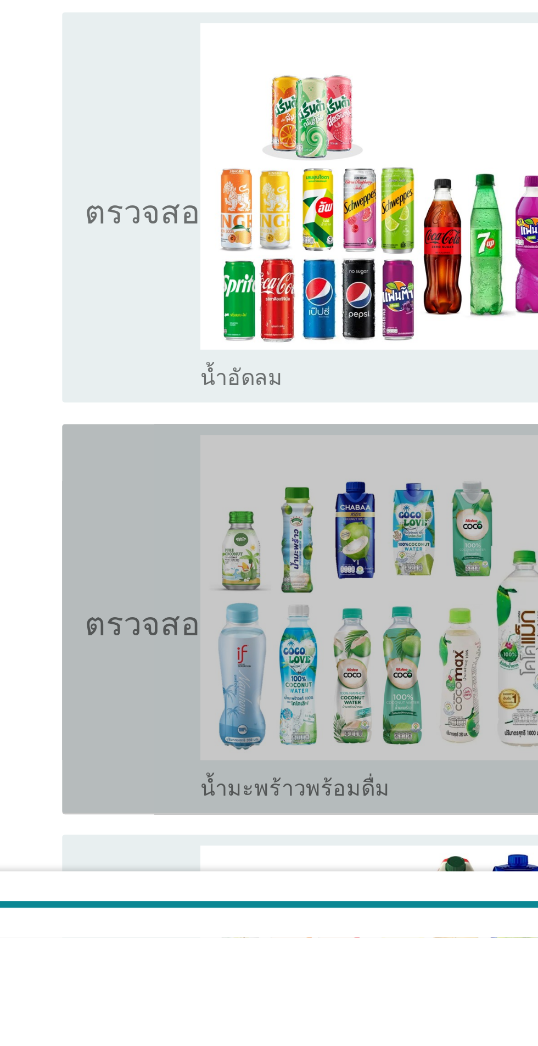
click at [154, 905] on icon "ตรวจสอบ" at bounding box center [158, 916] width 55 height 149
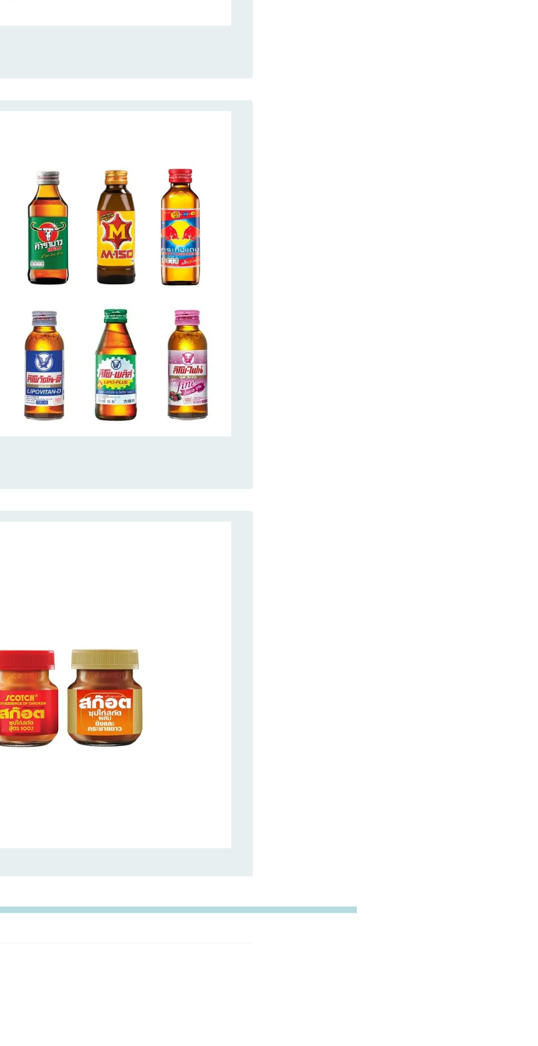
scroll to position [1916, 0]
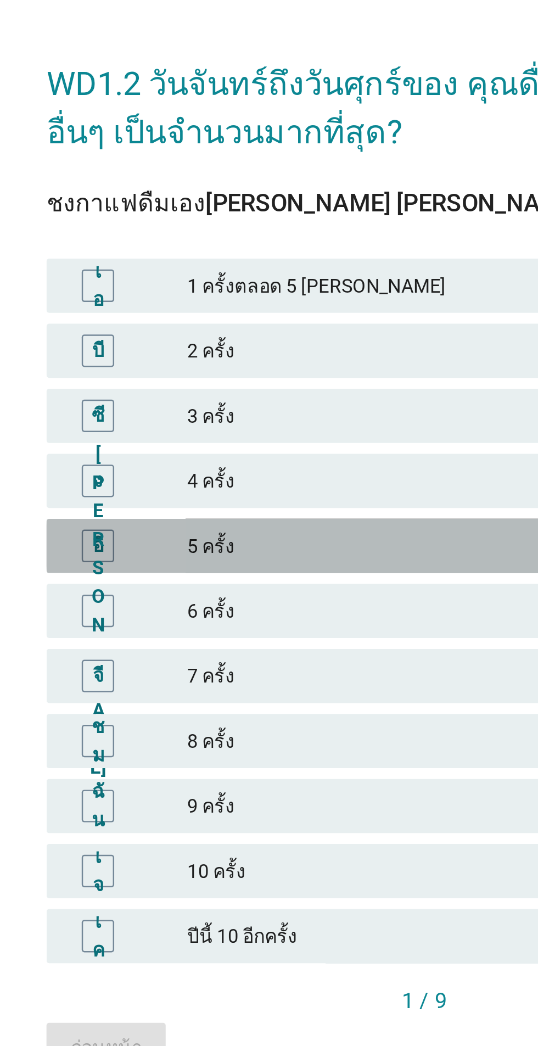
scroll to position [26, 0]
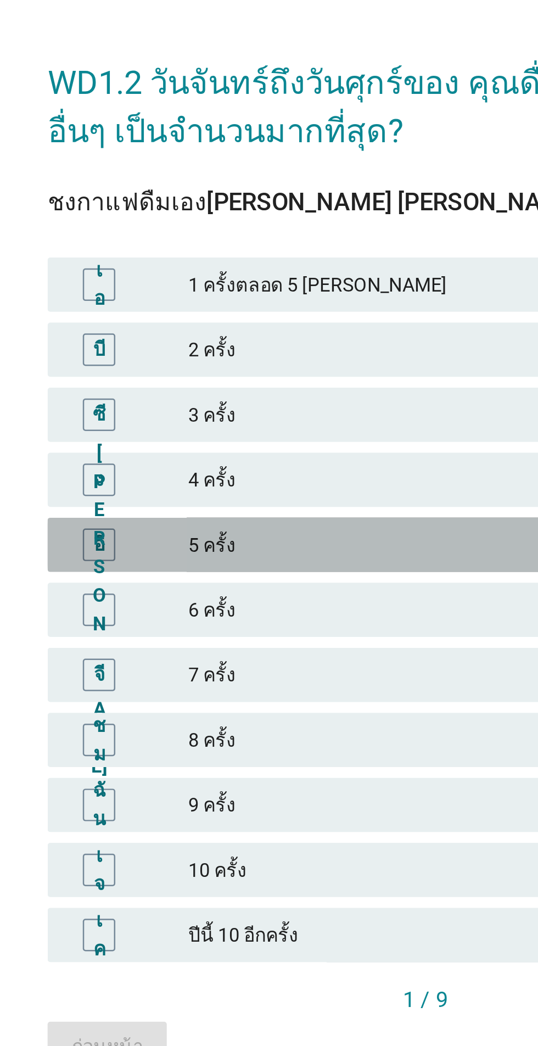
click at [260, 500] on font "5 ครั้ง" at bounding box center [293, 495] width 240 height 12
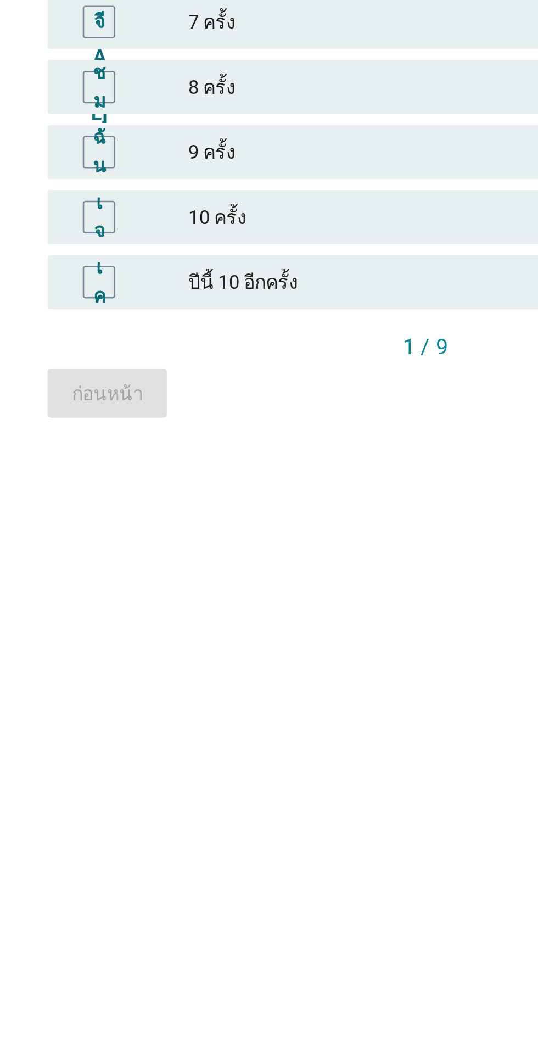
scroll to position [92, 0]
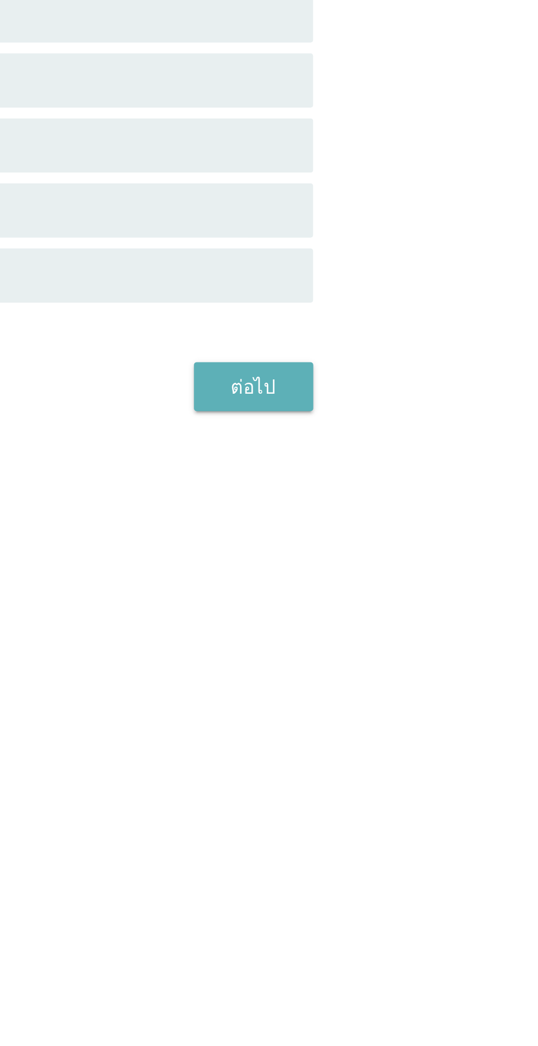
click at [402, 692] on font "ต่อไป" at bounding box center [398, 696] width 18 height 9
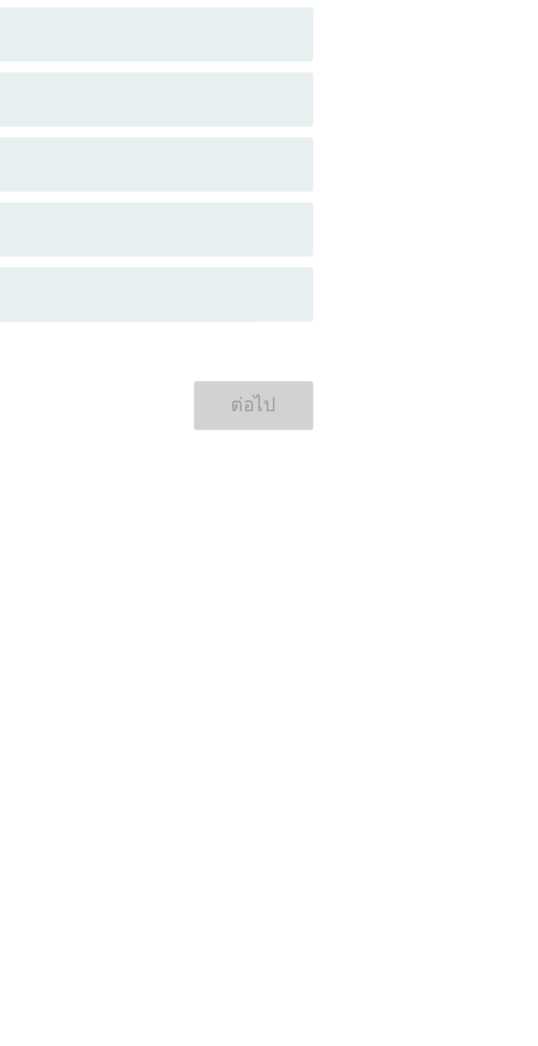
scroll to position [0, 0]
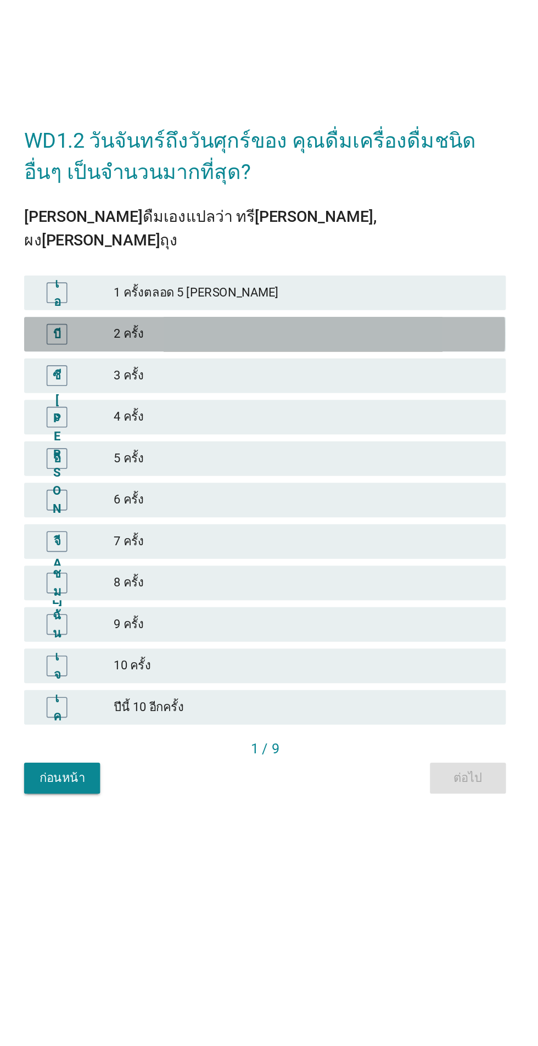
click at [161, 456] on div "บี" at bounding box center [149, 448] width 48 height 13
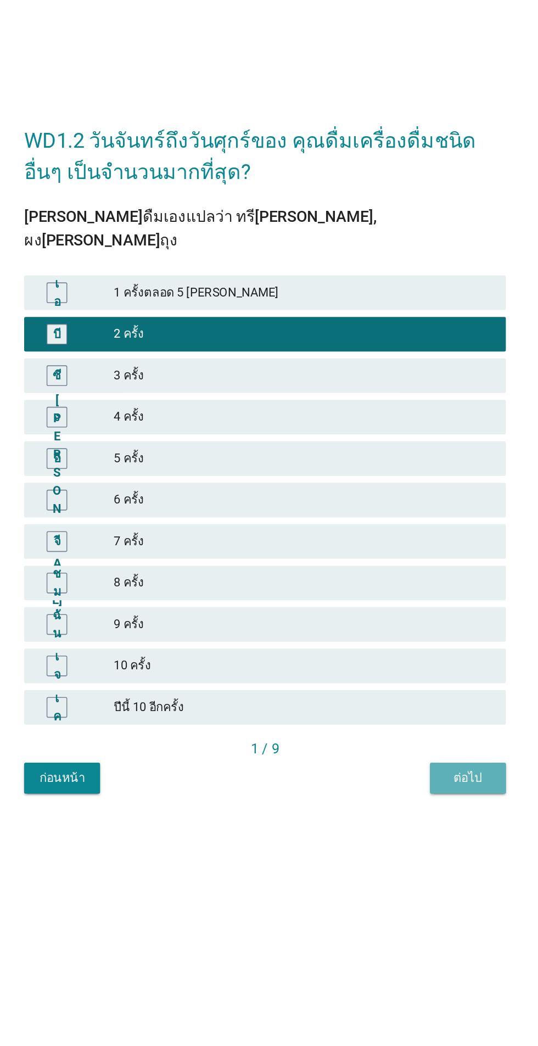
click at [396, 741] on button "ต่อไป" at bounding box center [398, 731] width 48 height 20
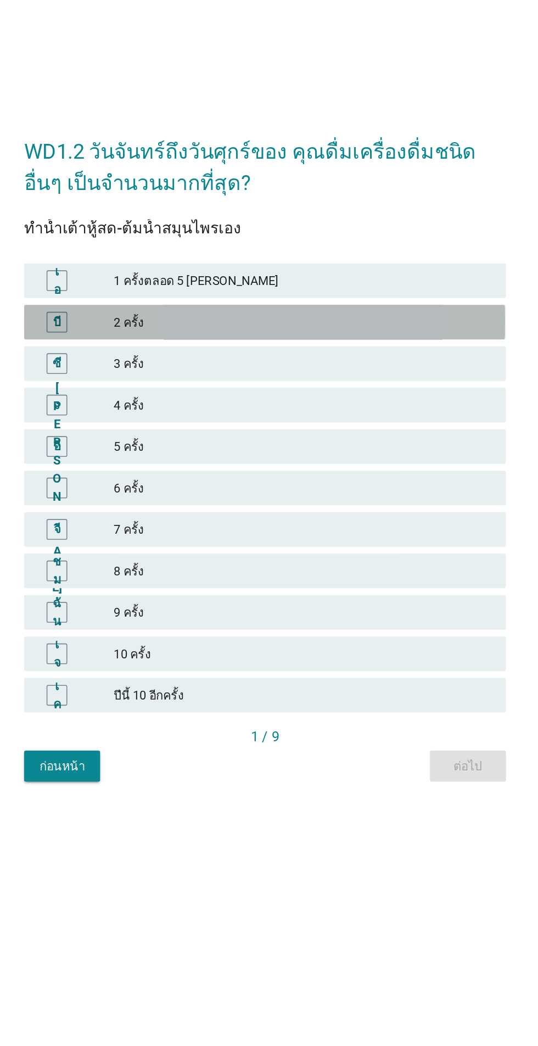
click at [158, 448] on div "บี" at bounding box center [149, 441] width 48 height 13
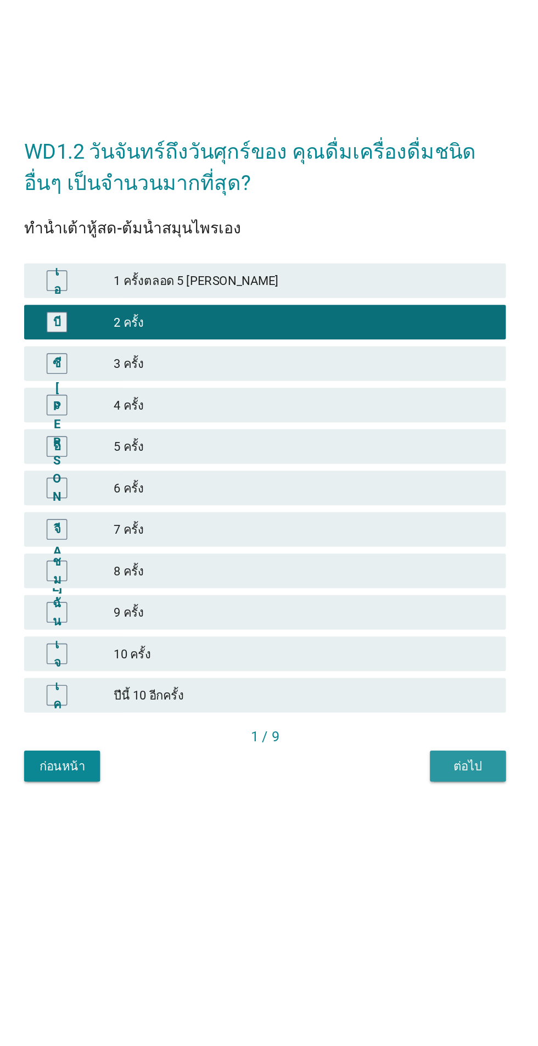
click at [392, 733] on button "ต่อไป" at bounding box center [398, 724] width 48 height 20
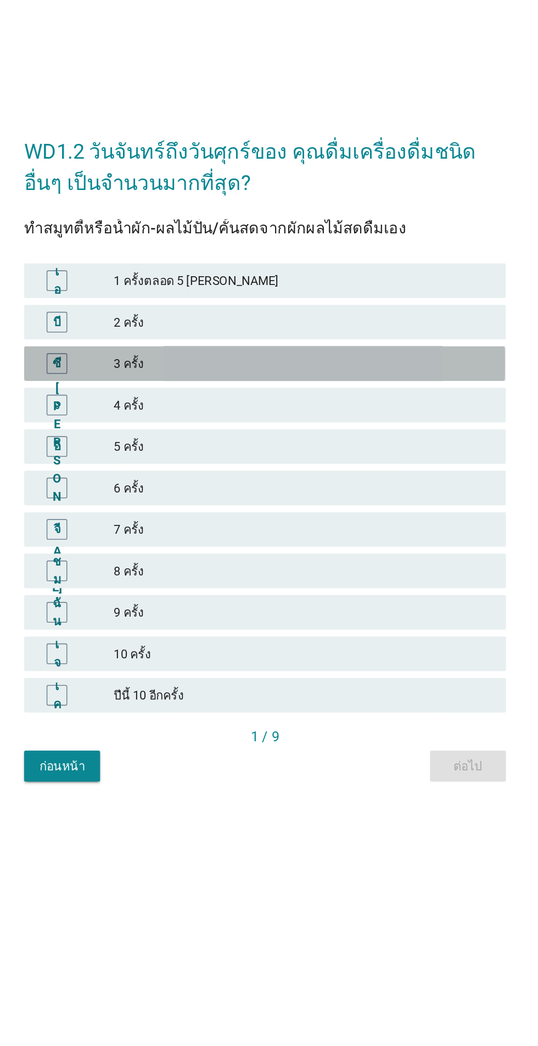
click at [175, 472] on font "3 ครั้ง" at bounding box center [182, 467] width 19 height 9
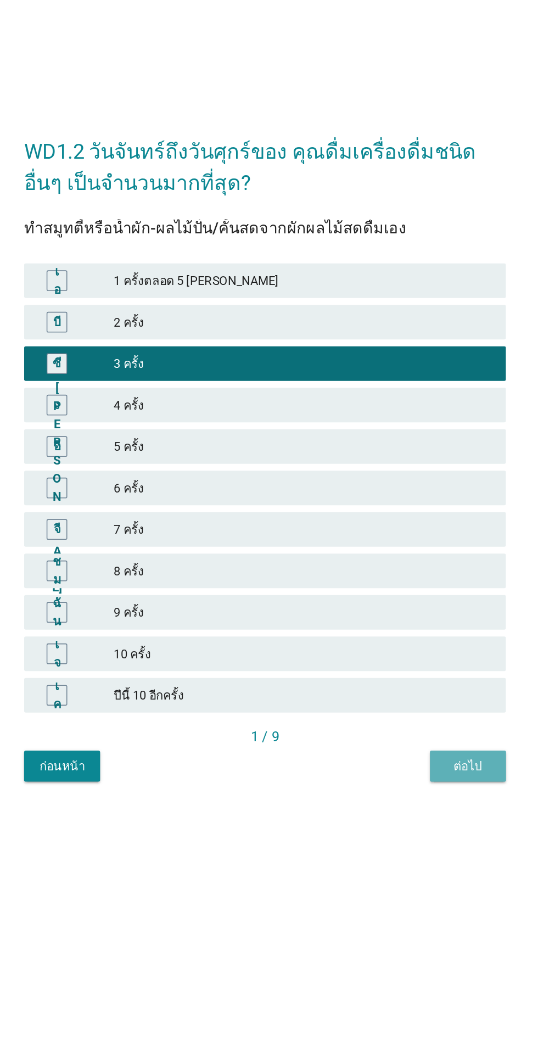
click at [392, 733] on button "ต่อไป" at bounding box center [398, 724] width 48 height 20
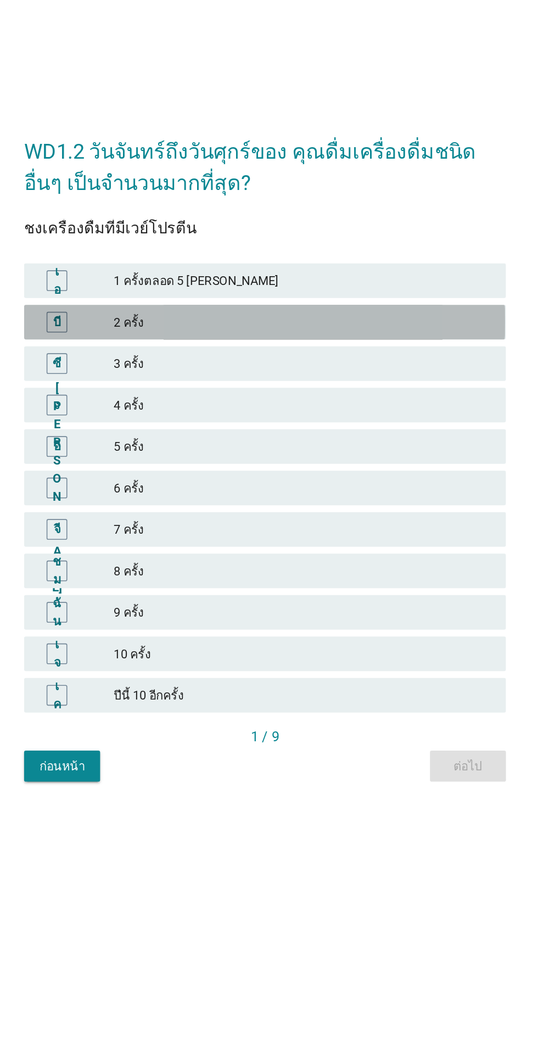
click at [170, 448] on div "บี" at bounding box center [149, 441] width 48 height 13
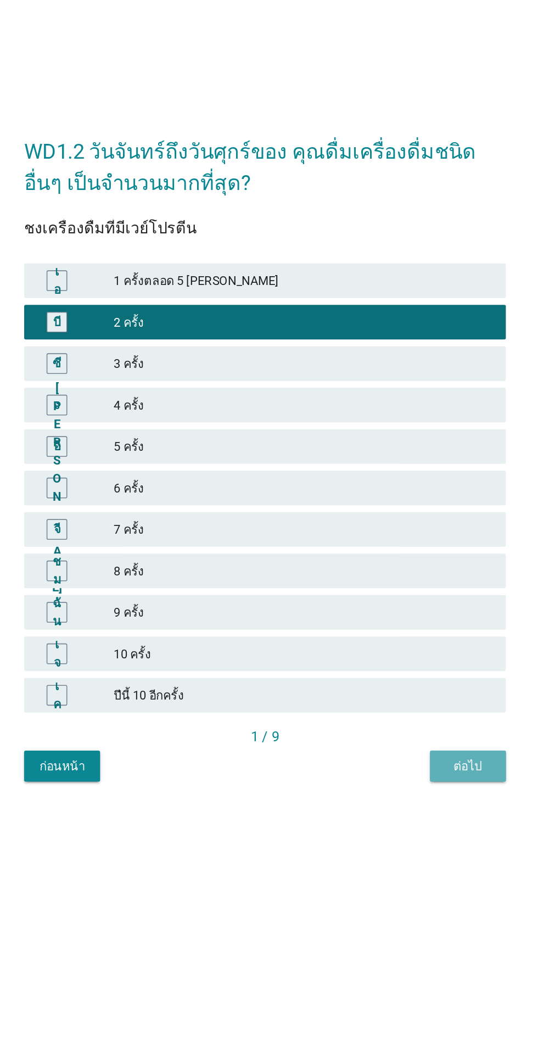
click at [394, 728] on font "ต่อไป" at bounding box center [398, 723] width 18 height 9
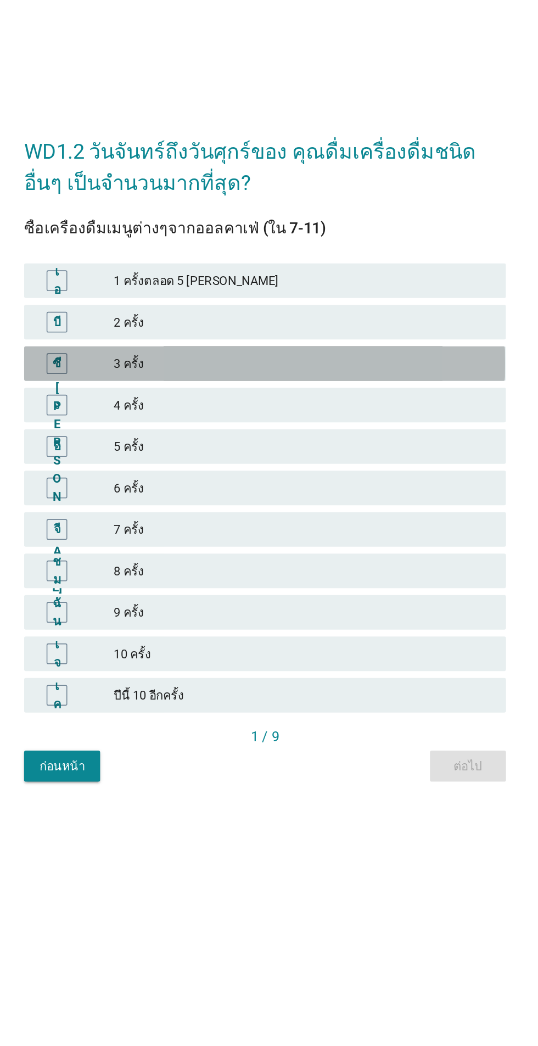
click at [170, 474] on div "ซี" at bounding box center [149, 467] width 48 height 13
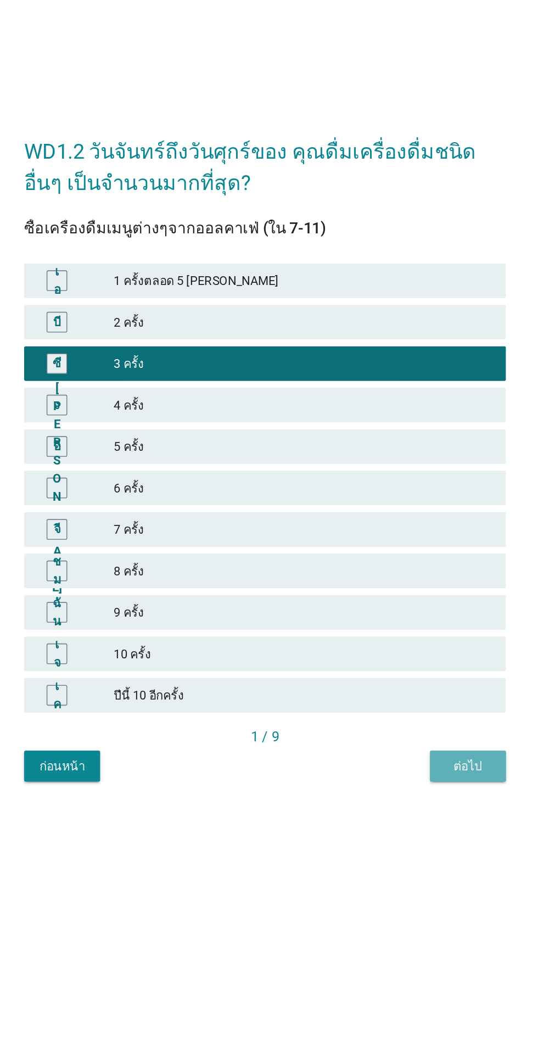
click at [401, 733] on button "ต่อไป" at bounding box center [398, 724] width 48 height 20
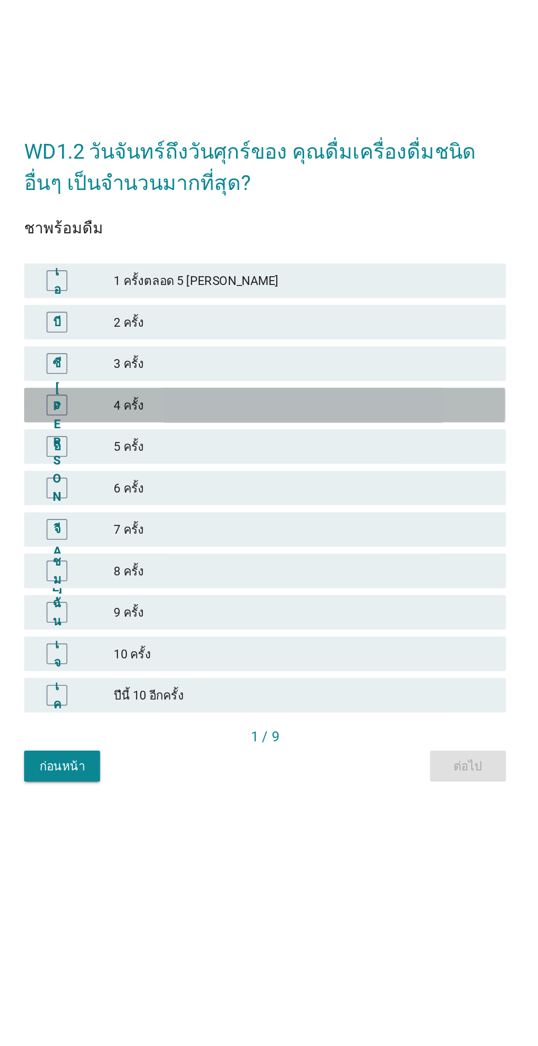
click at [209, 505] on div "ง 4 ครั้ง" at bounding box center [269, 494] width 306 height 22
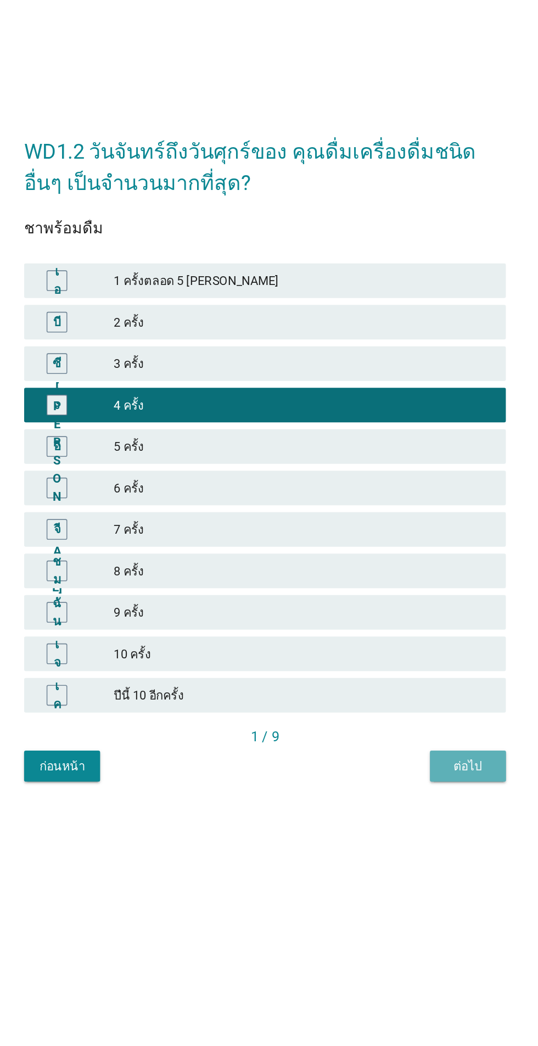
click at [389, 728] on font "ต่อไป" at bounding box center [398, 723] width 18 height 9
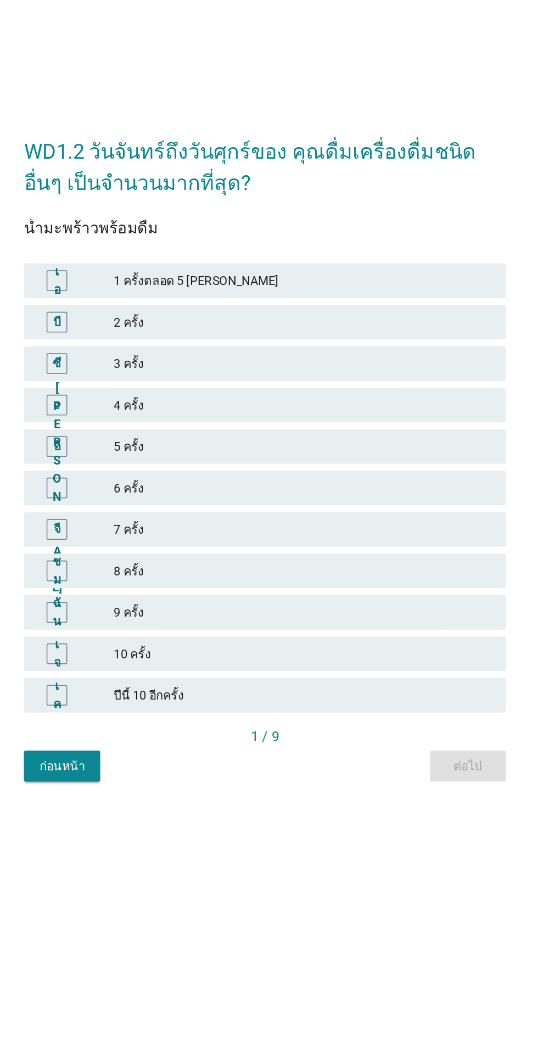
click at [186, 479] on div "ซี 3 ครั้ง" at bounding box center [269, 468] width 306 height 22
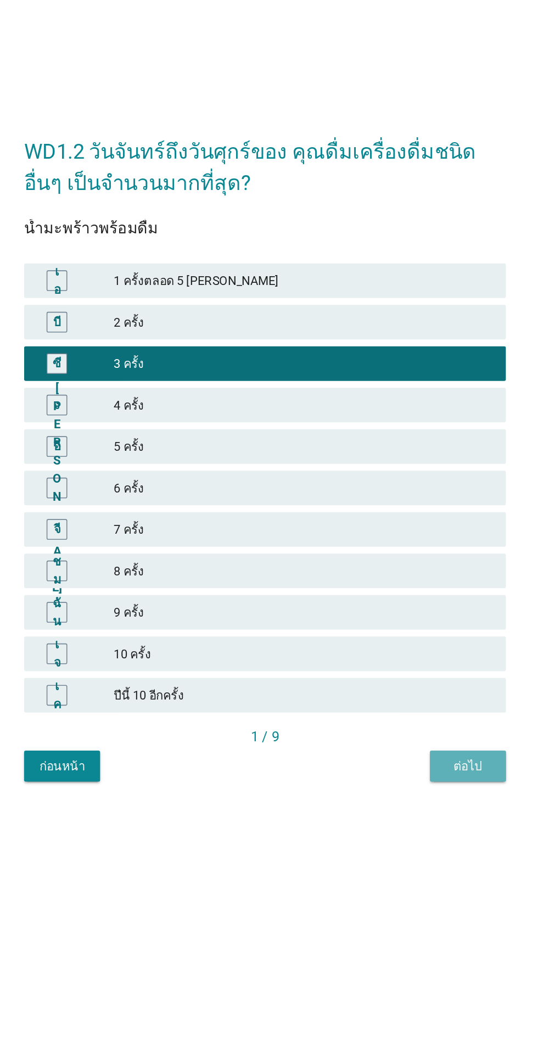
click at [394, 728] on font "ต่อไป" at bounding box center [398, 723] width 18 height 9
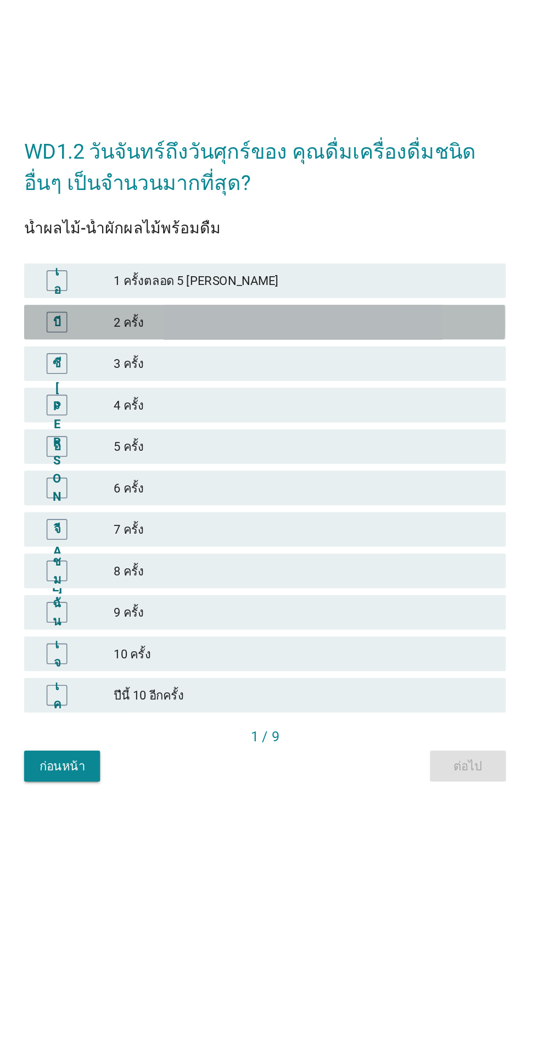
click at [161, 448] on div "บี" at bounding box center [149, 441] width 48 height 13
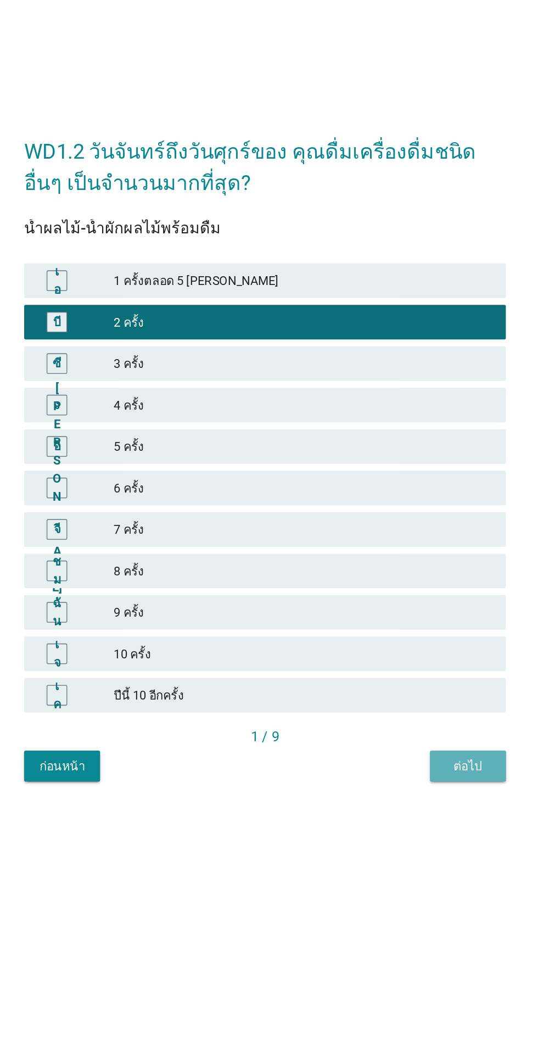
click at [399, 728] on font "ต่อไป" at bounding box center [398, 723] width 18 height 9
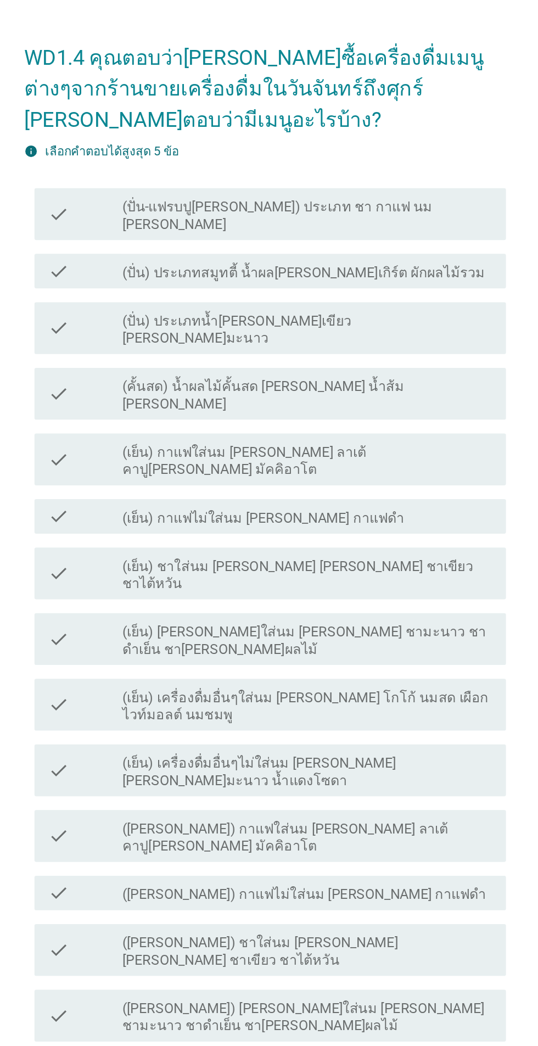
scroll to position [9, 0]
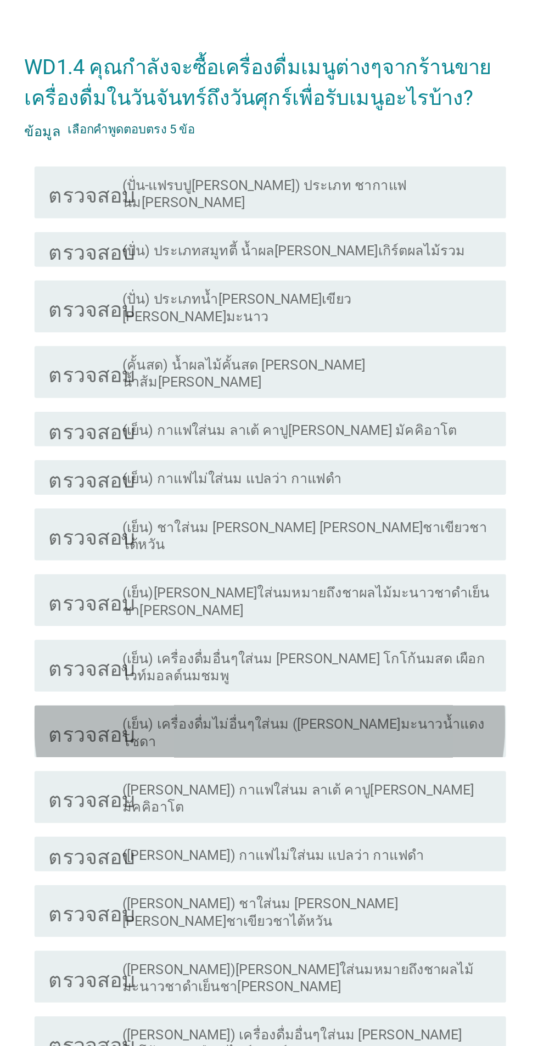
click at [281, 574] on div "ตรวจสอบ โครงร่างกล่องกาเครื่องหมายว่าง (เย็น) เครื่องดื่มไม่อื่นๆใส่นม ([PERSON…" at bounding box center [271, 557] width 299 height 33
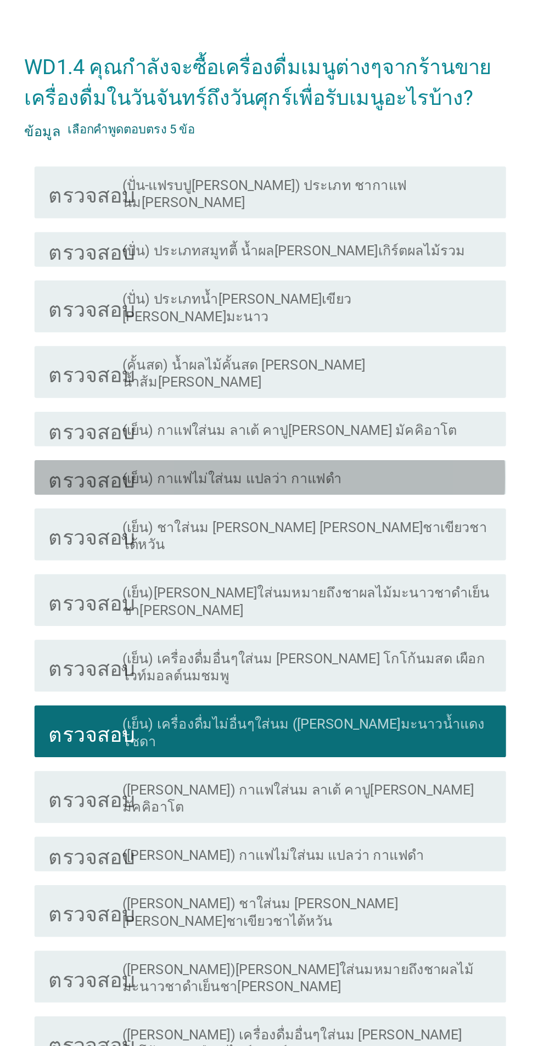
click at [296, 402] on font "(เย็น) กาแฟไม่ใส่นม แปลว่า กาแฟดำ" at bounding box center [247, 397] width 139 height 10
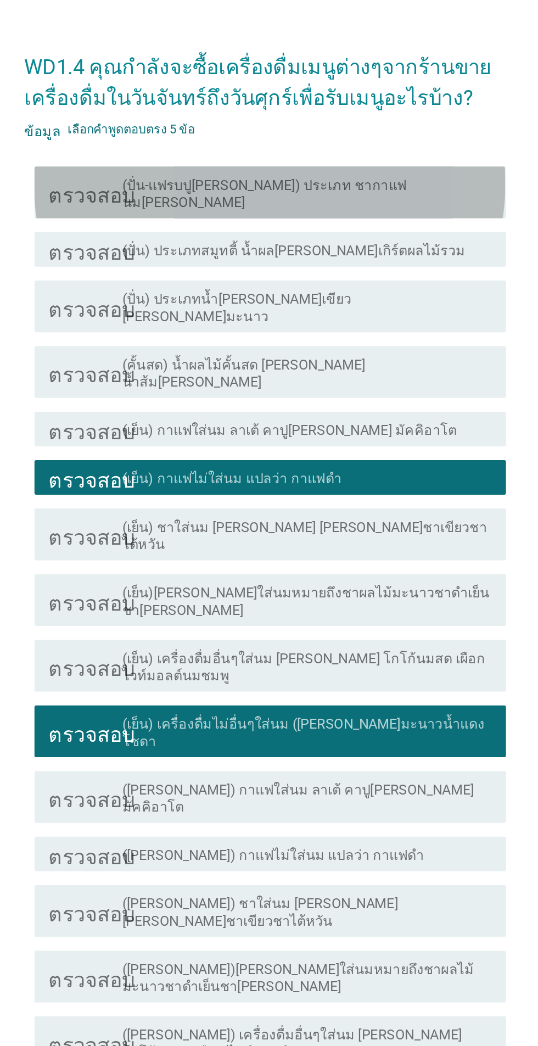
click at [251, 227] on font "(ปั่น-แฟรบปู[PERSON_NAME]) ประเภท ชากาแฟ นม[PERSON_NAME]" at bounding box center [268, 215] width 181 height 21
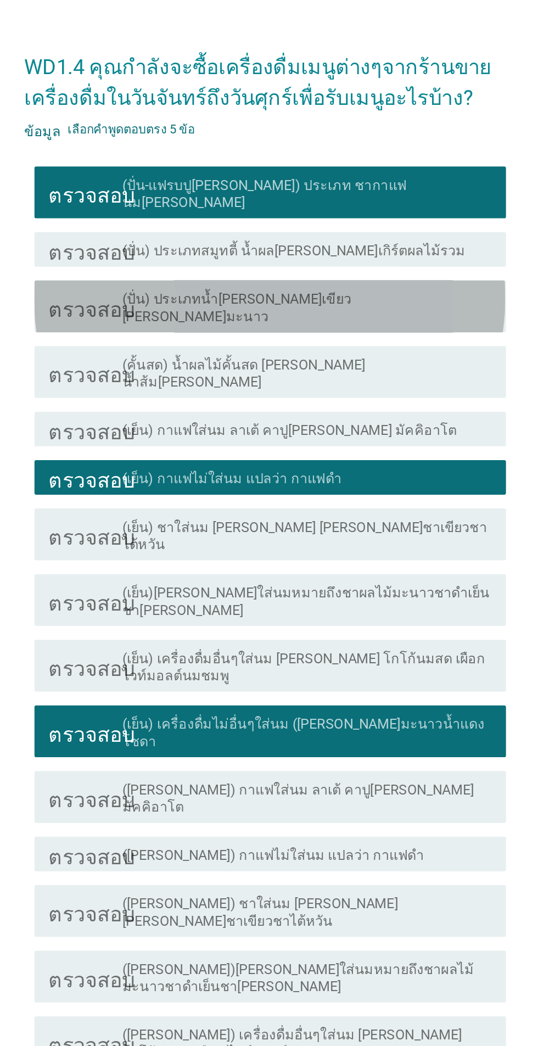
click at [255, 299] on font "(ปั่น) ประเภทน้ำ[PERSON_NAME]เขียว [PERSON_NAME]มะนาว" at bounding box center [250, 288] width 145 height 21
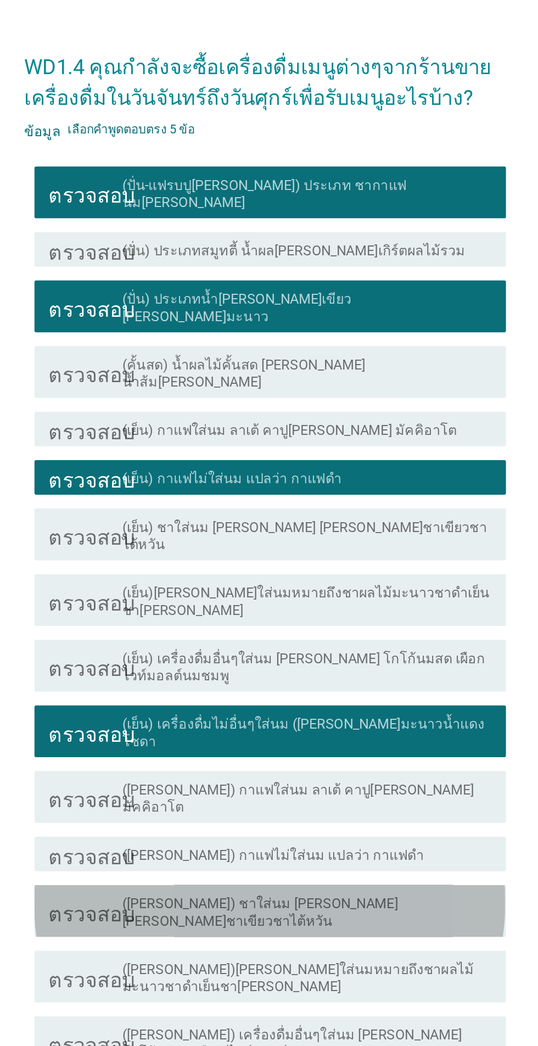
click at [267, 683] on font "([PERSON_NAME]) ชาใส่นม [PERSON_NAME] [PERSON_NAME]ชาเขียวชาไต้หวัน" at bounding box center [265, 672] width 175 height 21
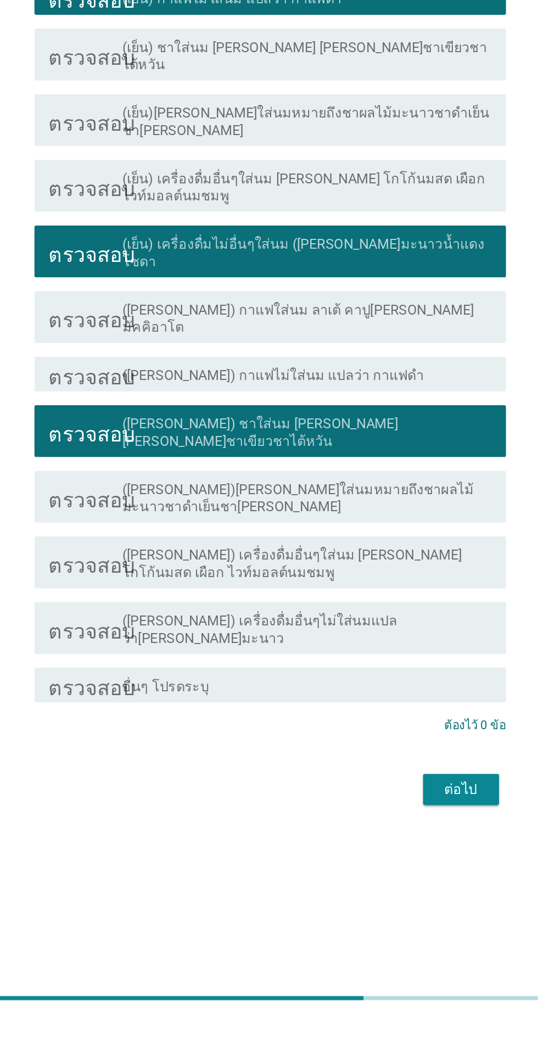
scroll to position [26, 0]
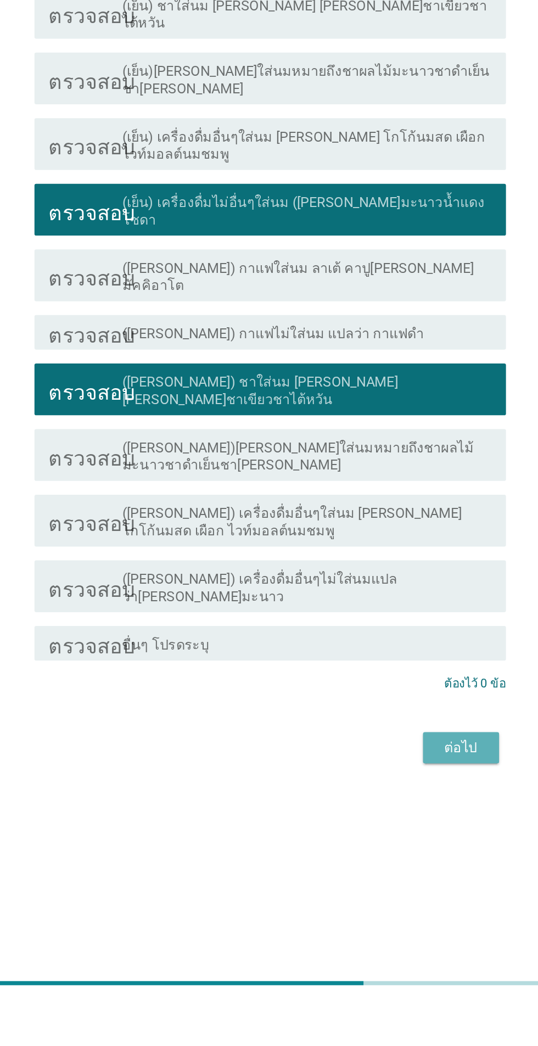
click at [390, 873] on button "ต่อไป" at bounding box center [393, 883] width 48 height 20
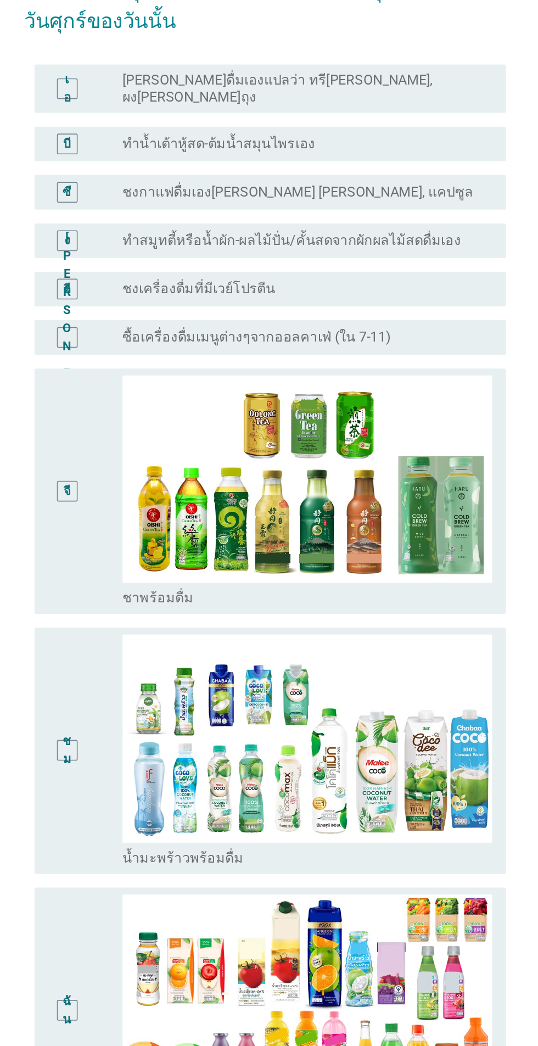
click at [146, 464] on div "จี" at bounding box center [143, 414] width 24 height 148
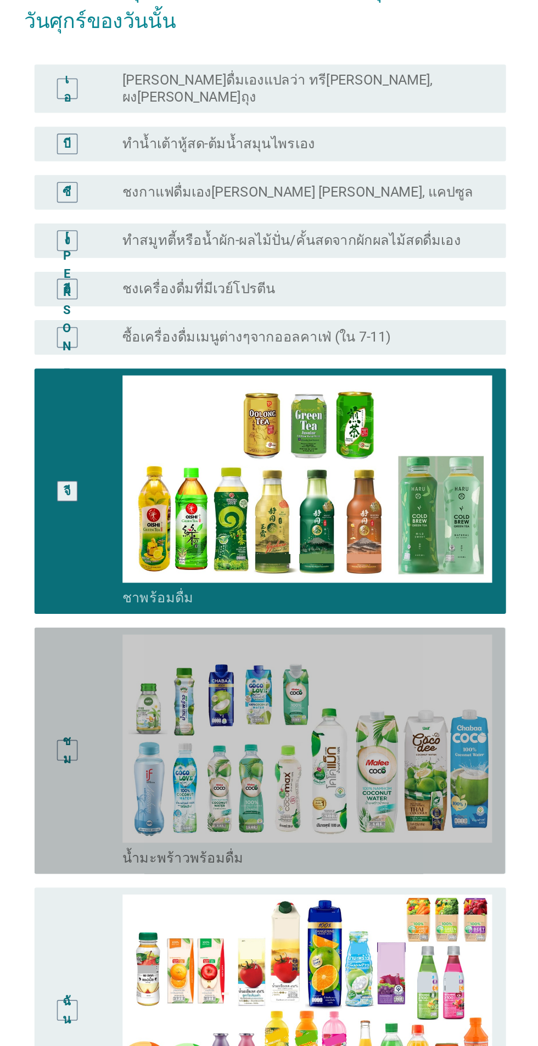
click at [150, 626] on div "ชม" at bounding box center [143, 579] width 24 height 148
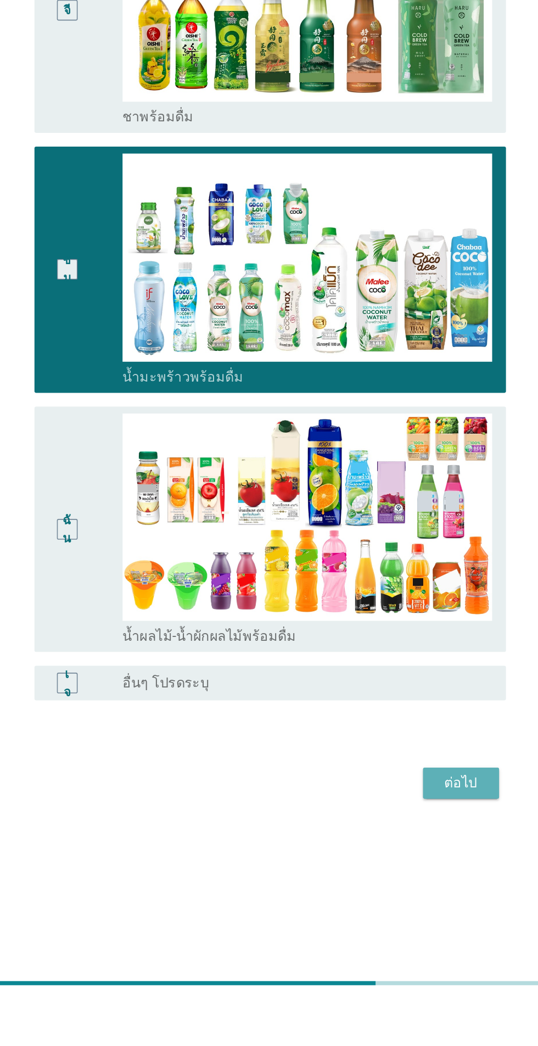
click at [378, 915] on button "ต่อไป" at bounding box center [393, 905] width 48 height 20
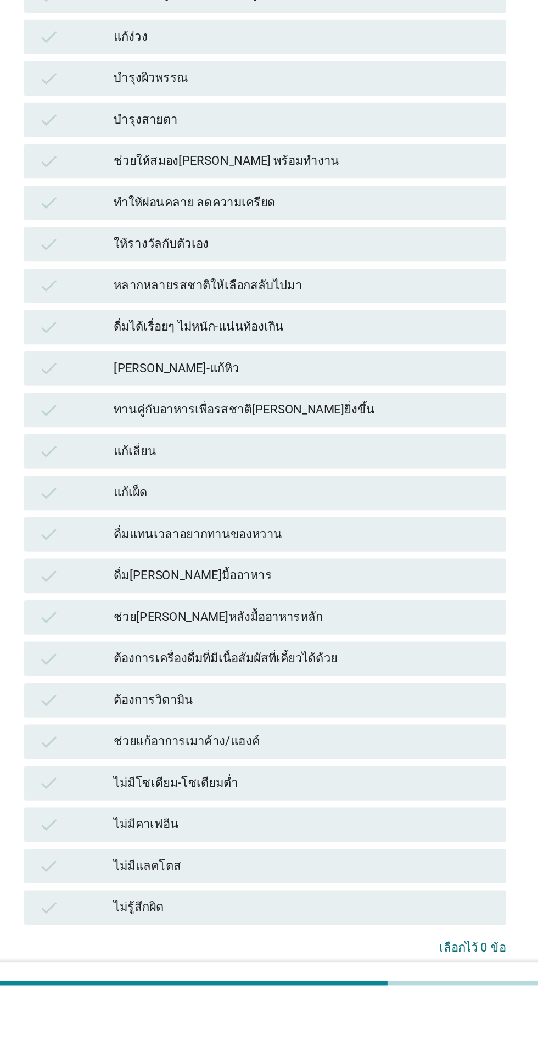
scroll to position [0, 0]
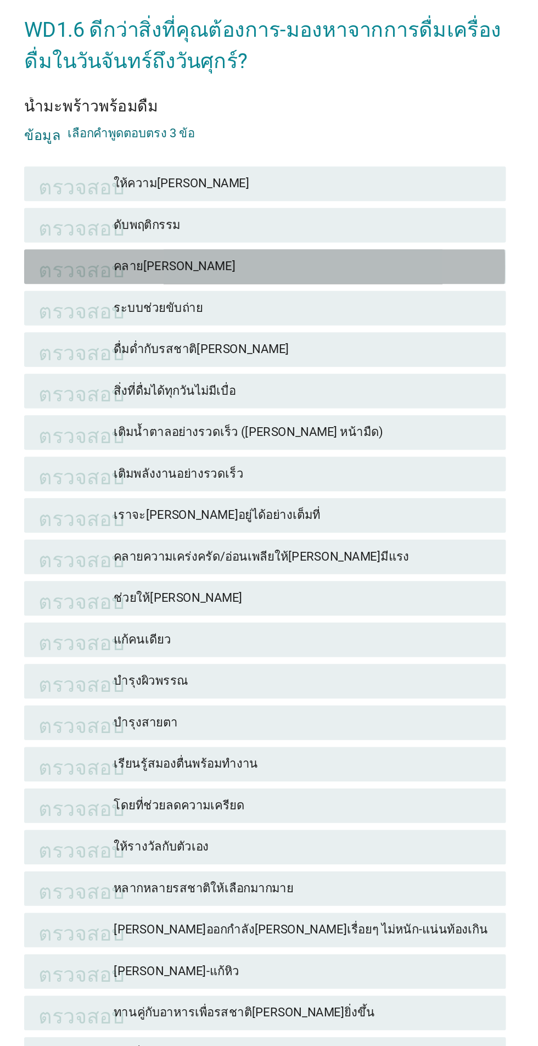
click at [216, 220] on font "คลาย[PERSON_NAME]" at bounding box center [293, 220] width 240 height 12
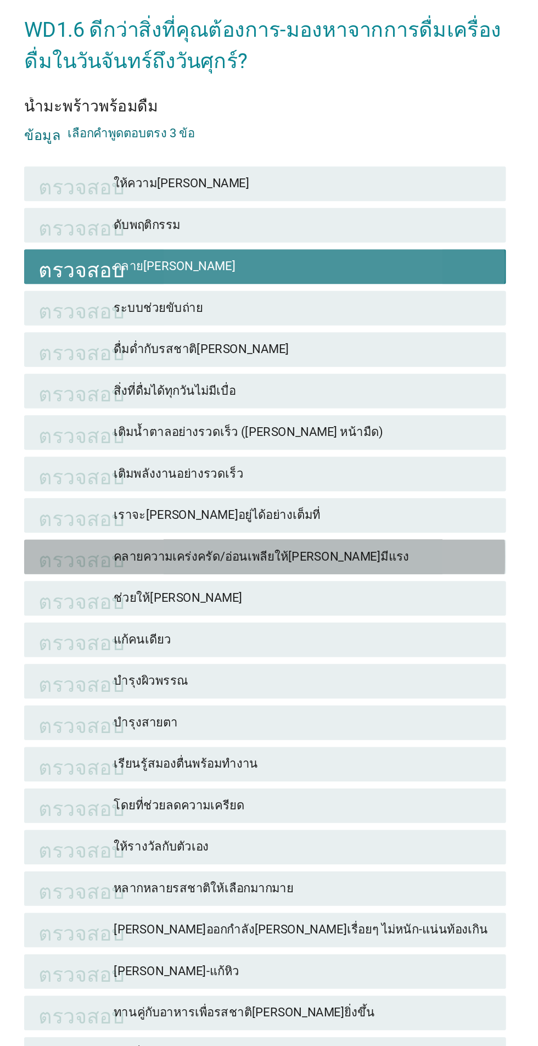
click at [230, 403] on font "คลายความเคร่งครัด/อ่อนเพลียให้[PERSON_NAME]มีแรง" at bounding box center [267, 404] width 188 height 9
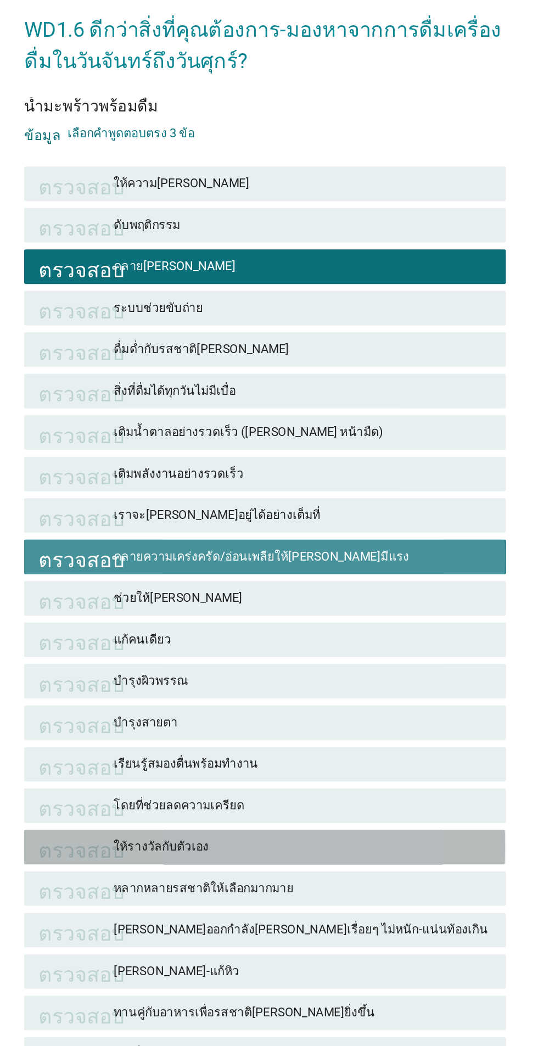
click at [222, 584] on font "ให้รางวัลกับตัวเอง" at bounding box center [203, 588] width 60 height 9
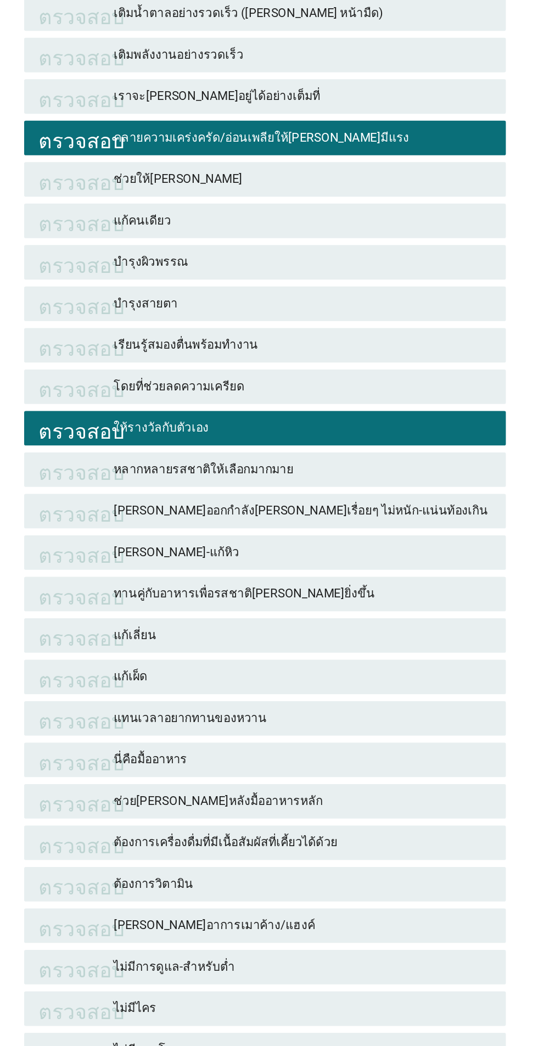
scroll to position [37, 0]
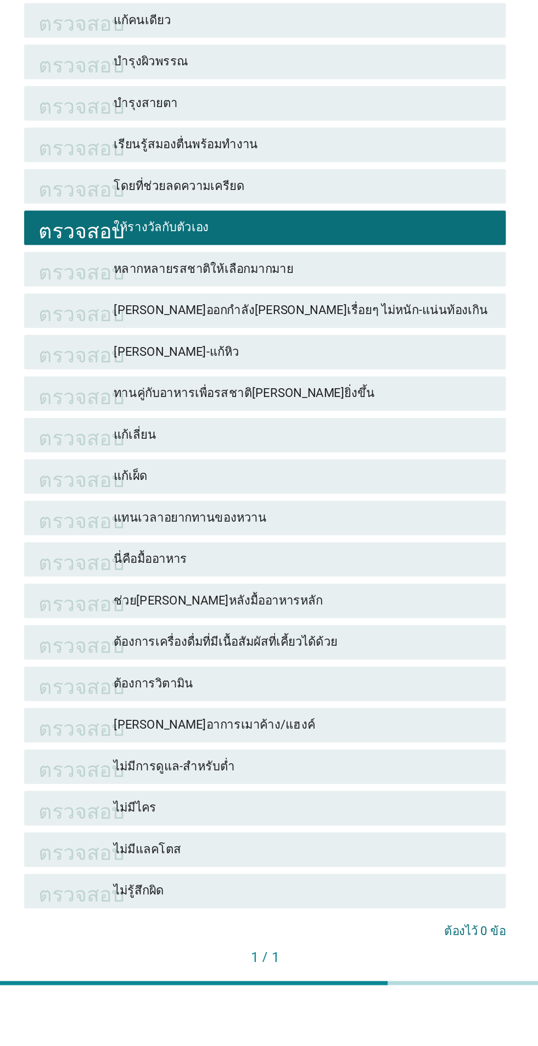
click at [397, 1038] on font "ได้เลย" at bounding box center [398, 1034] width 21 height 9
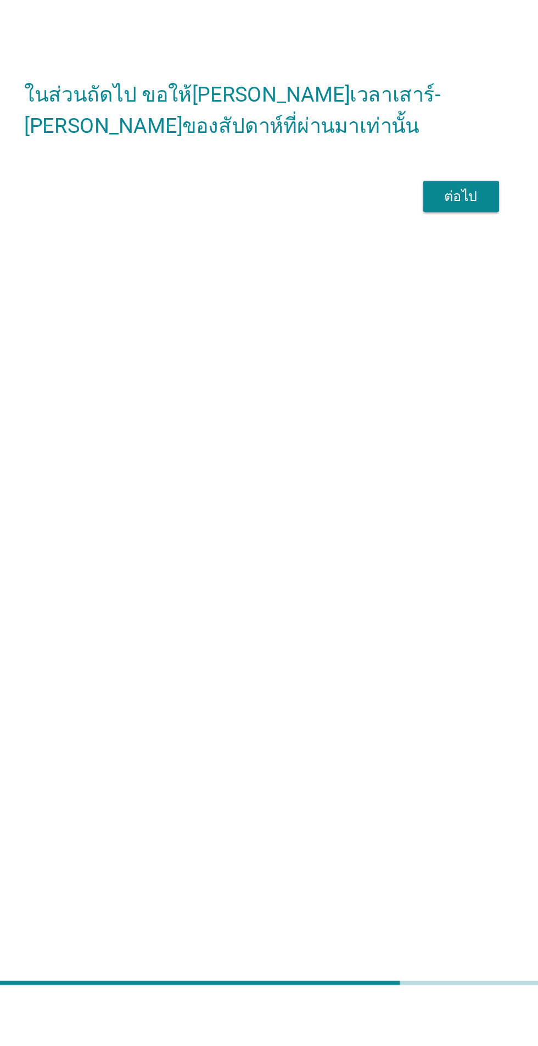
scroll to position [26, 0]
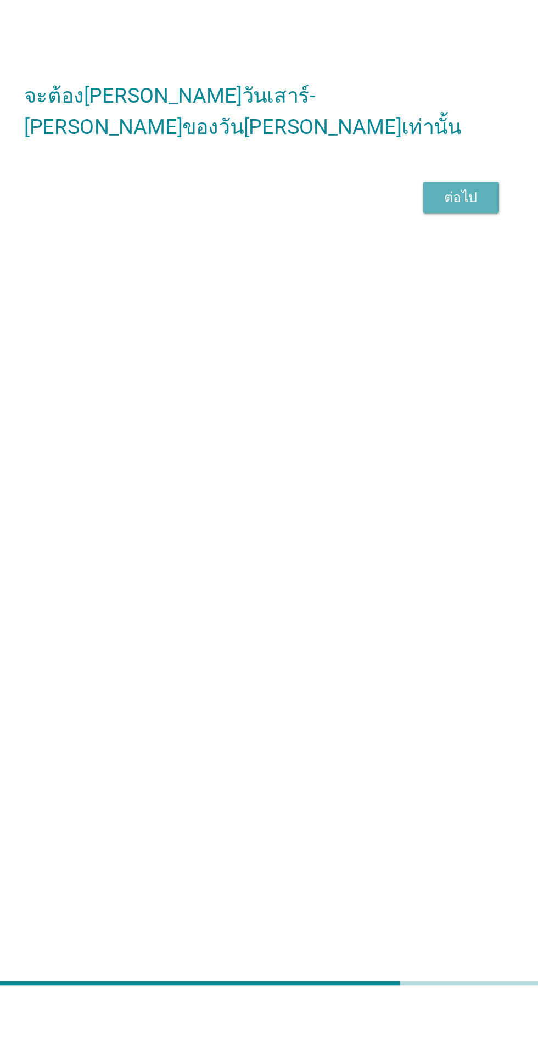
click at [410, 543] on button "ต่อไป" at bounding box center [393, 533] width 48 height 20
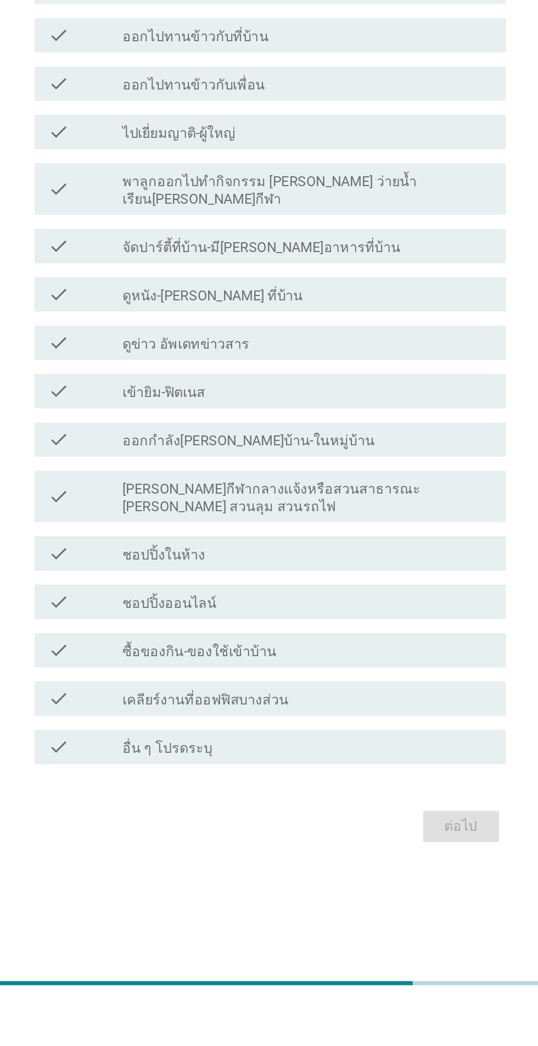
scroll to position [0, 0]
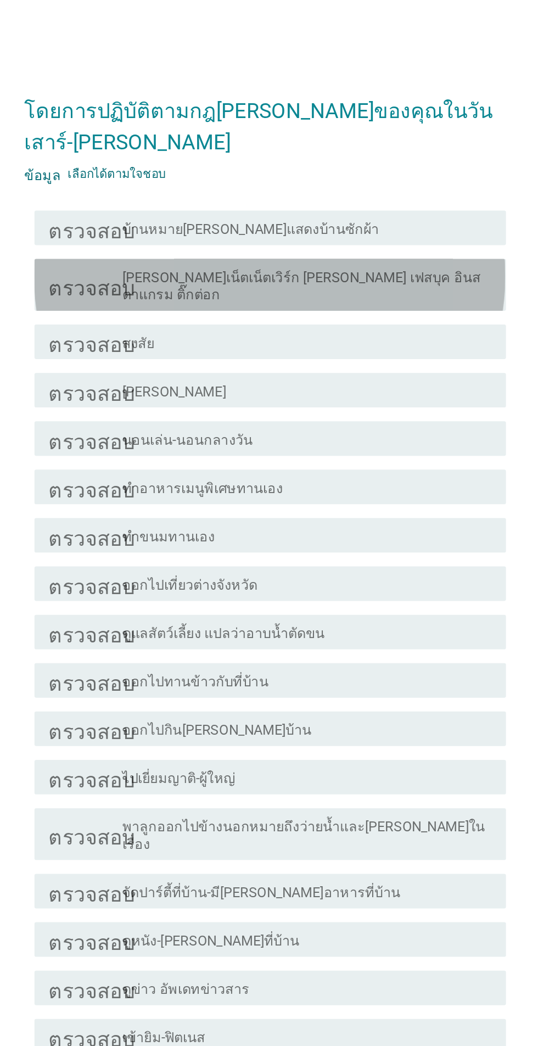
click at [223, 216] on font "[PERSON_NAME]เน็ตเน็ตเวิร์ก [PERSON_NAME] เฟสบุค อินสตาแกรม ติ๊กต่อก" at bounding box center [292, 205] width 228 height 21
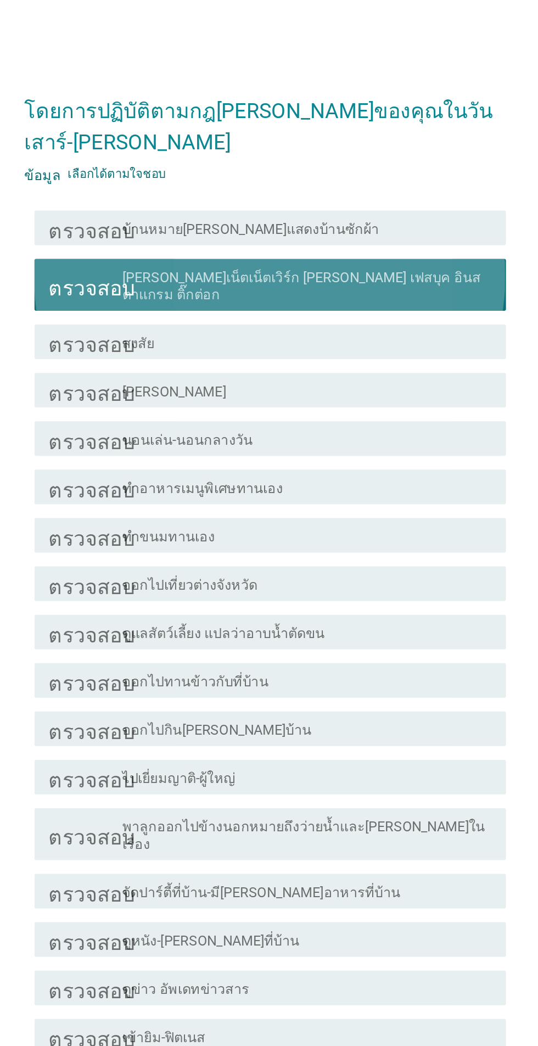
click at [224, 175] on font "บ้านหมาย[PERSON_NAME]แสดงบ้านซักผ้า" at bounding box center [259, 169] width 163 height 10
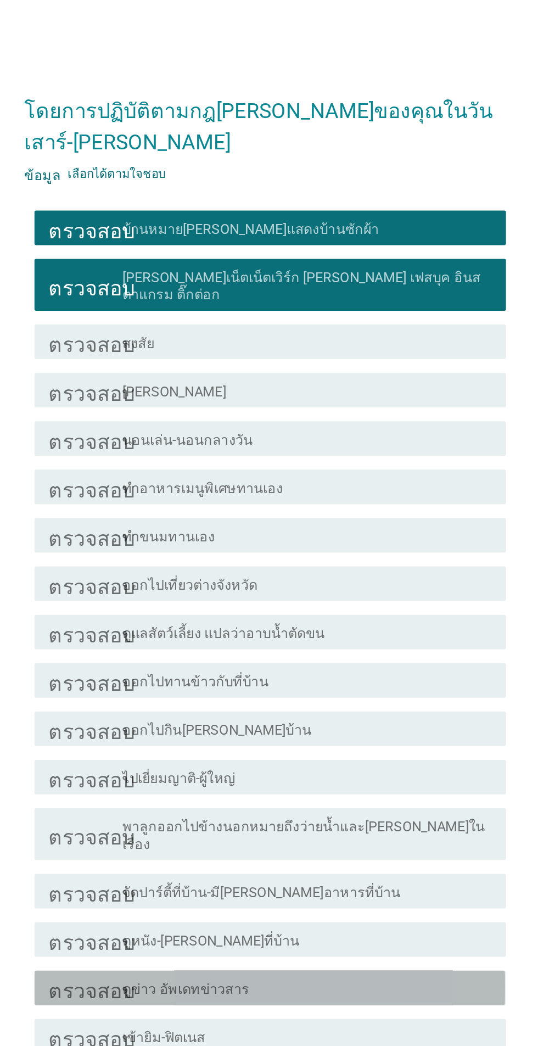
click at [243, 658] on font "ดูข่าว อัพเดทข่าวสาร" at bounding box center [218, 652] width 81 height 10
click at [211, 596] on font "จัดปาร์ตี้ที่บ้าน-มี[PERSON_NAME]อาหารที่บ้าน" at bounding box center [266, 591] width 177 height 10
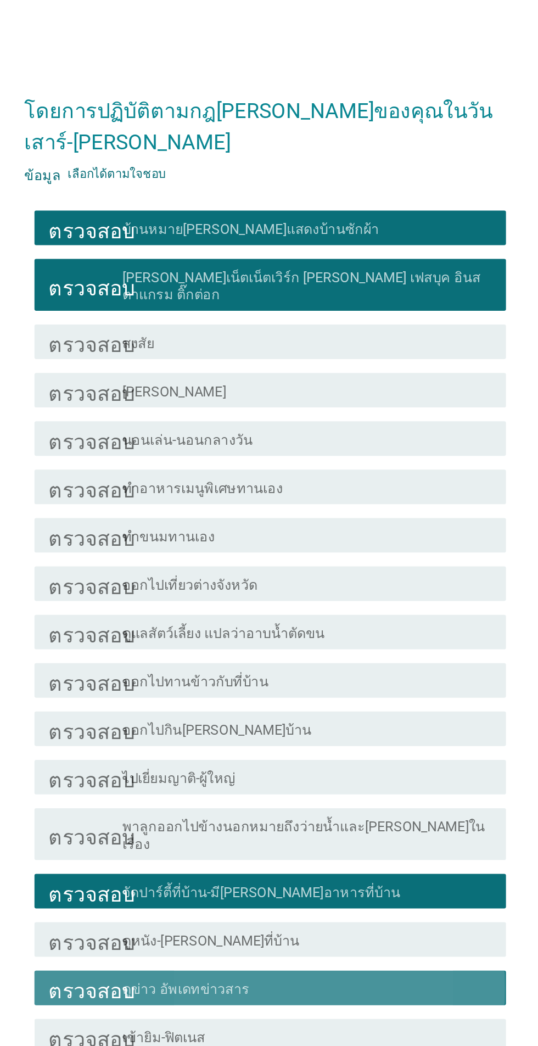
click at [228, 524] on font "ไปเยี่ยมญาติ-ผู้ใหญ่" at bounding box center [214, 518] width 72 height 10
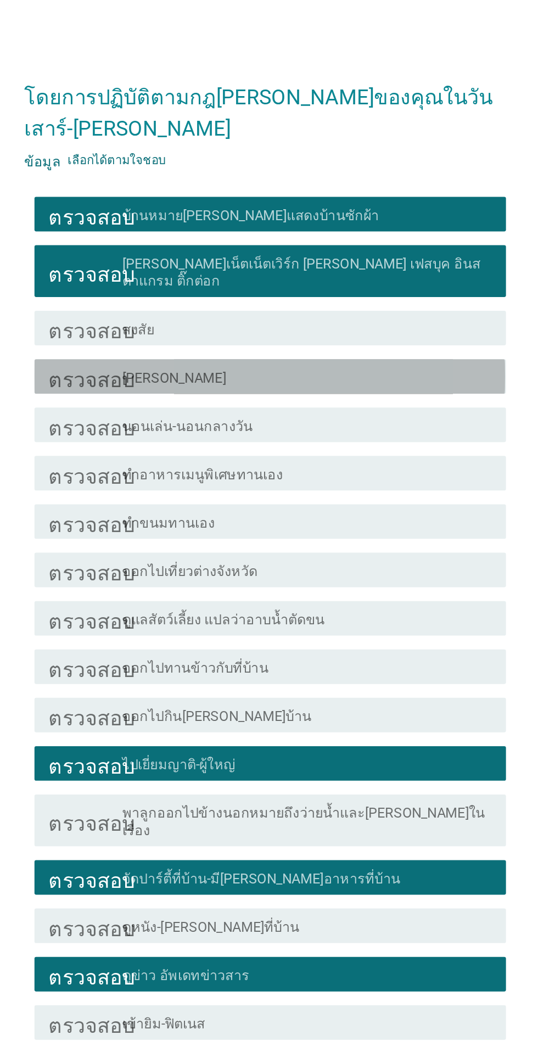
click at [214, 278] on font "[PERSON_NAME]" at bounding box center [211, 272] width 66 height 10
click at [211, 216] on font "[PERSON_NAME]เน็ตเน็ตเวิร์ก [PERSON_NAME] เฟสบุค อินสตาแกรม ติ๊กต่อก" at bounding box center [292, 205] width 228 height 21
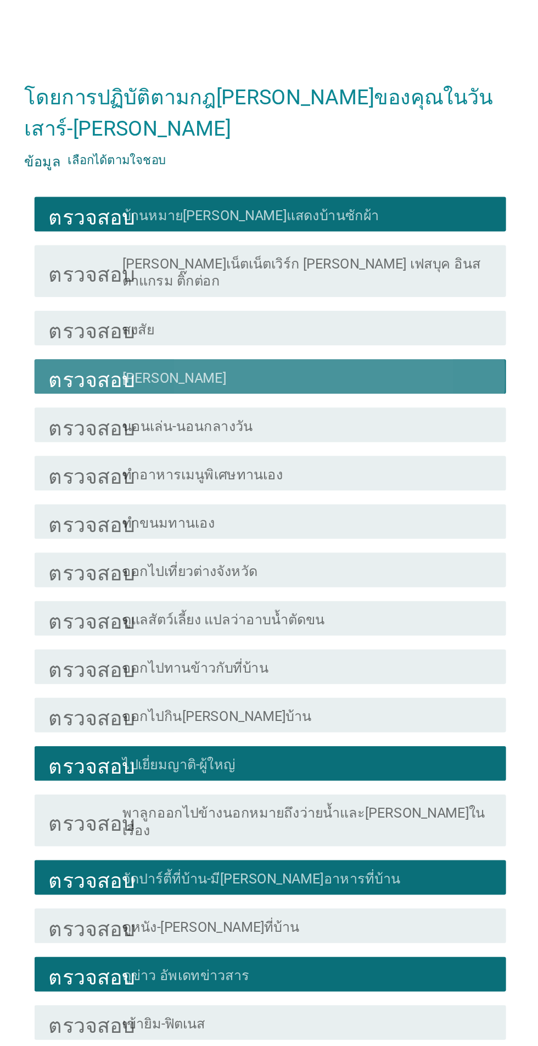
click at [229, 339] on font "ทำอาหารเมนูพิเศษทานเอง" at bounding box center [229, 334] width 102 height 10
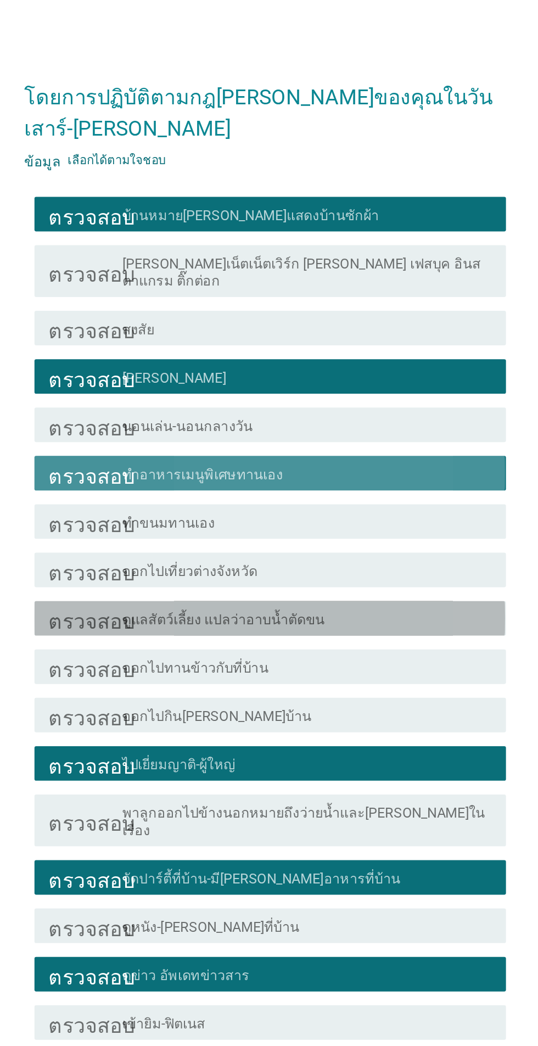
click at [247, 431] on font "ดูแลสัตว์เลี้ยง แปลว่าอาบน้ำตัดขน" at bounding box center [242, 426] width 128 height 10
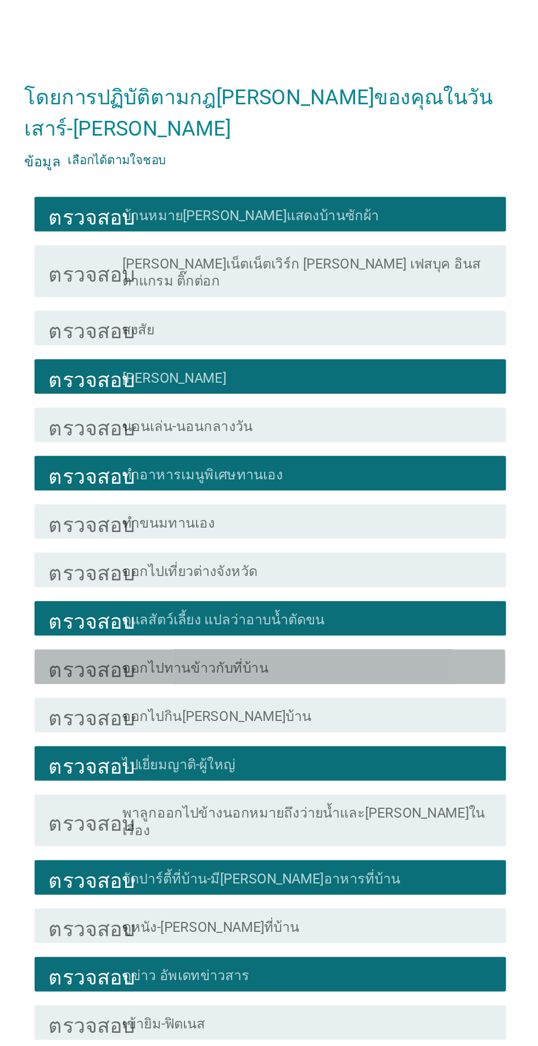
click at [223, 462] on font "ออกไปทานข้าวกับที่บ้าน" at bounding box center [224, 457] width 93 height 10
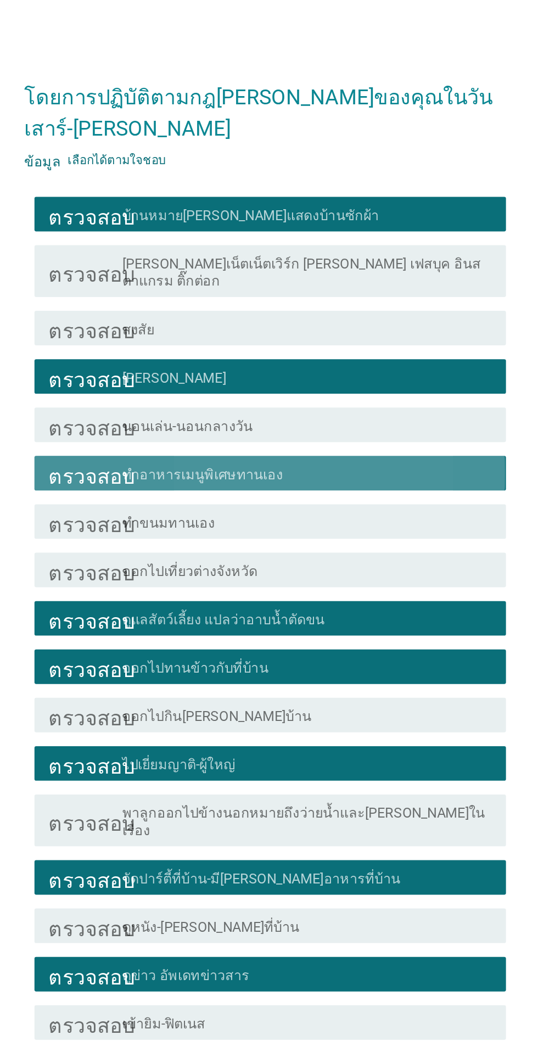
click at [182, 339] on font "ทำอาหารเมนูพิเศษทานเอง" at bounding box center [229, 334] width 102 height 10
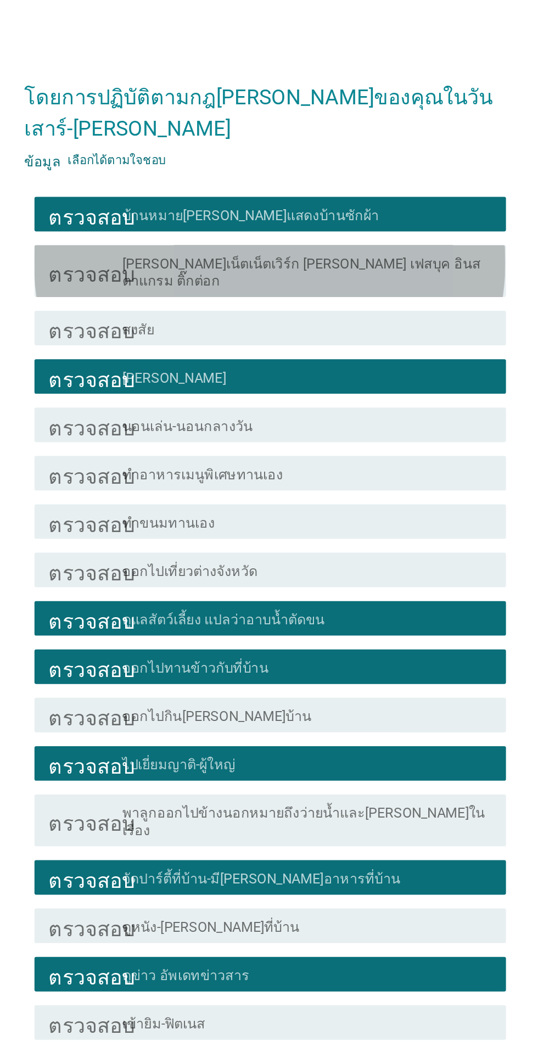
click at [201, 216] on font "[PERSON_NAME]เน็ตเน็ตเวิร์ก [PERSON_NAME] เฟสบุค อินสตาแกรม ติ๊กต่อก" at bounding box center [292, 205] width 228 height 21
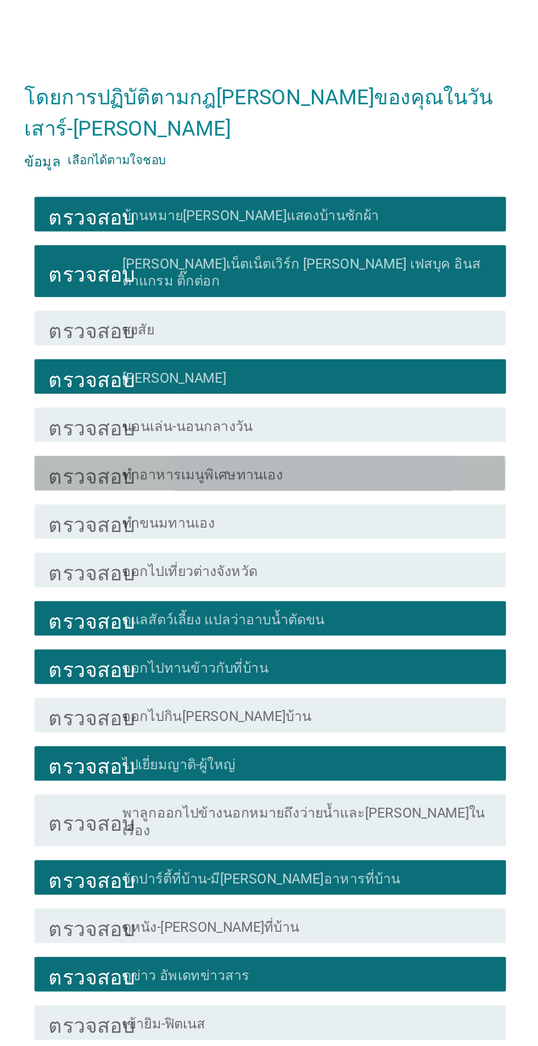
click at [198, 344] on div "ตรวจสอบ โครงร่างกล่องกาเครื่องหมายว่าง ทำอาหารเมนูพิเศษทานเอง" at bounding box center [271, 333] width 299 height 22
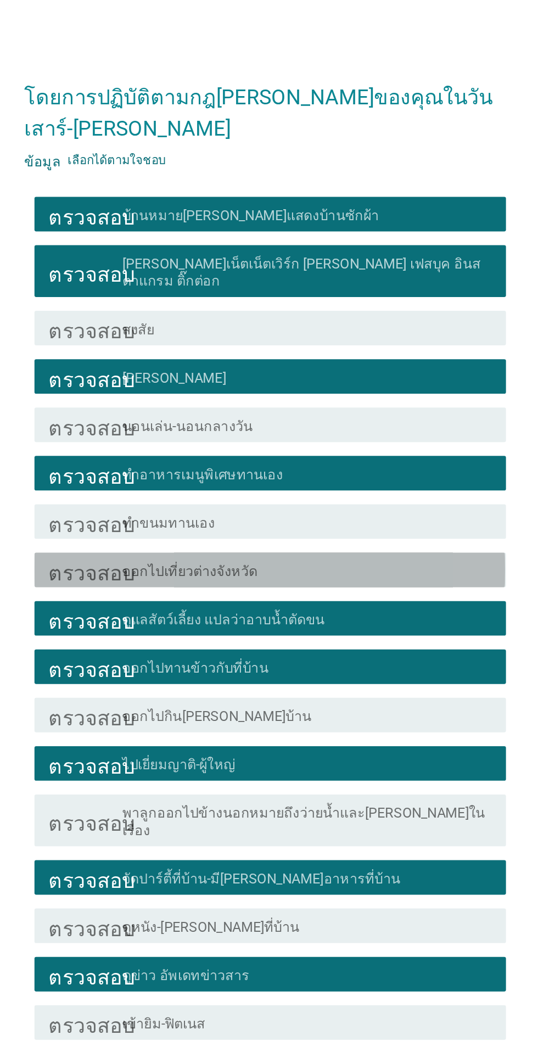
click at [167, 401] on font "ตรวจสอบ" at bounding box center [158, 394] width 55 height 13
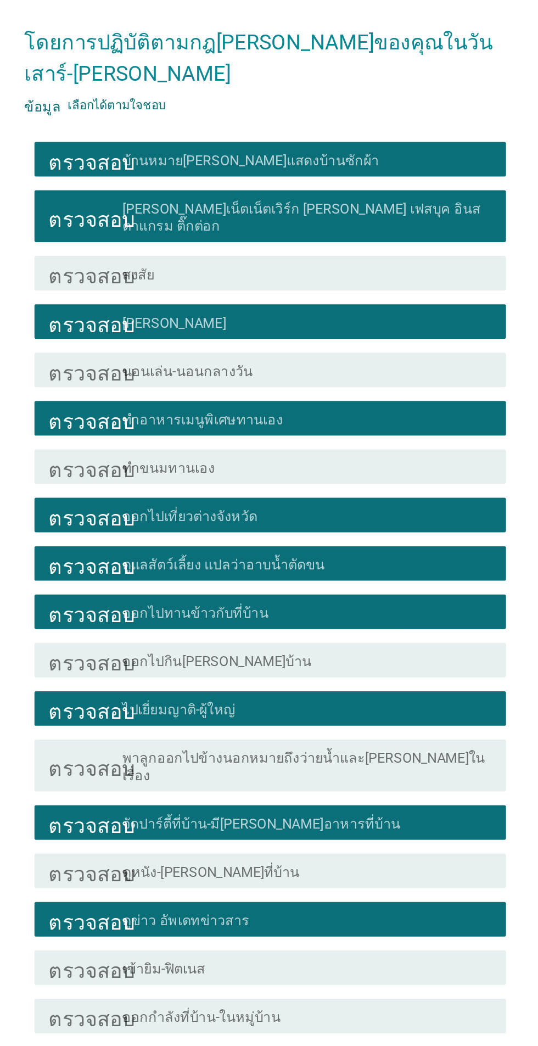
scroll to position [26, 0]
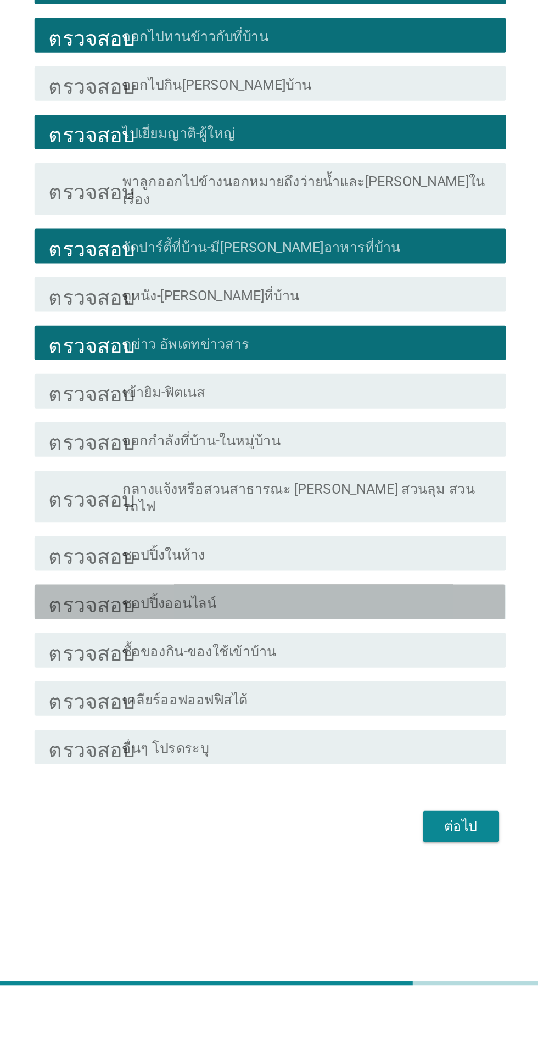
click at [273, 792] on div "ตรวจสอบ โครงร่างกล่องกาเครื่องหมายว่าง ชอปปิ้งออนไลน์" at bounding box center [271, 790] width 299 height 22
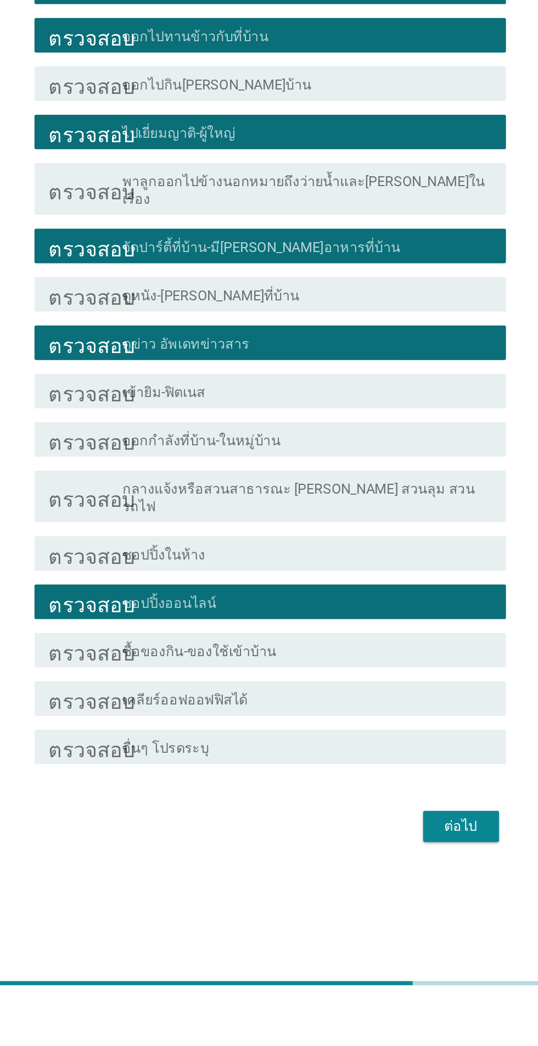
click at [233, 735] on font "กลางแจ้งหรือสวนสาธารณะ [PERSON_NAME] สวนลุม สวนรถไฟ" at bounding box center [290, 723] width 224 height 21
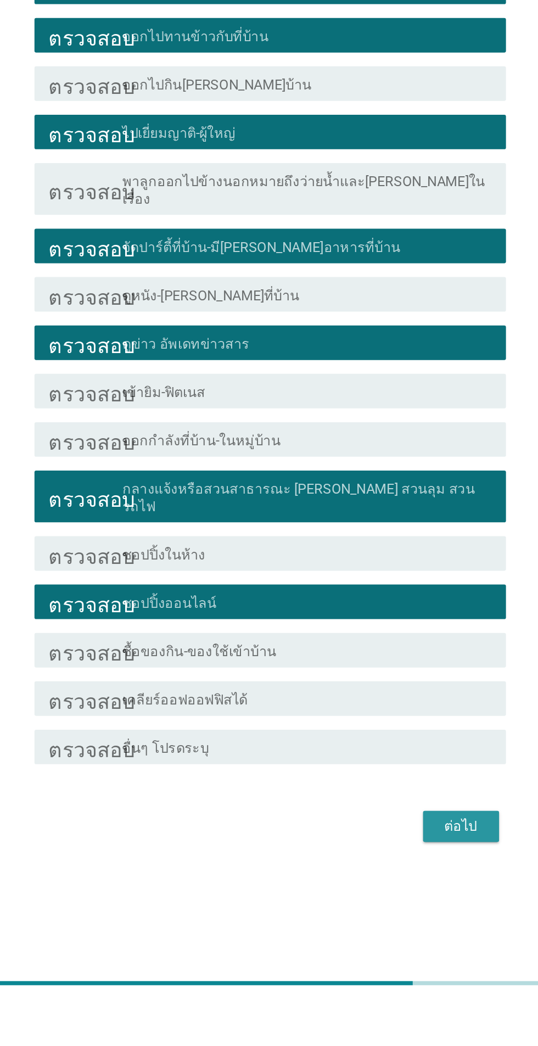
click at [396, 943] on button "ต่อไป" at bounding box center [393, 933] width 48 height 20
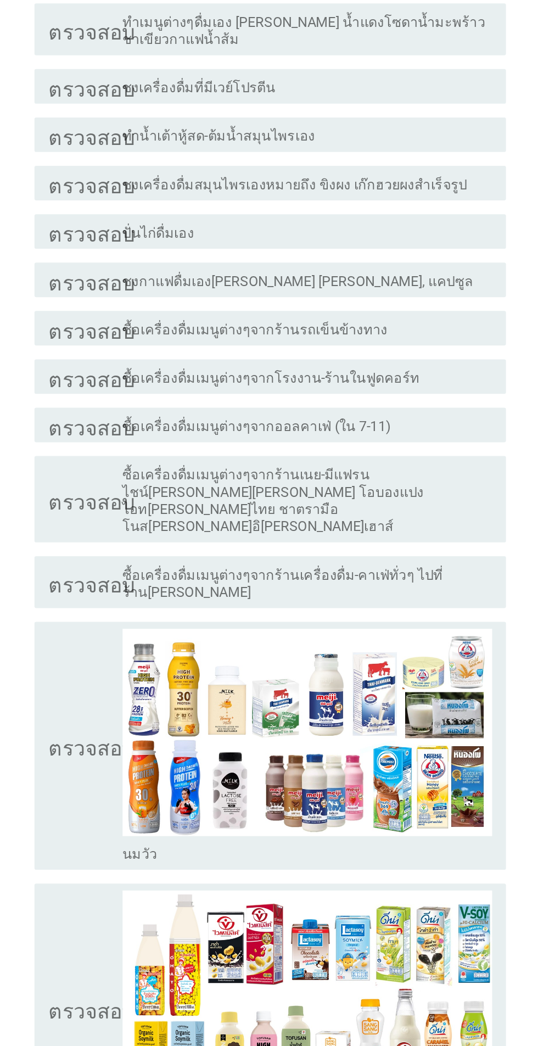
scroll to position [178, 0]
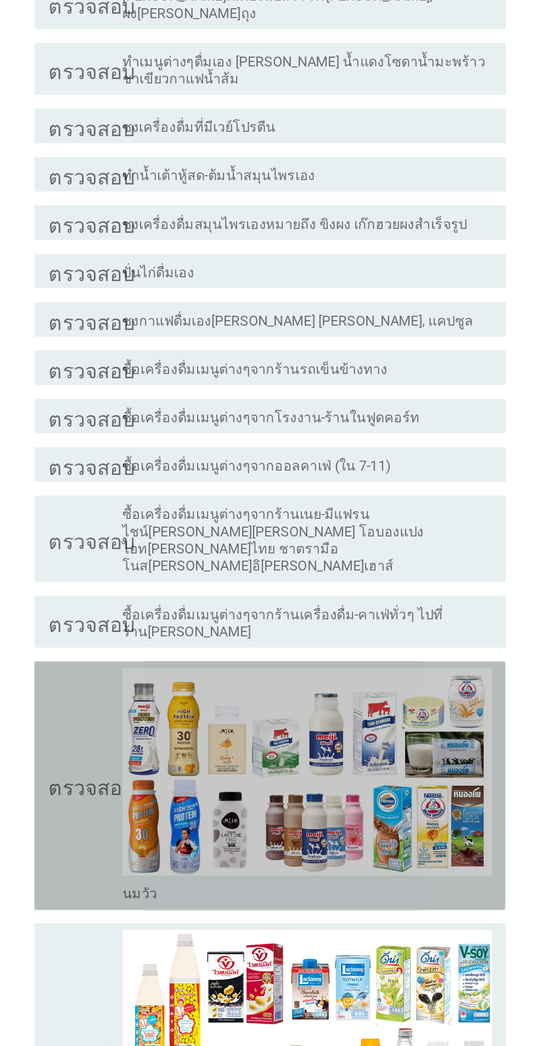
click at [148, 492] on font "ตรวจสอบ" at bounding box center [158, 498] width 55 height 13
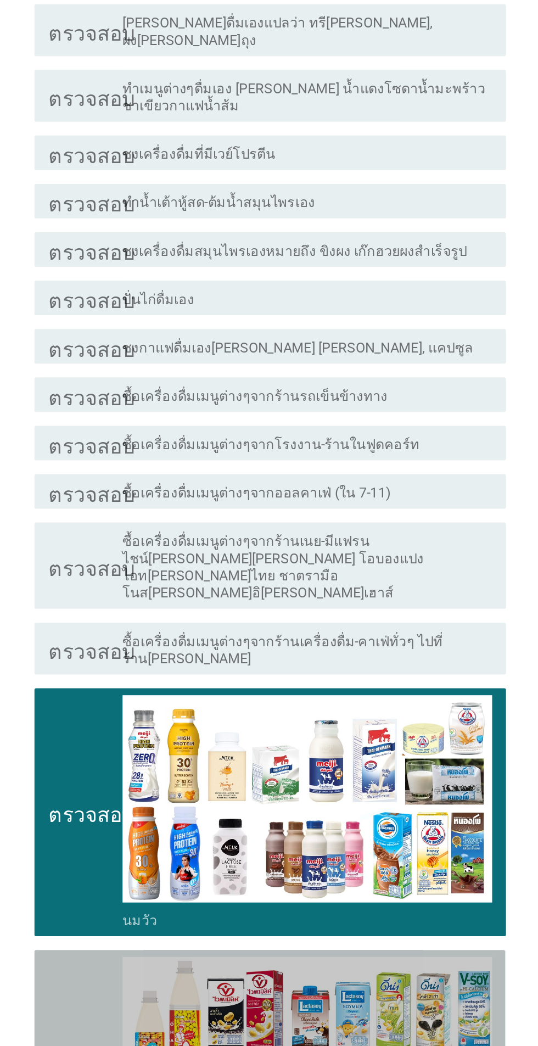
scroll to position [156, 0]
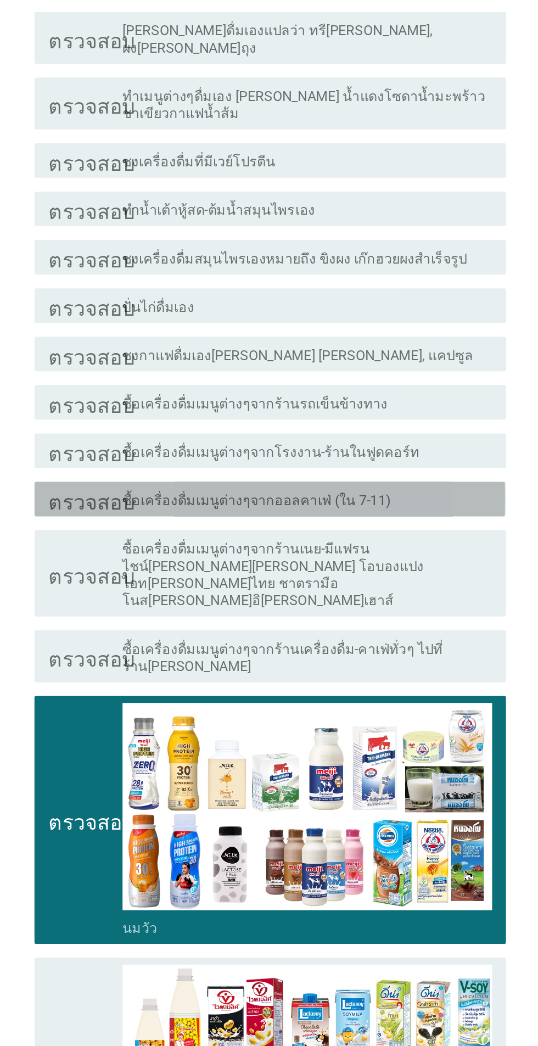
click at [225, 313] on font "ซื้อเครื่องดื่มเมนูต่างๆจากออลคาเฟ่ (ใน 7-11)" at bounding box center [263, 318] width 171 height 10
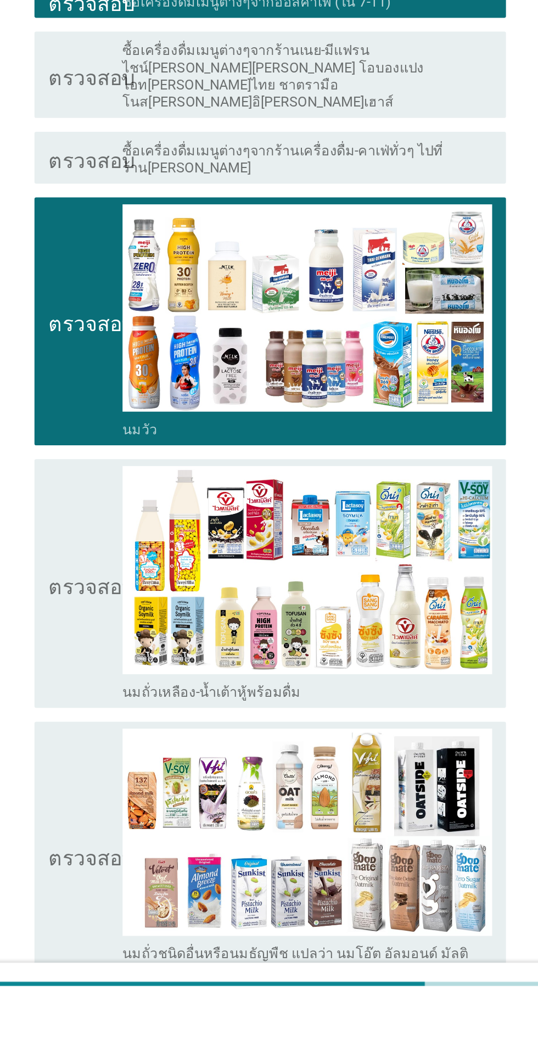
scroll to position [76, 0]
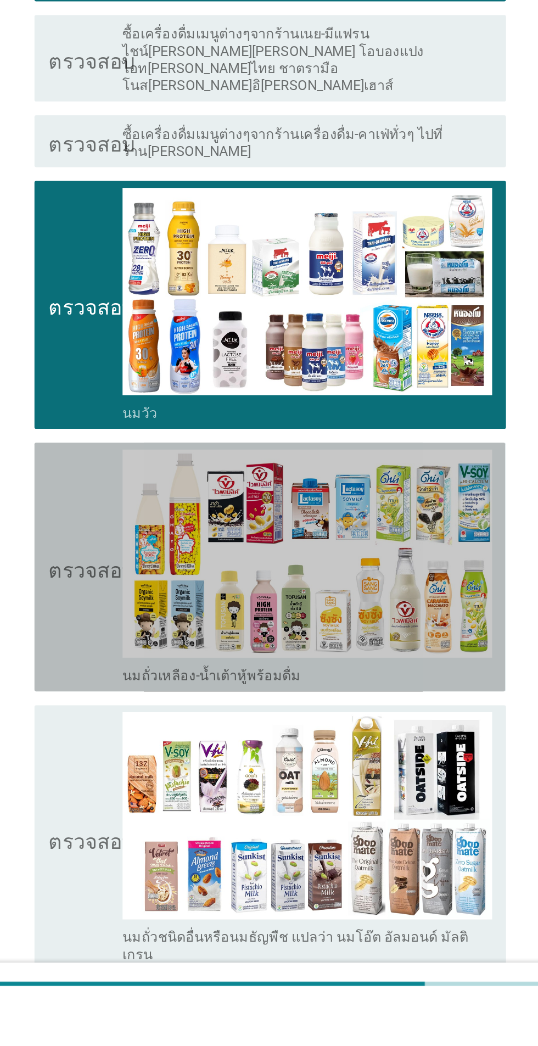
click at [157, 732] on icon "ตรวจสอบ" at bounding box center [158, 767] width 55 height 149
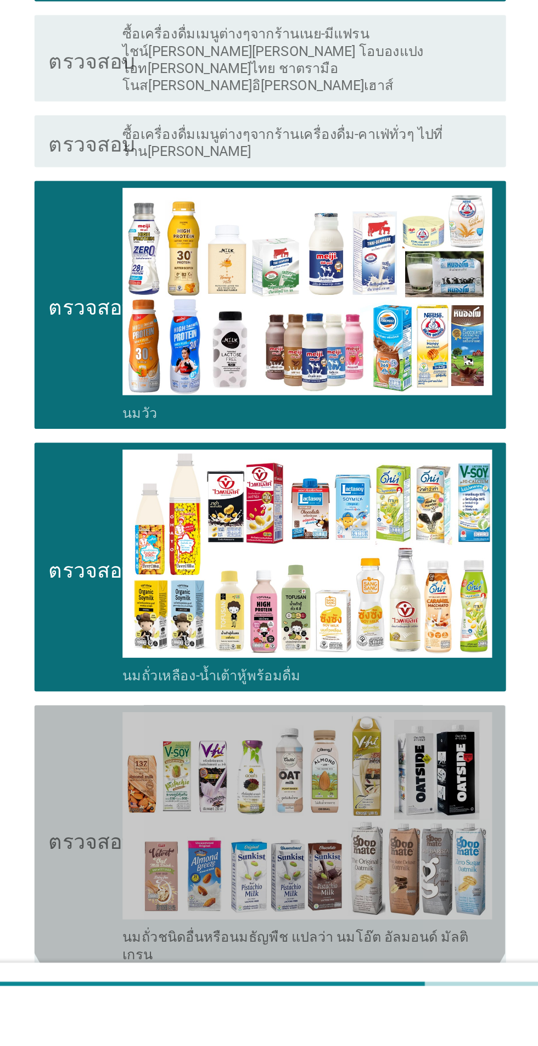
click at [148, 930] on icon "ตรวจสอบ" at bounding box center [158, 940] width 55 height 160
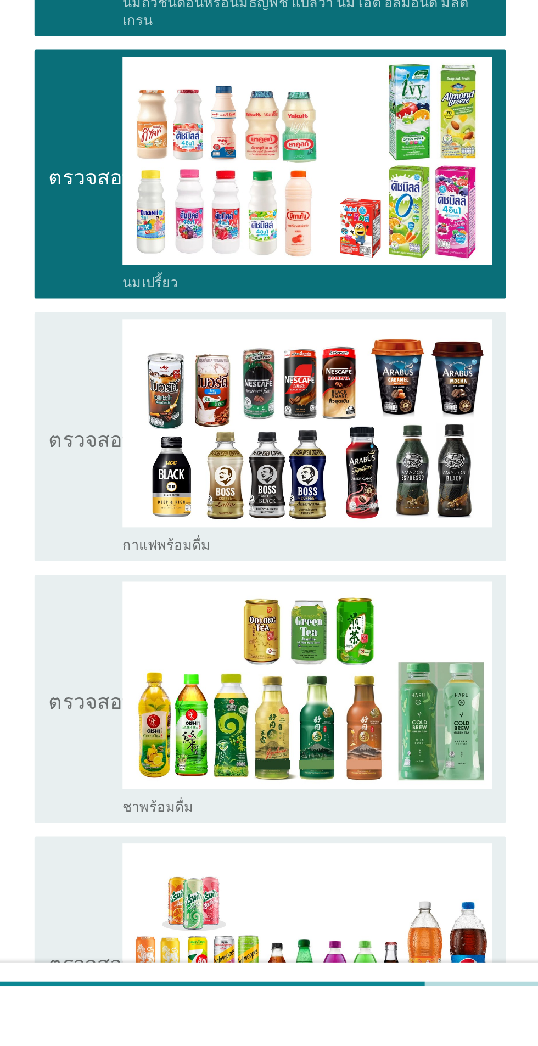
scroll to position [673, 0]
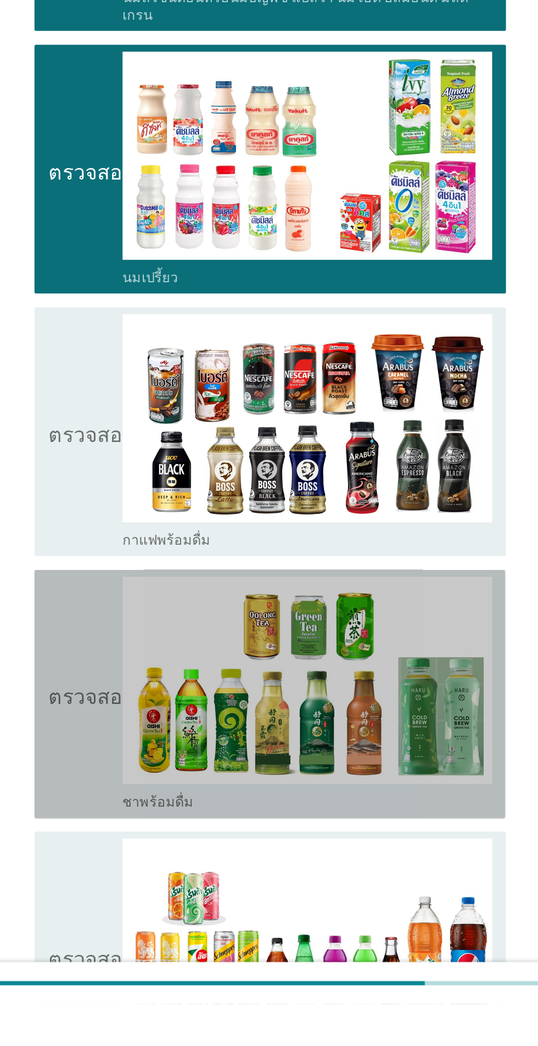
click at [146, 812] on icon "ตรวจสอบ" at bounding box center [158, 848] width 55 height 149
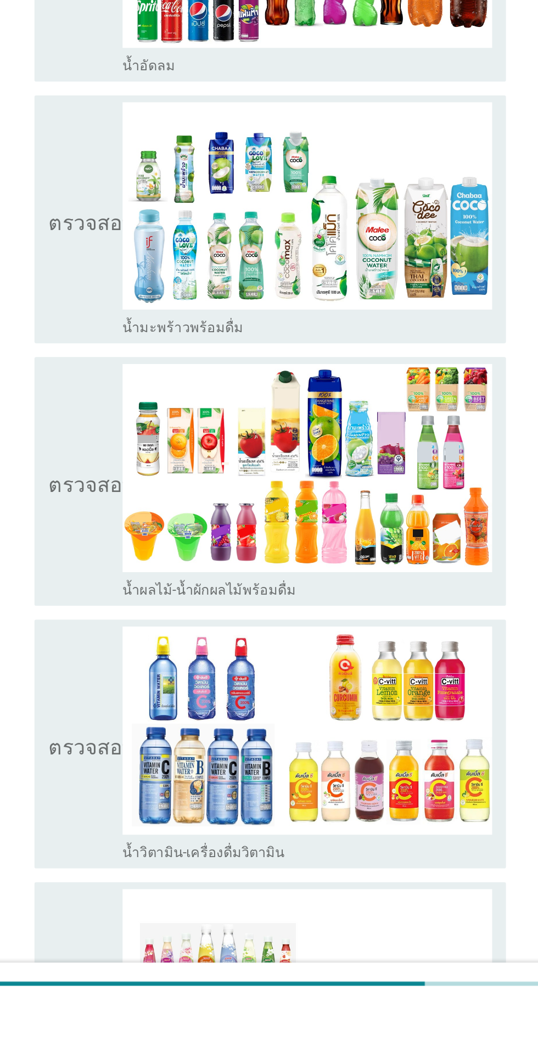
scroll to position [1308, 0]
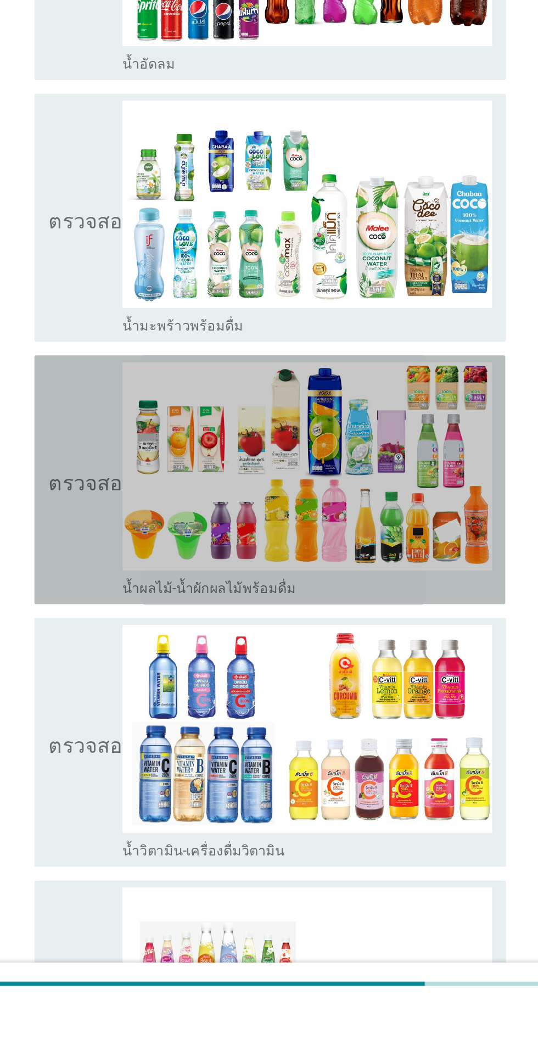
click at [144, 686] on icon "ตรวจสอบ" at bounding box center [158, 712] width 55 height 149
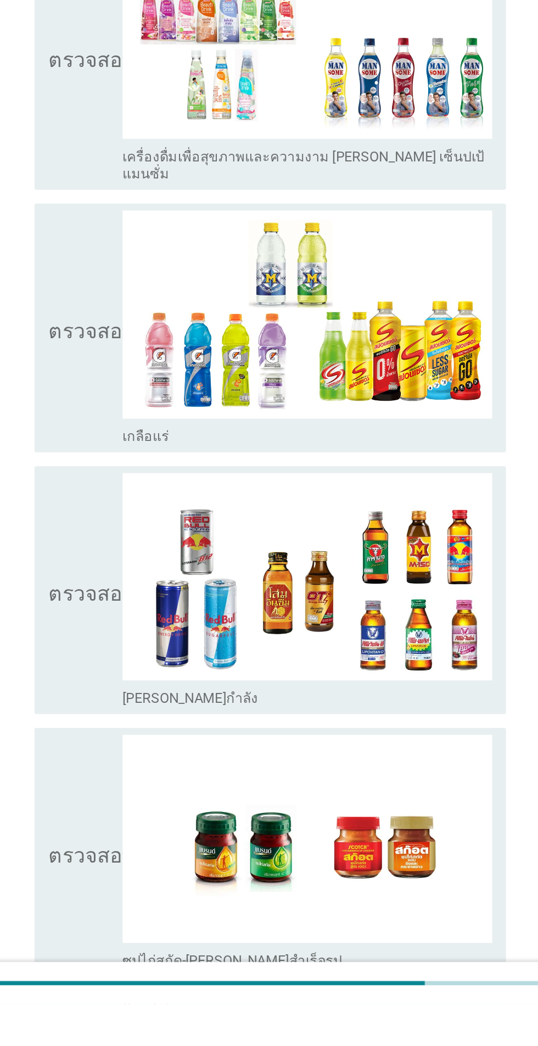
scroll to position [1916, 0]
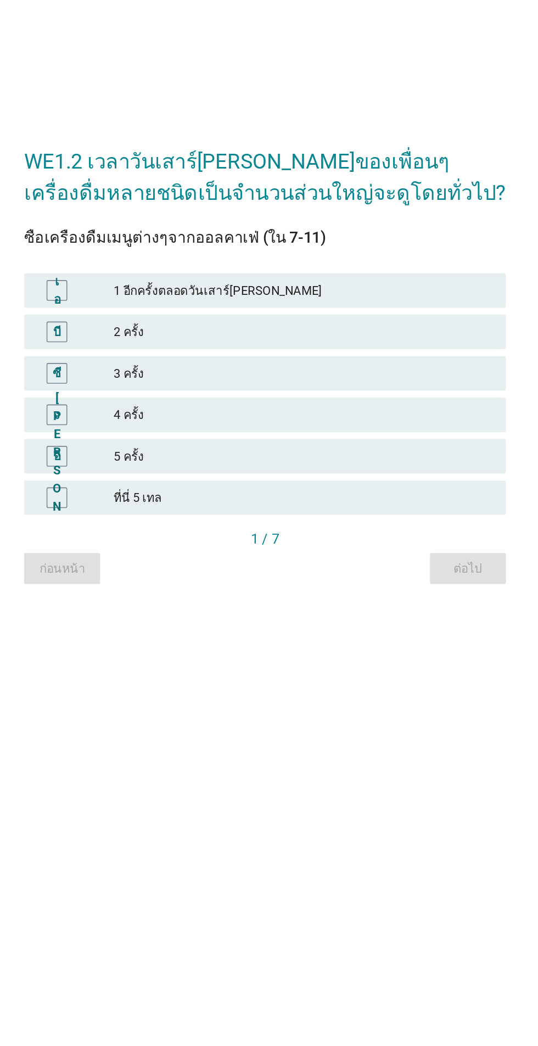
scroll to position [73, 0]
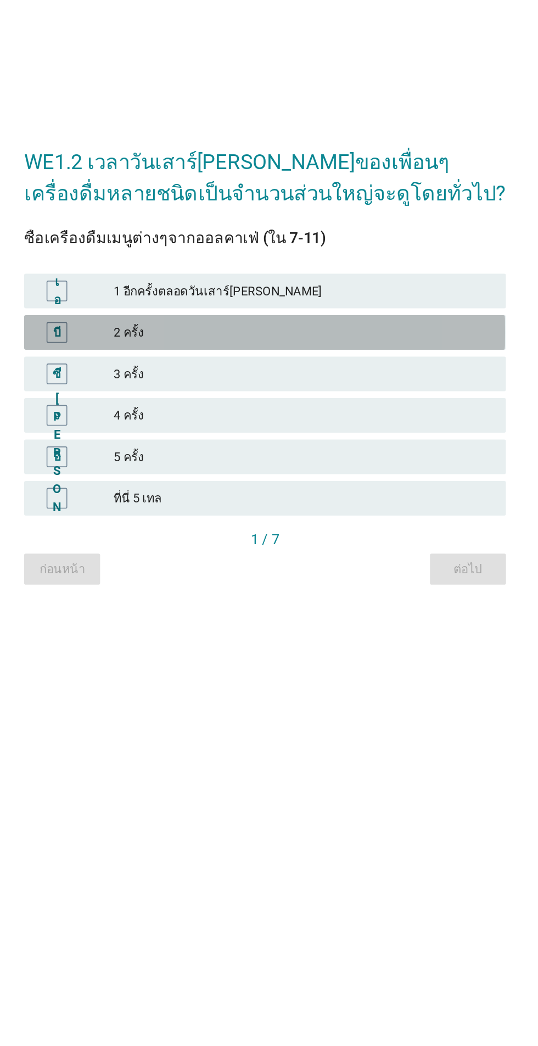
click at [163, 474] on div "บี" at bounding box center [149, 480] width 48 height 13
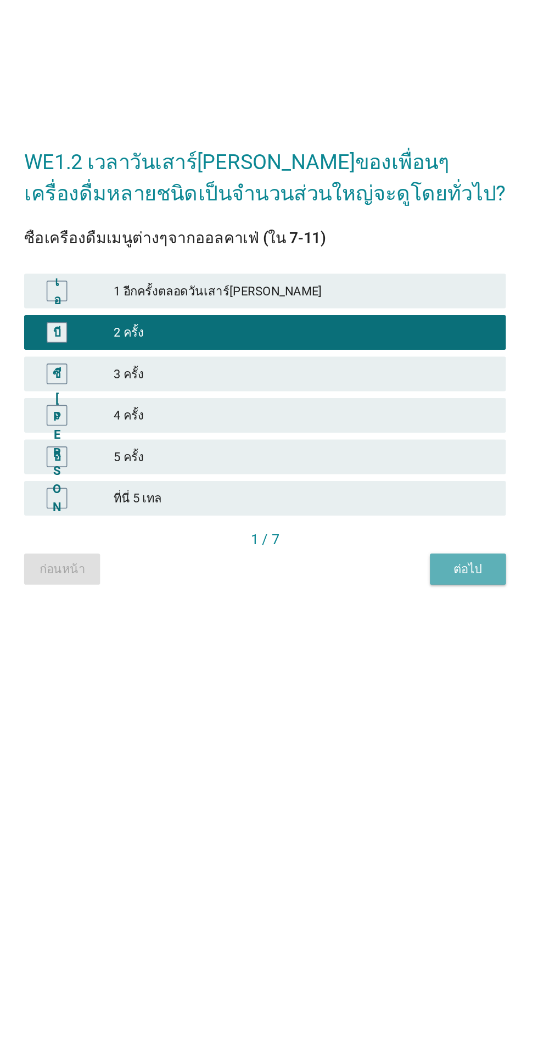
click at [396, 626] on font "ต่อไป" at bounding box center [398, 630] width 18 height 9
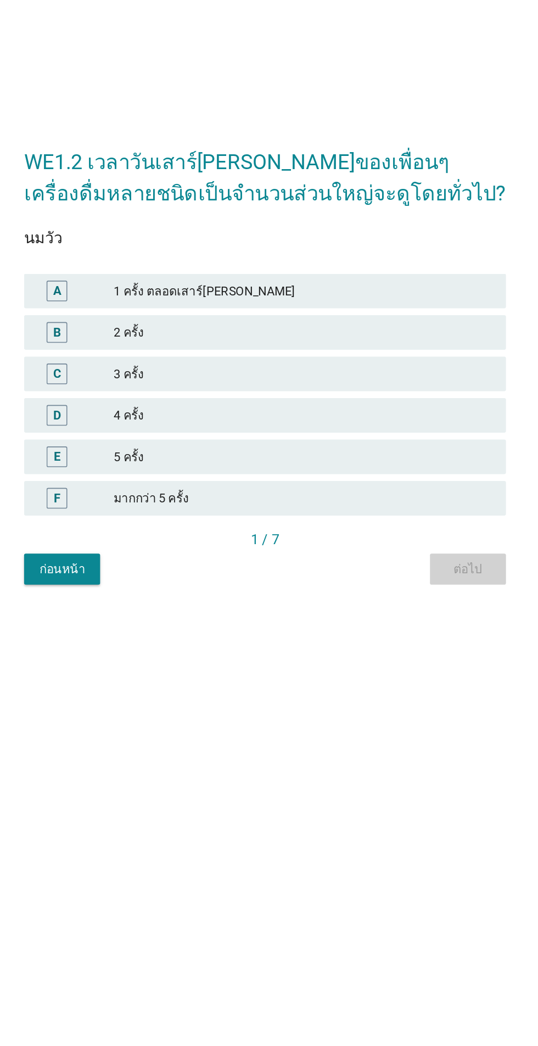
scroll to position [0, 0]
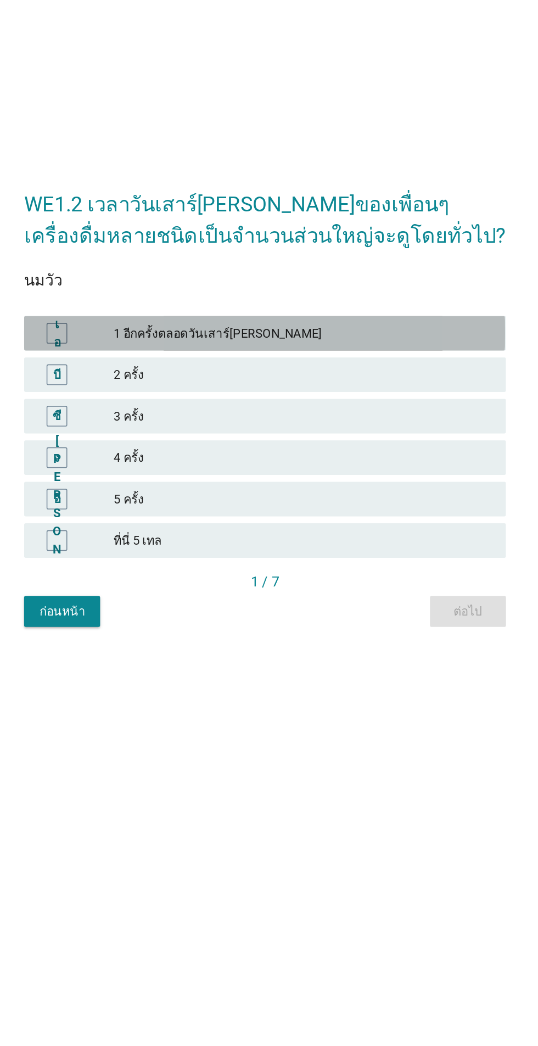
click at [156, 487] on div "เอ" at bounding box center [149, 480] width 48 height 13
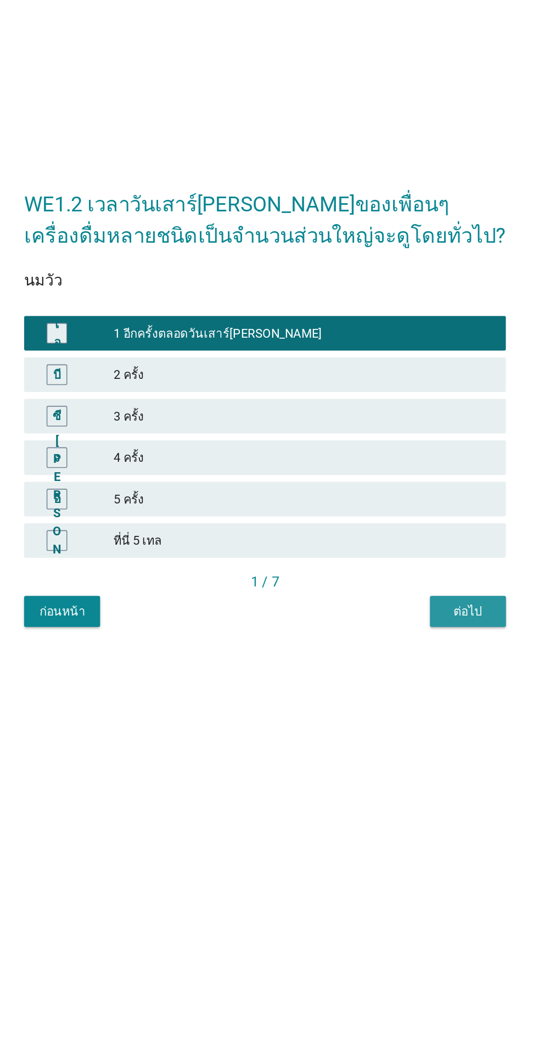
click at [394, 662] on font "ต่อไป" at bounding box center [398, 657] width 18 height 9
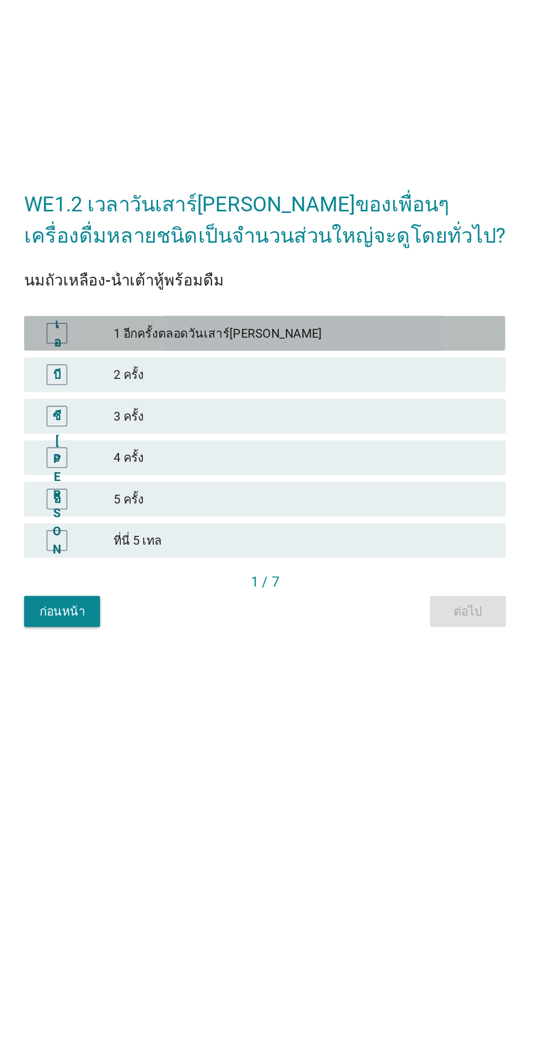
click at [156, 487] on div "เอ" at bounding box center [149, 480] width 48 height 13
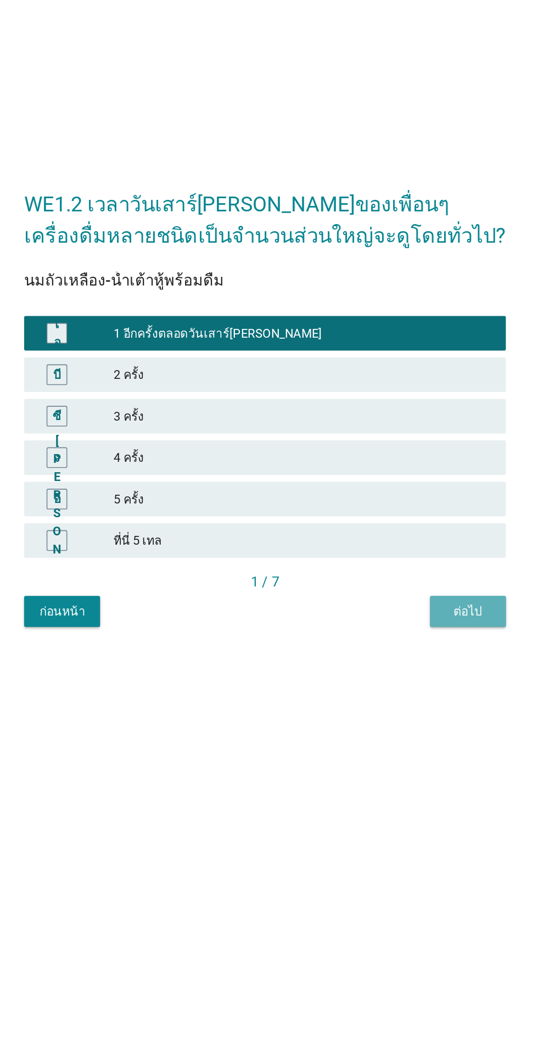
click at [393, 668] on button "ต่อไป" at bounding box center [398, 658] width 48 height 20
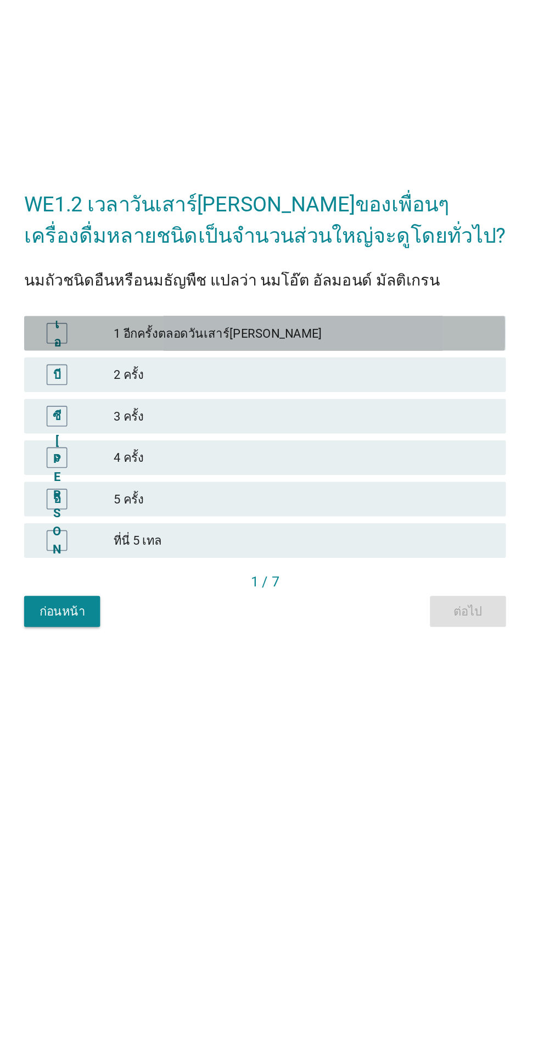
click at [131, 487] on div "เอ" at bounding box center [136, 480] width 13 height 13
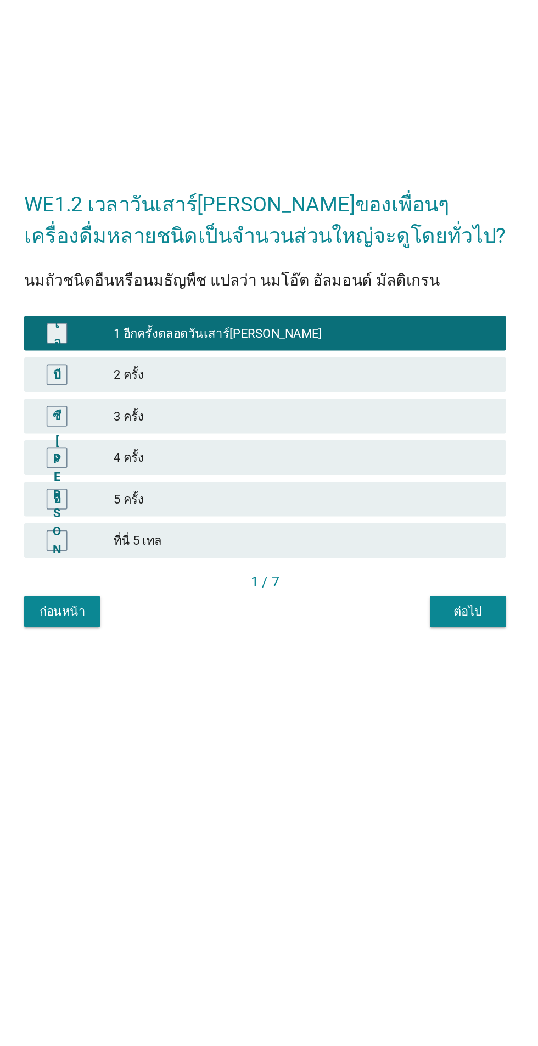
click at [411, 676] on div "WE1.2 เวลาวันเสาร์[PERSON_NAME]ของเพื่อนๆ เครื่องดื่มหลายชนิดเป็นจำนวนส่วนใหญ่จ…" at bounding box center [268, 522] width 323 height 307
click at [393, 668] on button "ต่อไป" at bounding box center [398, 658] width 48 height 20
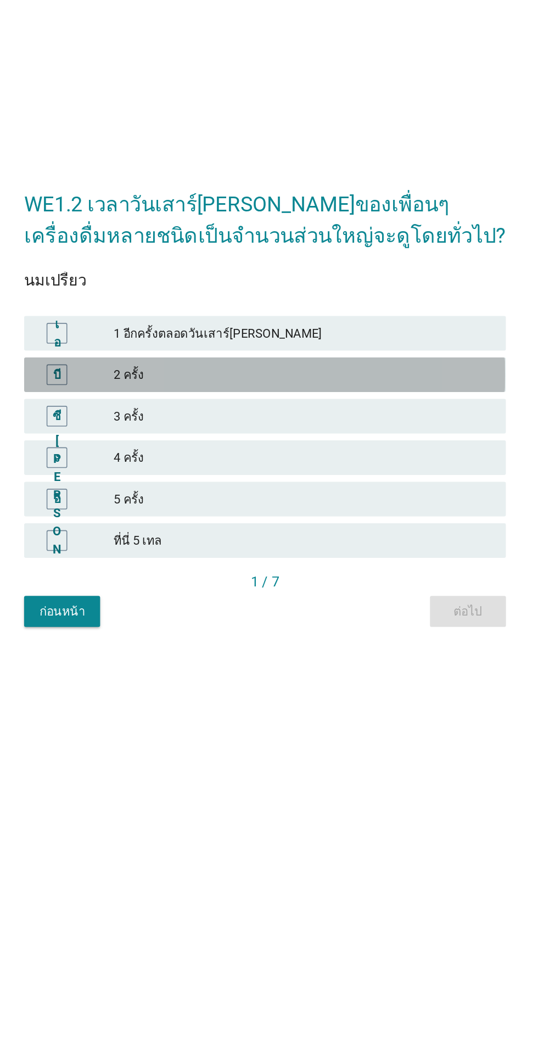
click at [145, 514] on div "บี" at bounding box center [137, 507] width 24 height 13
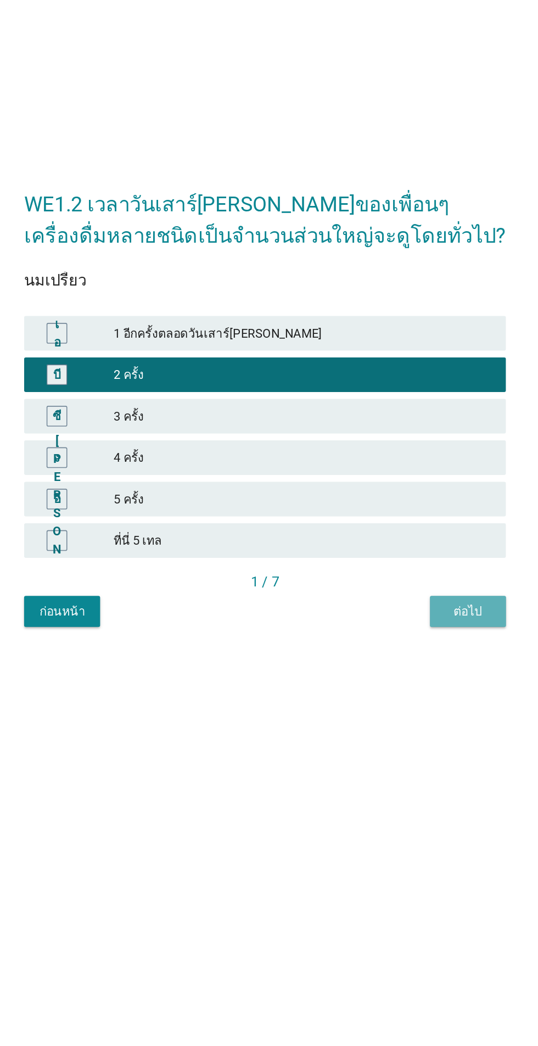
click at [395, 668] on button "ต่อไป" at bounding box center [398, 658] width 48 height 20
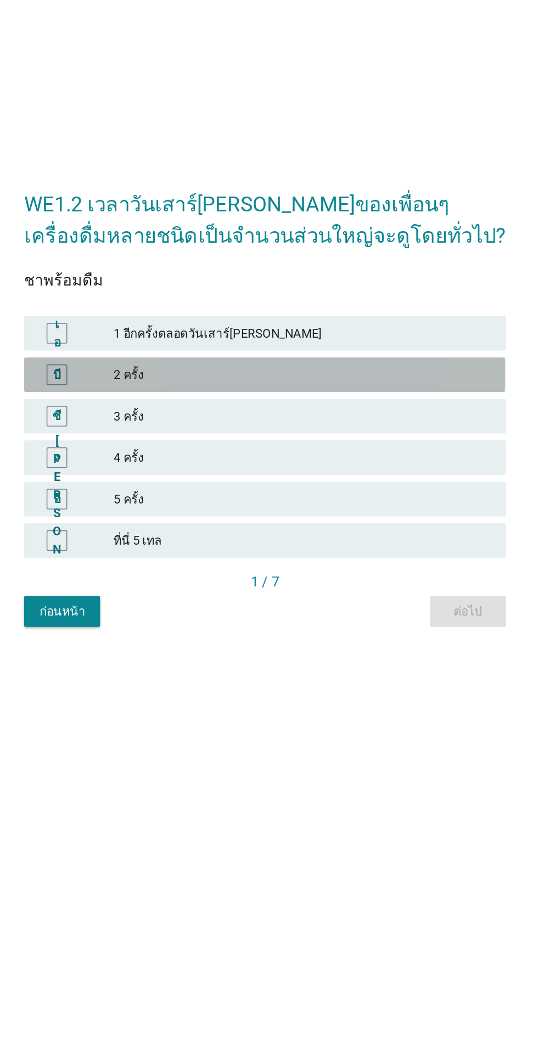
click at [137, 518] on div "บี 2 ครั้ง" at bounding box center [269, 507] width 306 height 22
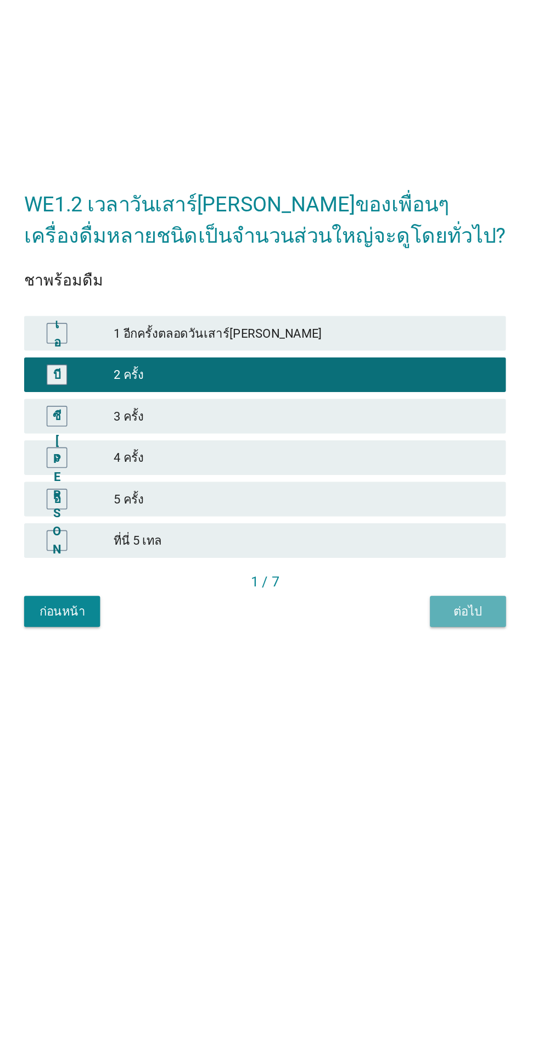
click at [395, 668] on button "ต่อไป" at bounding box center [398, 658] width 48 height 20
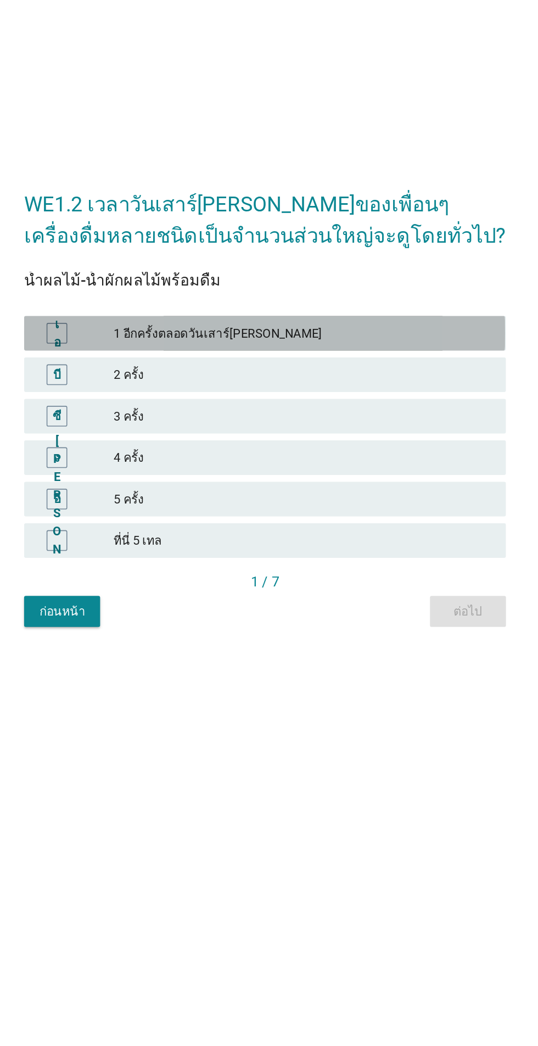
click at [138, 492] on div "เอ" at bounding box center [137, 480] width 6 height 23
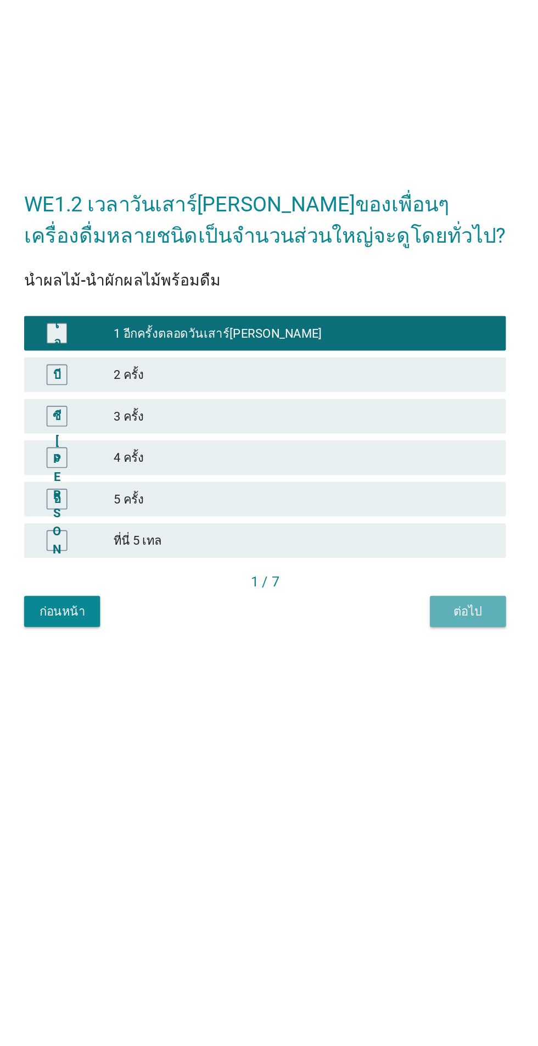
click at [396, 664] on font "ต่อไป" at bounding box center [398, 658] width 18 height 12
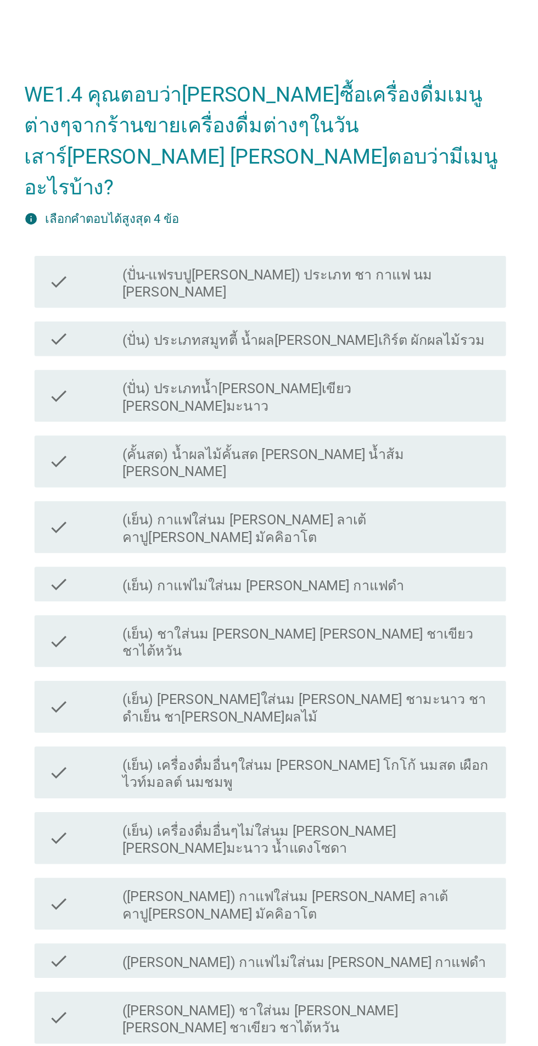
scroll to position [9, 0]
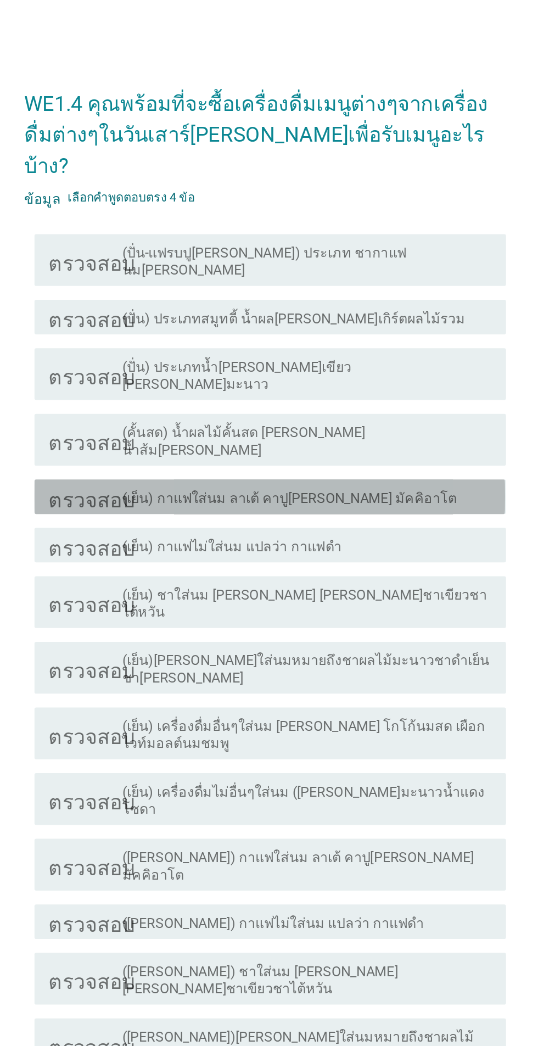
click at [257, 382] on font "(เย็น) กาแฟใส่นม ลาเต้ คาปู[PERSON_NAME] มัคคิอาโต" at bounding box center [284, 376] width 212 height 10
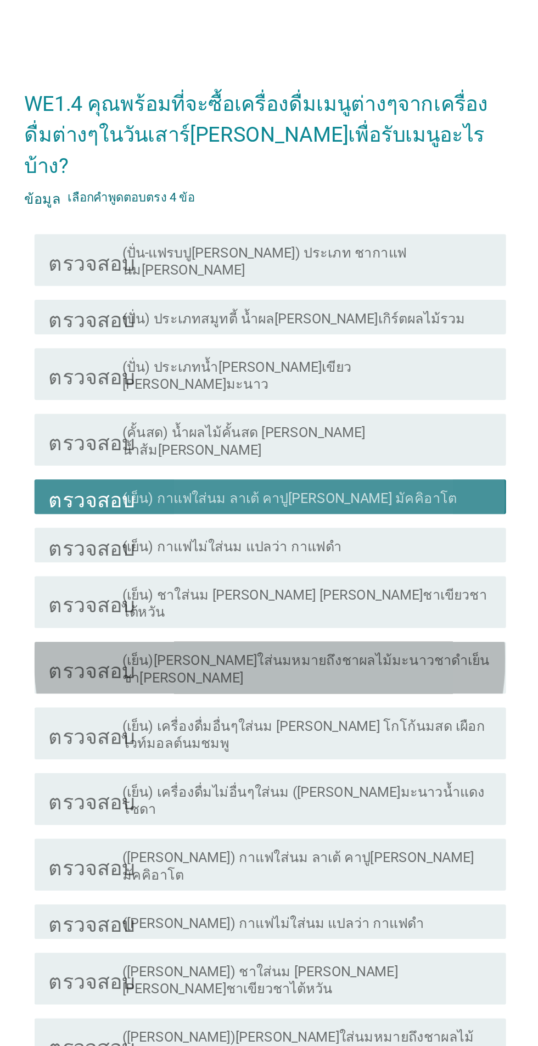
click at [271, 412] on font "(เย็น) กาแฟไม่ใส่นม แปลว่า กาแฟดำ" at bounding box center [247, 407] width 139 height 10
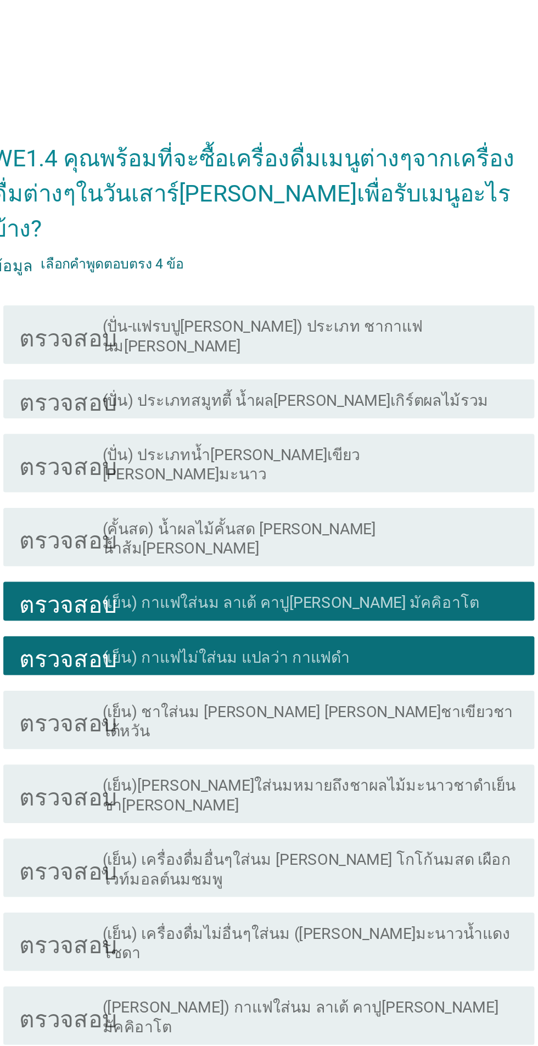
scroll to position [0, 0]
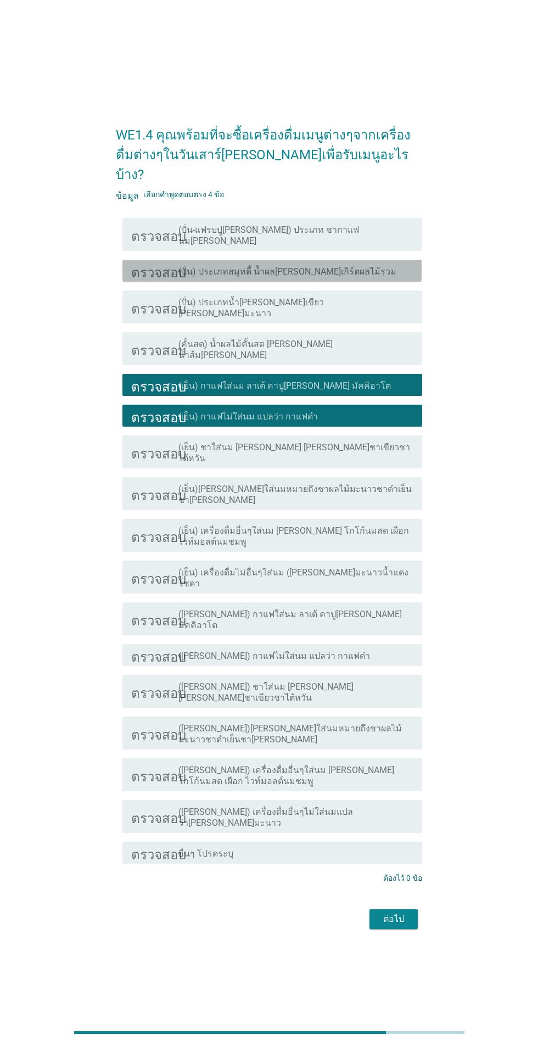
click at [254, 277] on font "(ปั่น) ประเภทสมูทตี้ น้ำผล[PERSON_NAME]เกิร์ตผลไม้รวม" at bounding box center [287, 271] width 218 height 10
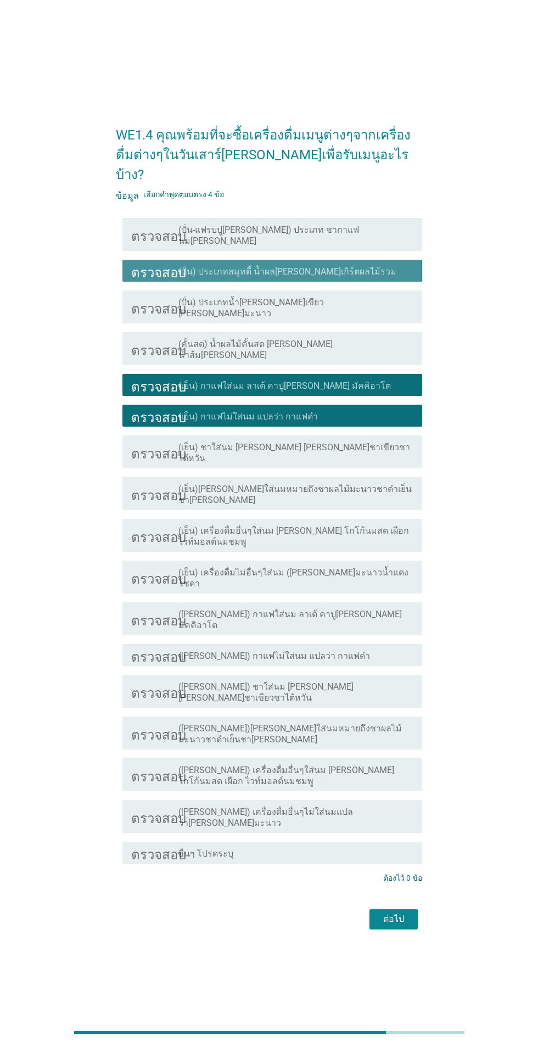
click at [223, 251] on div "ตรวจสอบ โครงร่างกล่องกาเครื่องหมายว่าง (ปั่น-แฟรบปู[PERSON_NAME]) ประเภท ชากาแฟ…" at bounding box center [271, 234] width 299 height 33
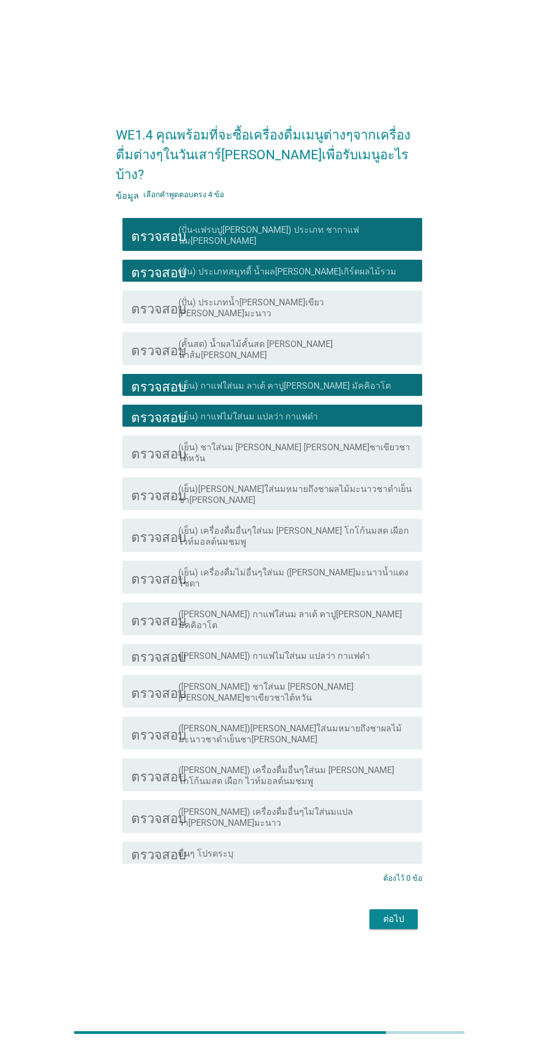
click at [380, 907] on div "WE1.4 คุณพร้อมที่จะซื้อเครื่องดื่มเมนูต่างๆจากเครื่องดื่มต่างๆในวันเสาร์[PERSON…" at bounding box center [268, 523] width 323 height 836
click at [253, 872] on div "ต้องไว้ 0 ข้อ" at bounding box center [269, 878] width 306 height 12
click at [403, 909] on button "ต่อไป" at bounding box center [393, 919] width 48 height 20
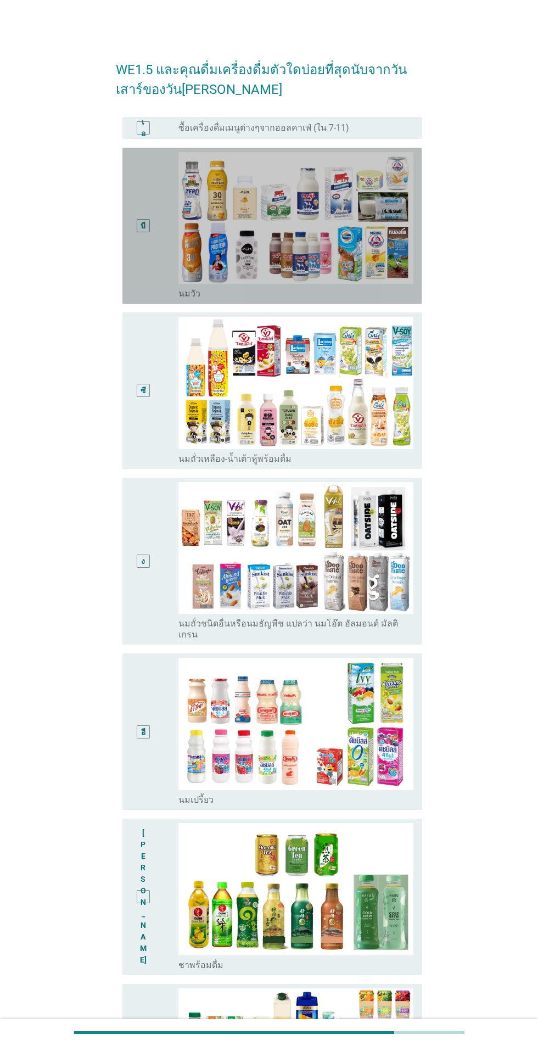
click at [125, 227] on div "บี ปุ่มวิทยุ[PERSON_NAME]เลือก นมวัว" at bounding box center [271, 226] width 299 height 156
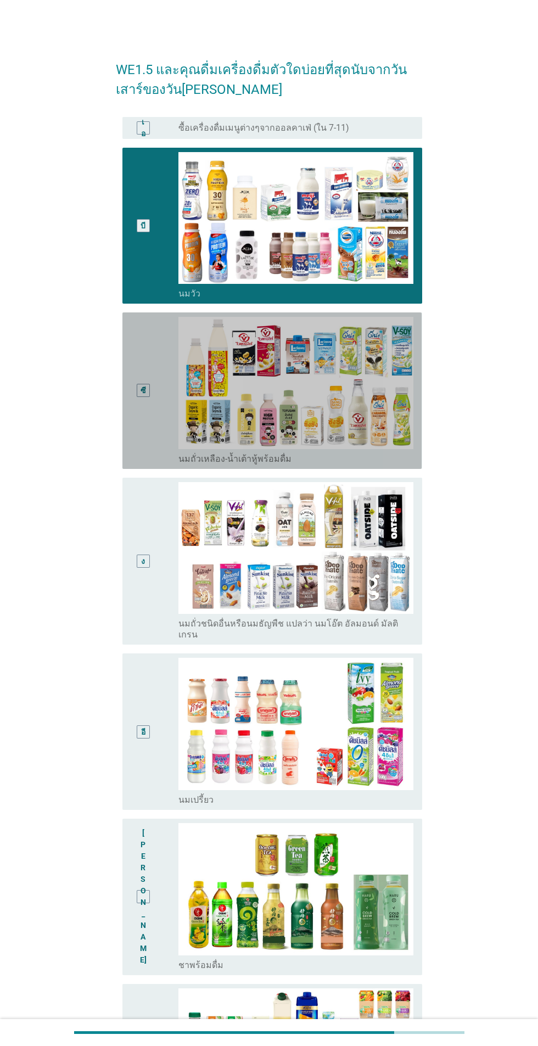
click at [129, 410] on div "ซี ปุ่มวิทยุ[PERSON_NAME]เลือก นมถั่วเหลือง-น้ำเต้าหู้พร้อมดื่ม" at bounding box center [271, 390] width 299 height 156
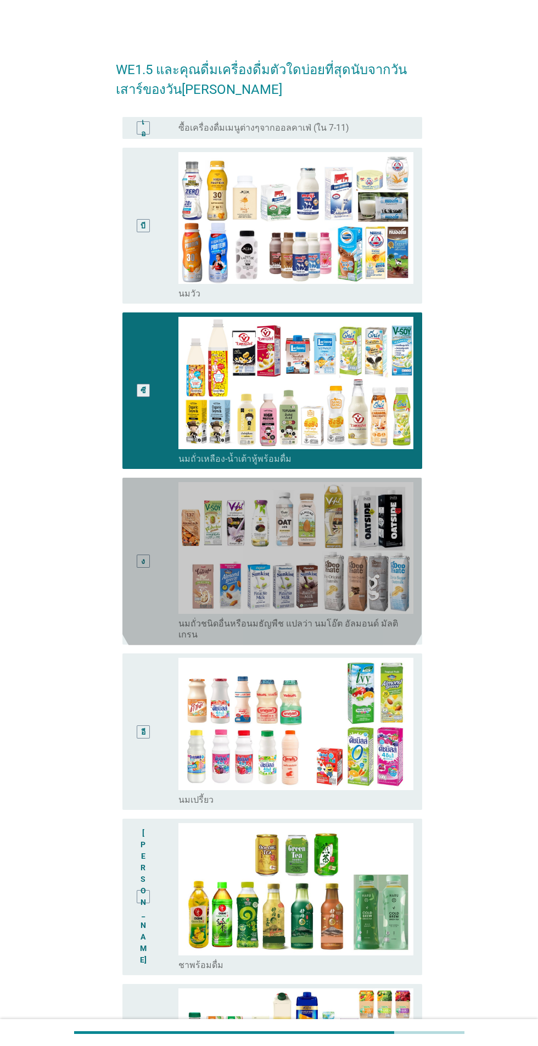
click at [160, 574] on div "ง" at bounding box center [154, 561] width 47 height 159
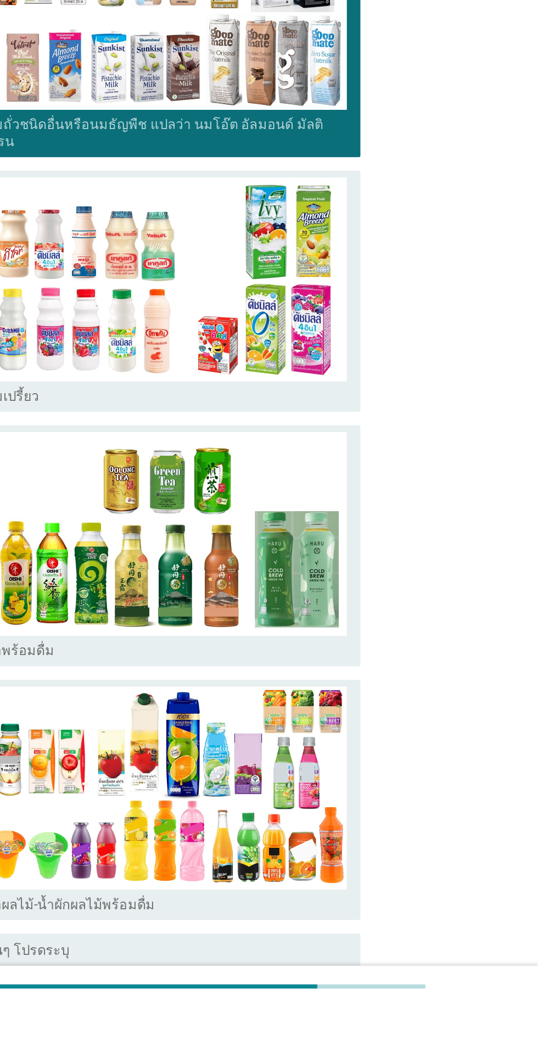
scroll to position [181, 0]
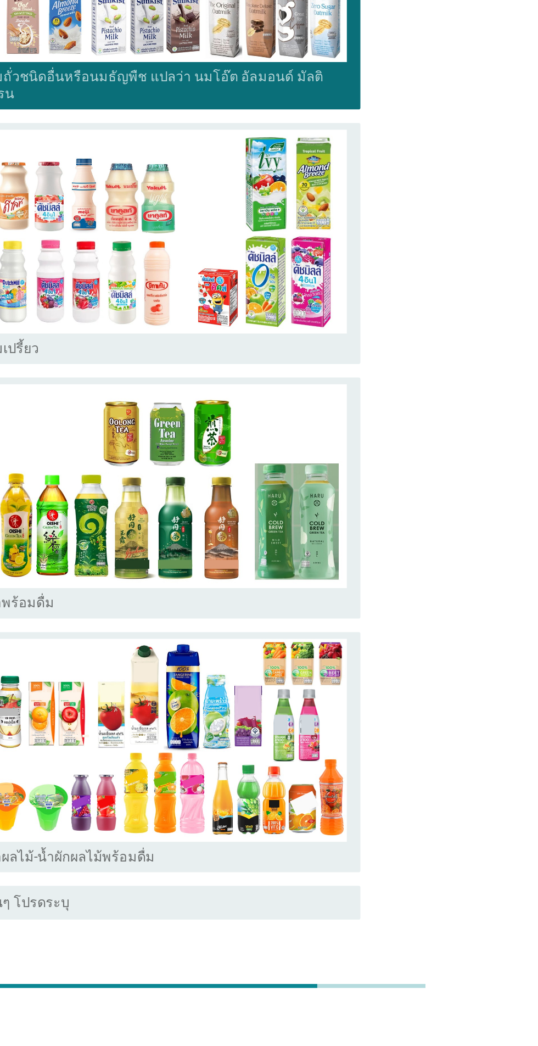
click at [395, 1038] on button "ต่อไป" at bounding box center [393, 1042] width 48 height 20
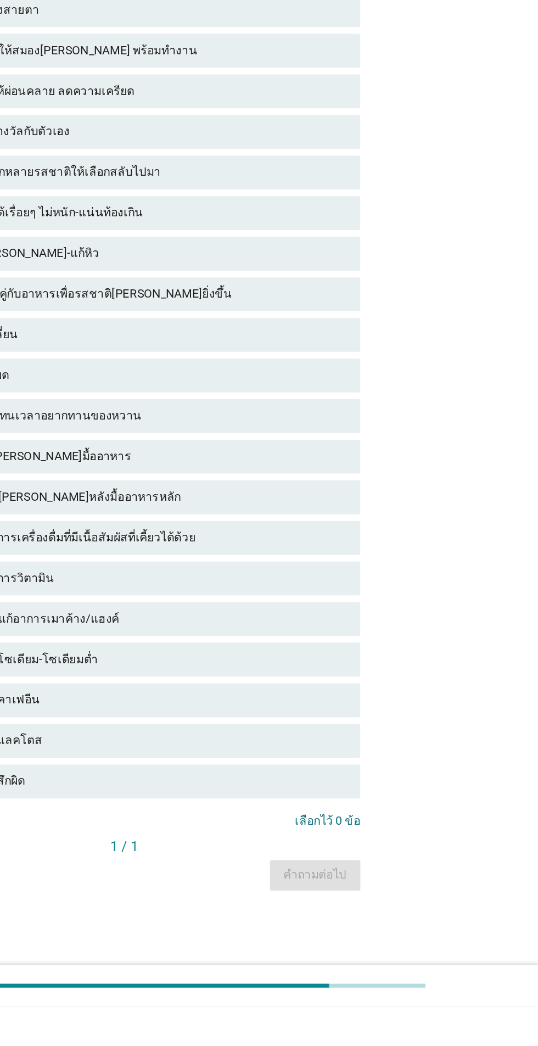
click at [376, 911] on div "check ไม่รู้สึกผิด" at bounding box center [269, 900] width 306 height 22
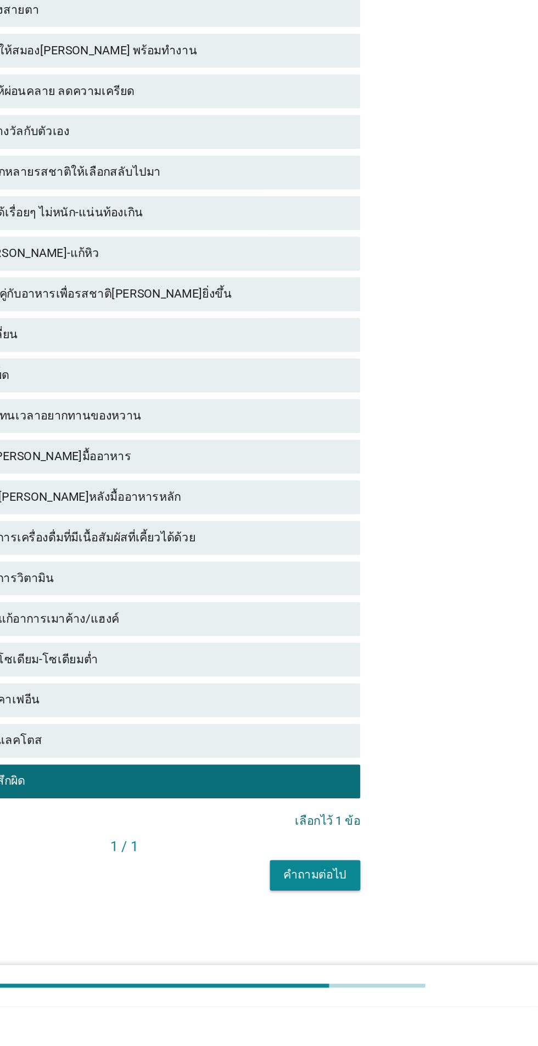
scroll to position [0, 0]
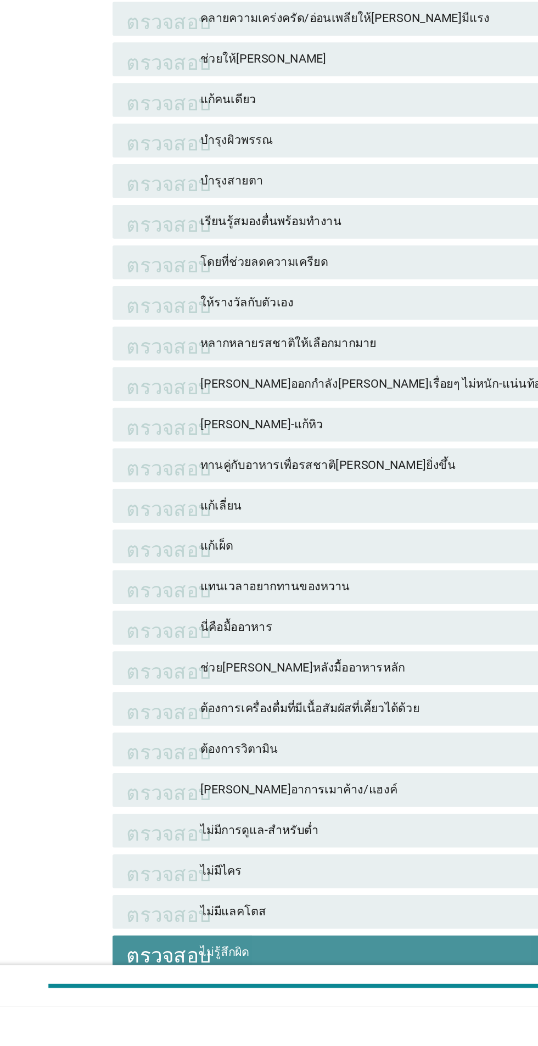
click at [277, 1017] on div "ตรวจสอบ ไม่รู้สึกผิด" at bounding box center [269, 1011] width 306 height 22
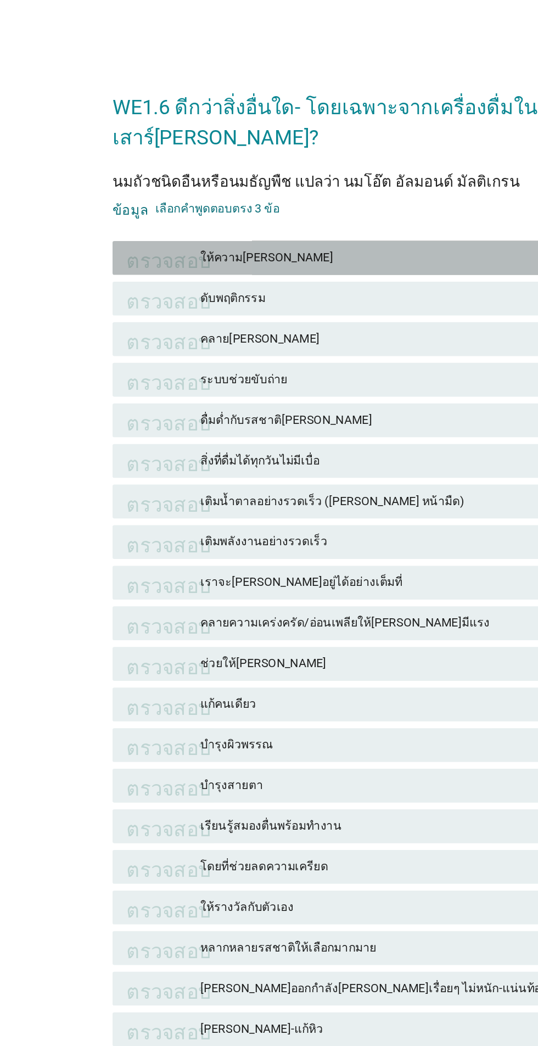
click at [277, 172] on font "ให้ความ[PERSON_NAME]" at bounding box center [293, 167] width 240 height 12
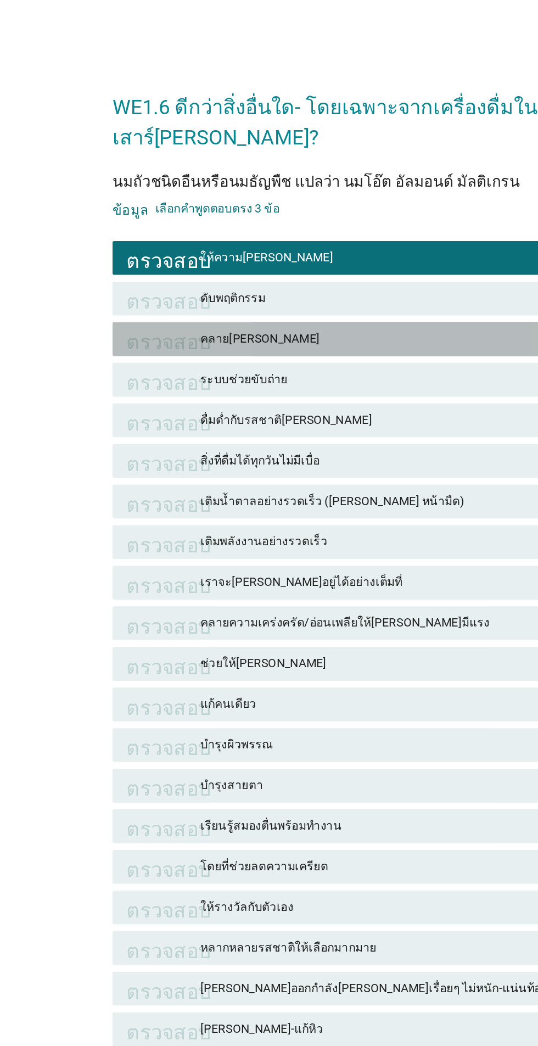
click at [302, 222] on font "คลาย[PERSON_NAME]" at bounding box center [293, 220] width 240 height 12
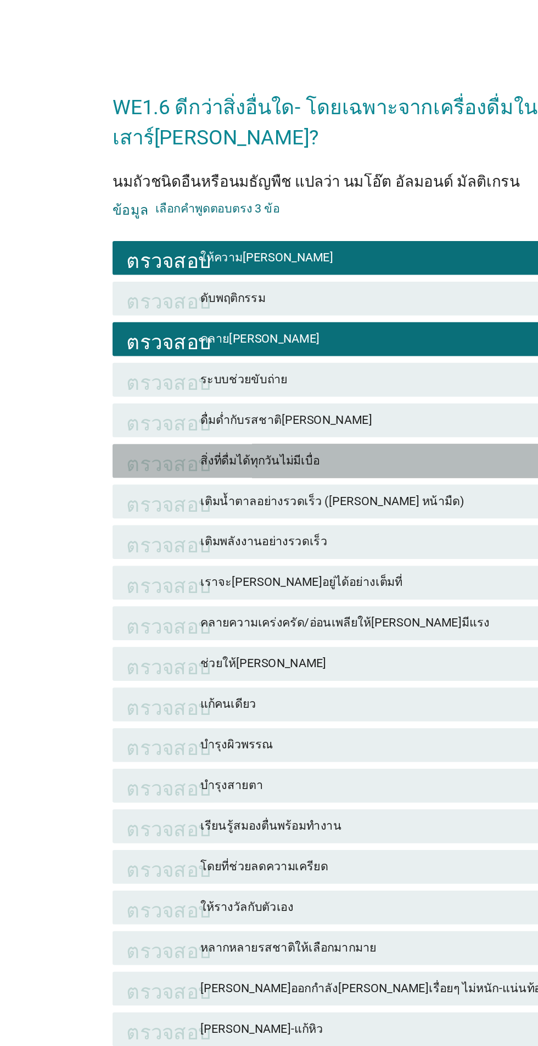
click at [298, 299] on font "สิ่งที่ดื่มได้ทุกวันไม่มีเบื่อ" at bounding box center [293, 299] width 240 height 12
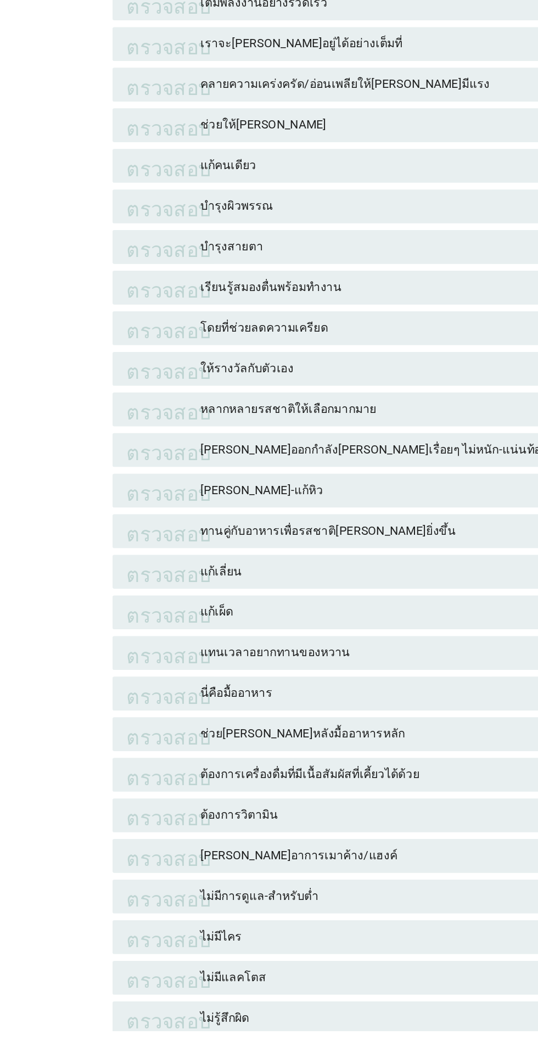
scroll to position [37, 0]
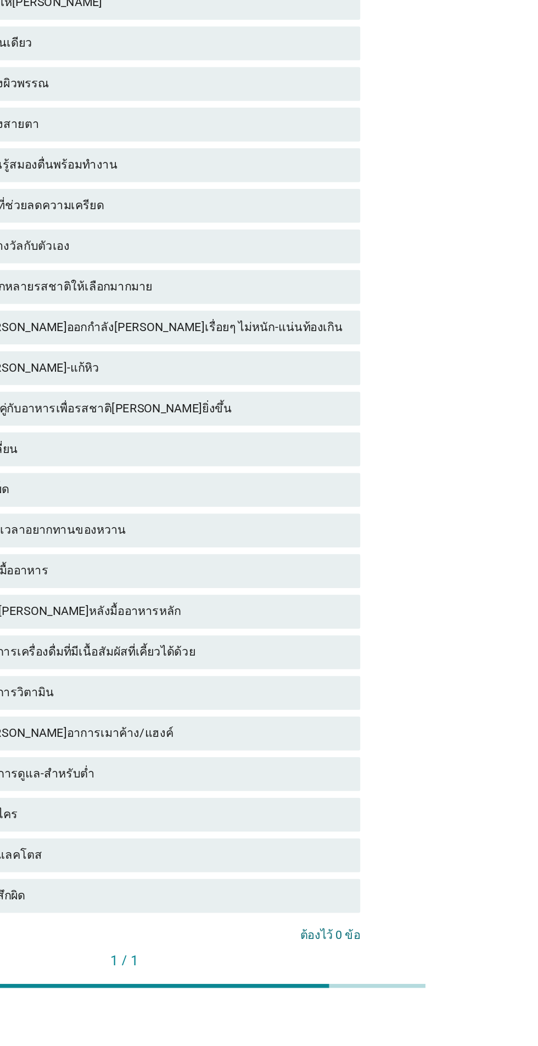
click at [400, 1041] on button "ได้เลย" at bounding box center [398, 1035] width 48 height 20
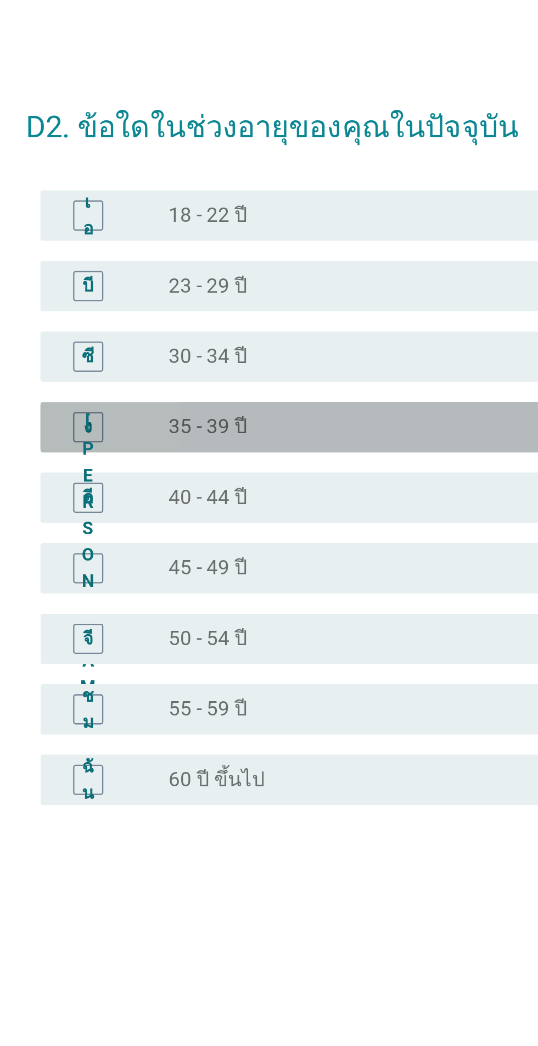
scroll to position [26, 0]
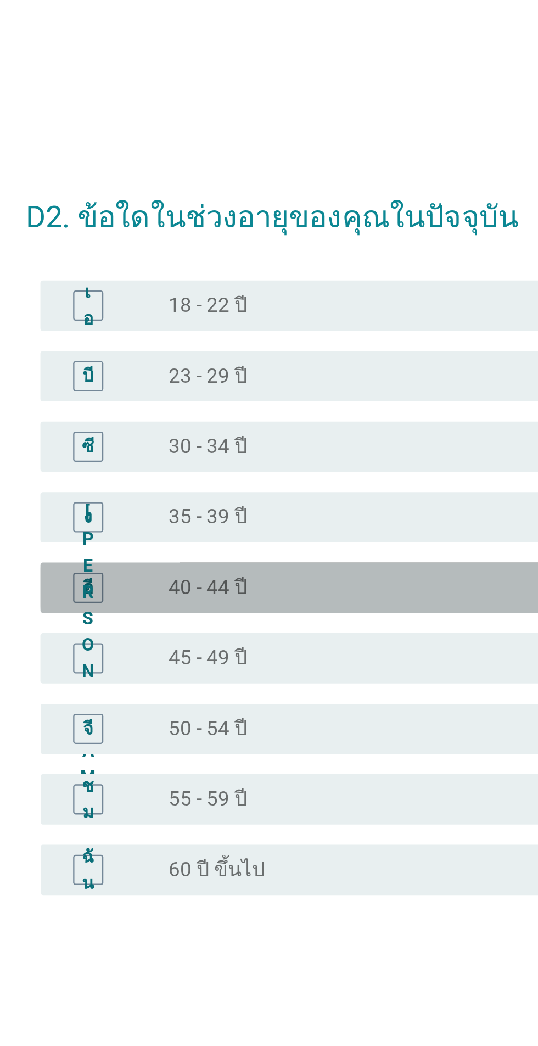
click at [165, 499] on div "อี ปุ่มวิทยุ[PERSON_NAME]เลือก 40 - 44 ปี" at bounding box center [271, 488] width 299 height 22
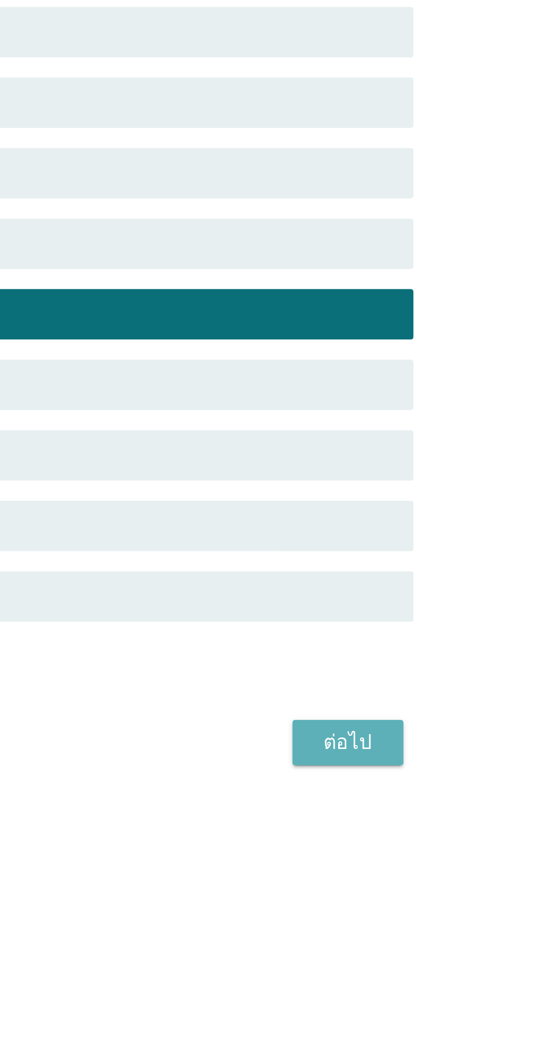
click at [392, 681] on font "ต่อไป" at bounding box center [393, 674] width 21 height 13
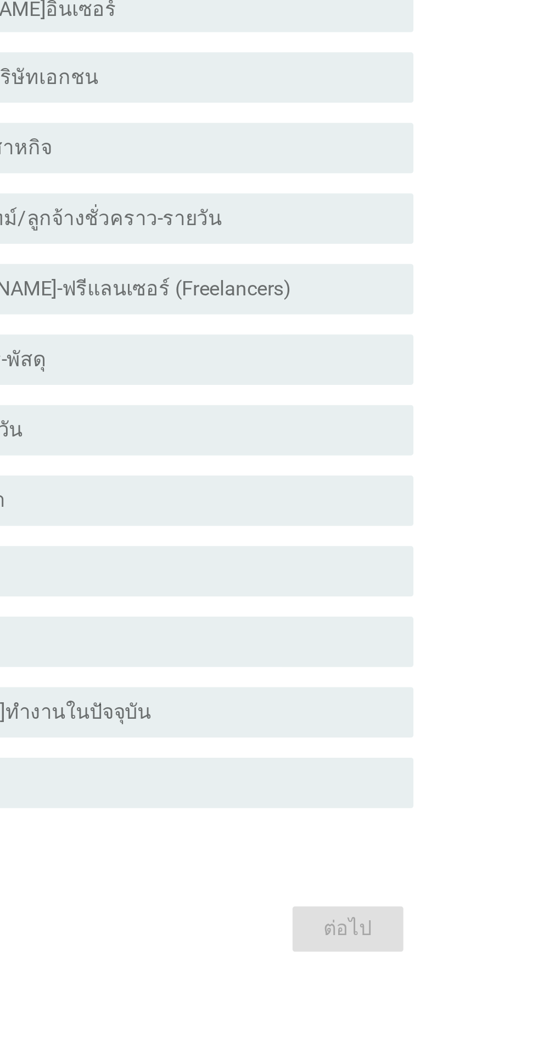
scroll to position [0, 0]
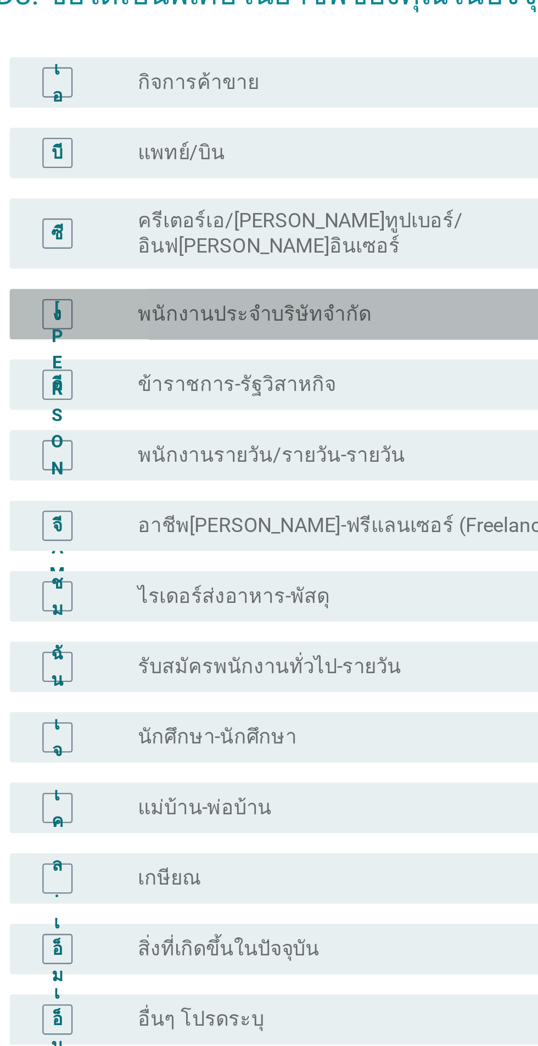
click at [190, 416] on font "พนักงานประจำบริษัทจำกัด" at bounding box center [229, 411] width 102 height 10
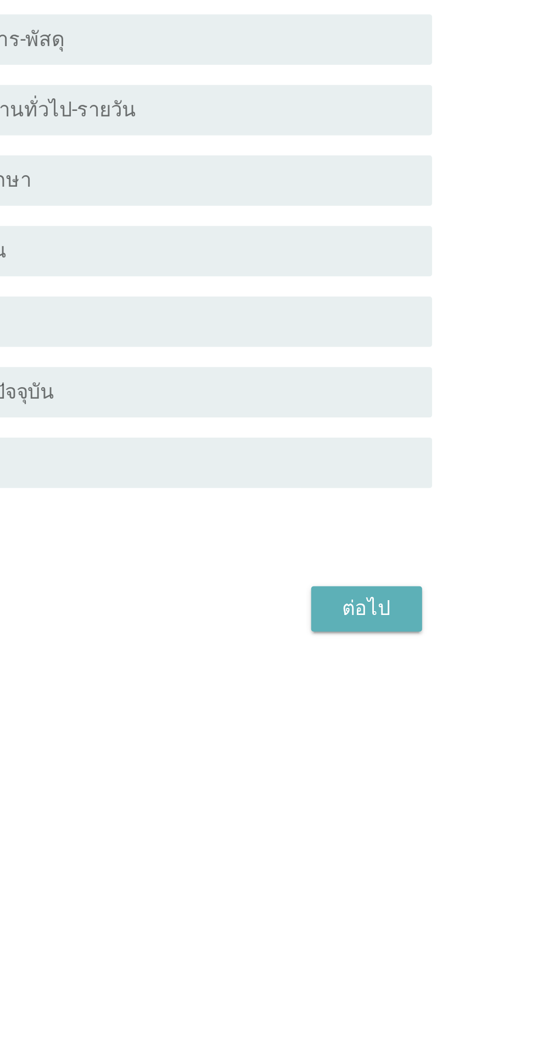
click at [390, 789] on font "ต่อไป" at bounding box center [393, 782] width 21 height 13
